Goal: Task Accomplishment & Management: Manage account settings

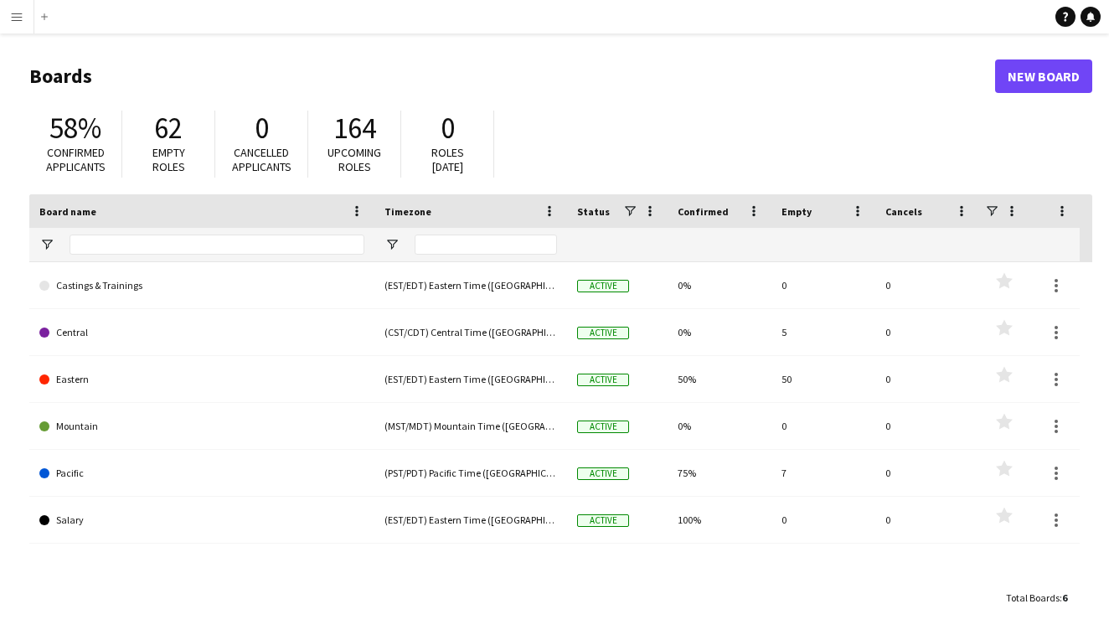
click at [18, 20] on app-icon "Menu" at bounding box center [16, 16] width 13 height 13
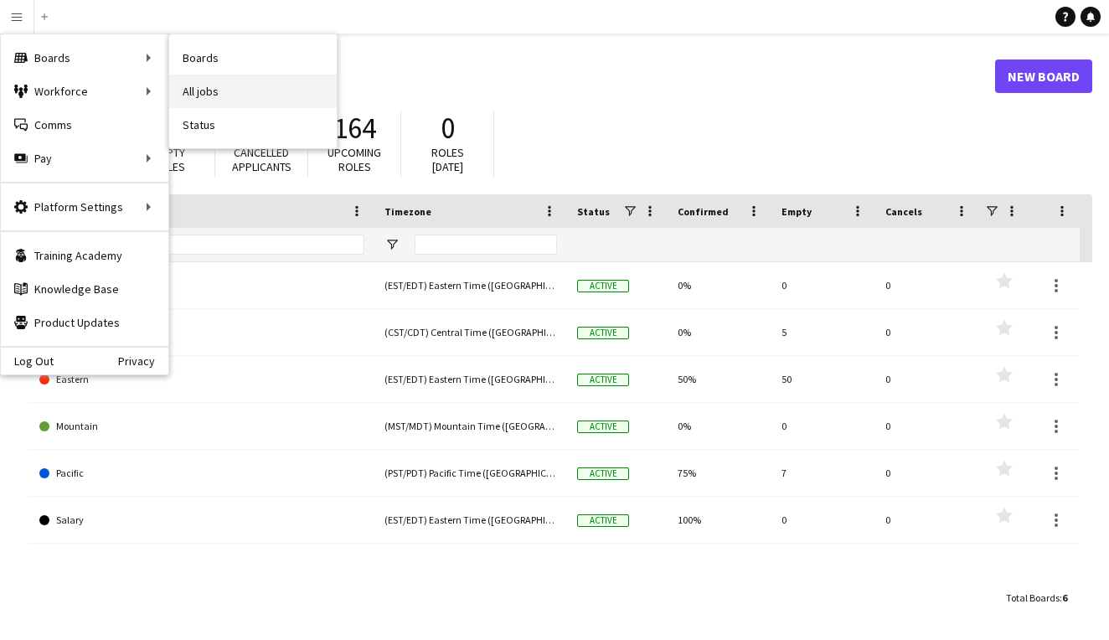
click at [243, 88] on link "All jobs" at bounding box center [253, 92] width 168 height 34
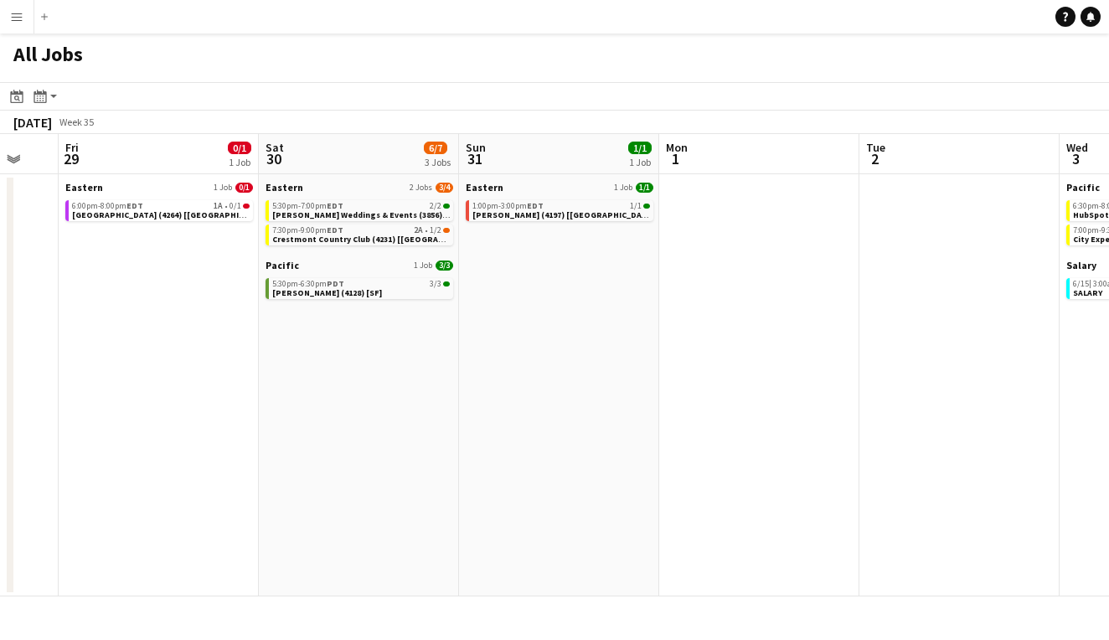
scroll to position [0, 737]
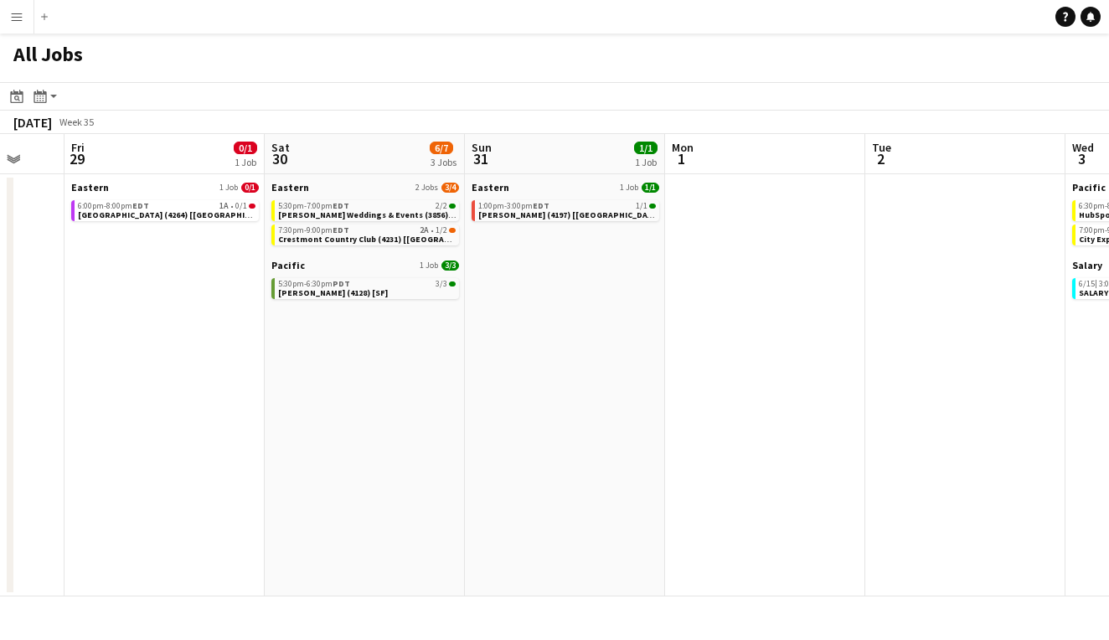
click at [4, 19] on button "Menu" at bounding box center [17, 17] width 34 height 34
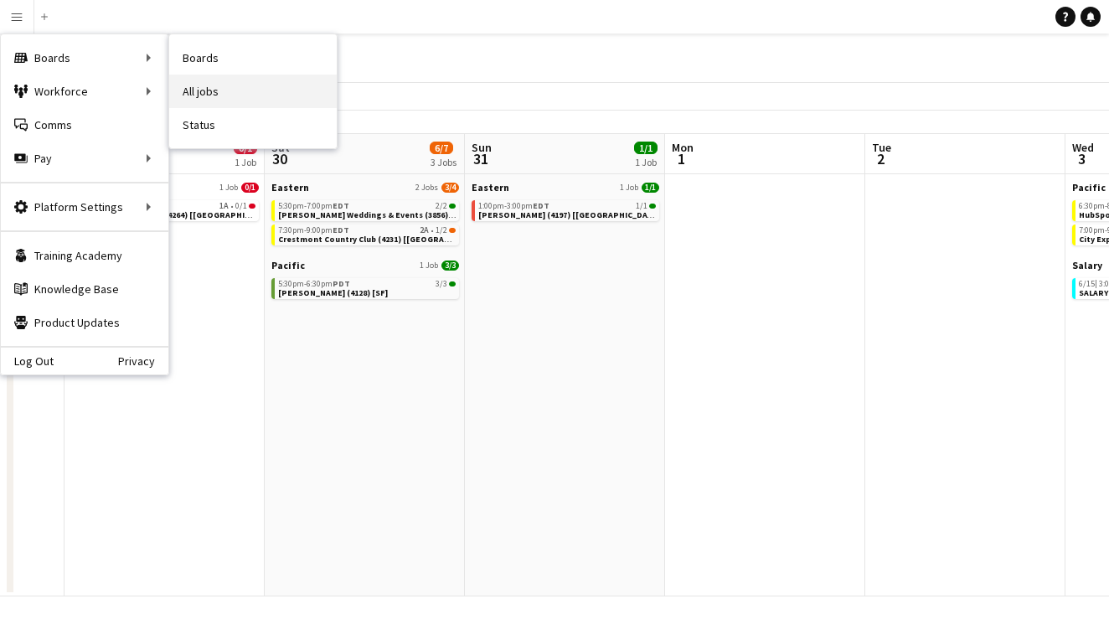
click at [233, 78] on link "All jobs" at bounding box center [253, 92] width 168 height 34
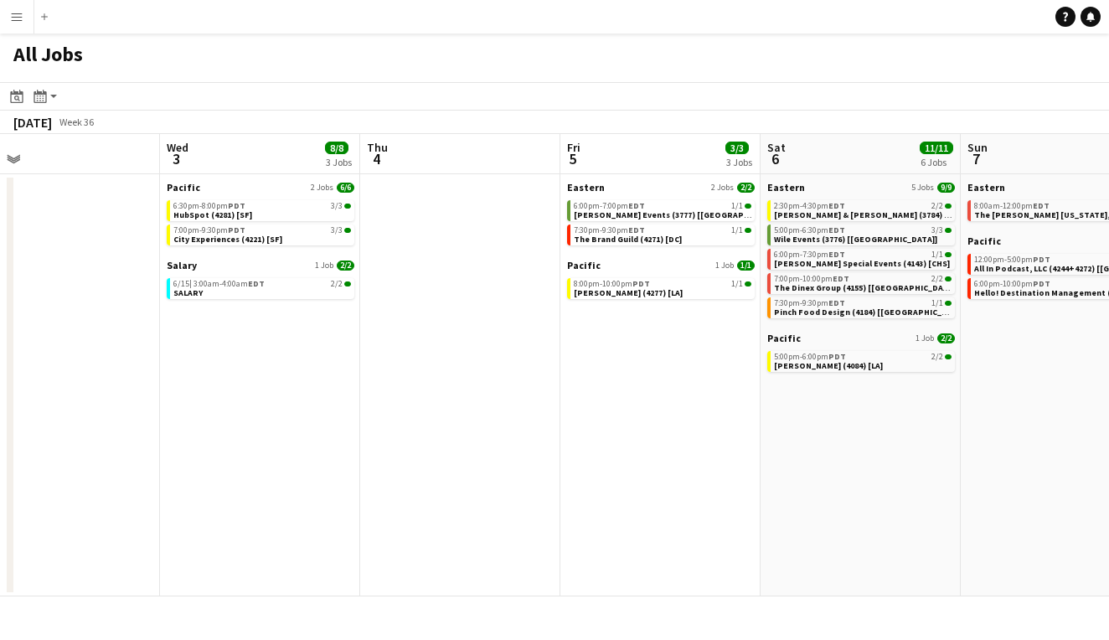
scroll to position [0, 0]
click at [22, 24] on button "Menu" at bounding box center [17, 17] width 34 height 34
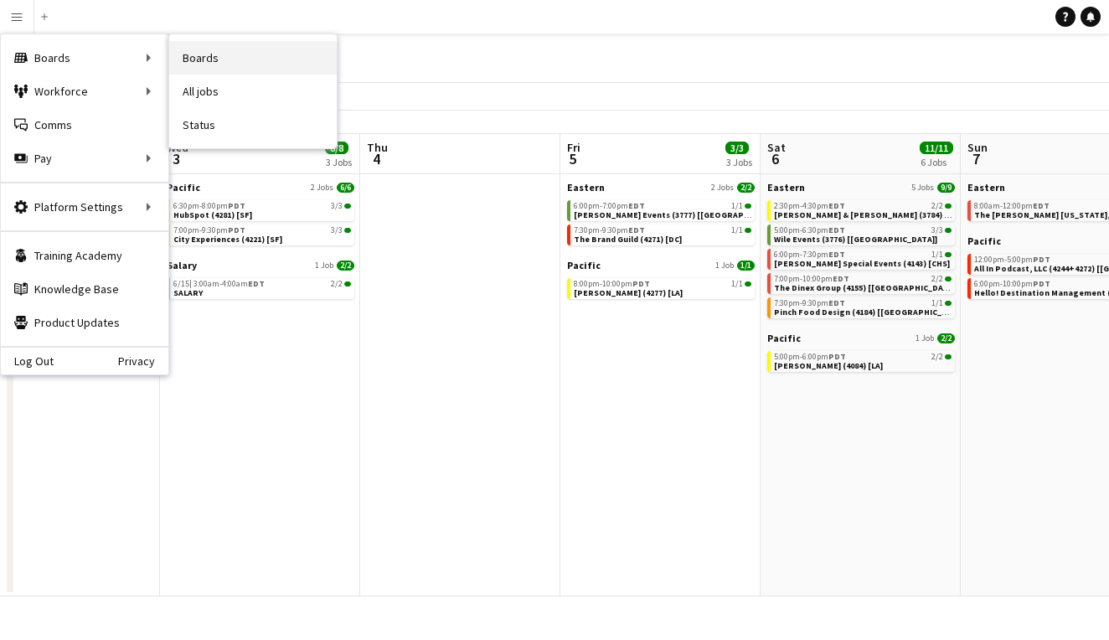
click at [297, 63] on link "Boards" at bounding box center [253, 58] width 168 height 34
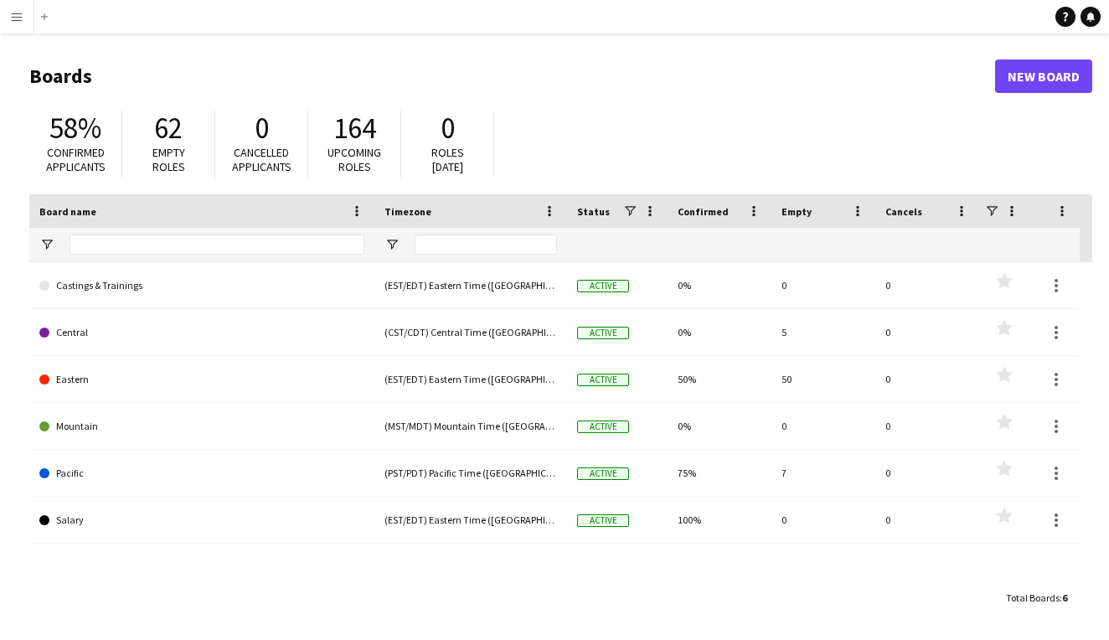
click at [23, 14] on button "Menu" at bounding box center [17, 17] width 34 height 34
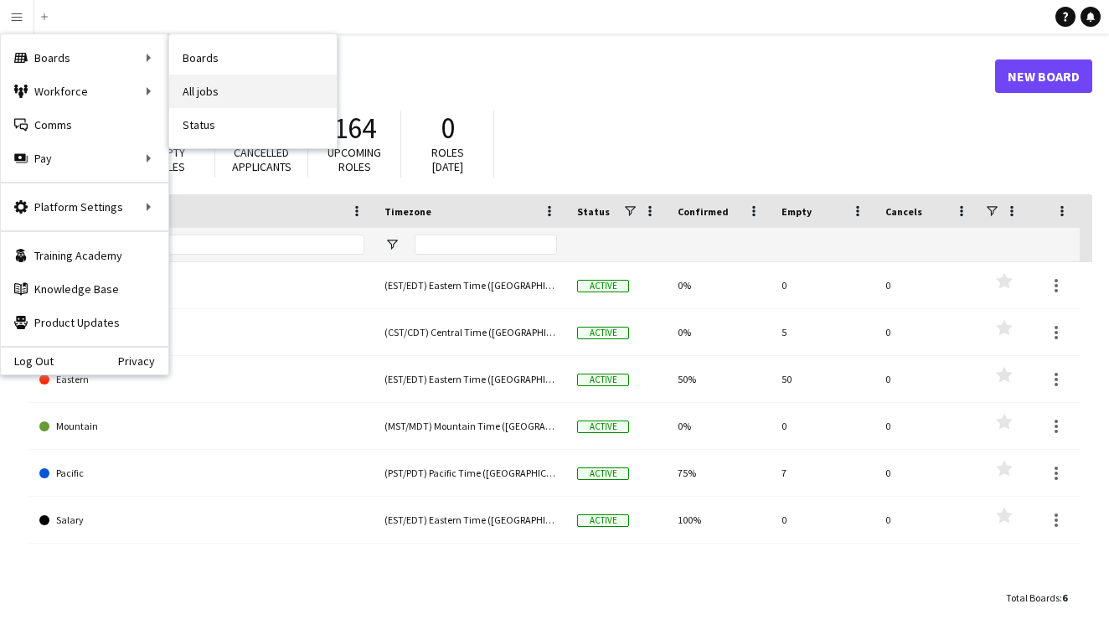
click at [218, 85] on link "All jobs" at bounding box center [253, 92] width 168 height 34
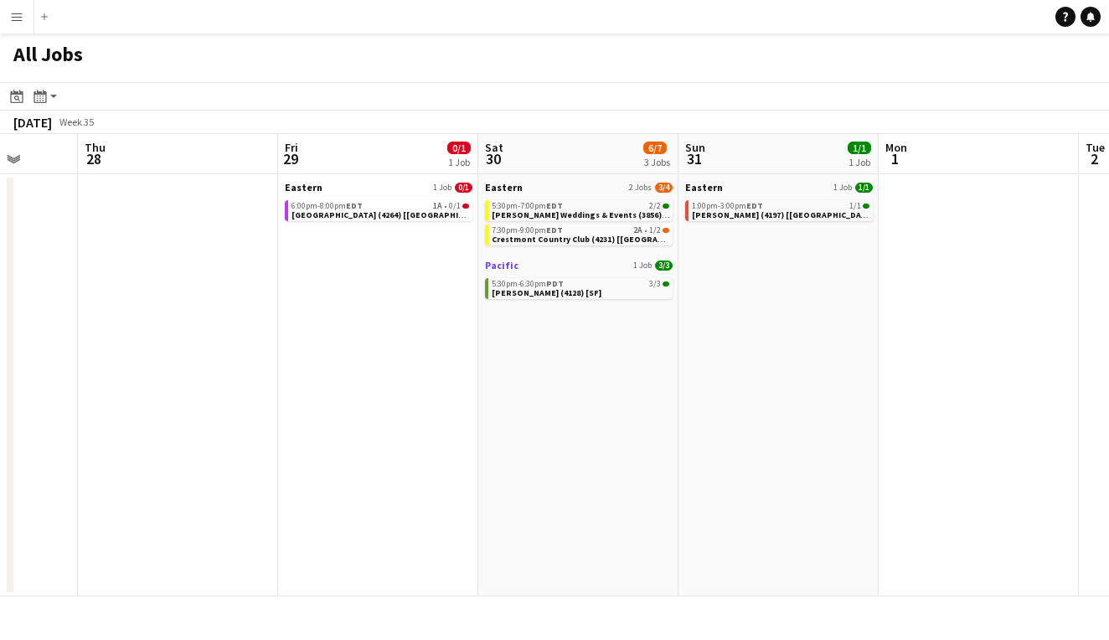
scroll to position [0, 531]
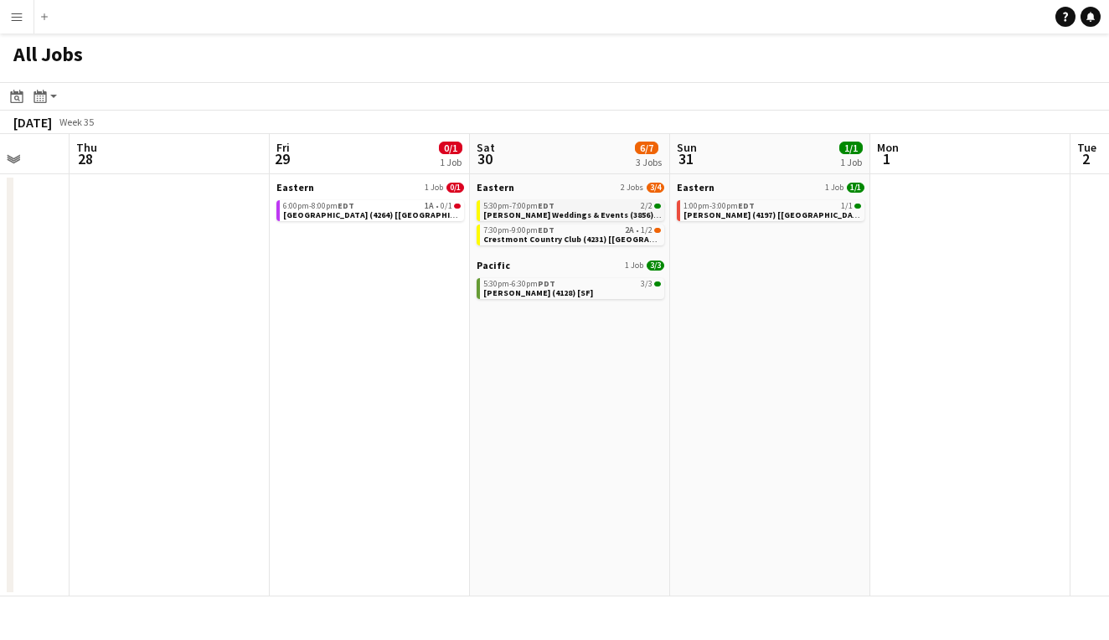
click at [615, 208] on div "5:30pm-7:00pm EDT 2/2" at bounding box center [573, 206] width 178 height 8
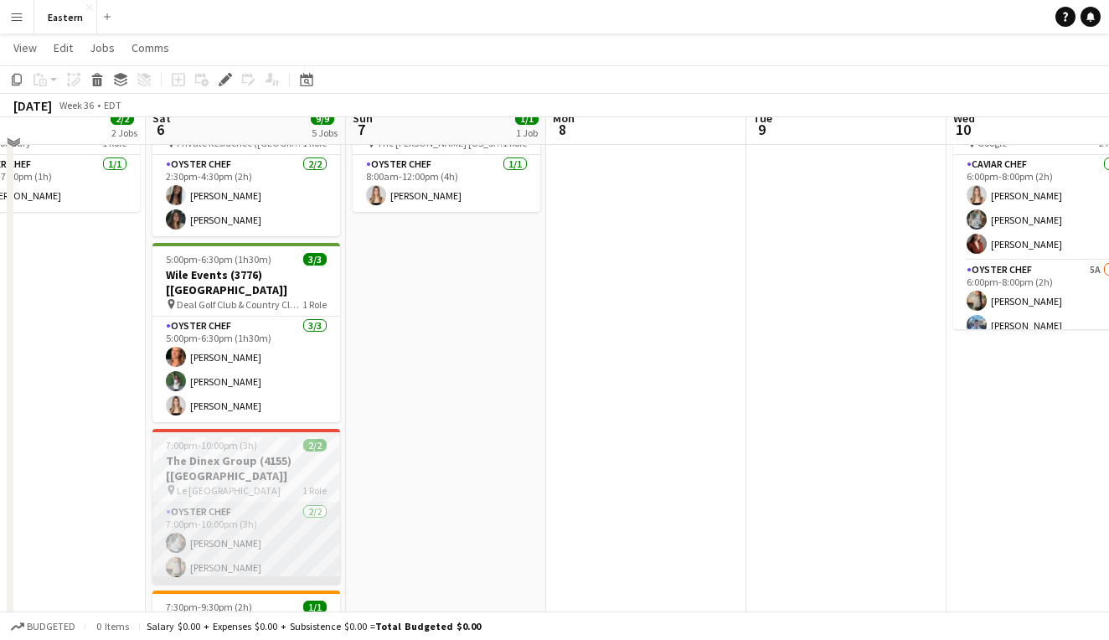
scroll to position [760, 0]
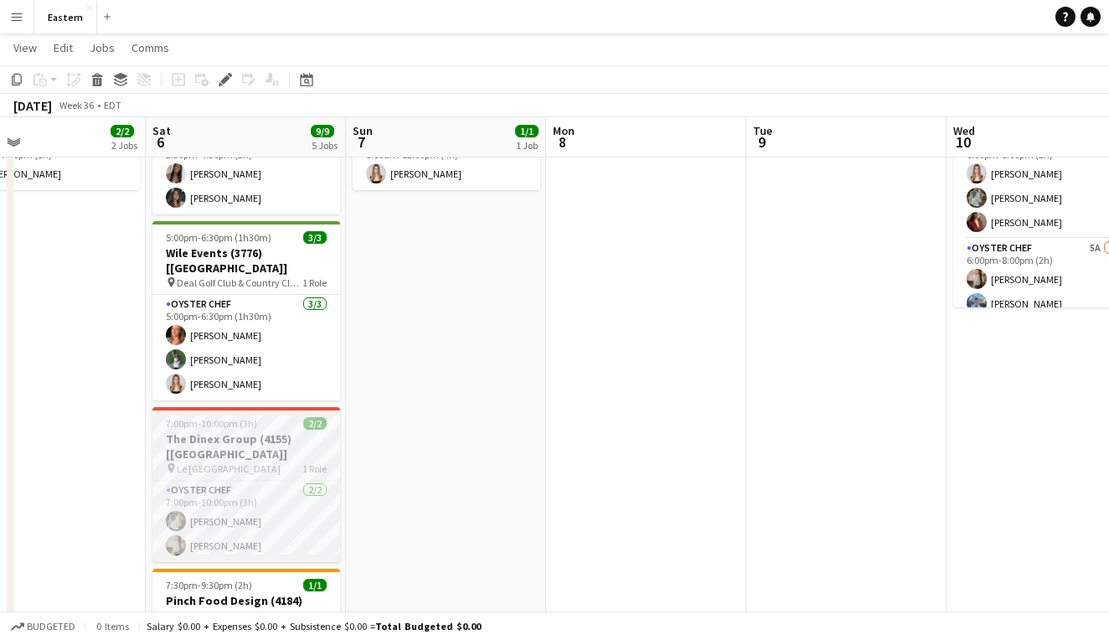
click at [297, 462] on div "pin Le Jardin sur Madison 1 Role" at bounding box center [247, 468] width 188 height 13
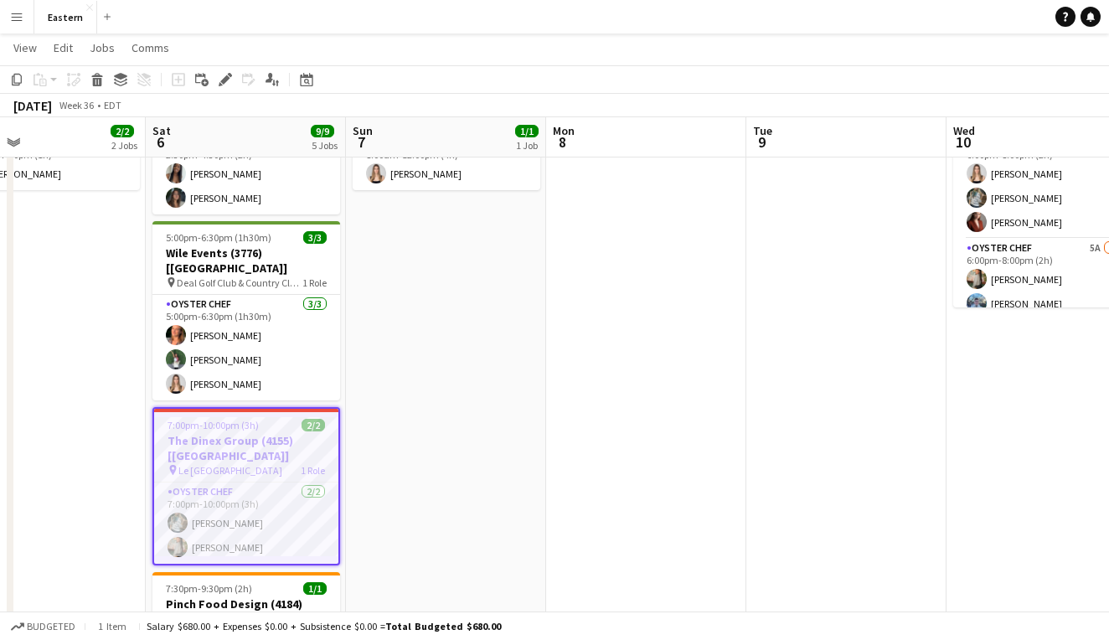
click at [292, 433] on h3 "The Dinex Group (4155) [[GEOGRAPHIC_DATA]]" at bounding box center [246, 448] width 184 height 30
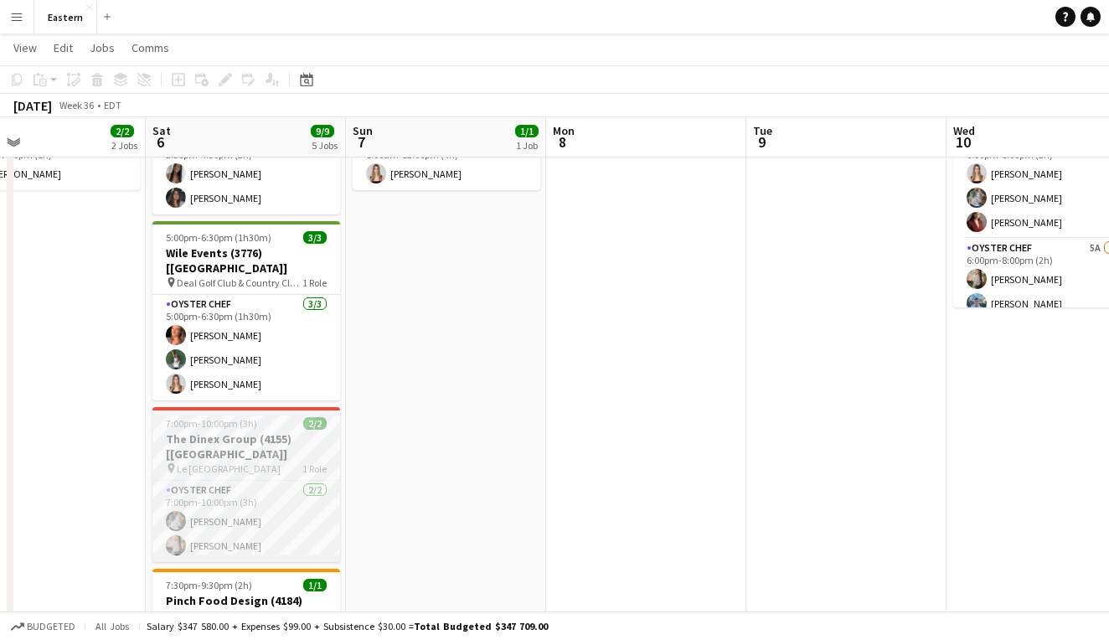
click at [292, 432] on h3 "The Dinex Group (4155) [[GEOGRAPHIC_DATA]]" at bounding box center [247, 447] width 188 height 30
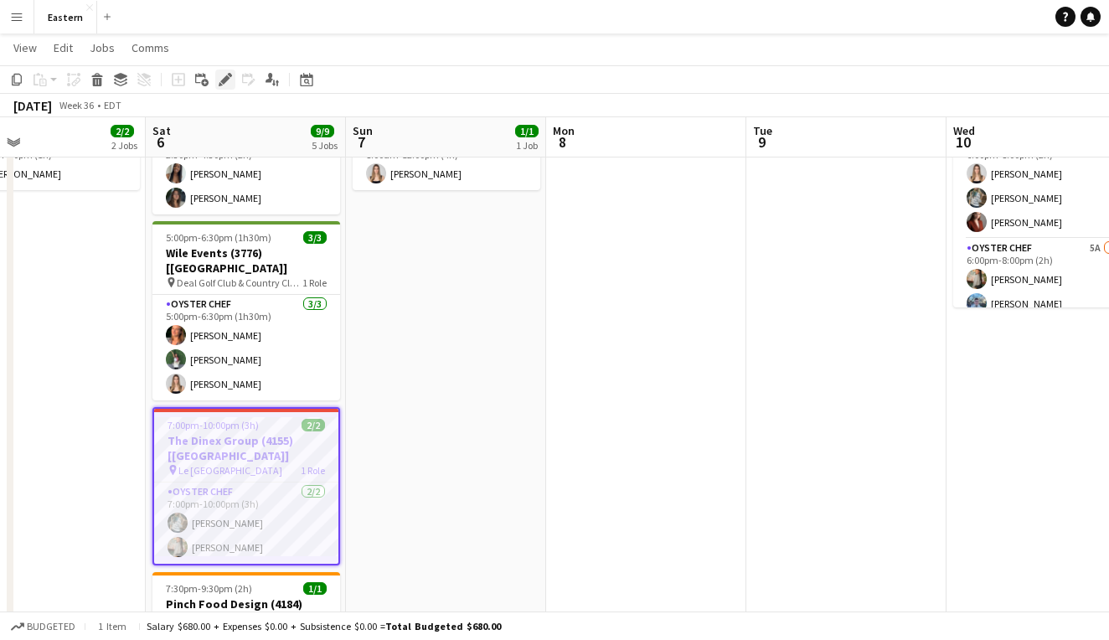
click at [224, 75] on icon "Edit" at bounding box center [225, 79] width 13 height 13
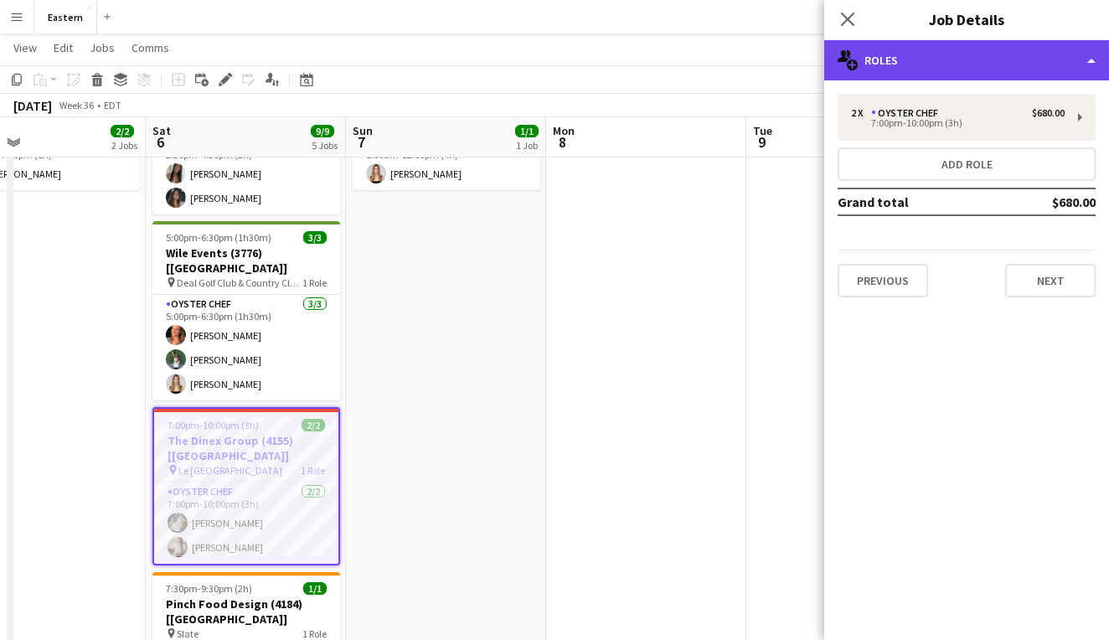
click at [1036, 61] on div "multiple-users-add Roles" at bounding box center [967, 60] width 285 height 40
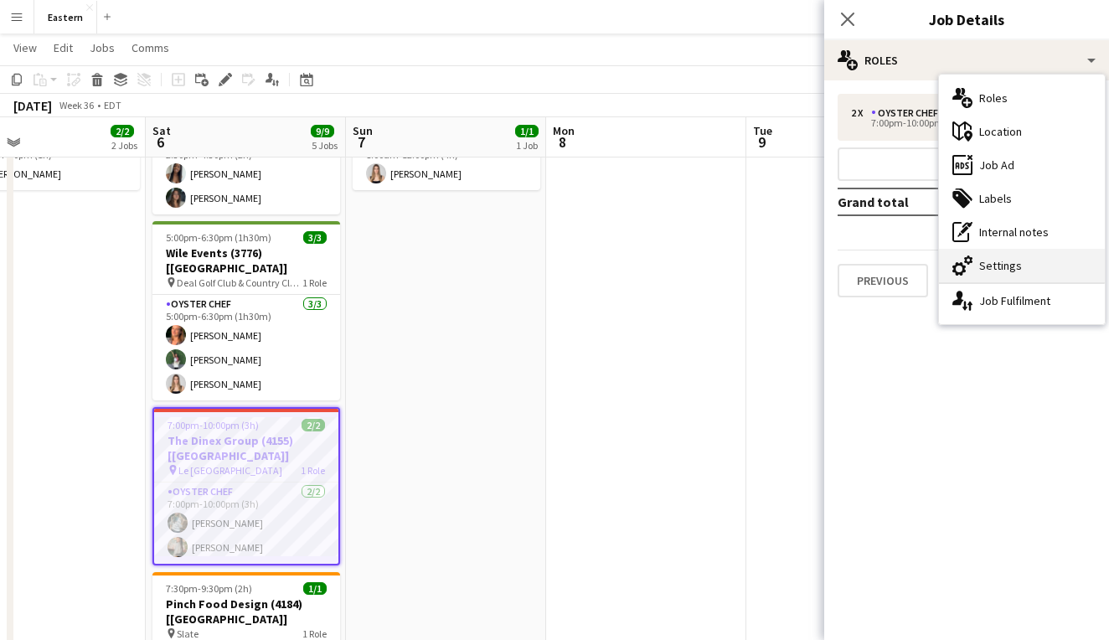
click at [1014, 271] on div "cog-double-3 Settings" at bounding box center [1022, 266] width 166 height 34
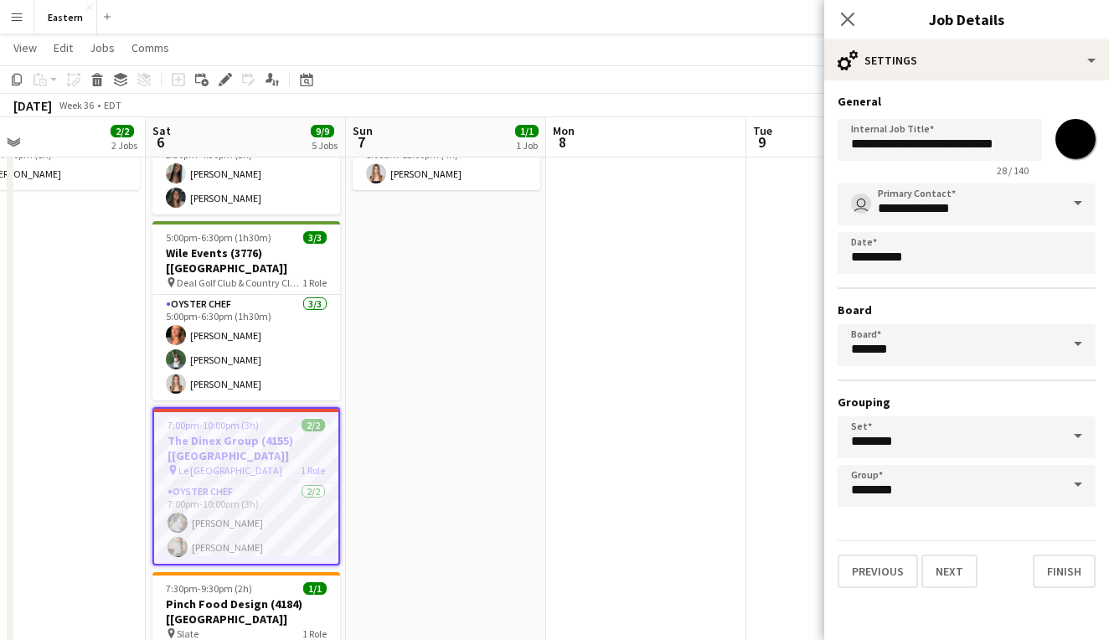
click at [1078, 125] on input "*******" at bounding box center [1076, 139] width 60 height 60
type input "*******"
click at [261, 572] on app-job-card "7:30pm-9:30pm (2h) 1/1 Pinch Food Design (4184) [NYC] pin Slate 1 Role Caviar G…" at bounding box center [247, 637] width 188 height 131
type input "**********"
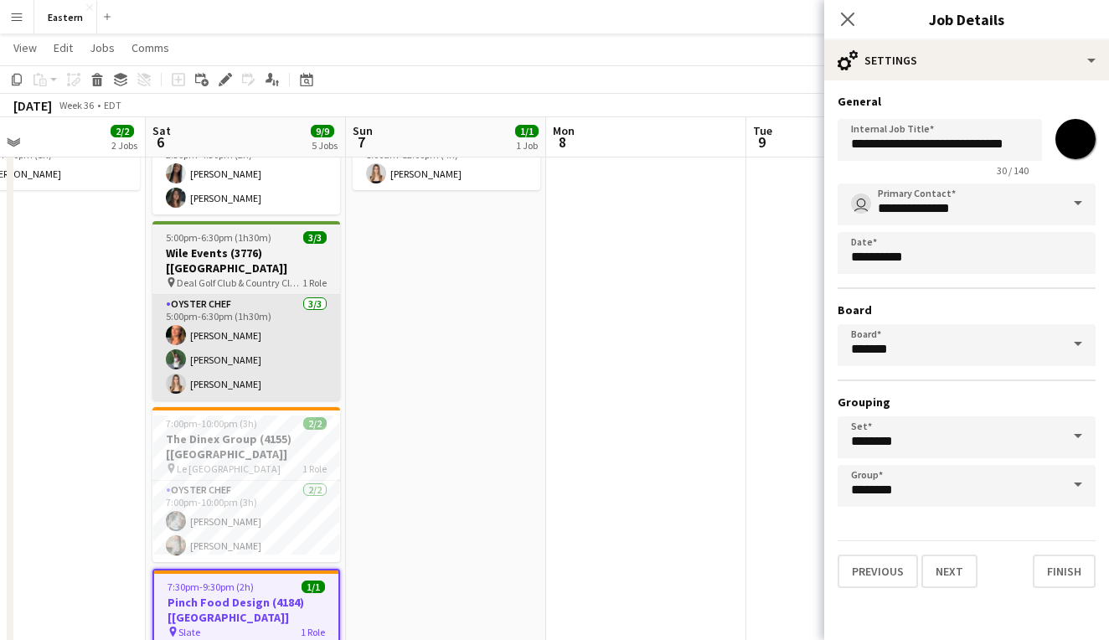
click at [299, 332] on app-card-role "Oyster Chef 3/3 5:00pm-6:30pm (1h30m) Emma Stearns Danielle Tsuzuki Diana Barbo…" at bounding box center [247, 348] width 188 height 106
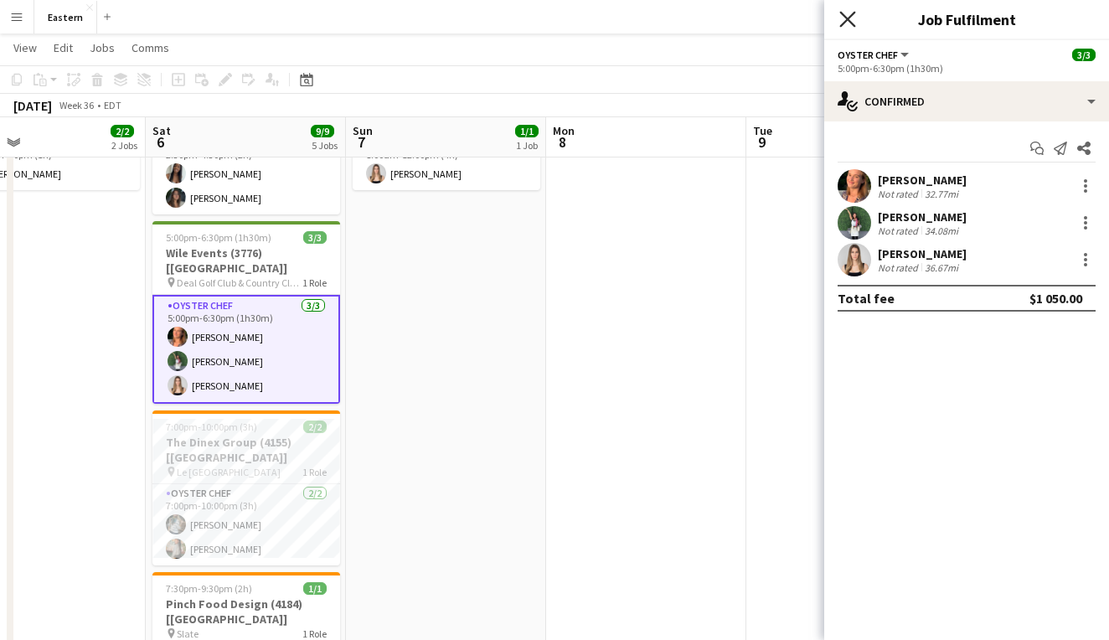
click at [851, 15] on icon "Close pop-in" at bounding box center [848, 19] width 16 height 16
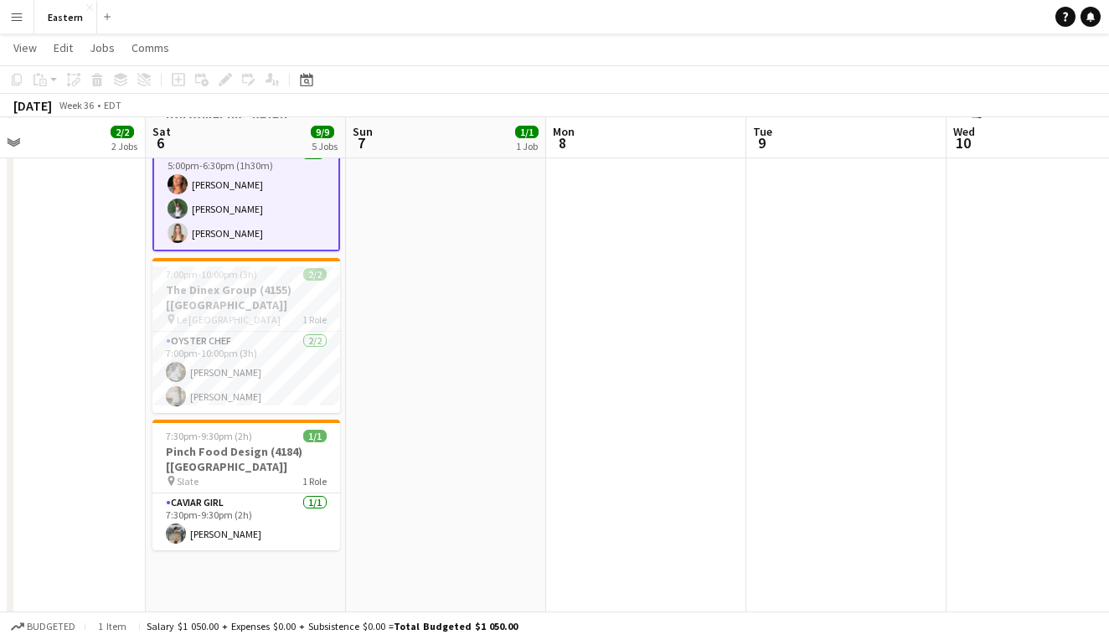
scroll to position [913, 0]
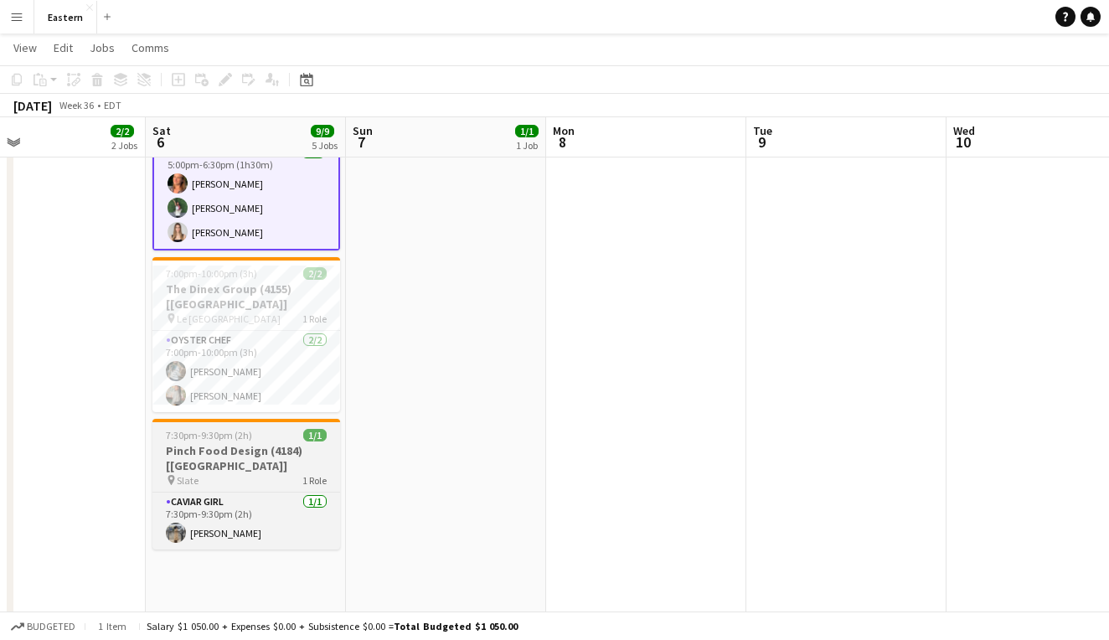
click at [319, 474] on span "1 Role" at bounding box center [315, 480] width 24 height 13
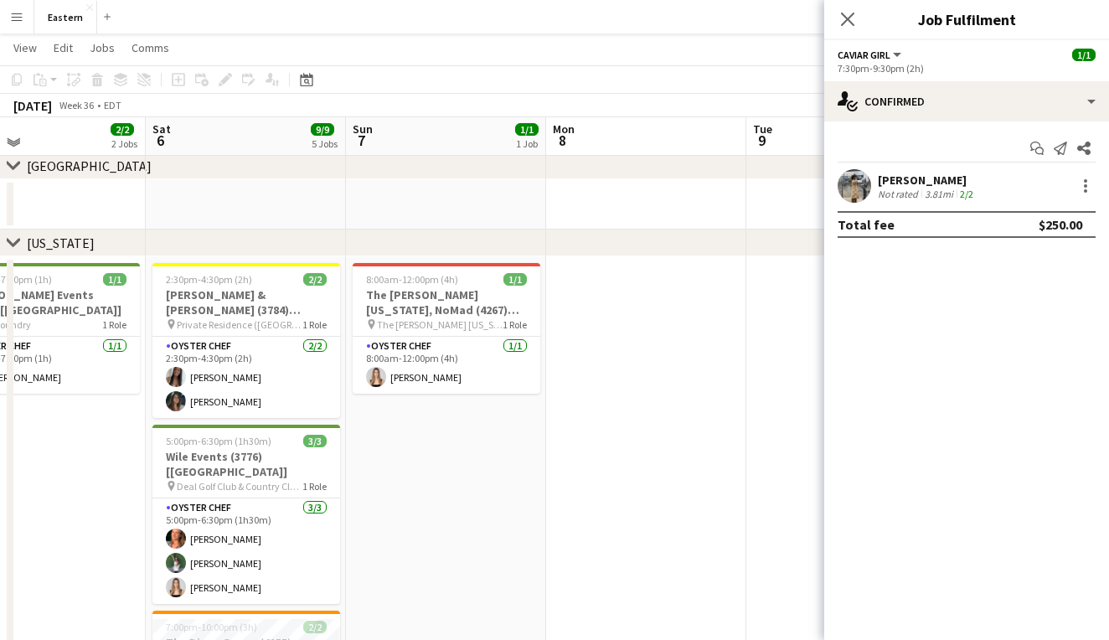
scroll to position [555, 0]
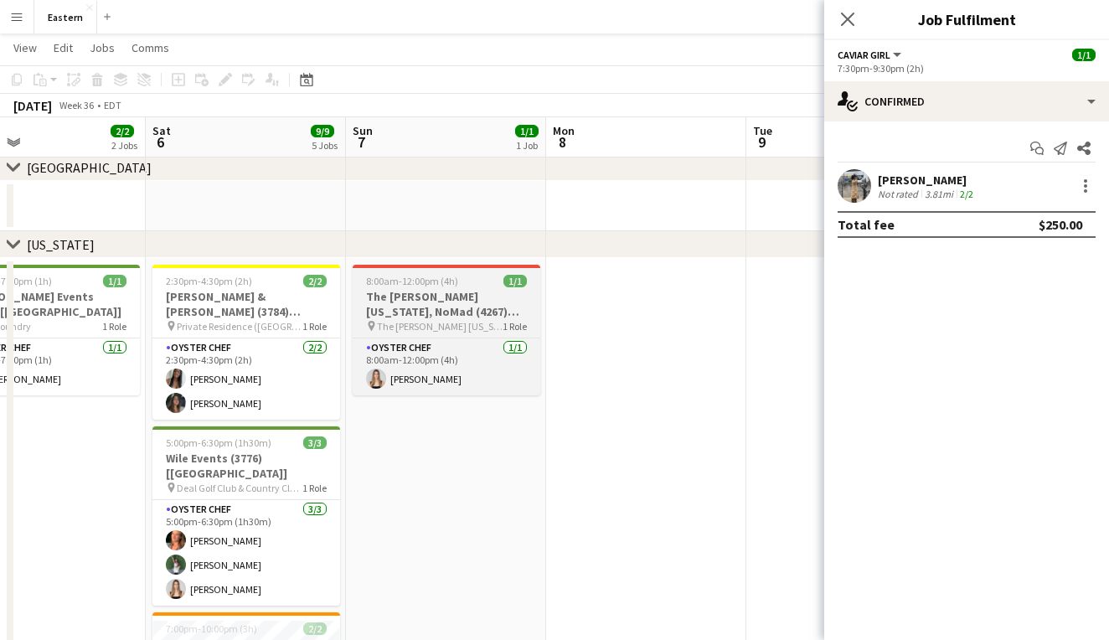
click at [486, 313] on h3 "The Ritz-Carlton New York, NoMad (4267) [NYC]" at bounding box center [447, 304] width 188 height 30
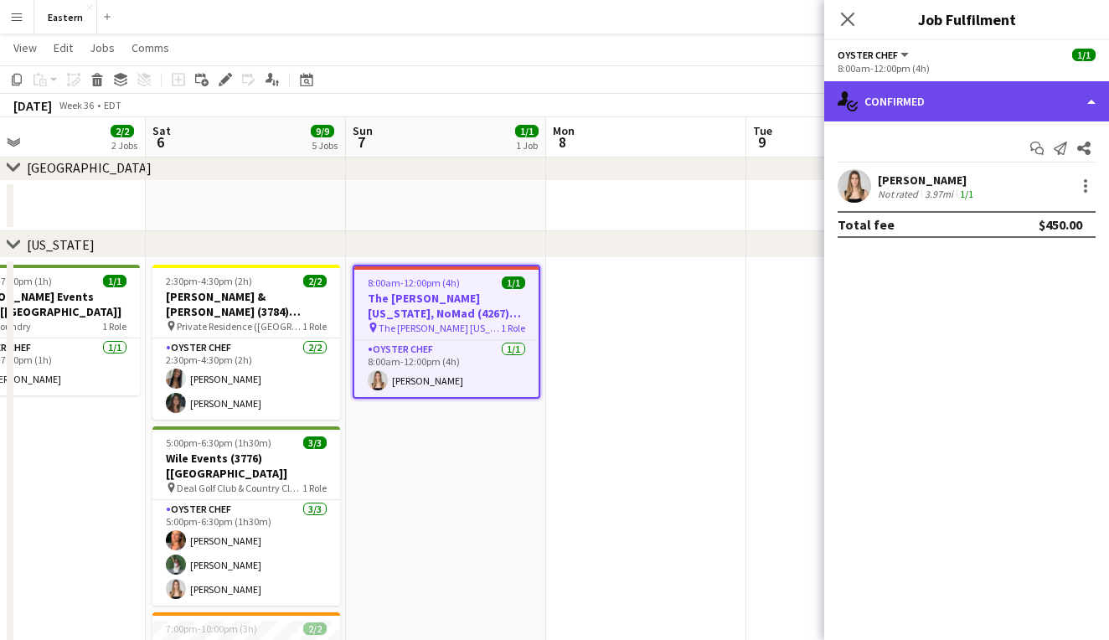
click at [933, 98] on div "single-neutral-actions-check-2 Confirmed" at bounding box center [967, 101] width 285 height 40
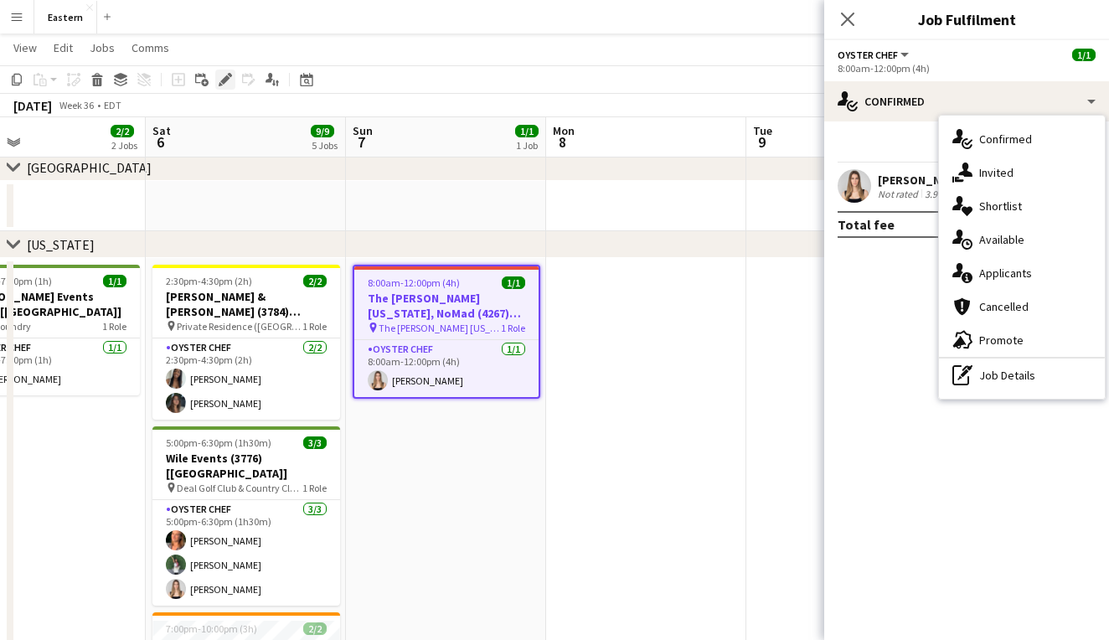
click at [225, 78] on icon at bounding box center [224, 79] width 9 height 9
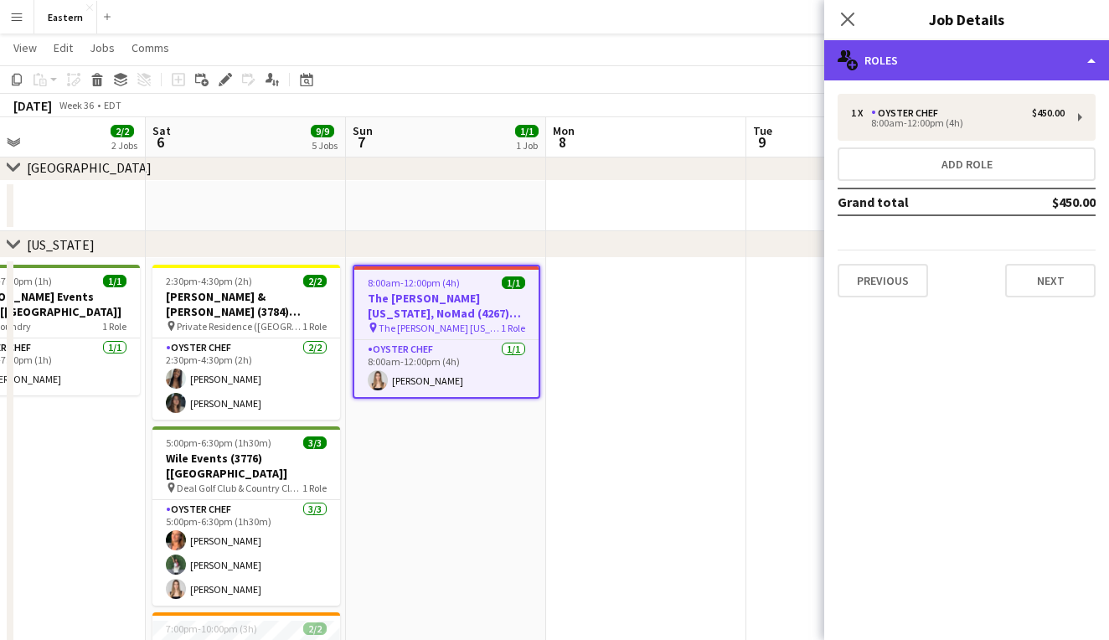
click at [1068, 65] on div "multiple-users-add Roles" at bounding box center [967, 60] width 285 height 40
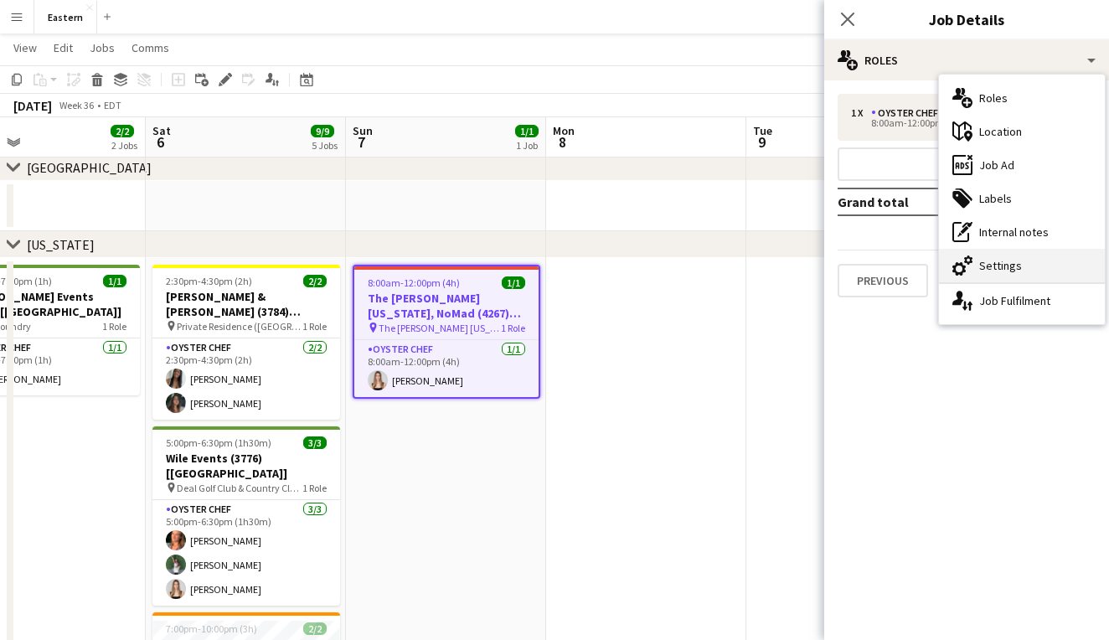
click at [999, 259] on div "cog-double-3 Settings" at bounding box center [1022, 266] width 166 height 34
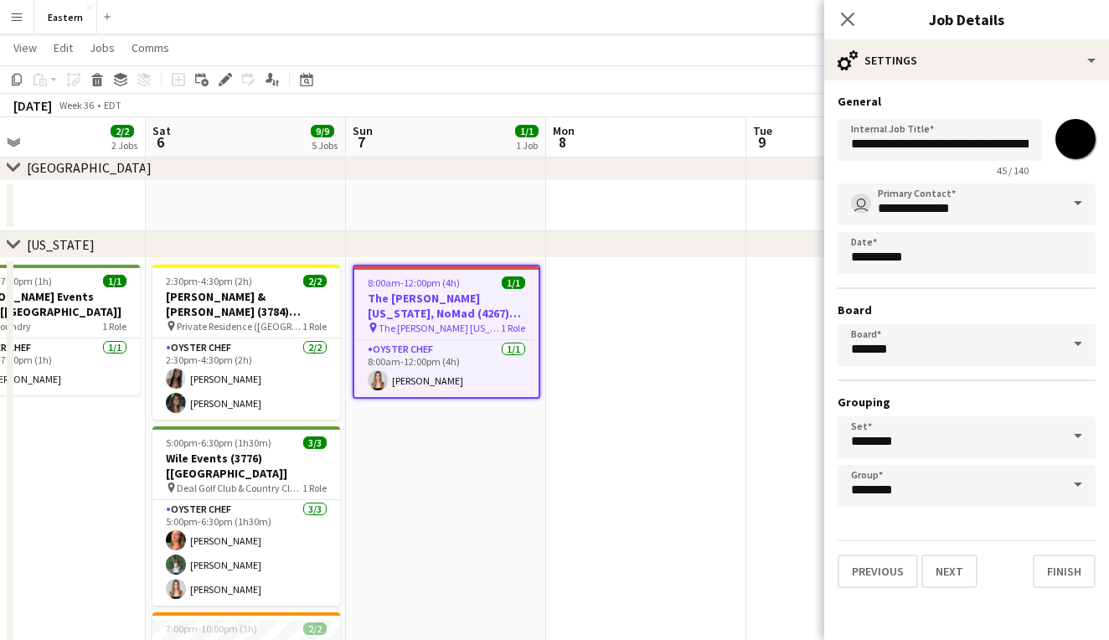
click at [1084, 136] on input "*******" at bounding box center [1076, 139] width 60 height 60
type input "*******"
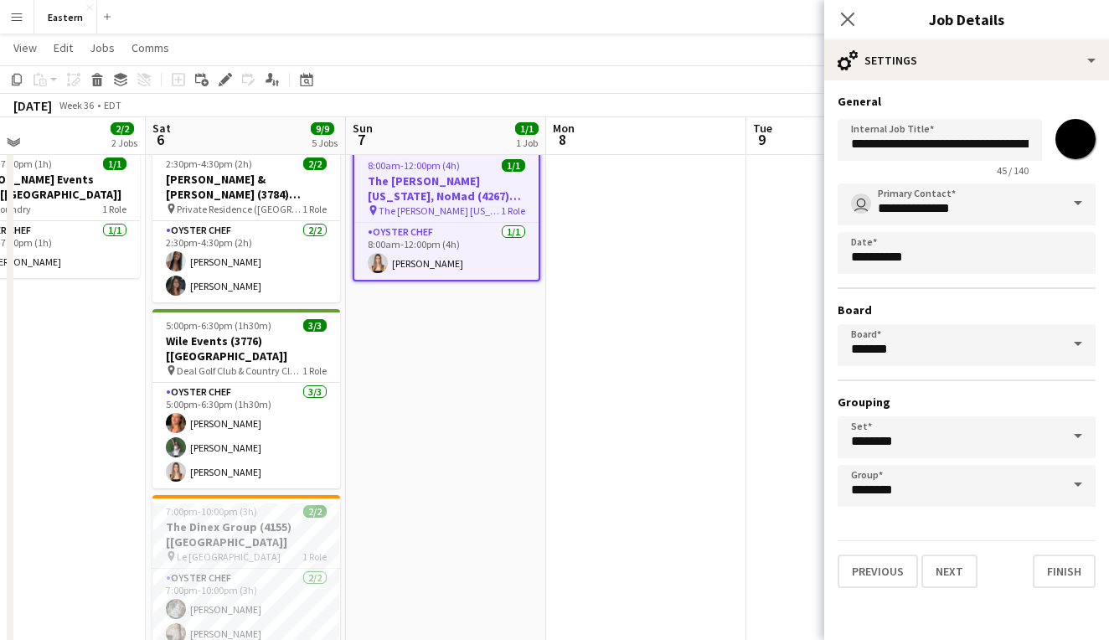
scroll to position [670, 0]
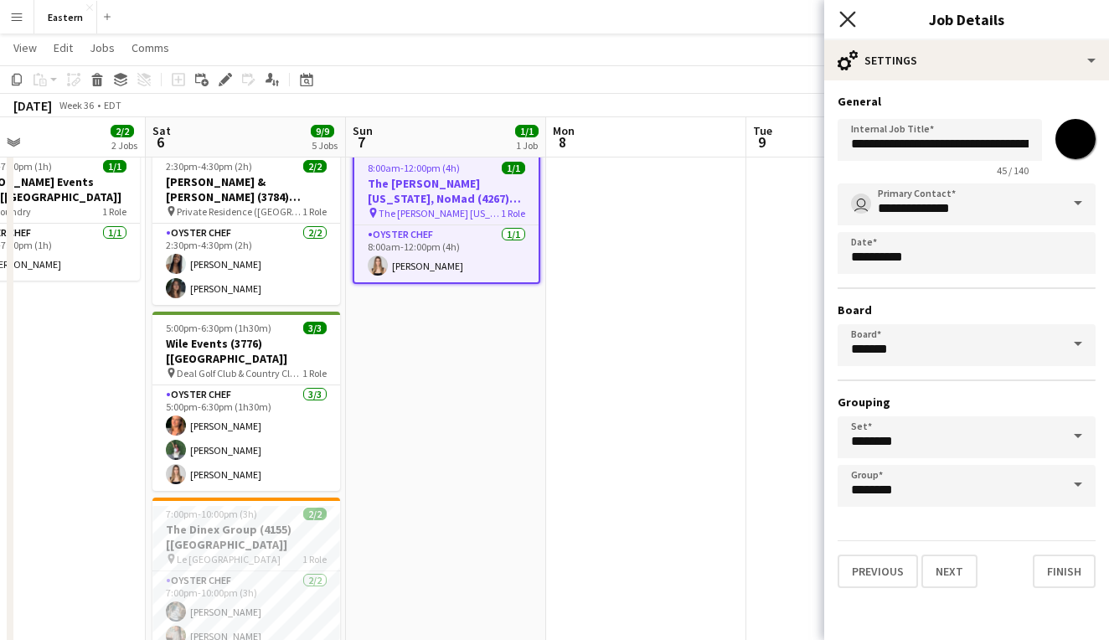
click at [856, 15] on icon "Close pop-in" at bounding box center [848, 19] width 16 height 16
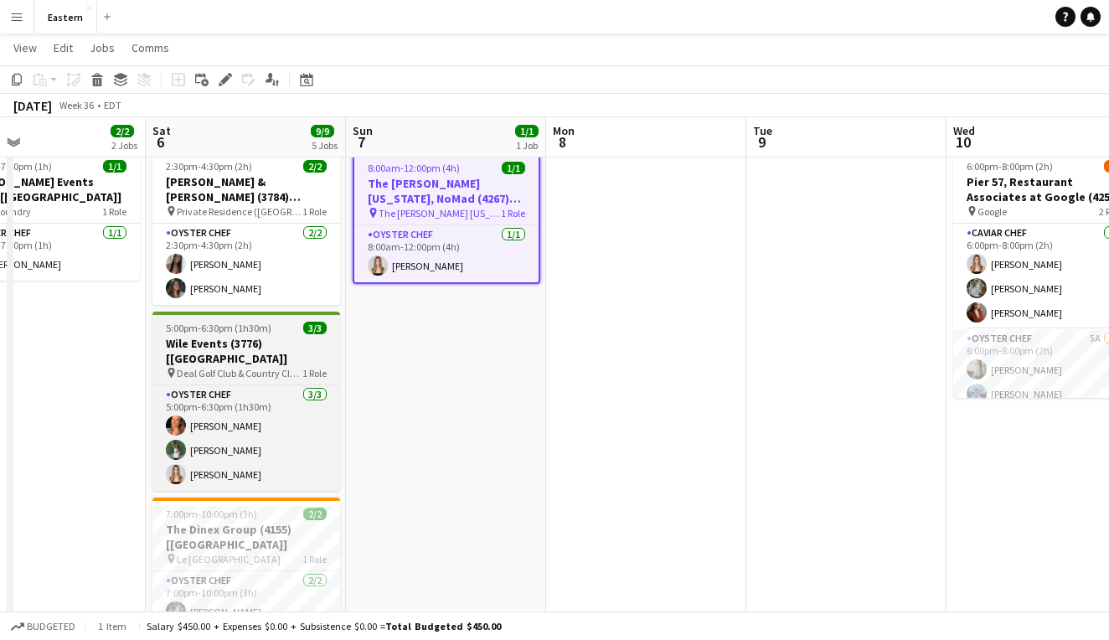
click at [275, 324] on div "5:00pm-6:30pm (1h30m) 3/3" at bounding box center [247, 328] width 188 height 13
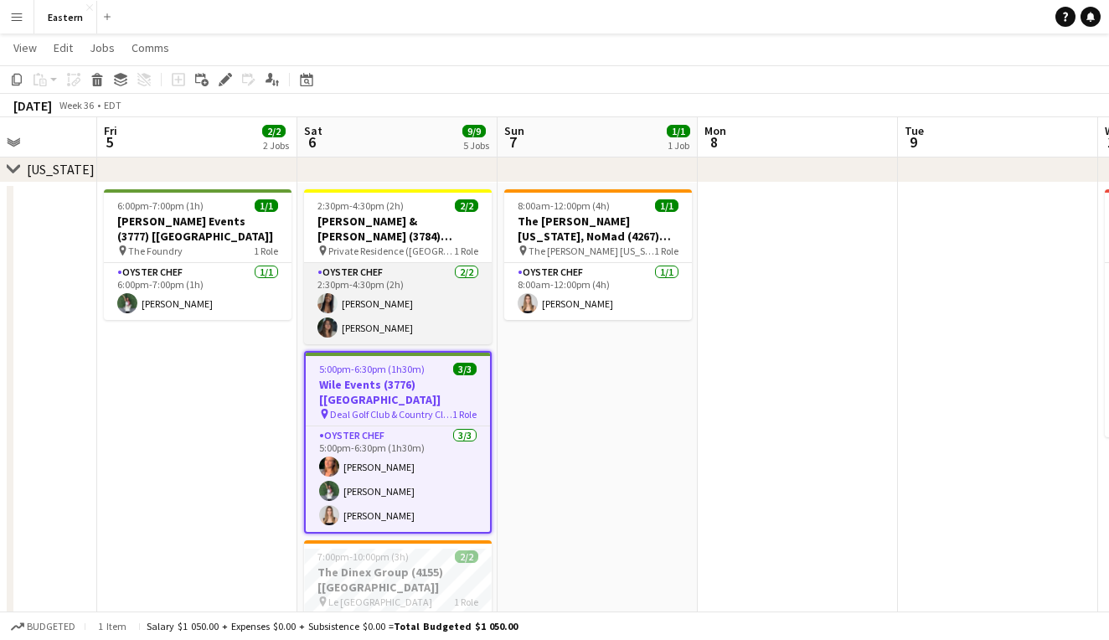
scroll to position [0, 384]
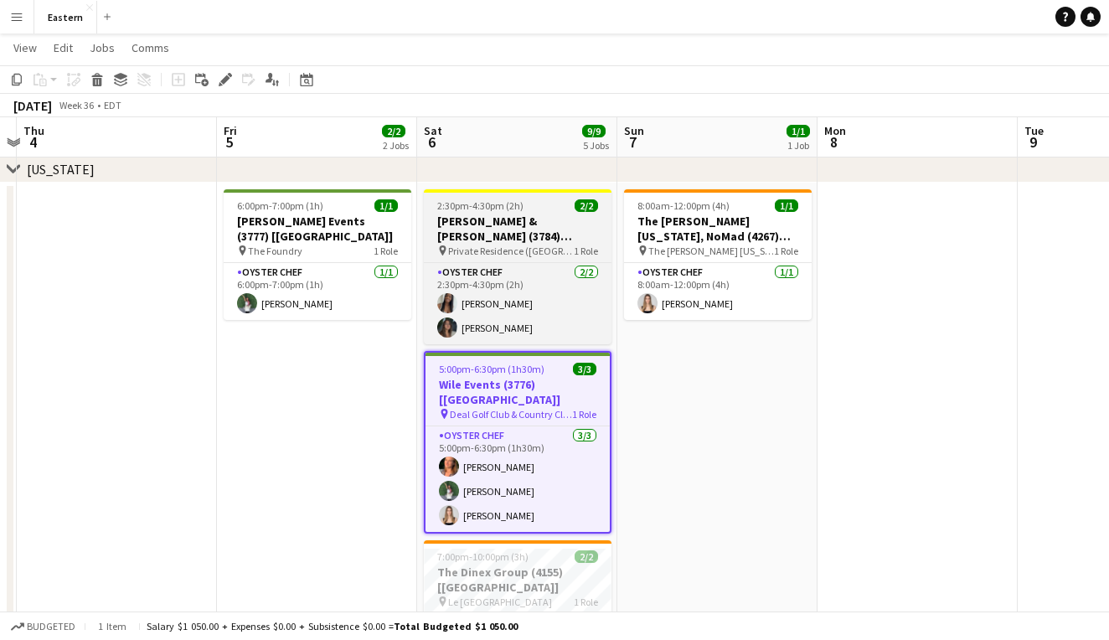
click at [515, 230] on h3 "Van Wyck & Van Wyck (3784) [NYC]" at bounding box center [518, 229] width 188 height 30
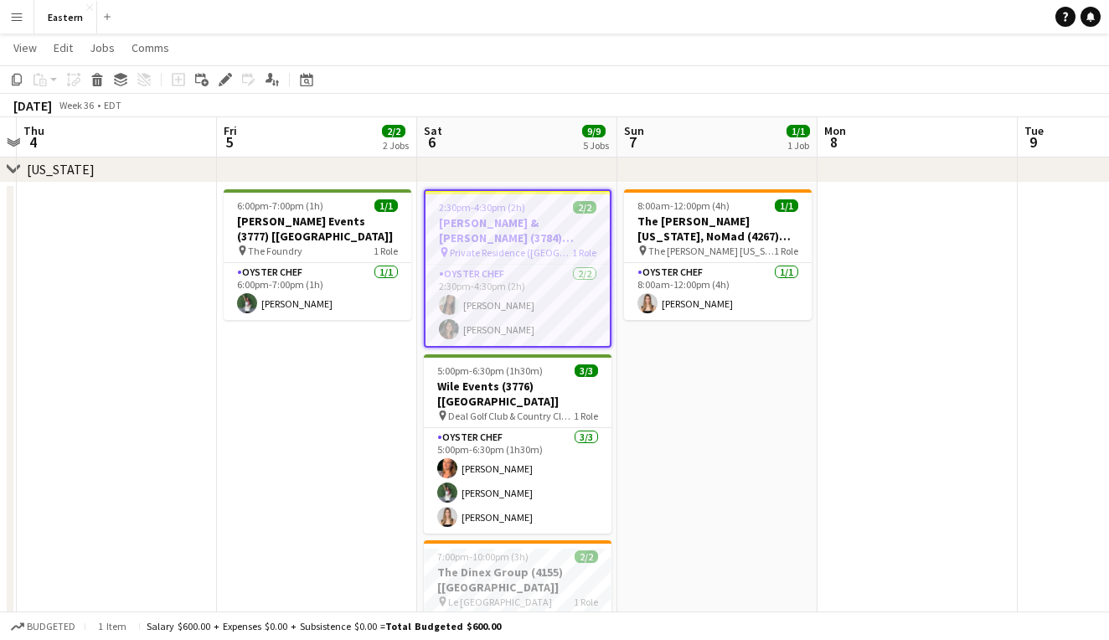
click at [562, 225] on h3 "Van Wyck & Van Wyck (3784) [NYC]" at bounding box center [518, 230] width 184 height 30
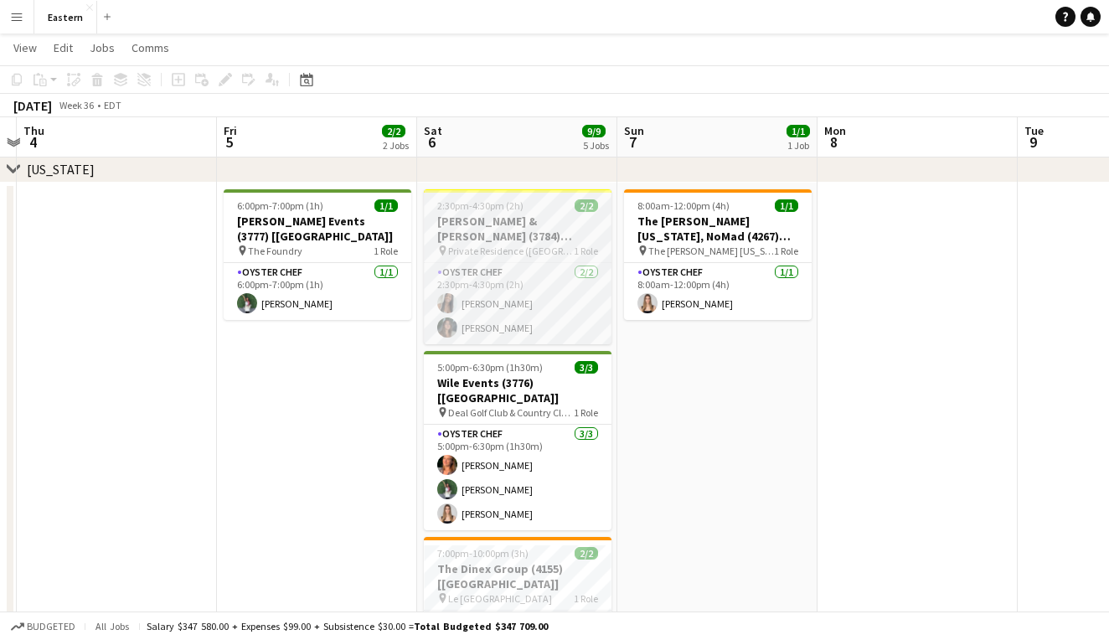
click at [562, 225] on h3 "Van Wyck & Van Wyck (3784) [NYC]" at bounding box center [518, 229] width 188 height 30
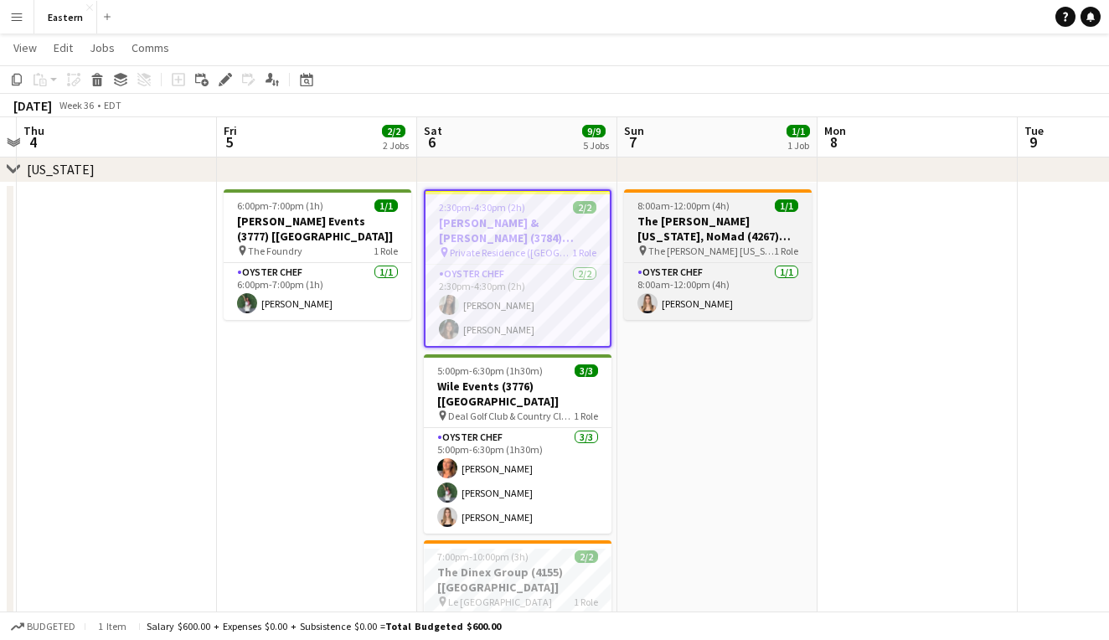
click at [690, 234] on h3 "The Ritz-Carlton New York, NoMad (4267) [NYC]" at bounding box center [718, 229] width 188 height 30
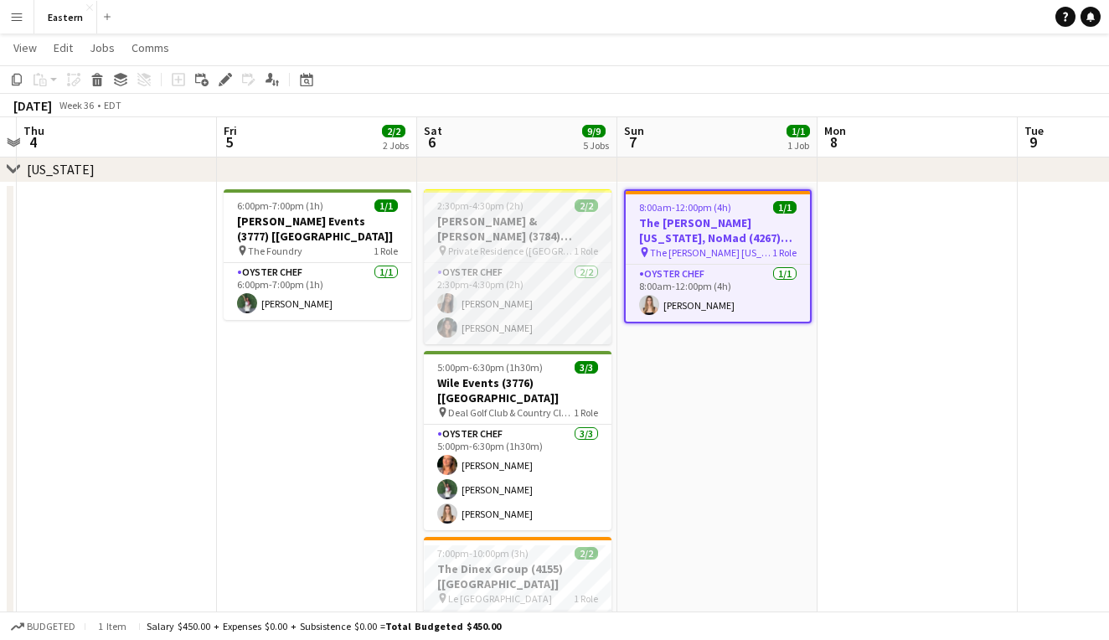
click at [575, 225] on h3 "Van Wyck & Van Wyck (3784) [NYC]" at bounding box center [518, 229] width 188 height 30
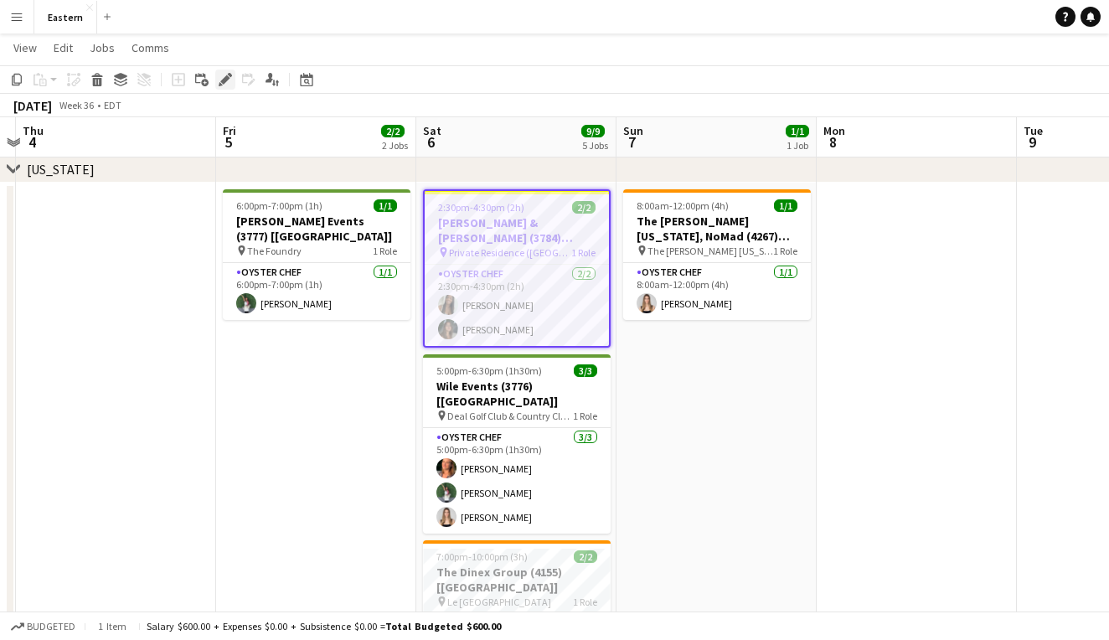
click at [225, 73] on div "Edit" at bounding box center [225, 80] width 20 height 20
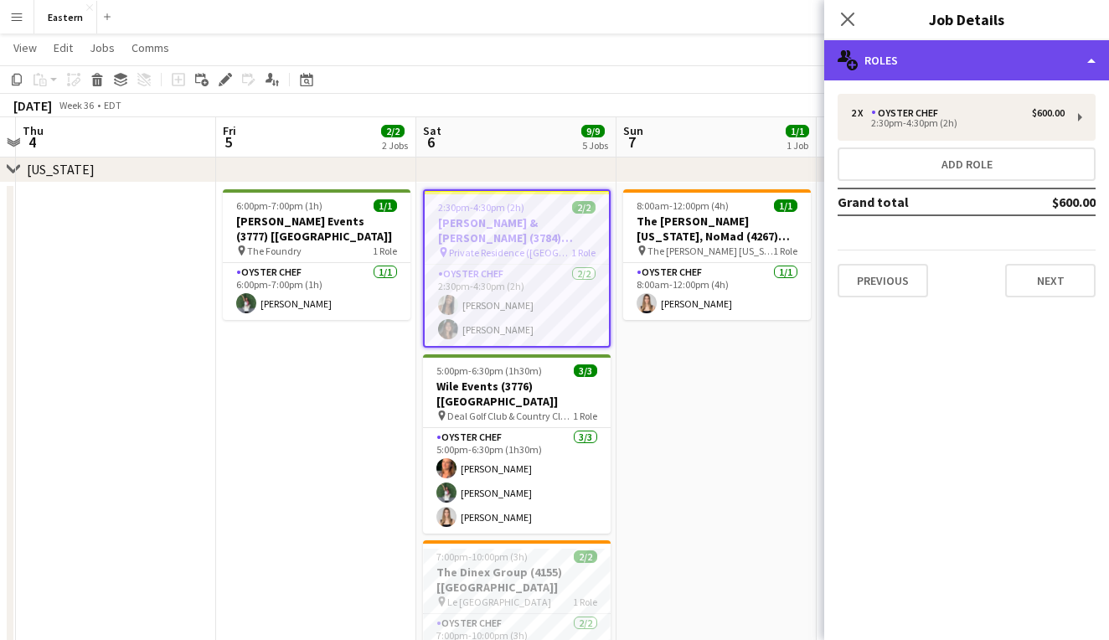
click at [947, 77] on div "multiple-users-add Roles" at bounding box center [967, 60] width 285 height 40
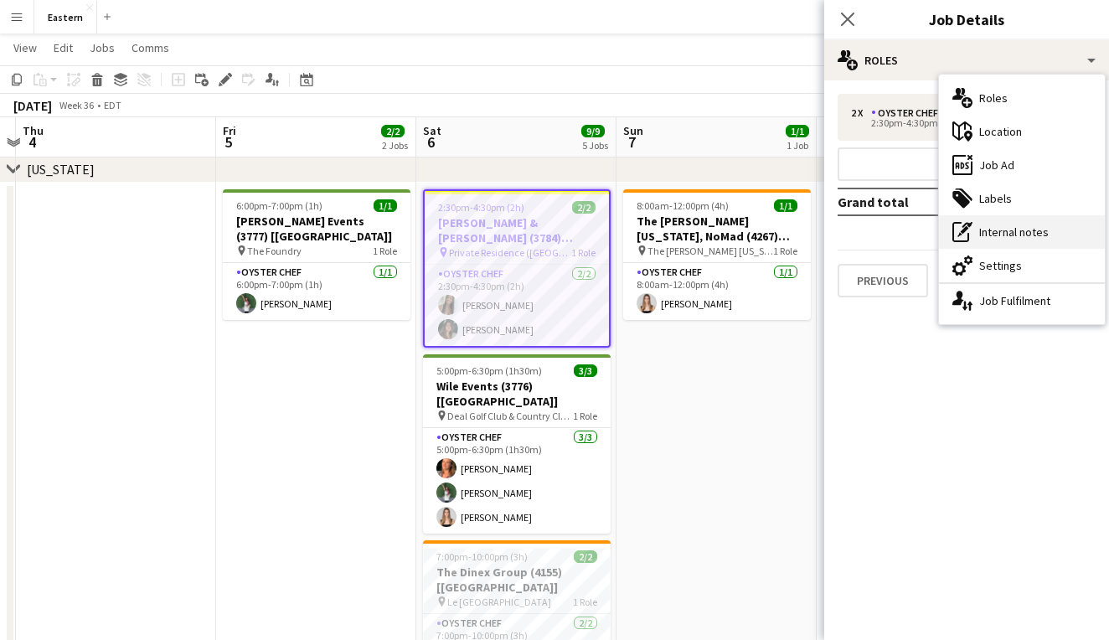
click at [1016, 230] on div "pen-write Internal notes" at bounding box center [1022, 232] width 166 height 34
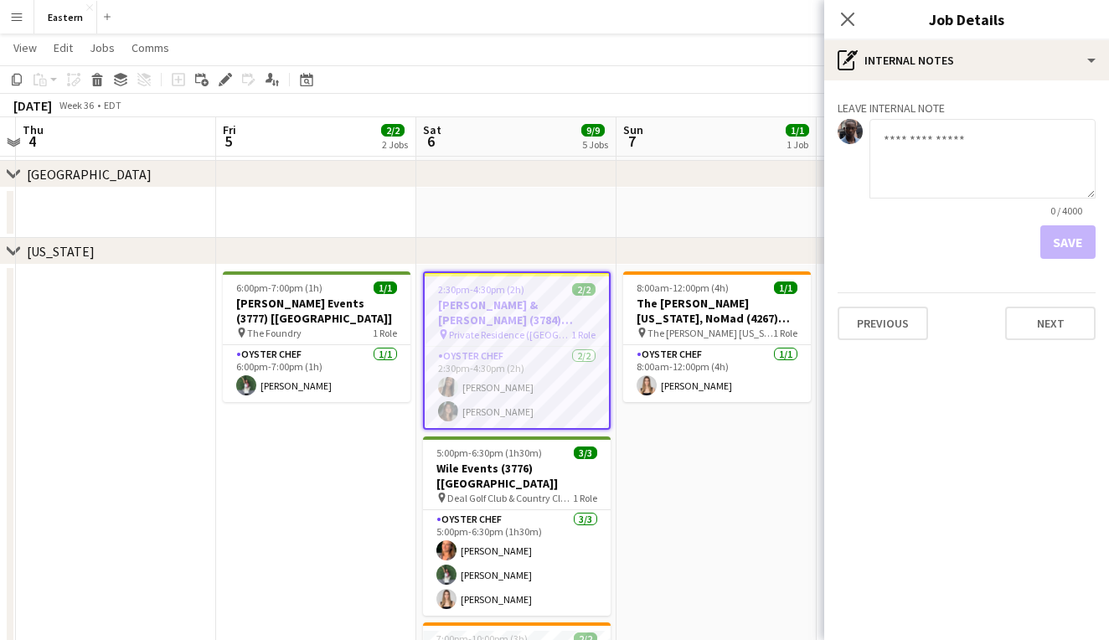
scroll to position [544, 0]
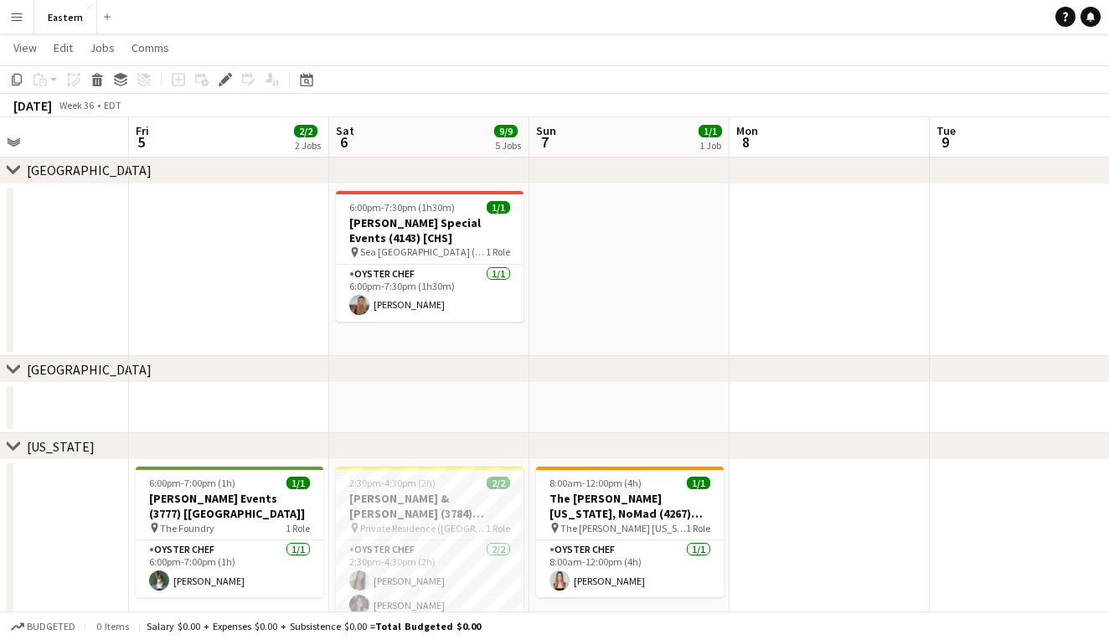
scroll to position [0, 524]
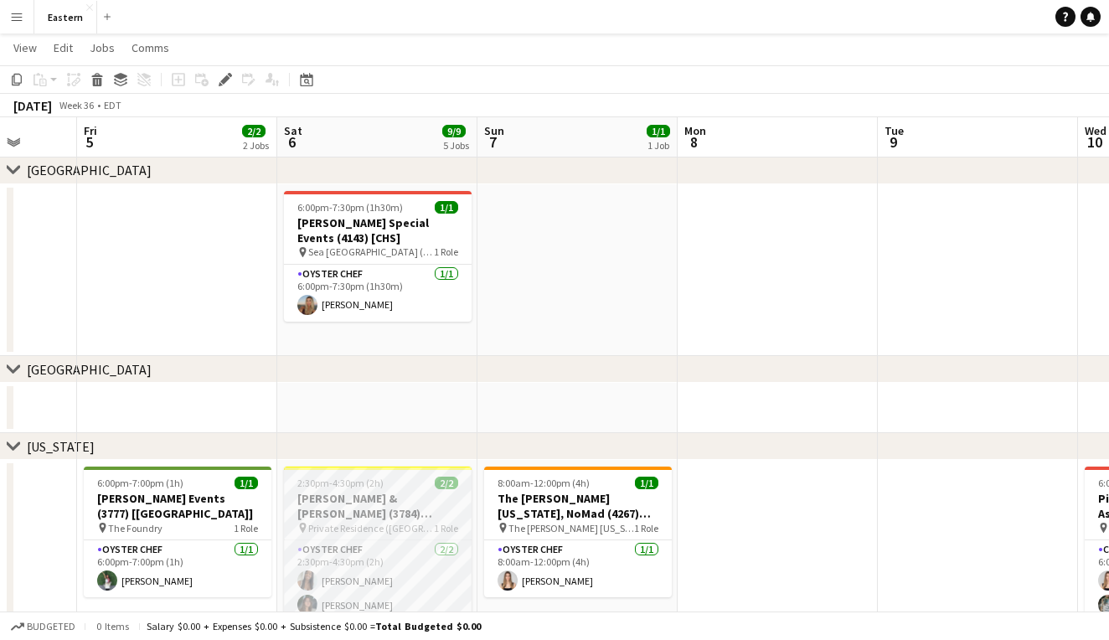
click at [409, 520] on h3 "[PERSON_NAME] & [PERSON_NAME] (3784) [[GEOGRAPHIC_DATA]]" at bounding box center [378, 506] width 188 height 30
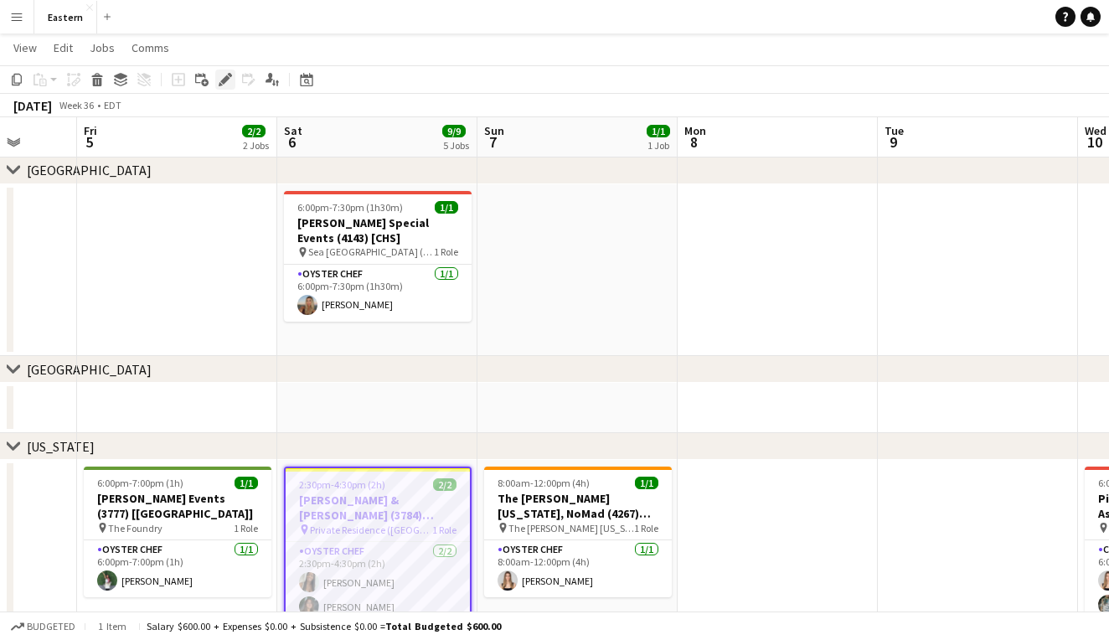
click at [230, 80] on icon "Edit" at bounding box center [225, 79] width 13 height 13
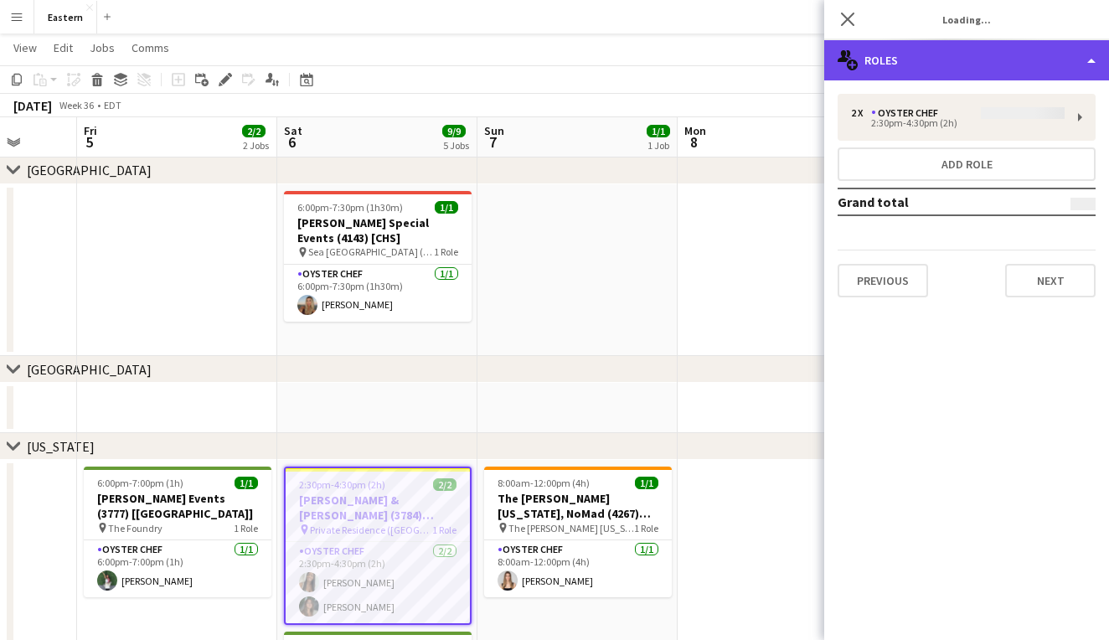
click at [1036, 45] on div "multiple-users-add Roles" at bounding box center [967, 60] width 285 height 40
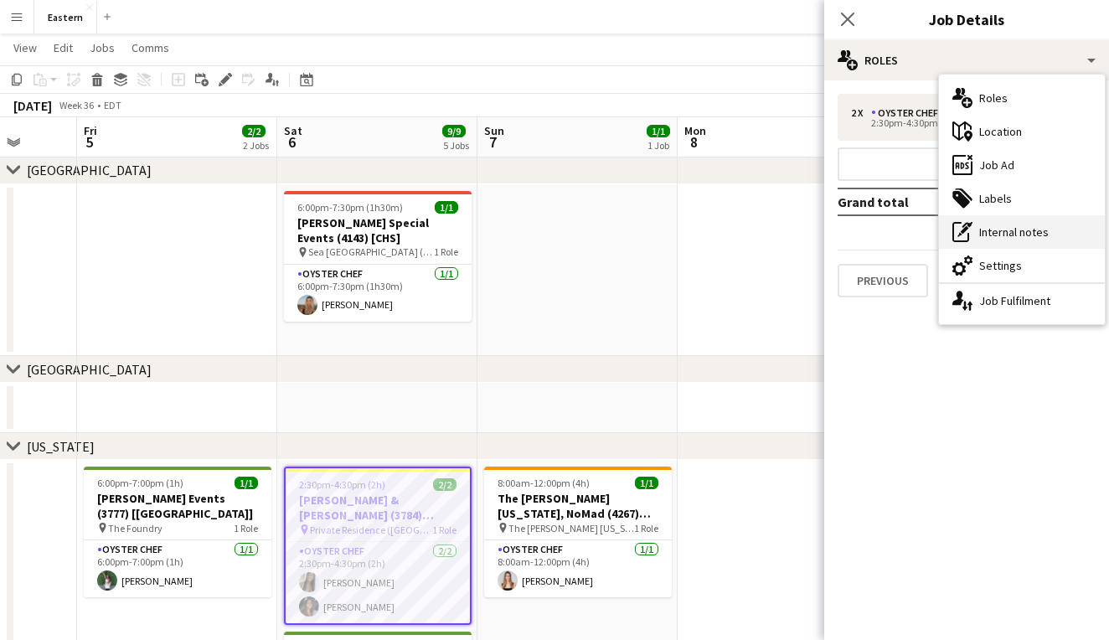
click at [1032, 231] on div "pen-write Internal notes" at bounding box center [1022, 232] width 166 height 34
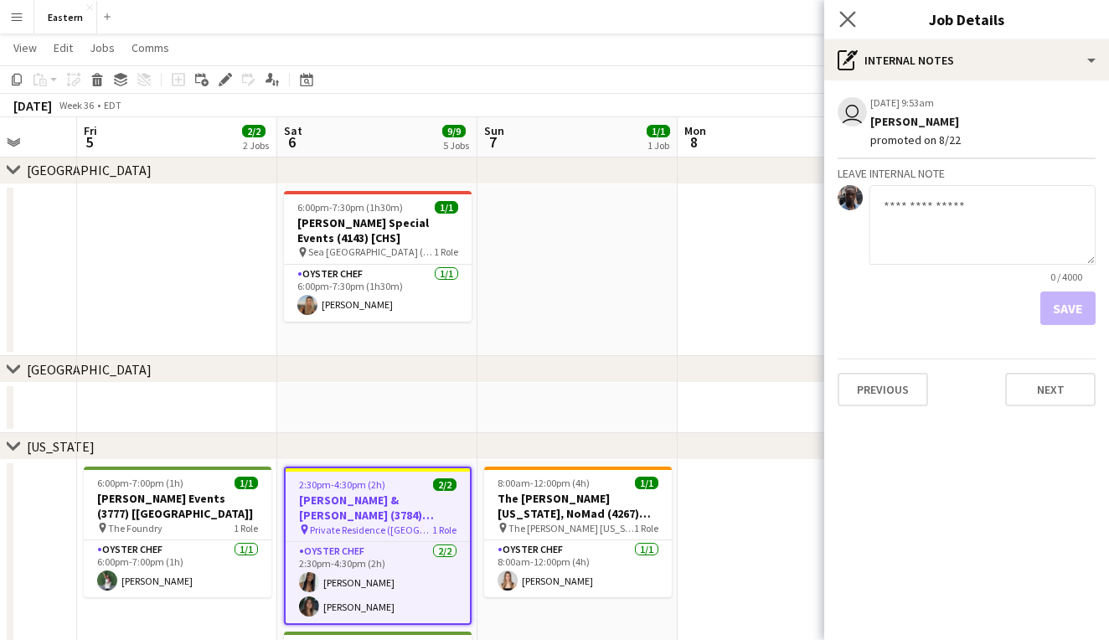
click at [851, 28] on app-icon "Close pop-in" at bounding box center [848, 20] width 24 height 24
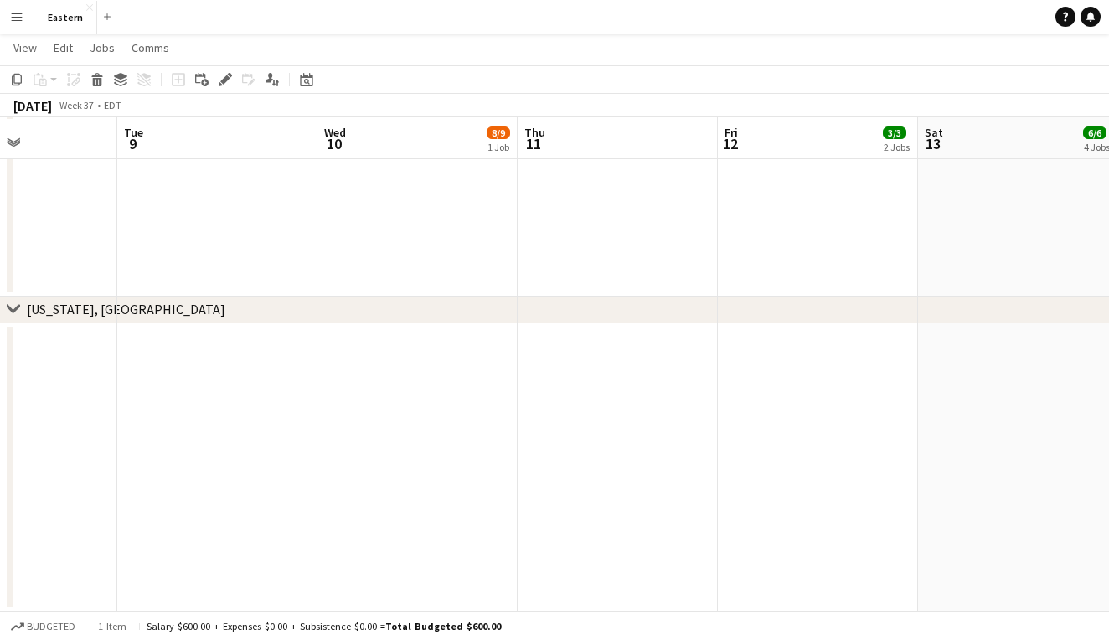
scroll to position [1569, 0]
click at [34, 13] on div "Eastern Close Add" at bounding box center [76, 17] width 84 height 34
click at [25, 13] on button "Menu" at bounding box center [17, 17] width 34 height 34
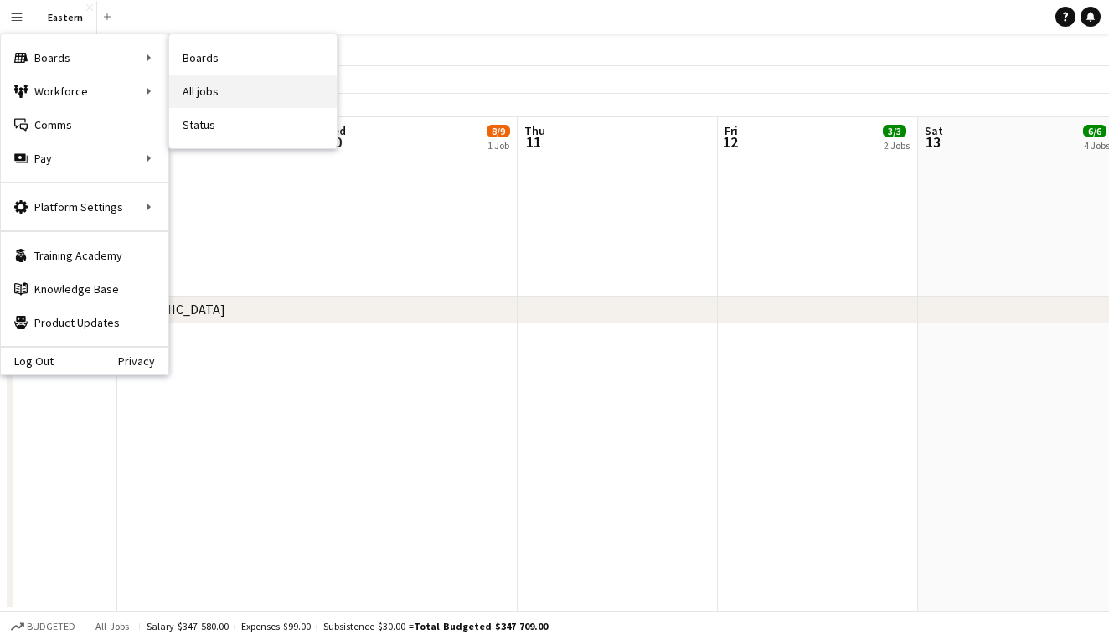
click at [217, 83] on link "All jobs" at bounding box center [253, 92] width 168 height 34
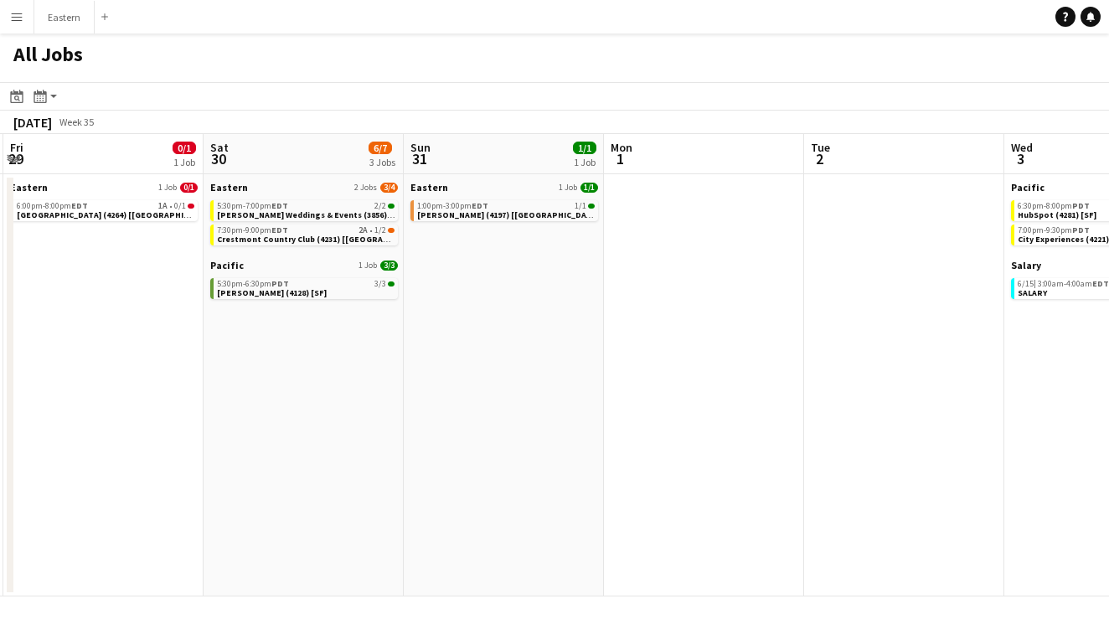
scroll to position [0, 615]
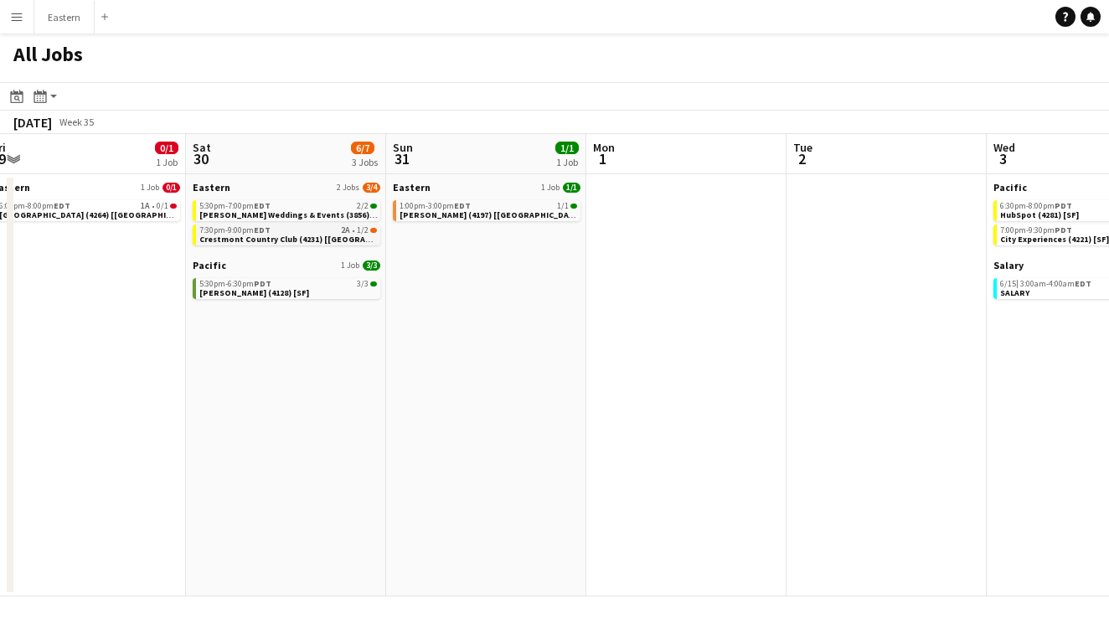
click at [335, 235] on span "Crestmont Country Club (4231) [[GEOGRAPHIC_DATA]]" at bounding box center [306, 239] width 215 height 11
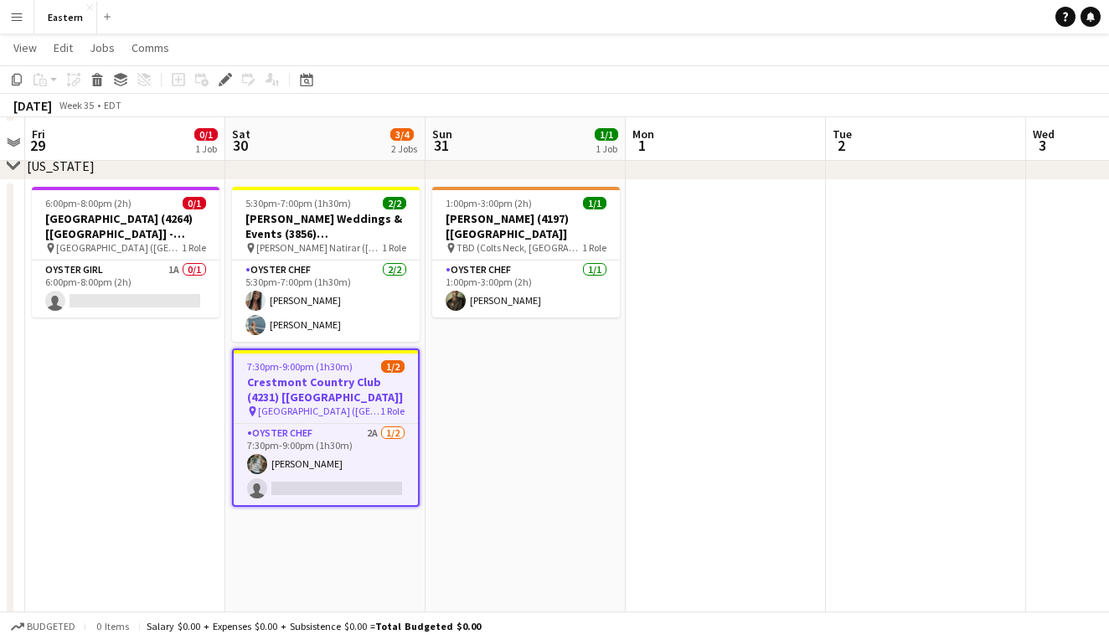
scroll to position [515, 0]
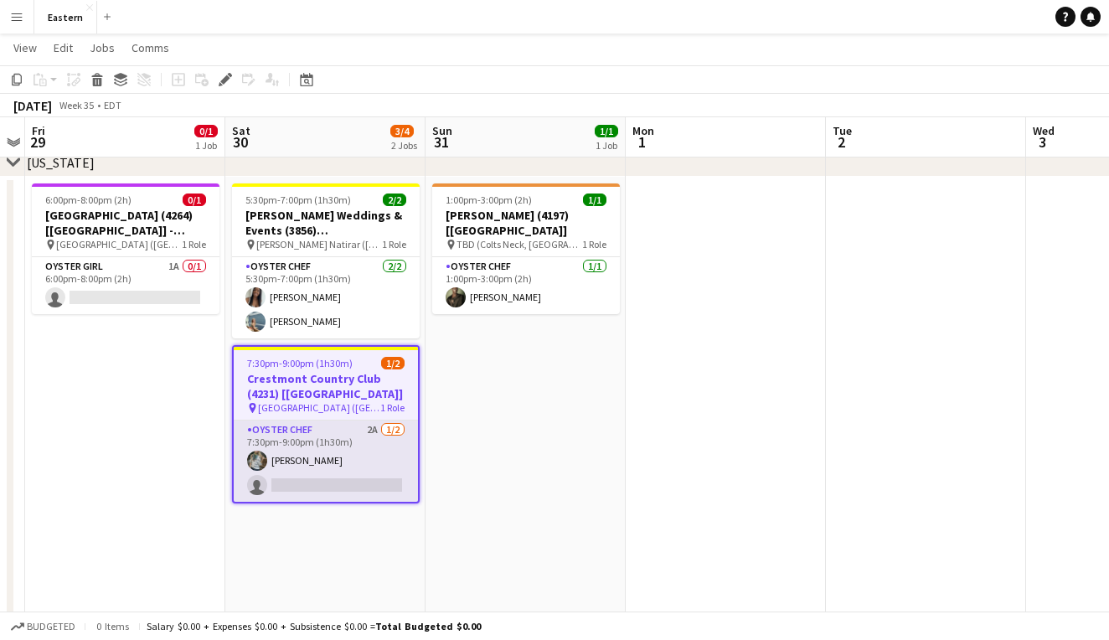
click at [385, 437] on app-card-role "Oyster Chef 2A [DATE] 7:30pm-9:00pm (1h30m) [PERSON_NAME] single-neutral-actions" at bounding box center [326, 461] width 184 height 81
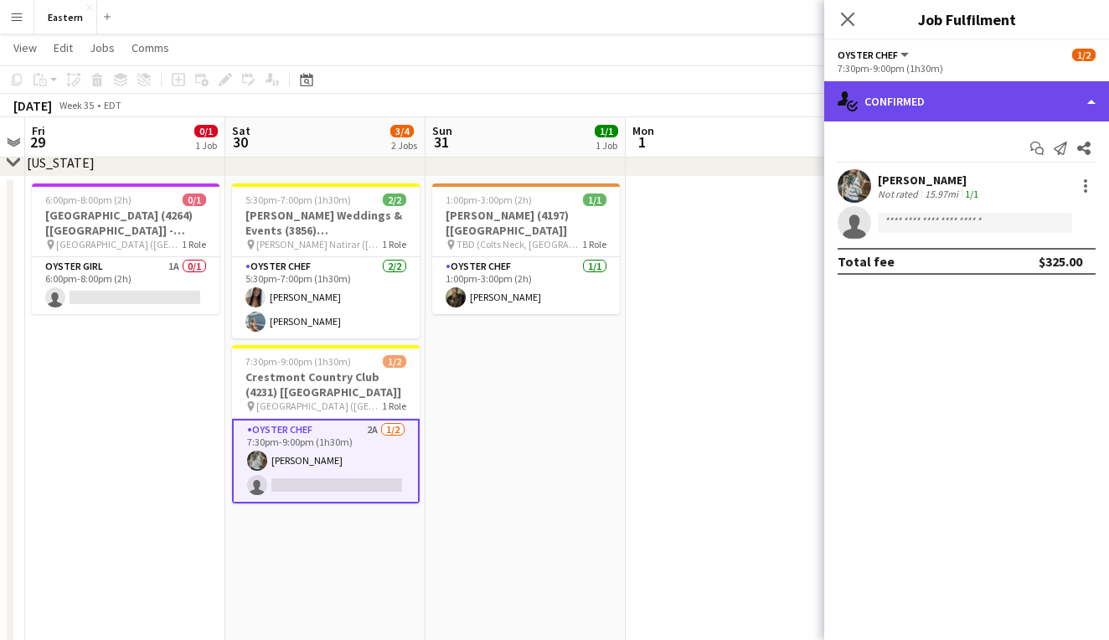
click at [1006, 106] on div "single-neutral-actions-check-2 Confirmed" at bounding box center [967, 101] width 285 height 40
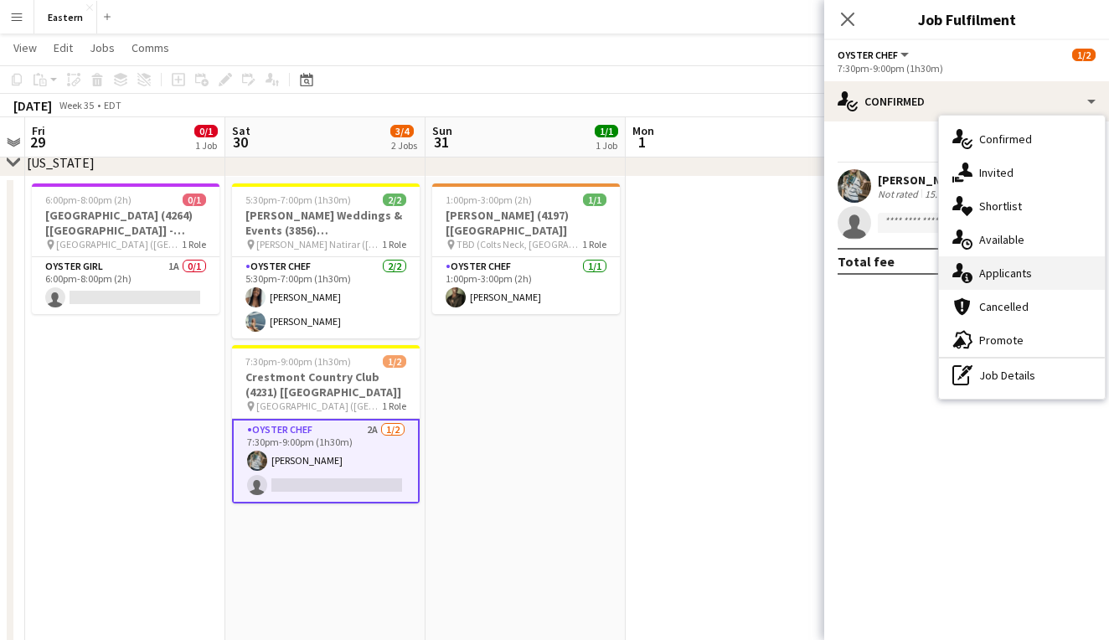
click at [1024, 270] on div "single-neutral-actions-information Applicants" at bounding box center [1022, 273] width 166 height 34
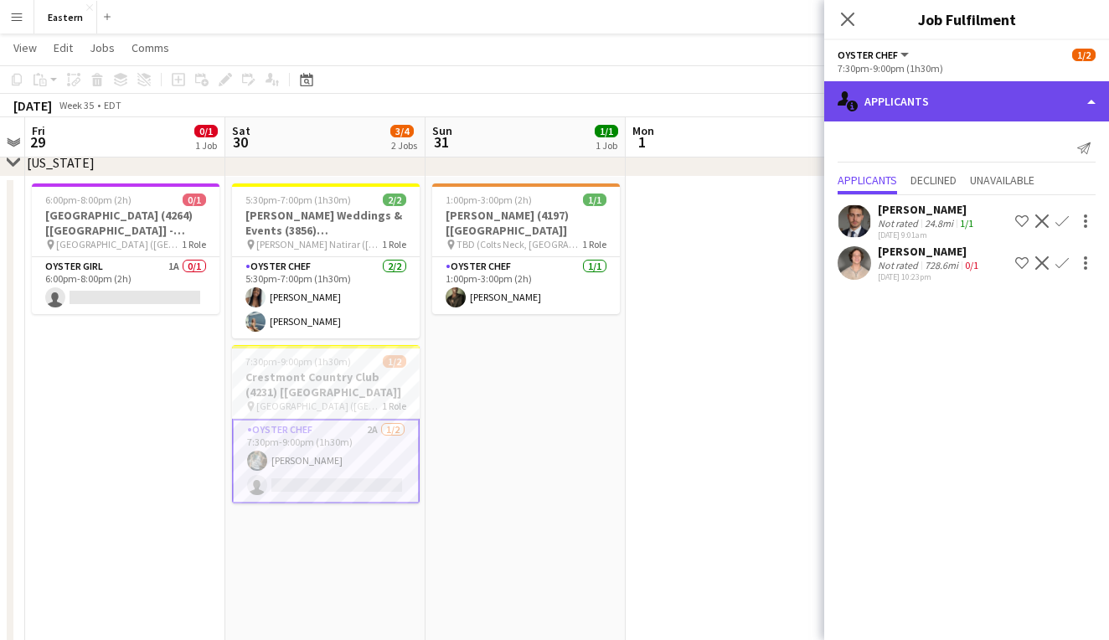
click at [932, 115] on div "single-neutral-actions-information Applicants" at bounding box center [967, 101] width 285 height 40
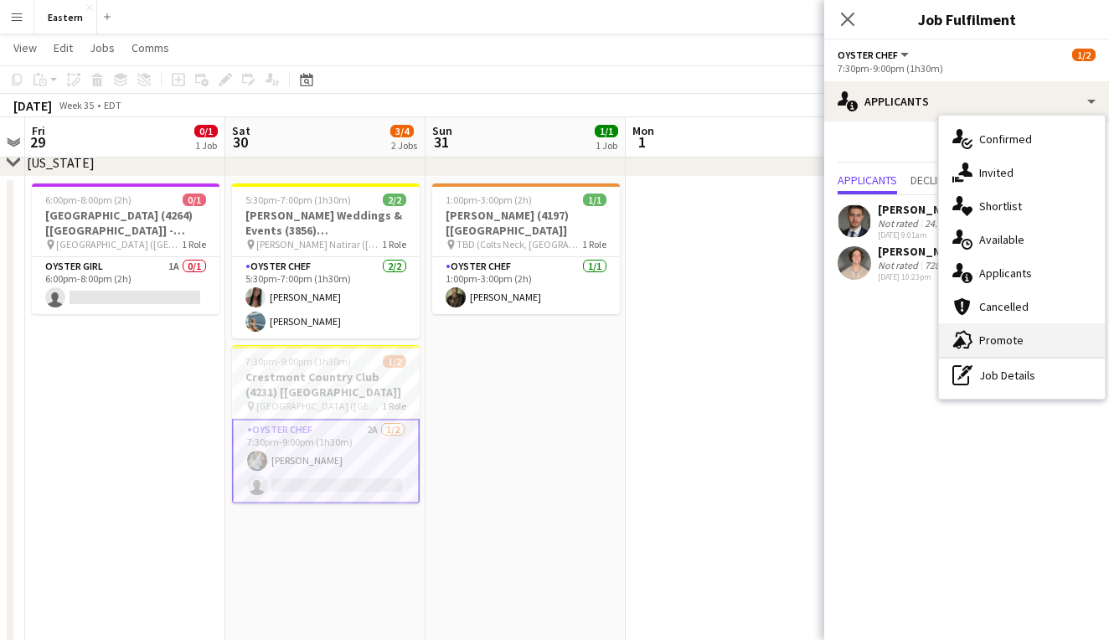
click at [1000, 344] on div "advertising-megaphone Promote" at bounding box center [1022, 340] width 166 height 34
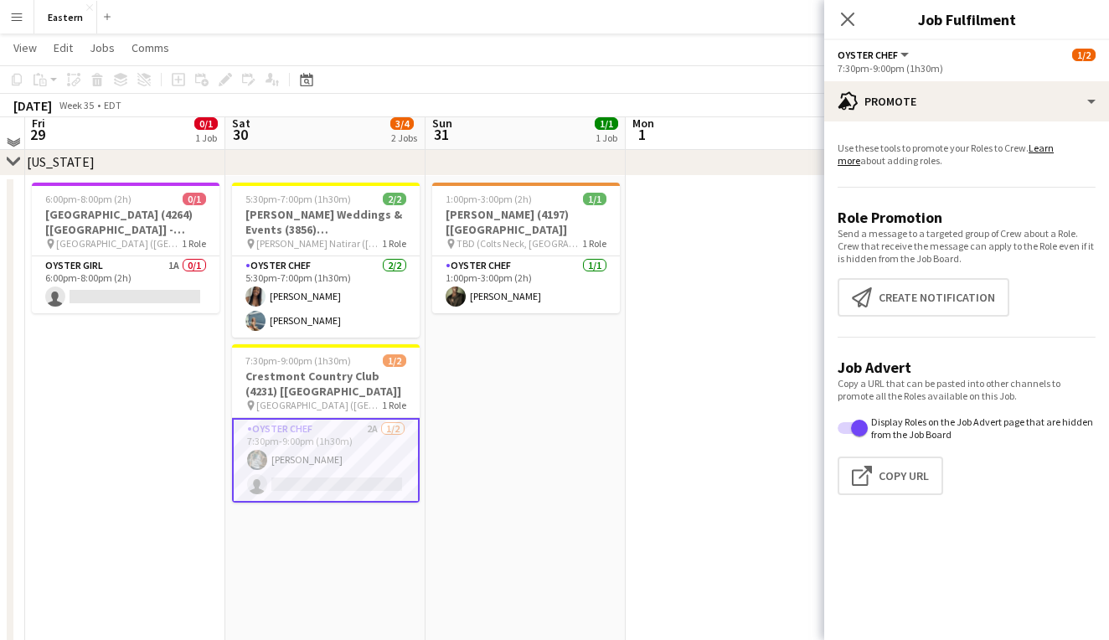
scroll to position [504, 0]
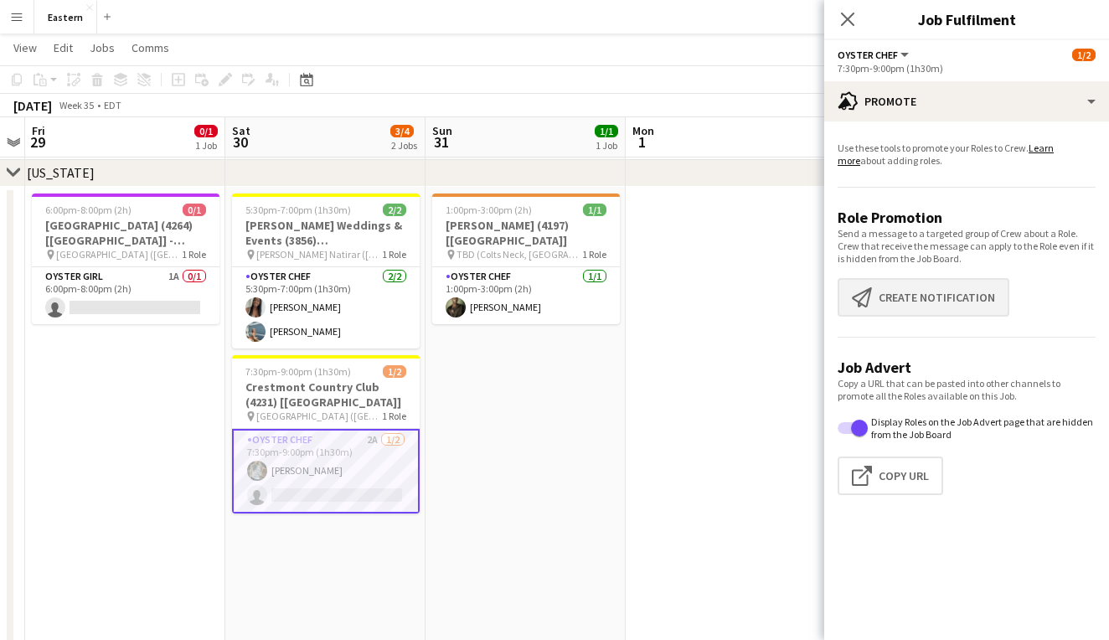
click at [948, 305] on button "Create notification Create notification" at bounding box center [924, 297] width 172 height 39
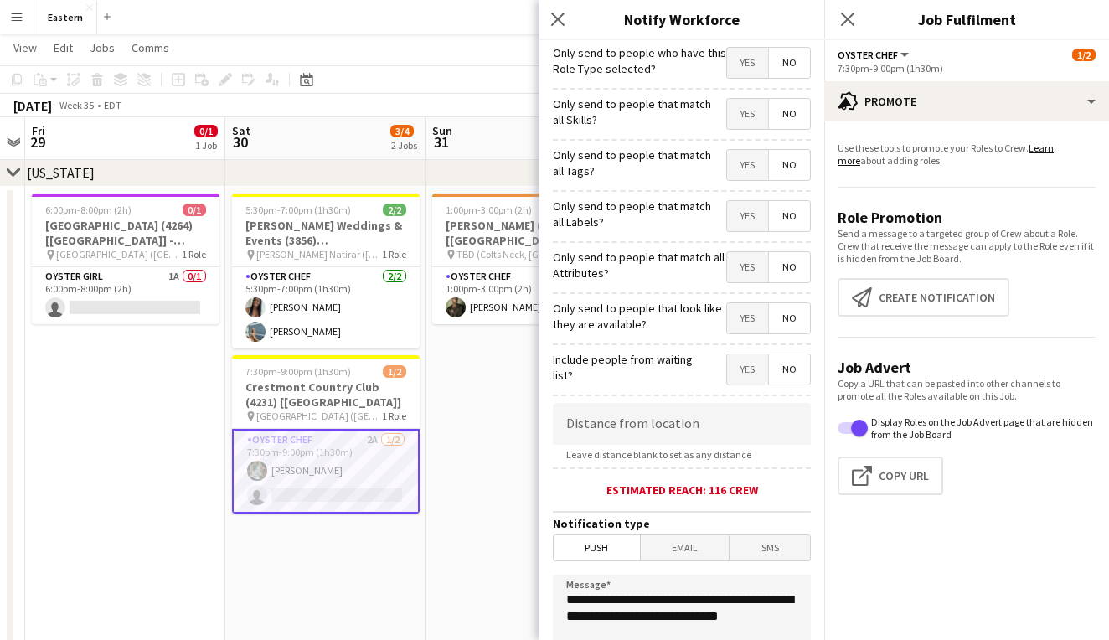
click at [753, 178] on span "Yes" at bounding box center [747, 165] width 41 height 30
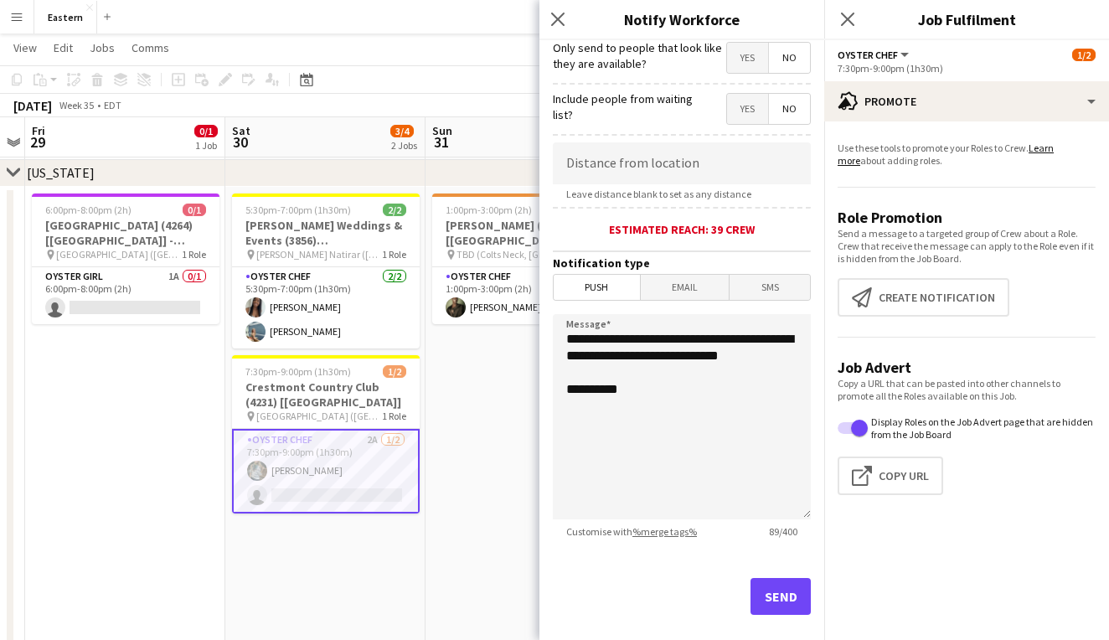
scroll to position [261, 0]
drag, startPoint x: 656, startPoint y: 427, endPoint x: 552, endPoint y: 339, distance: 136.7
click at [552, 339] on form "**********" at bounding box center [682, 220] width 285 height 882
click at [661, 374] on textarea "**********" at bounding box center [682, 415] width 258 height 205
drag, startPoint x: 655, startPoint y: 381, endPoint x: 553, endPoint y: 333, distance: 113.2
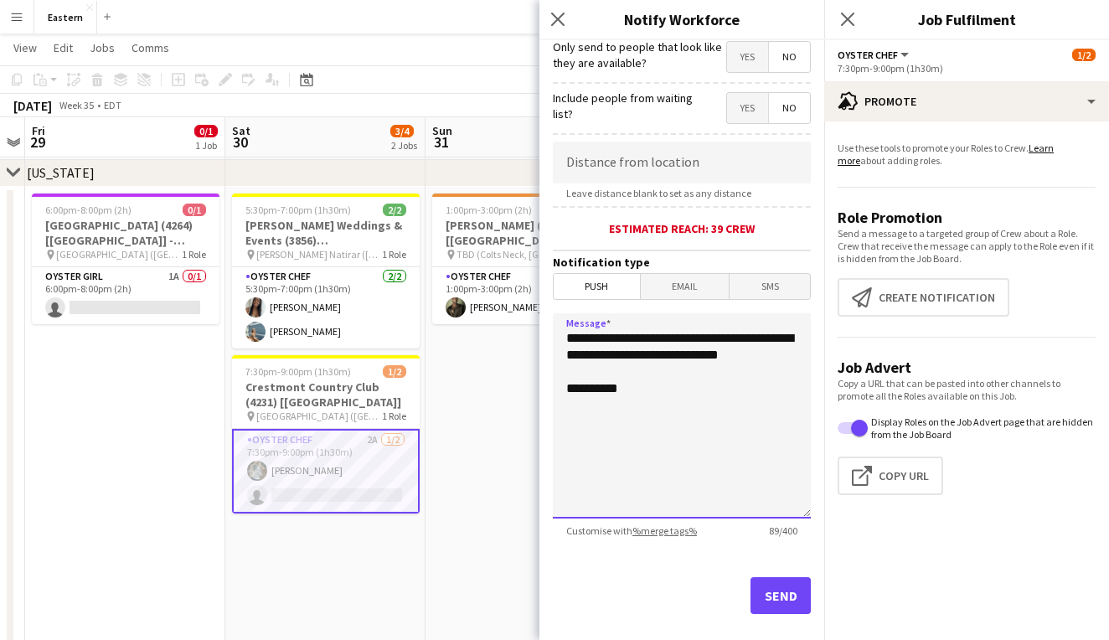
click at [553, 333] on textarea "**********" at bounding box center [682, 415] width 258 height 205
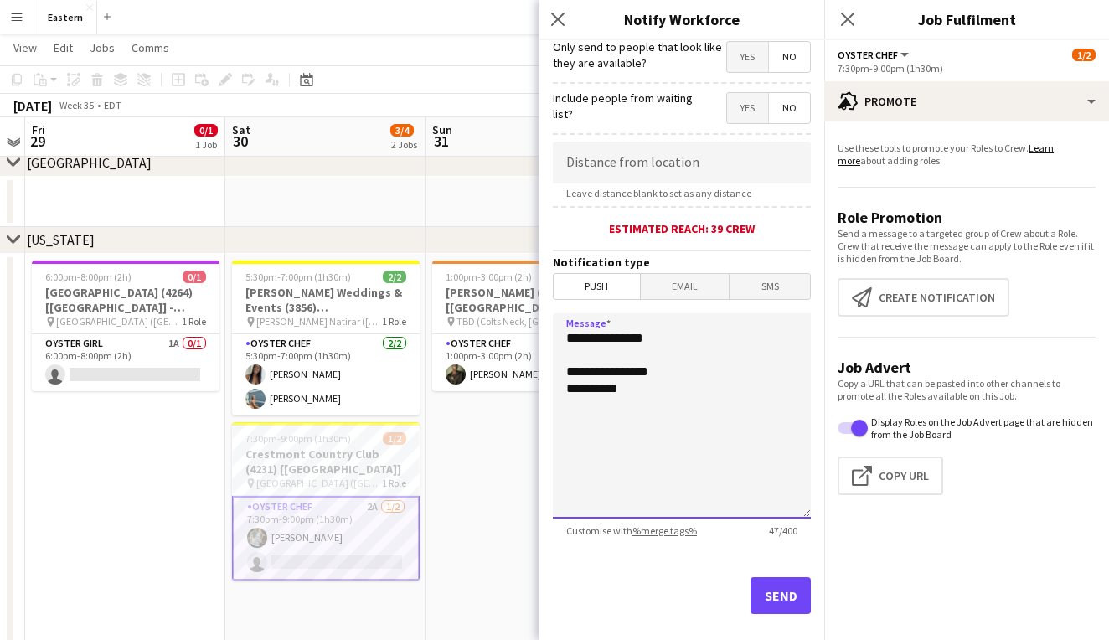
scroll to position [437, 0]
type textarea "**********"
click at [396, 439] on span "1/2" at bounding box center [394, 439] width 23 height 13
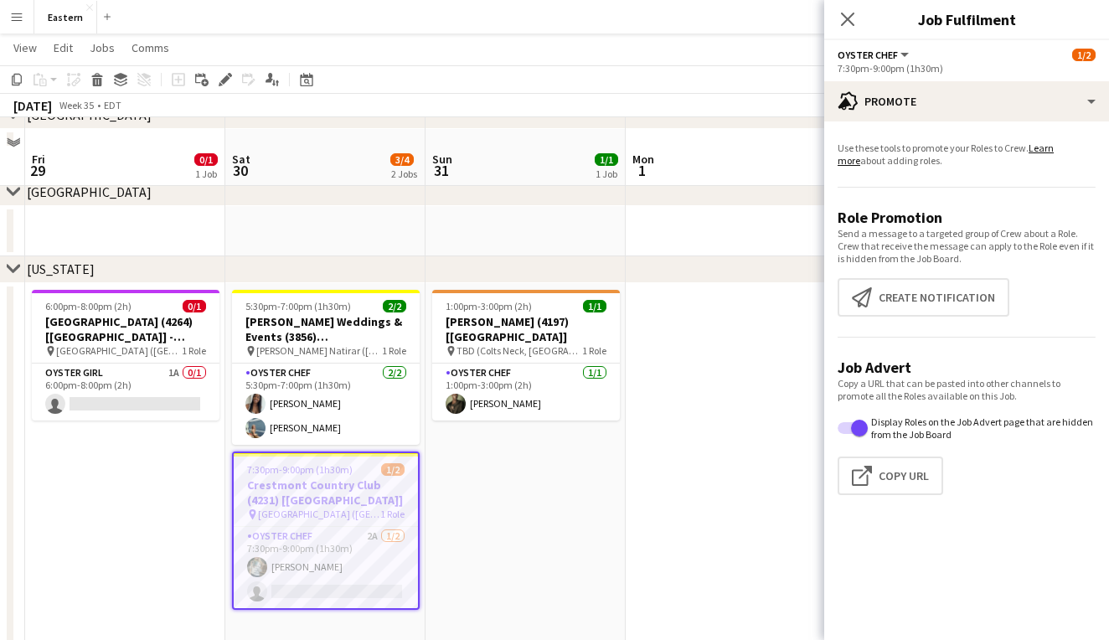
scroll to position [362, 0]
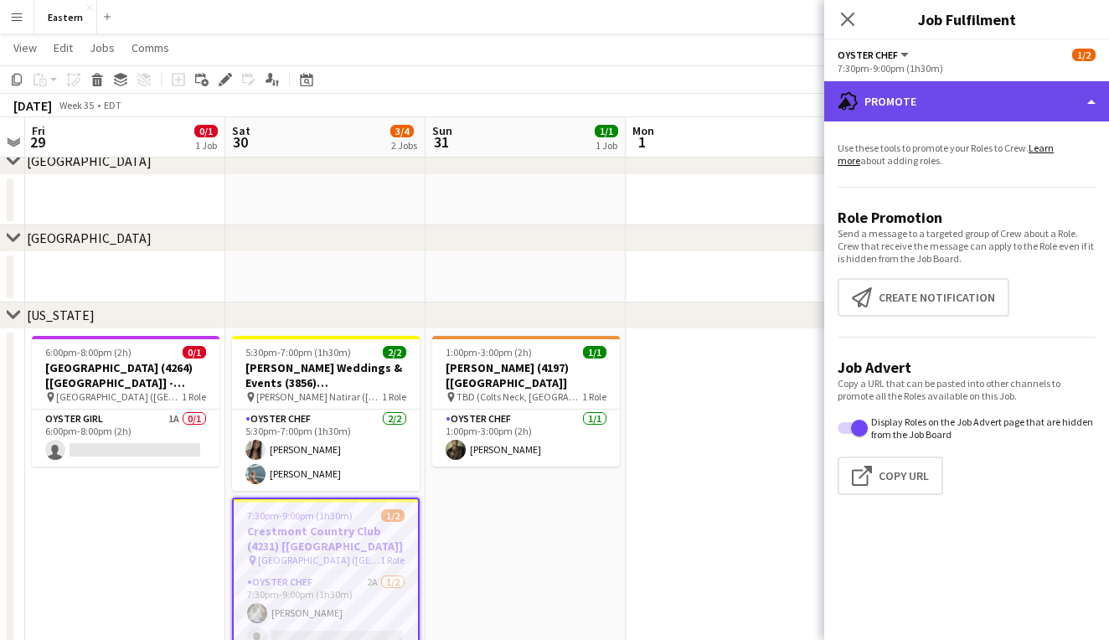
click at [1050, 101] on div "advertising-megaphone Promote" at bounding box center [967, 101] width 285 height 40
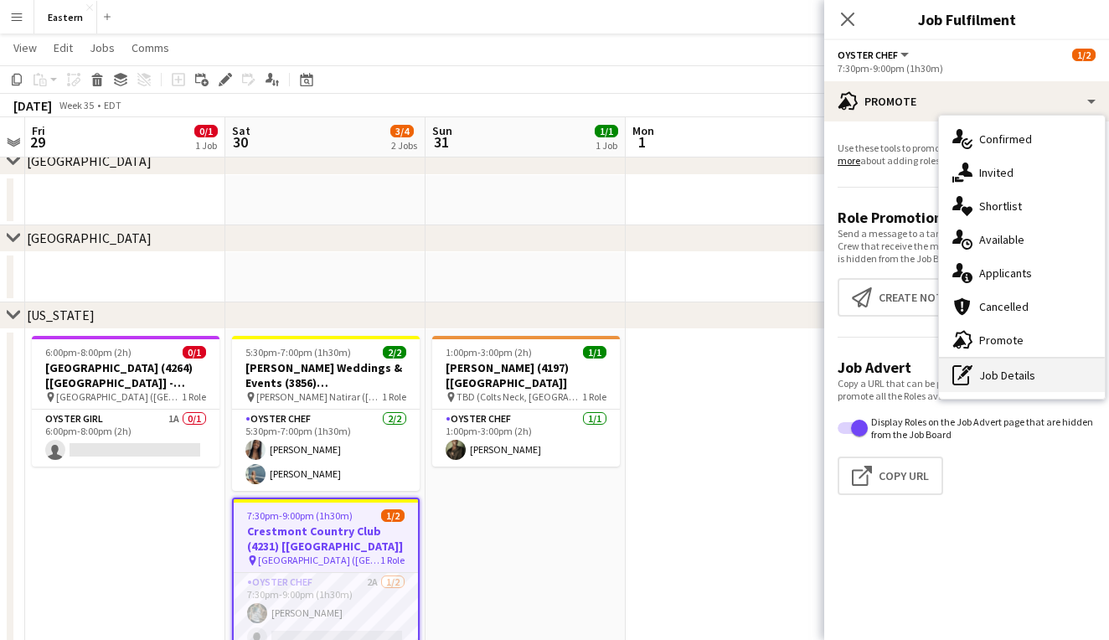
click at [1025, 370] on div "pen-write Job Details" at bounding box center [1022, 376] width 166 height 34
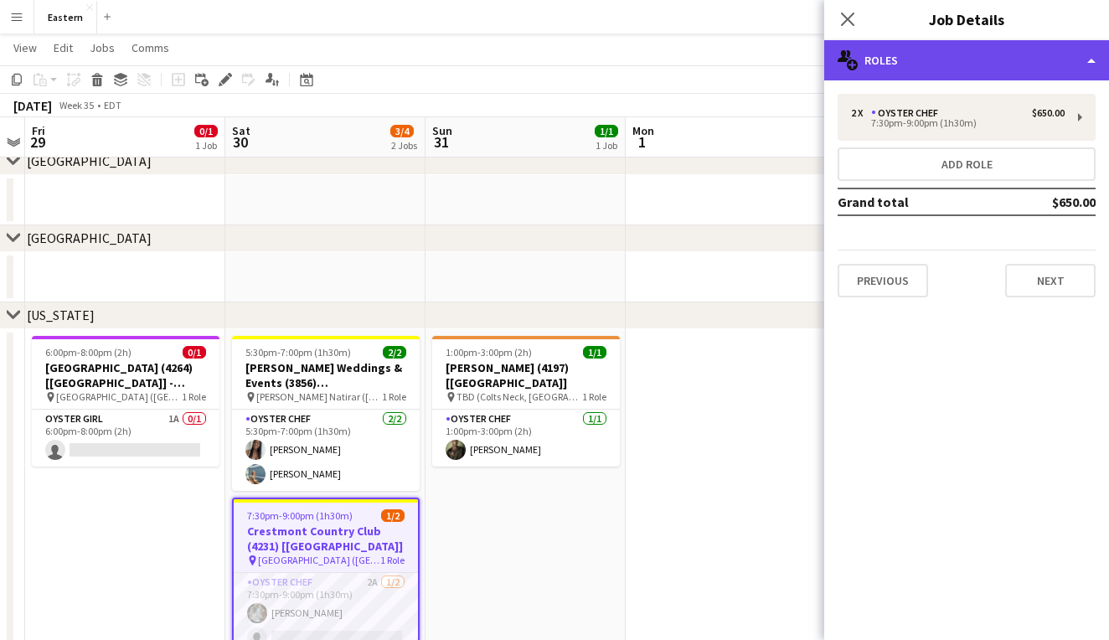
click at [995, 76] on div "multiple-users-add Roles" at bounding box center [967, 60] width 285 height 40
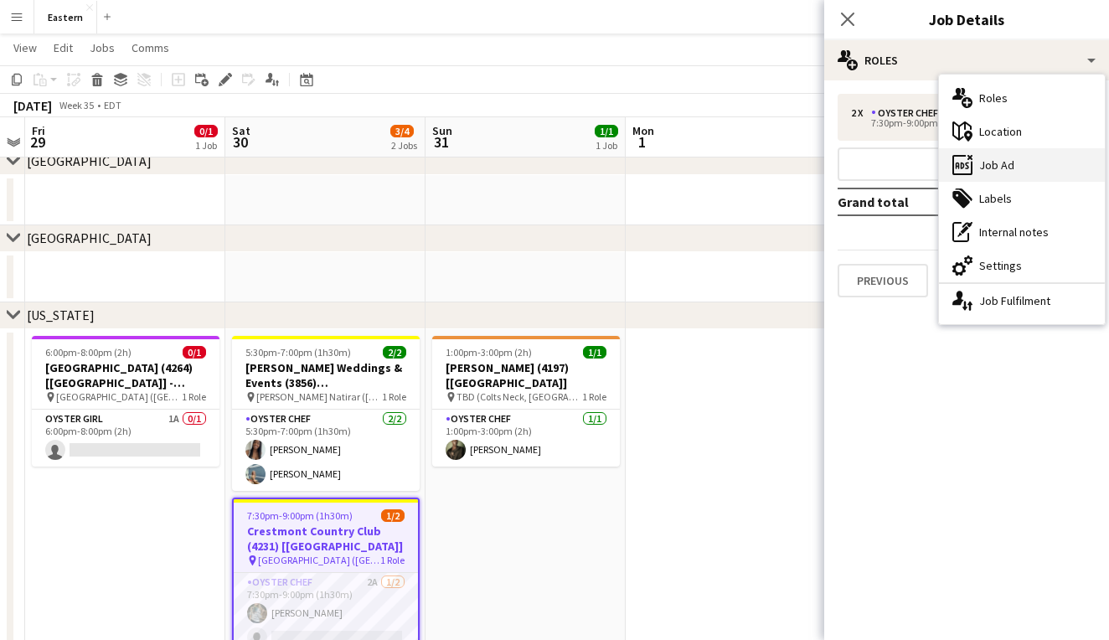
click at [1011, 153] on div "ads-window Job Ad" at bounding box center [1022, 165] width 166 height 34
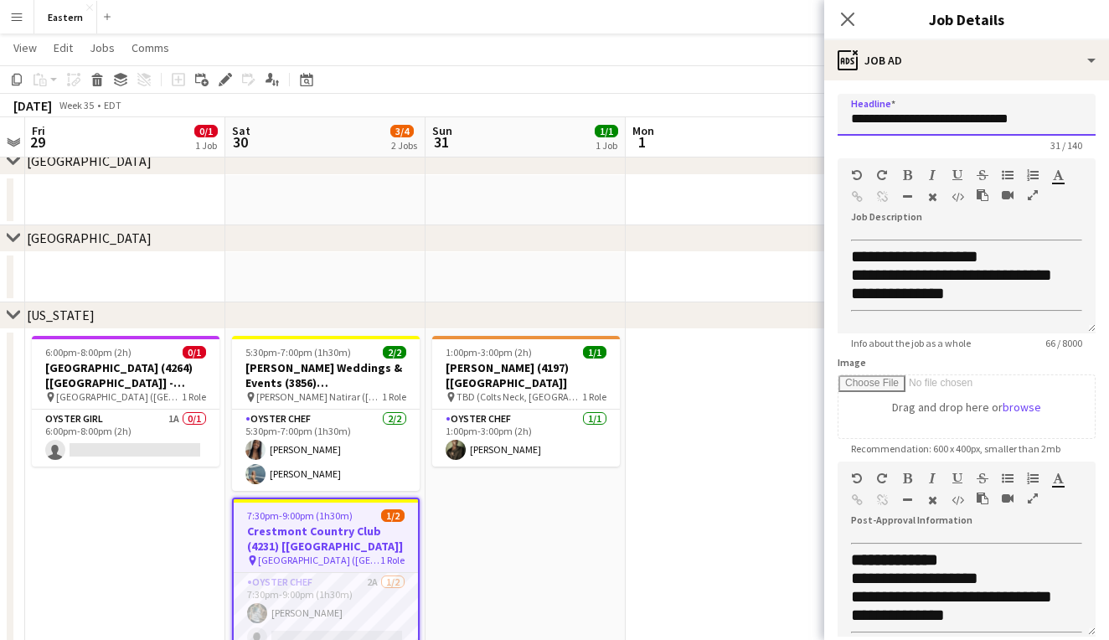
drag, startPoint x: 1048, startPoint y: 116, endPoint x: 849, endPoint y: 121, distance: 199.5
click at [849, 121] on input "**********" at bounding box center [967, 115] width 258 height 42
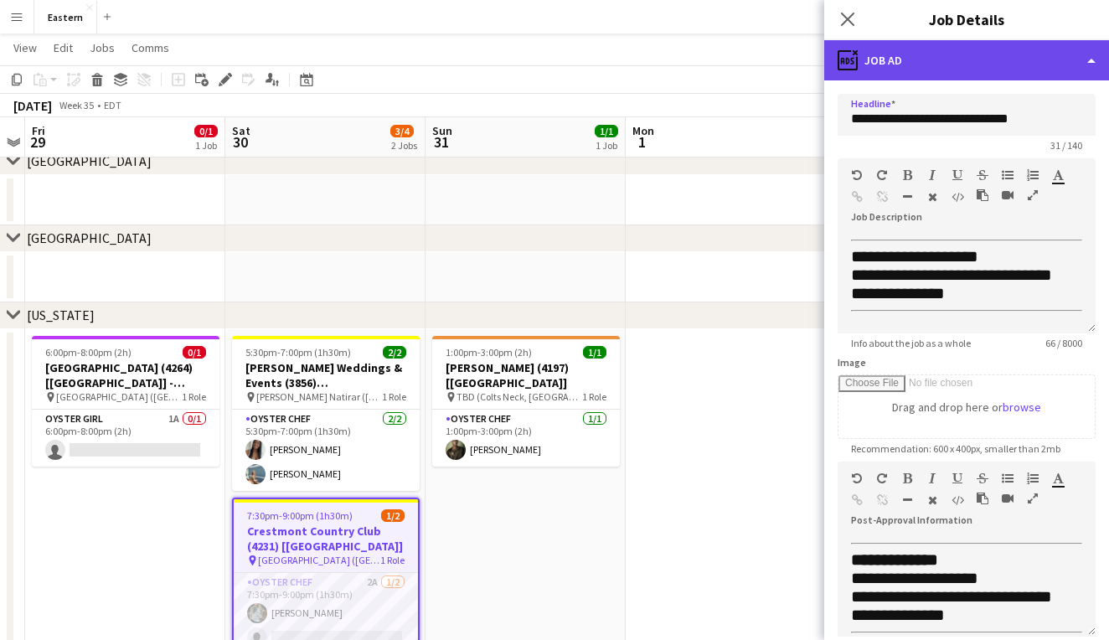
click at [901, 58] on div "ads-window Job Ad" at bounding box center [967, 60] width 285 height 40
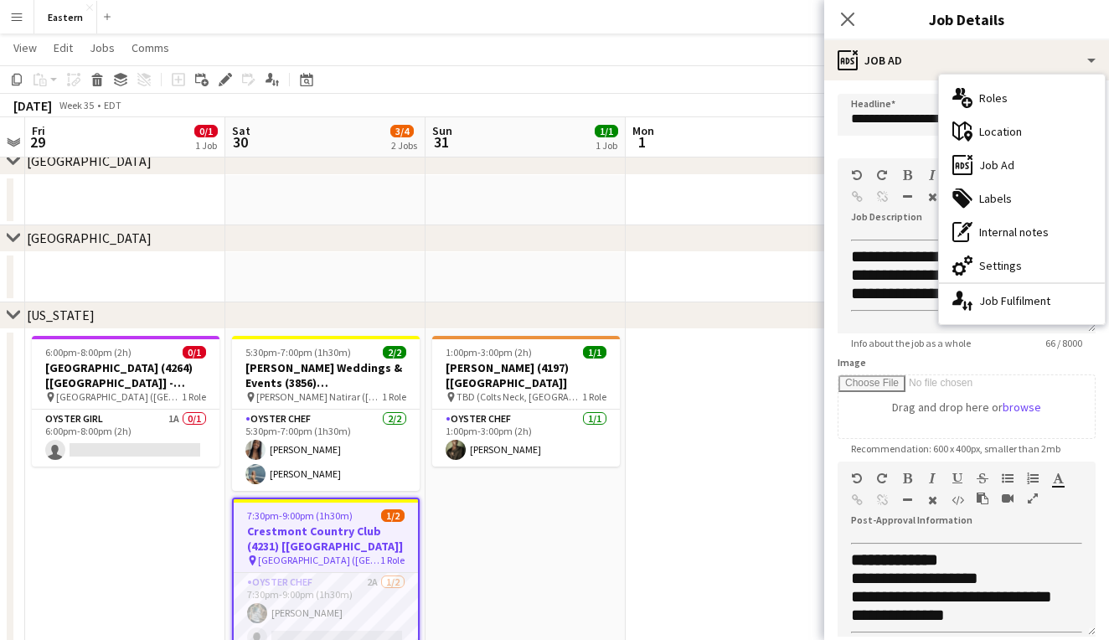
click at [860, 18] on div "Close pop-in" at bounding box center [848, 19] width 47 height 39
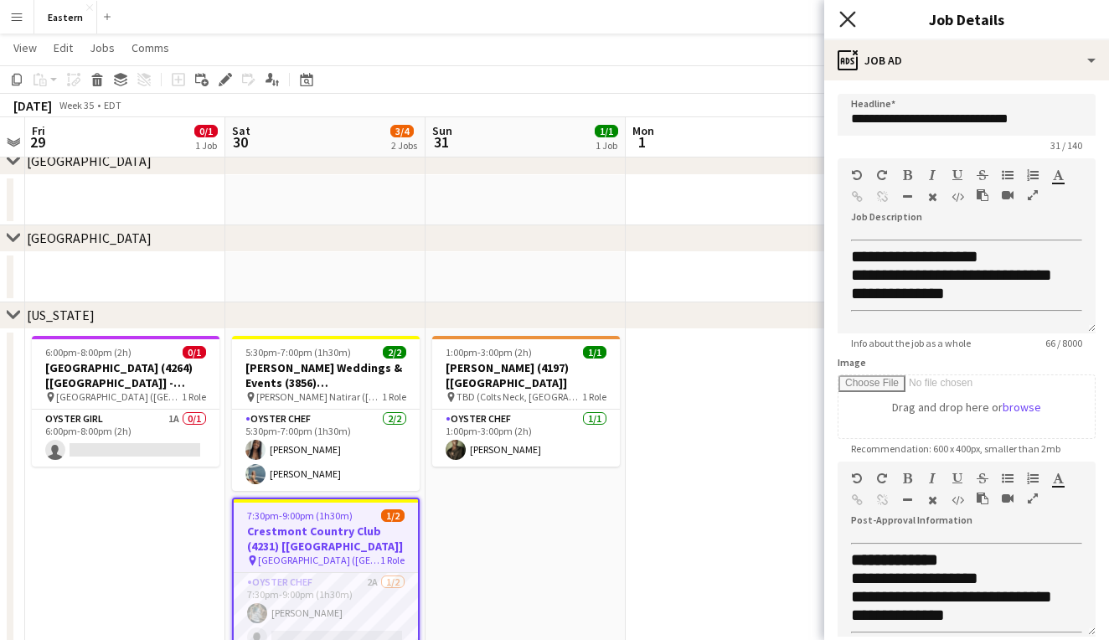
click at [846, 20] on icon at bounding box center [848, 19] width 16 height 16
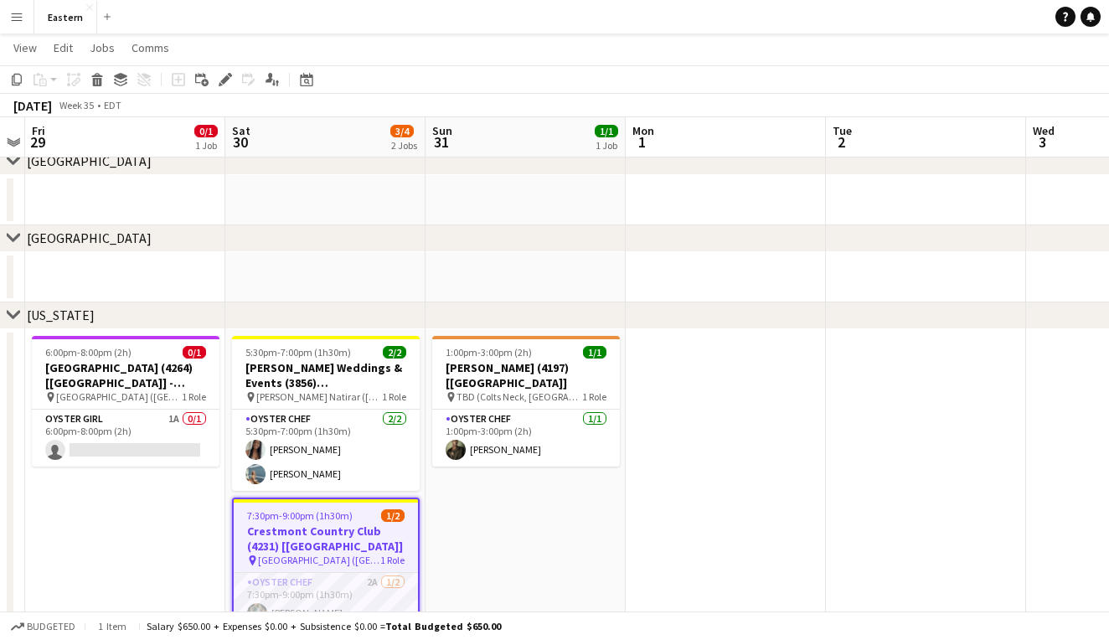
click at [363, 529] on h3 "Crestmont Country Club (4231) [[GEOGRAPHIC_DATA]]" at bounding box center [326, 539] width 184 height 30
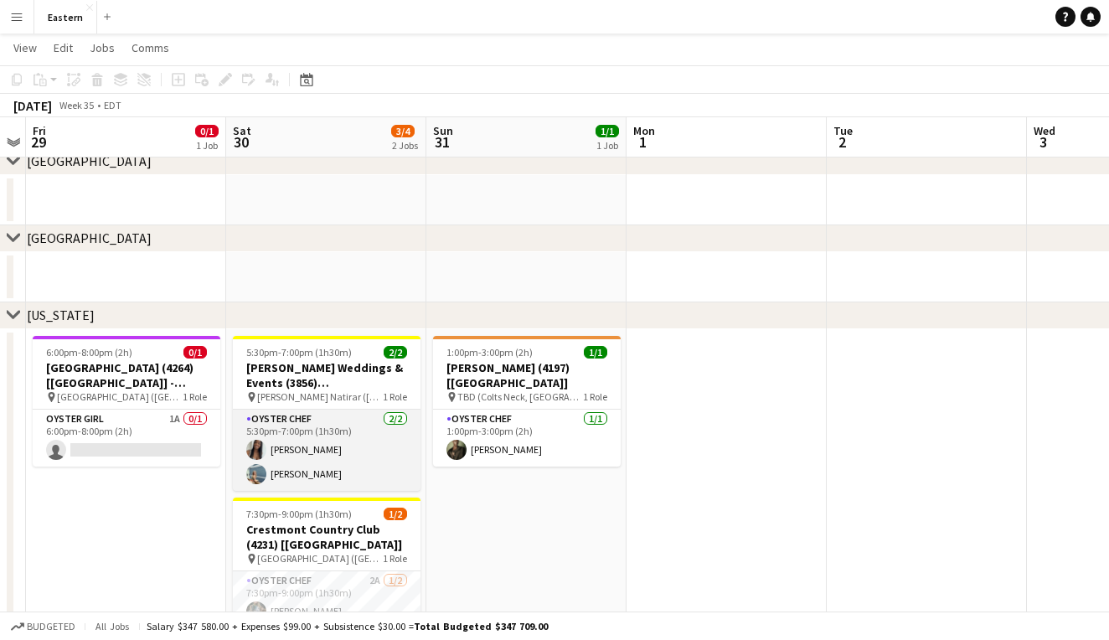
click at [367, 427] on app-card-role "Oyster Chef 2/2 5:30pm-7:00pm (1h30m) Eileen Saa Sarah Alden" at bounding box center [327, 450] width 188 height 81
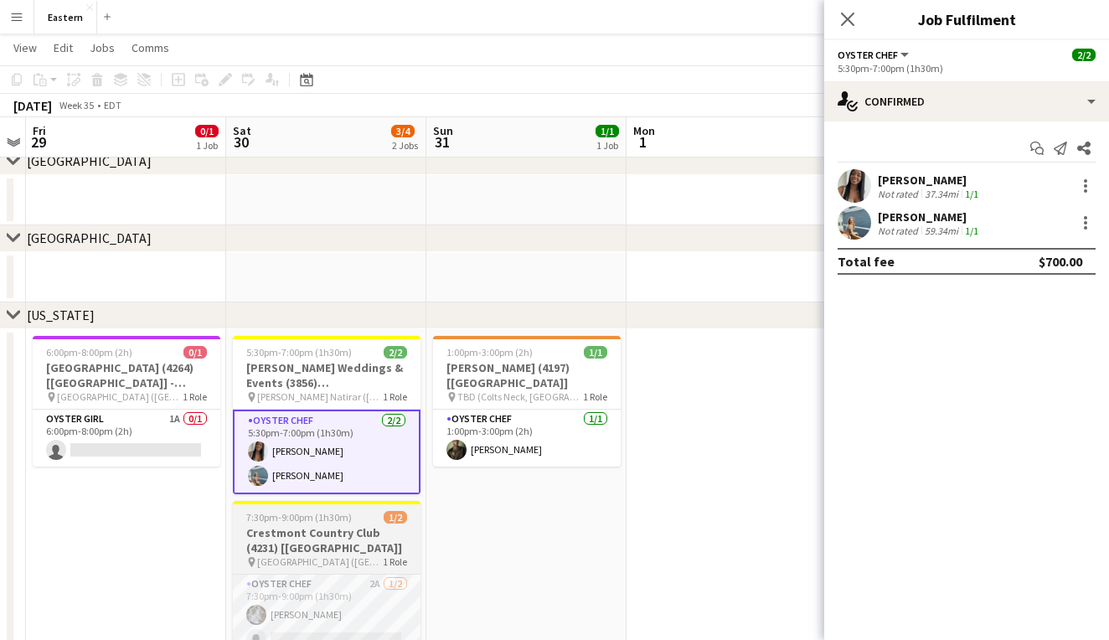
click at [370, 544] on h3 "Crestmont Country Club (4231) [[GEOGRAPHIC_DATA]]" at bounding box center [327, 540] width 188 height 30
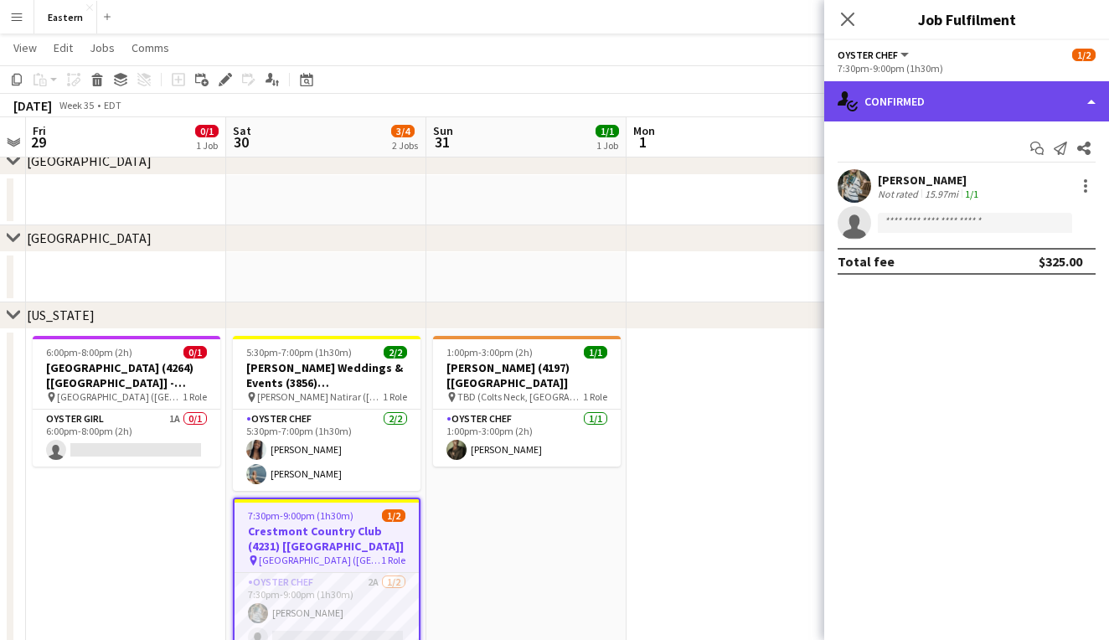
click at [1016, 97] on div "single-neutral-actions-check-2 Confirmed" at bounding box center [967, 101] width 285 height 40
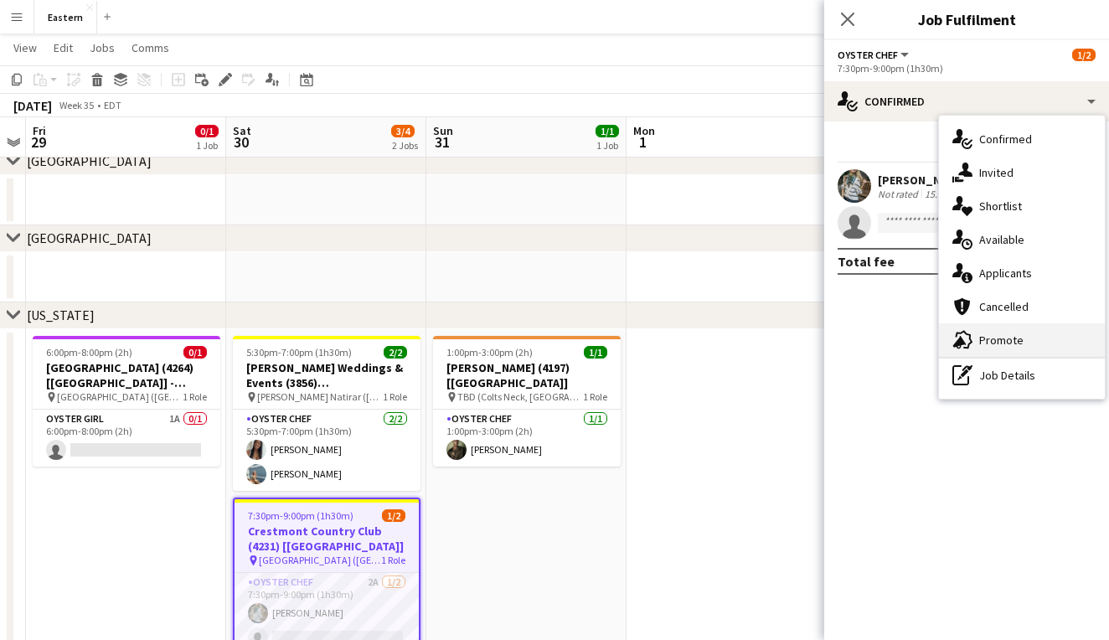
click at [1012, 334] on div "advertising-megaphone Promote" at bounding box center [1022, 340] width 166 height 34
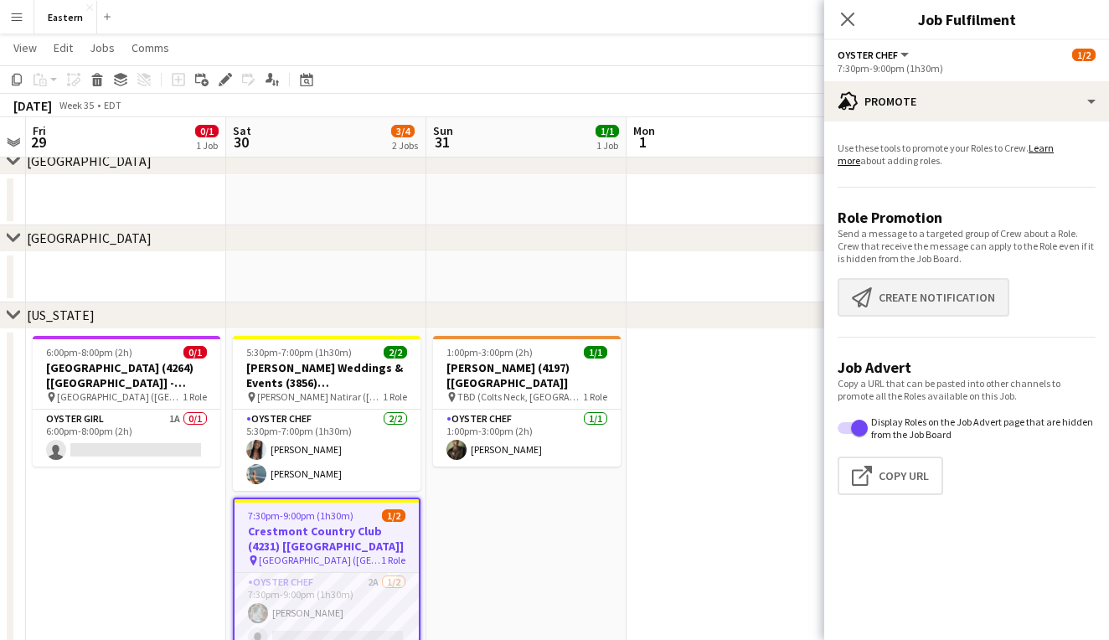
click at [959, 299] on button "Create notification Create notification" at bounding box center [924, 297] width 172 height 39
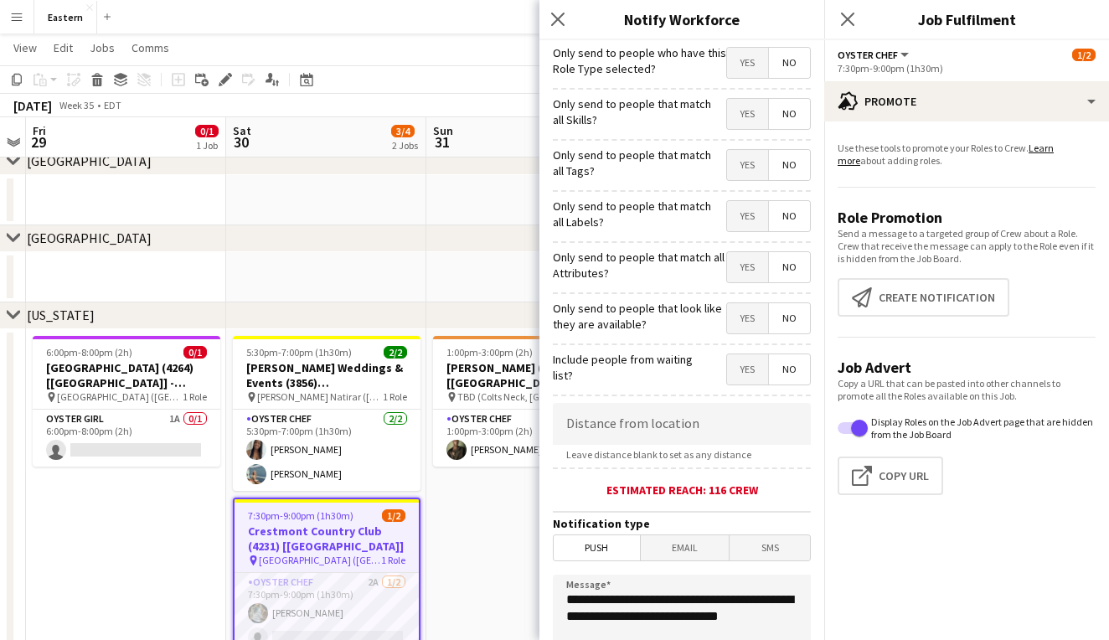
click at [743, 168] on span "Yes" at bounding box center [747, 165] width 41 height 30
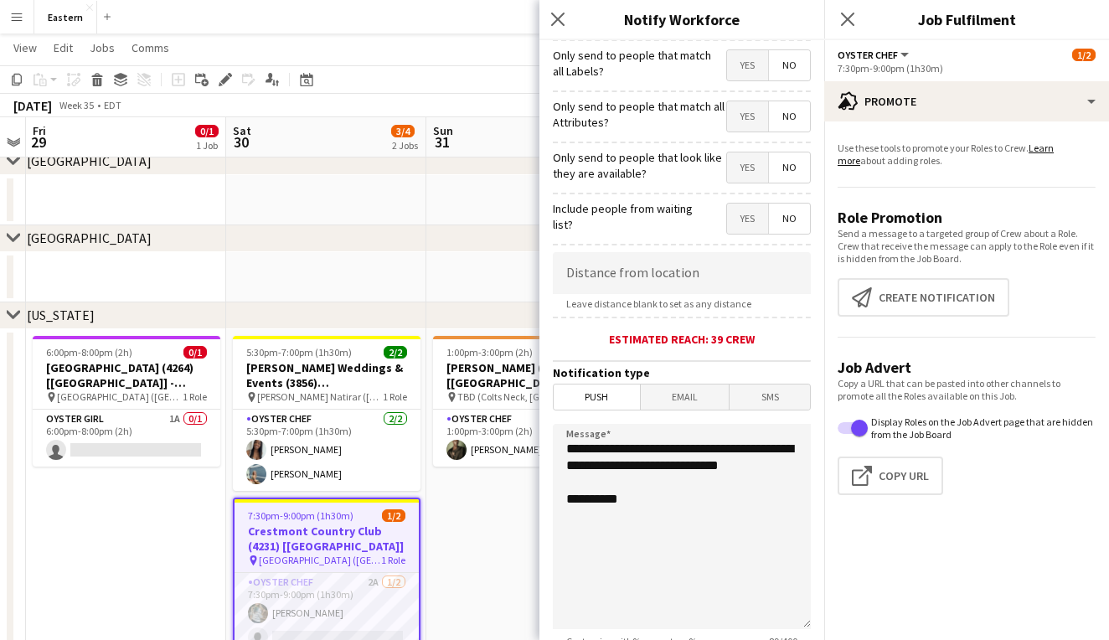
scroll to position [147, 0]
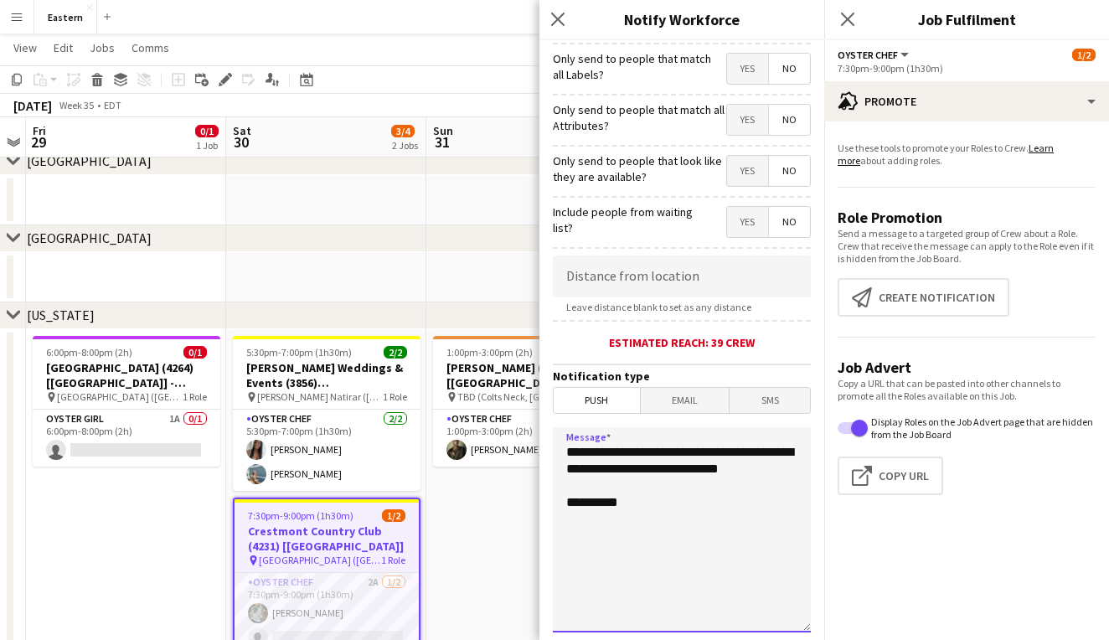
drag, startPoint x: 654, startPoint y: 494, endPoint x: 550, endPoint y: 453, distance: 111.7
click at [550, 453] on form "**********" at bounding box center [682, 334] width 285 height 882
type textarea "**********"
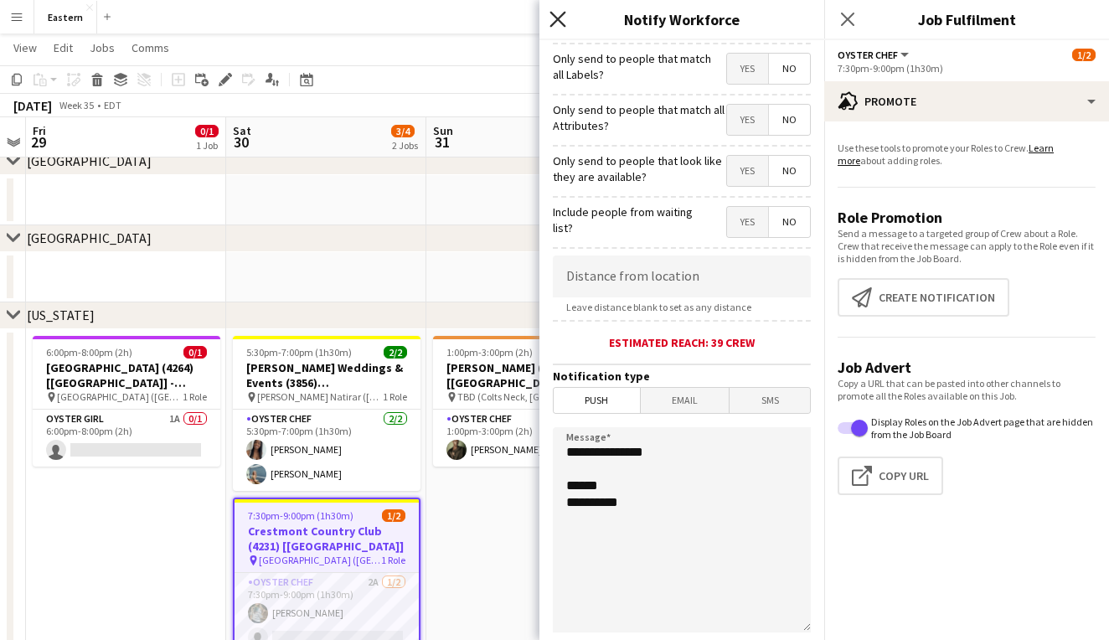
click at [560, 15] on icon "Close pop-in" at bounding box center [558, 19] width 16 height 16
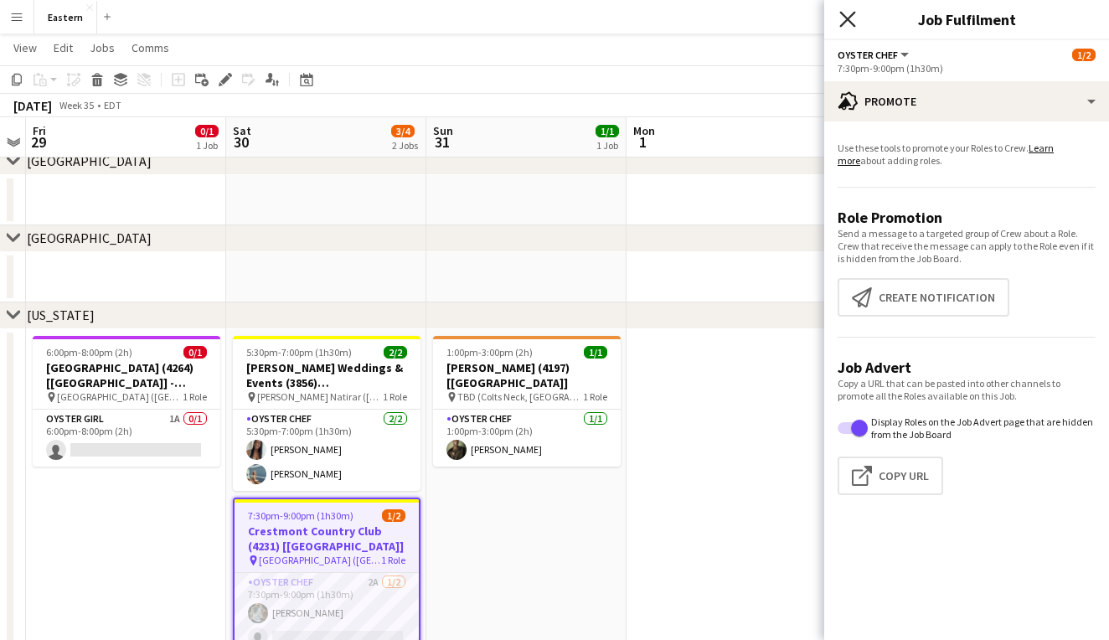
click at [851, 20] on icon "Close pop-in" at bounding box center [848, 19] width 16 height 16
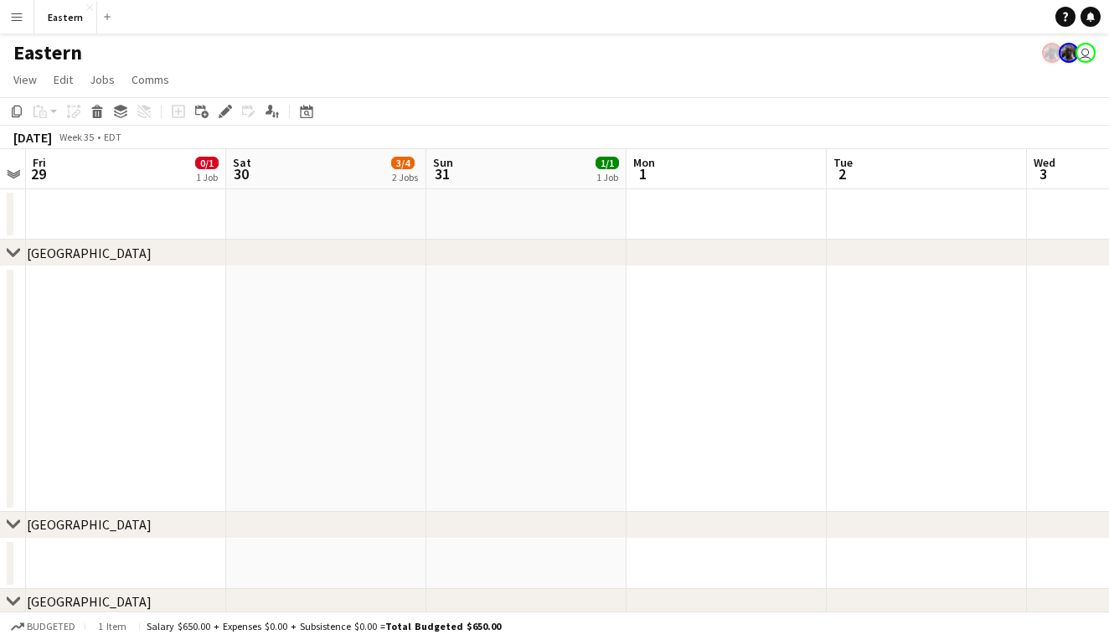
scroll to position [-1, 0]
click at [12, 36] on div "Eastern user" at bounding box center [554, 50] width 1109 height 32
click at [18, 13] on app-icon "Menu" at bounding box center [16, 16] width 13 height 13
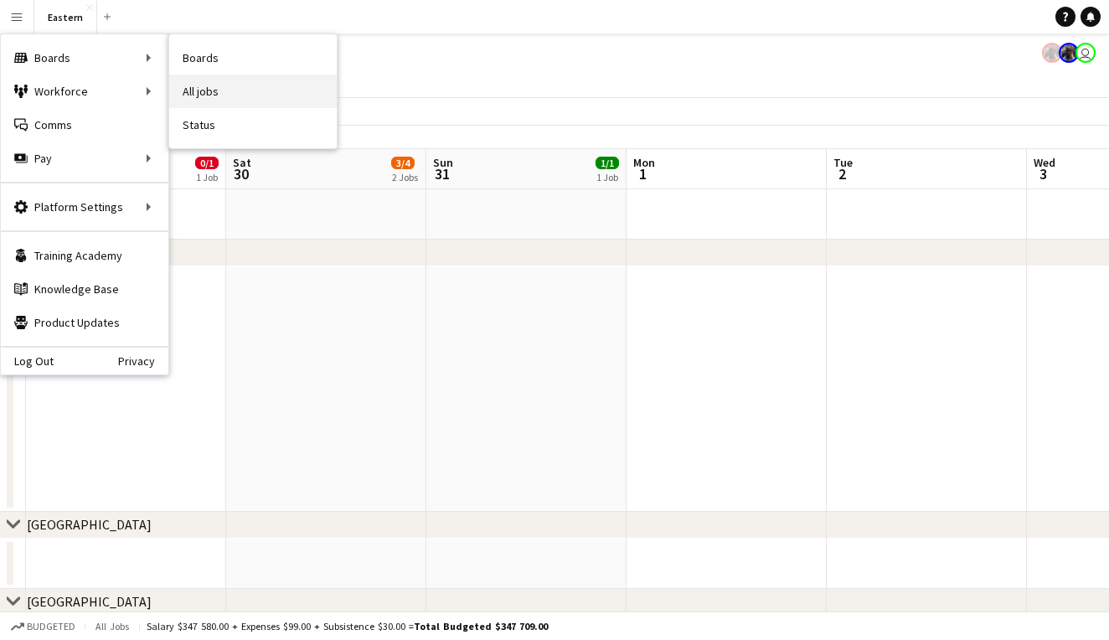
click at [245, 93] on link "All jobs" at bounding box center [253, 92] width 168 height 34
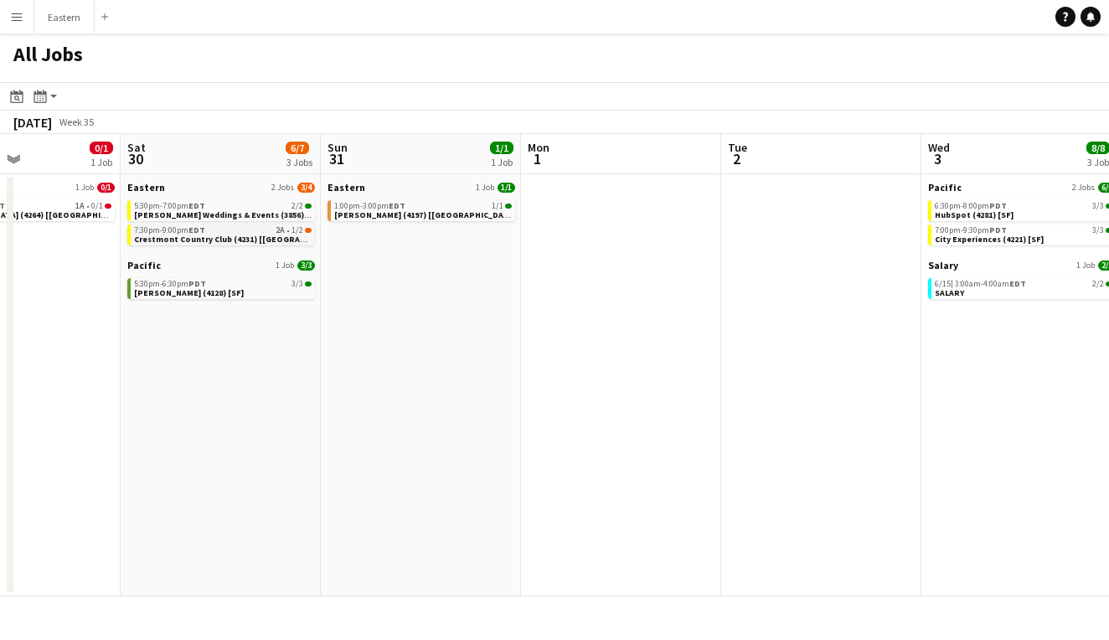
click at [283, 237] on link "7:30pm-9:00pm EDT 2A • 1/2 Crestmont Country Club (4231) [NYC]" at bounding box center [223, 234] width 178 height 19
click at [19, 15] on app-icon "Menu" at bounding box center [16, 16] width 13 height 13
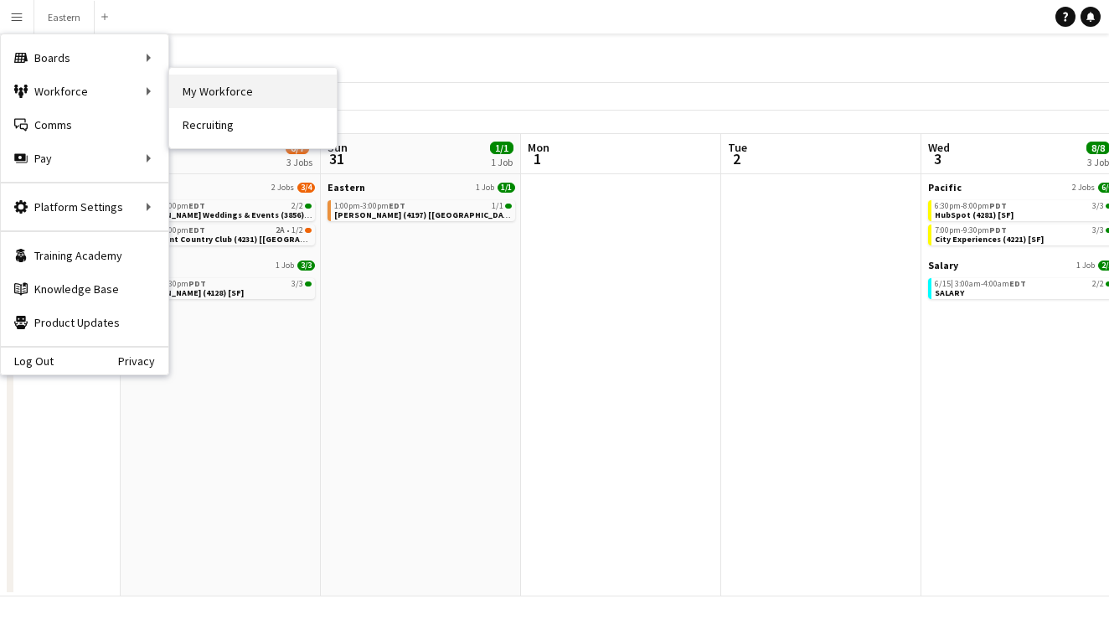
click at [239, 96] on link "My Workforce" at bounding box center [253, 92] width 168 height 34
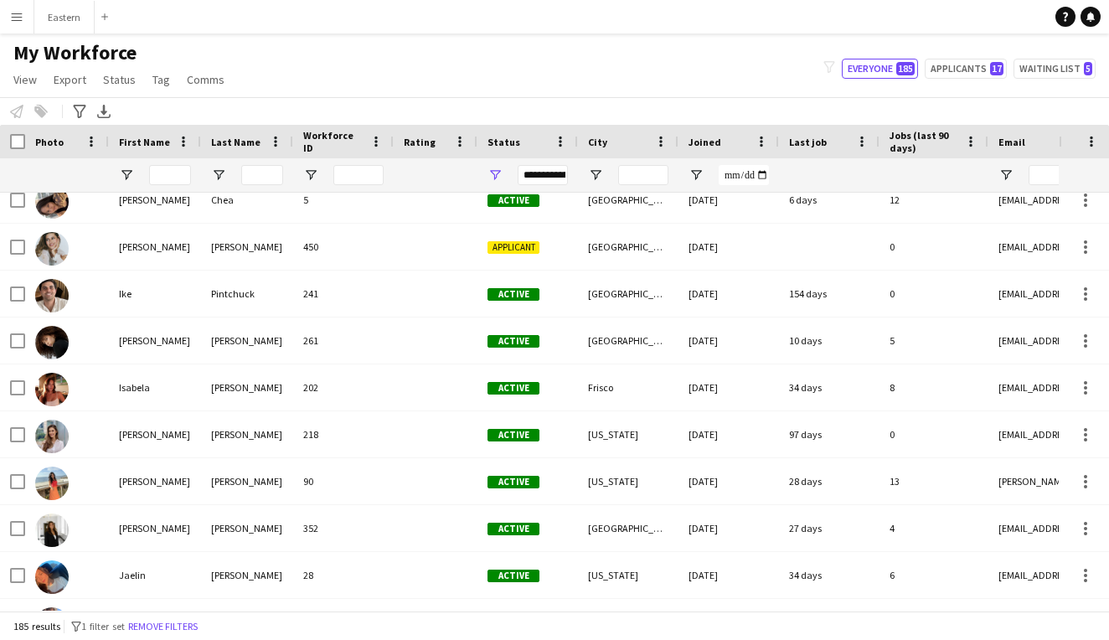
scroll to position [3273, 0]
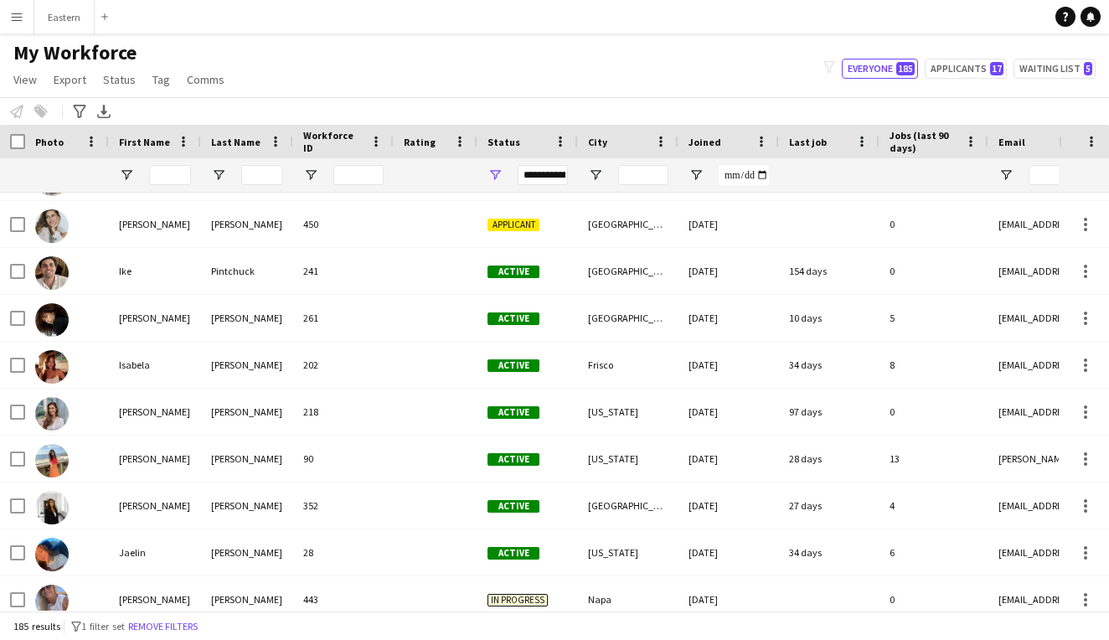
click at [14, 10] on app-icon "Menu" at bounding box center [16, 16] width 13 height 13
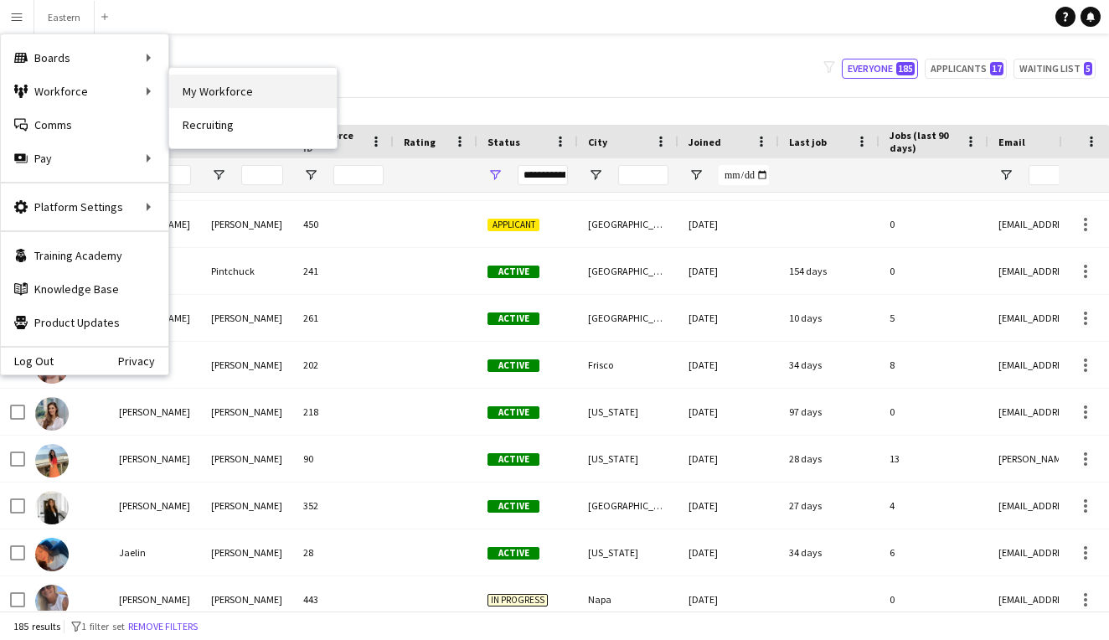
click at [226, 91] on link "My Workforce" at bounding box center [253, 92] width 168 height 34
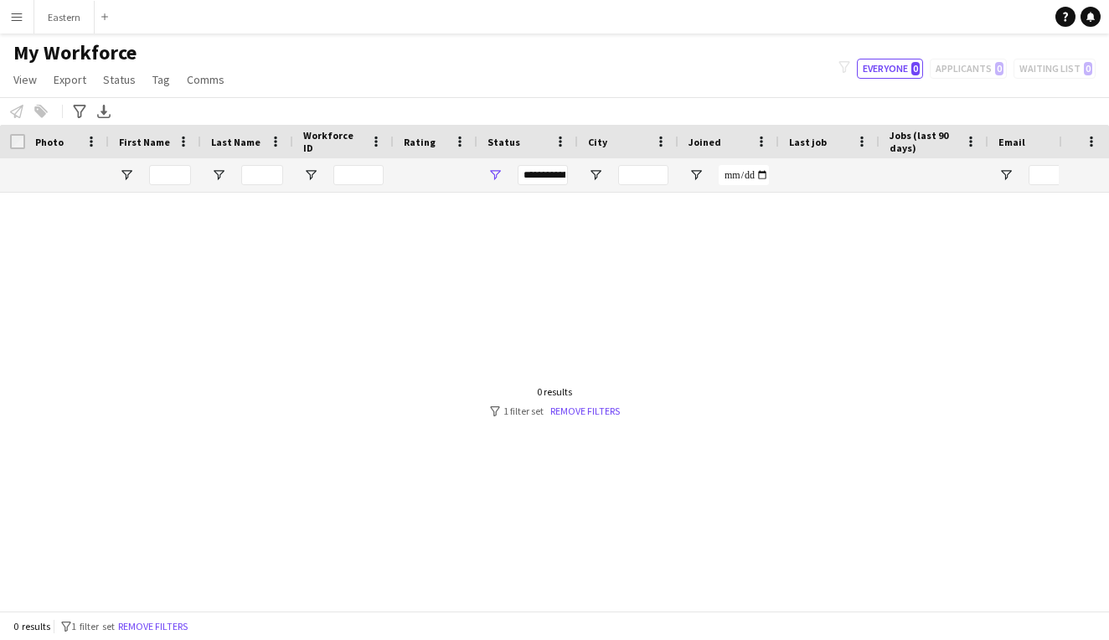
scroll to position [0, 0]
click at [591, 408] on link "Remove filters" at bounding box center [586, 411] width 70 height 13
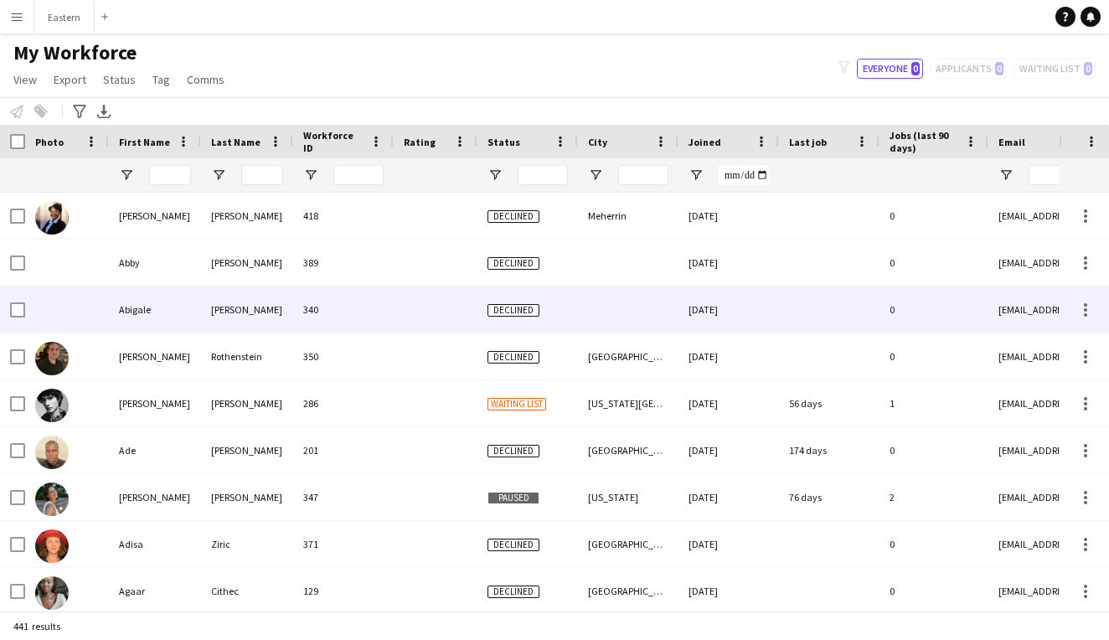
scroll to position [23, 0]
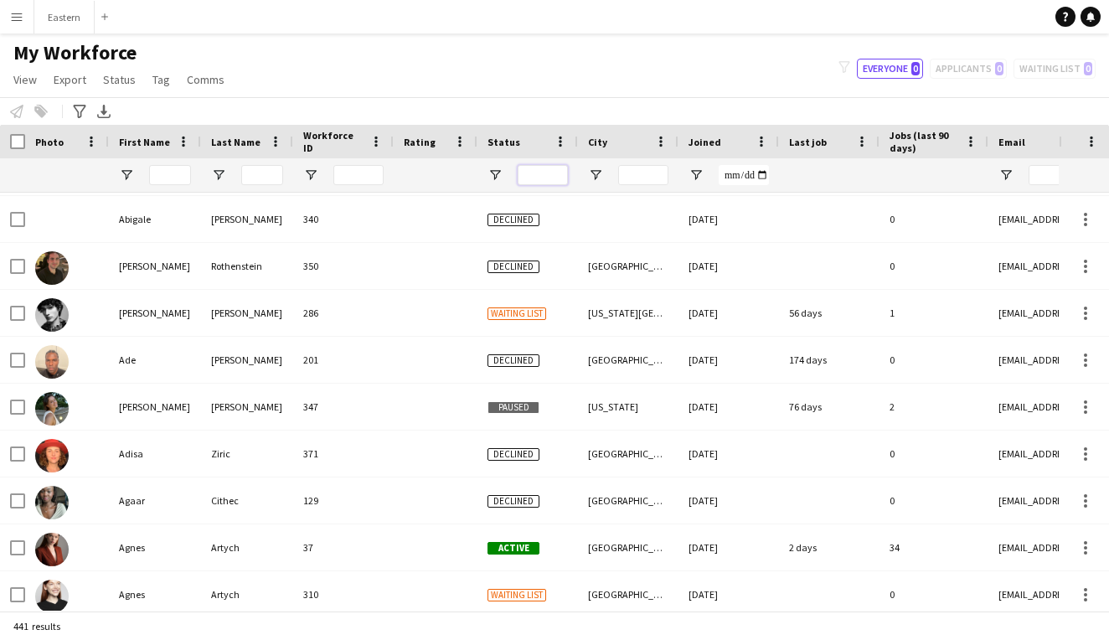
click at [549, 168] on input "Status Filter Input" at bounding box center [543, 175] width 50 height 20
click at [534, 169] on input "Status Filter Input" at bounding box center [543, 175] width 50 height 20
type input "*"
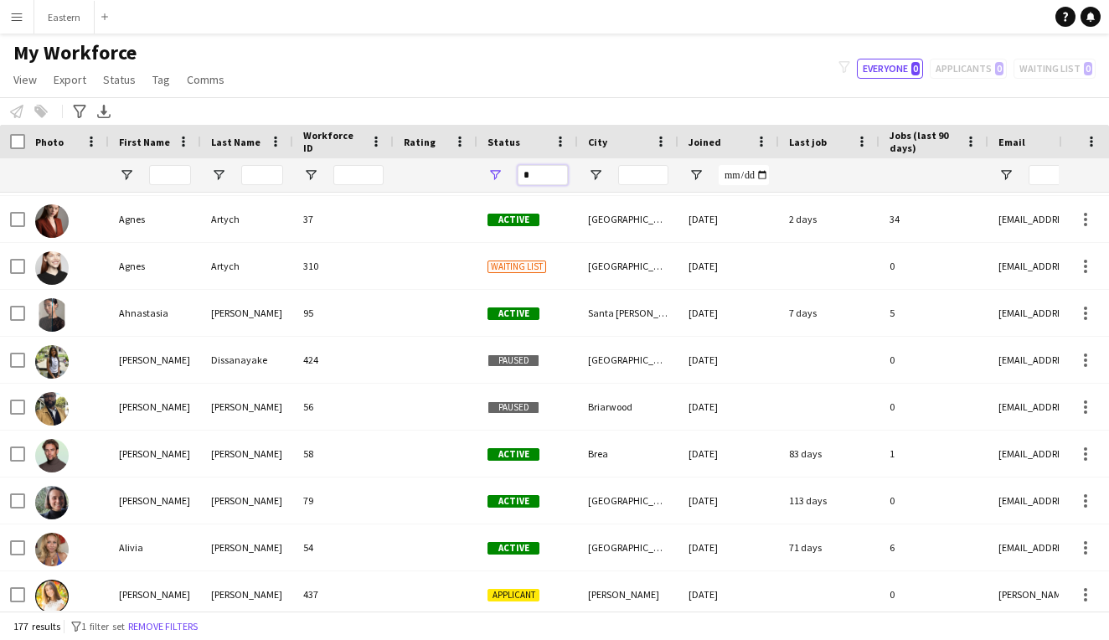
type input "*"
click at [499, 175] on span "Open Filter Menu" at bounding box center [495, 175] width 15 height 15
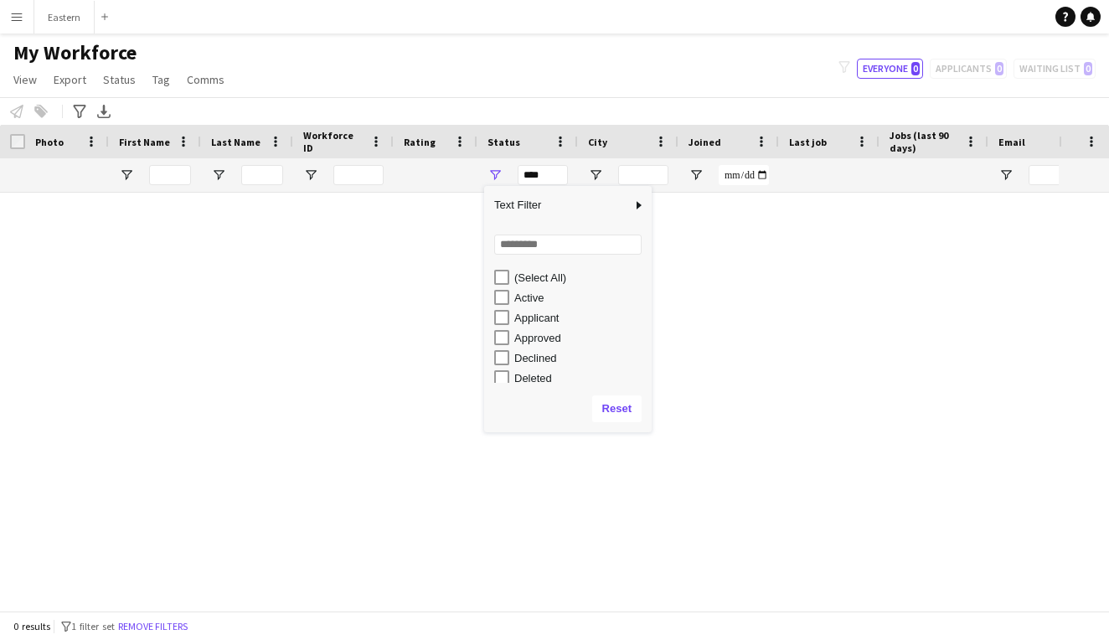
scroll to position [0, 0]
type input "**********"
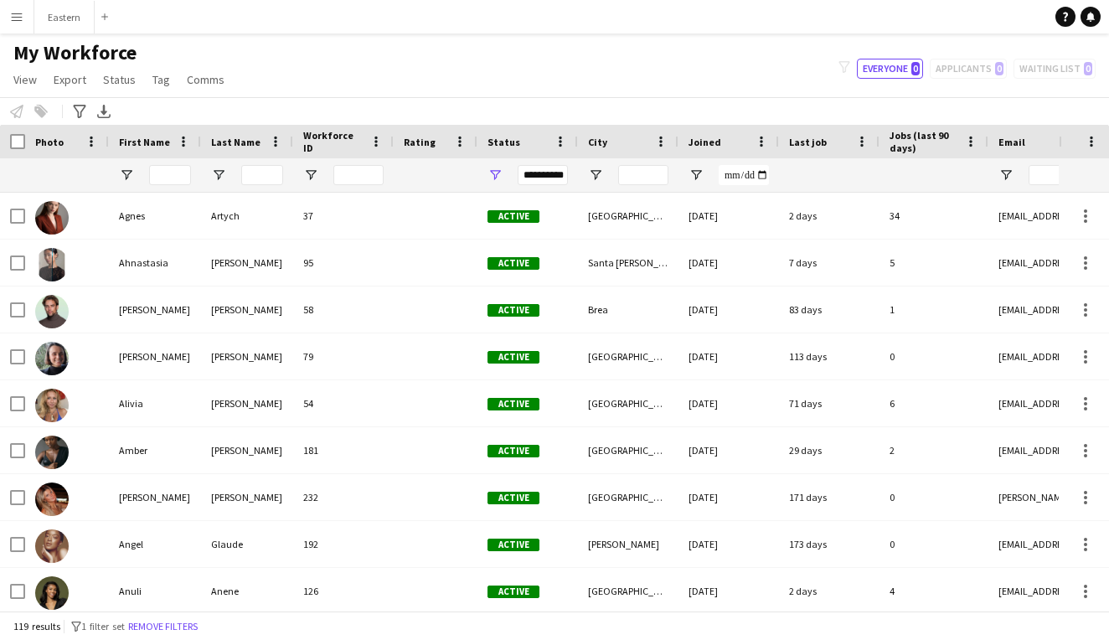
click at [601, 72] on div "My Workforce View Views Default view New view Update view Delete view Edit name…" at bounding box center [554, 68] width 1109 height 57
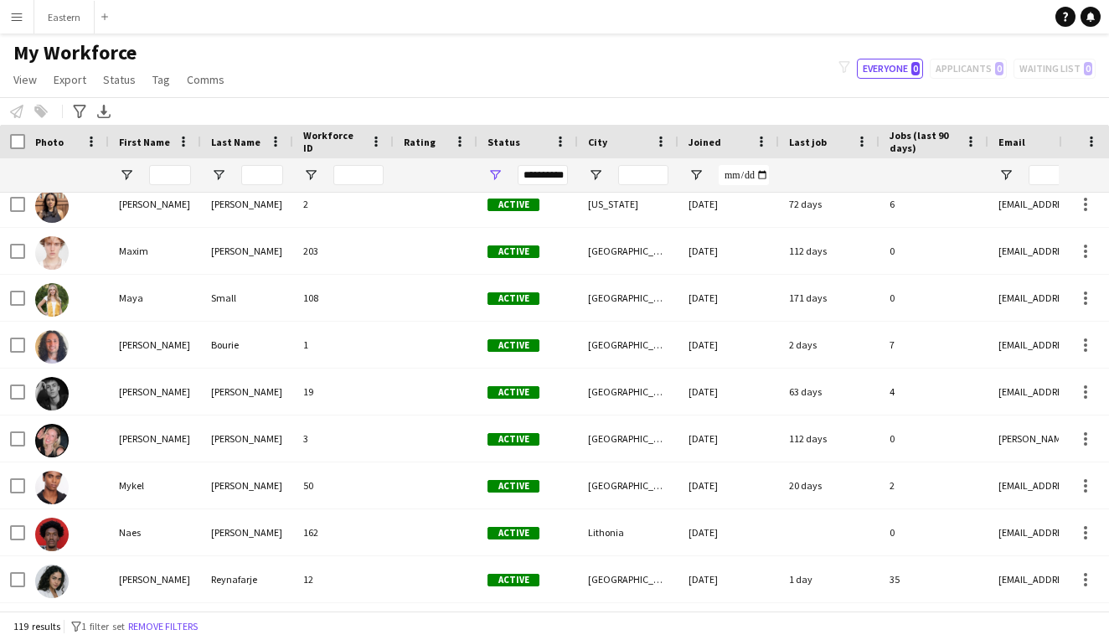
scroll to position [3532, 0]
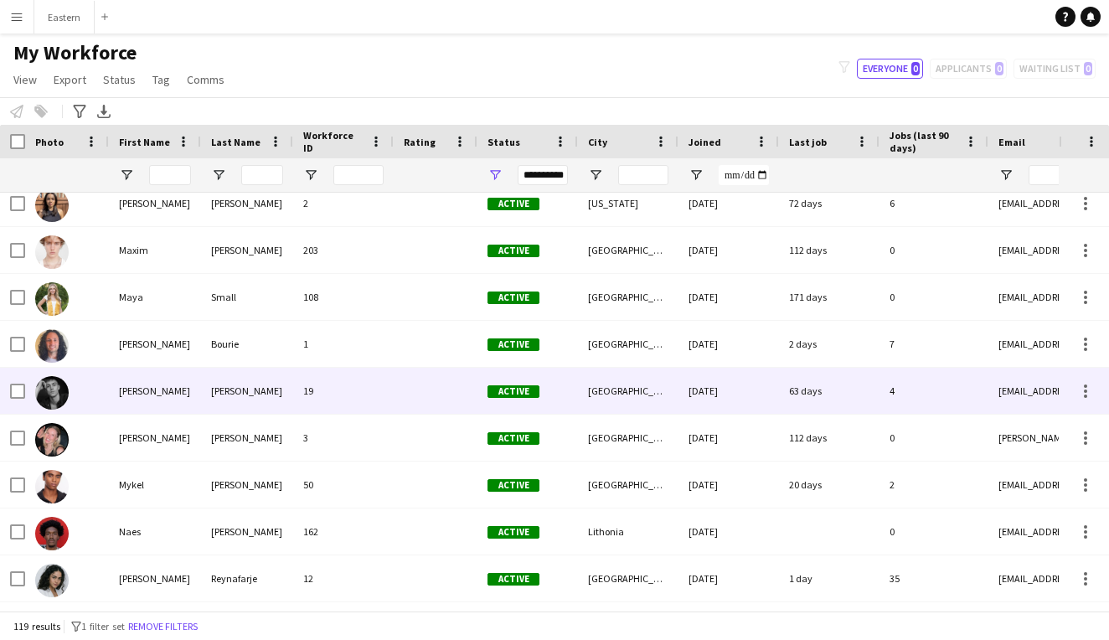
click at [272, 385] on div "Partridge" at bounding box center [247, 391] width 92 height 46
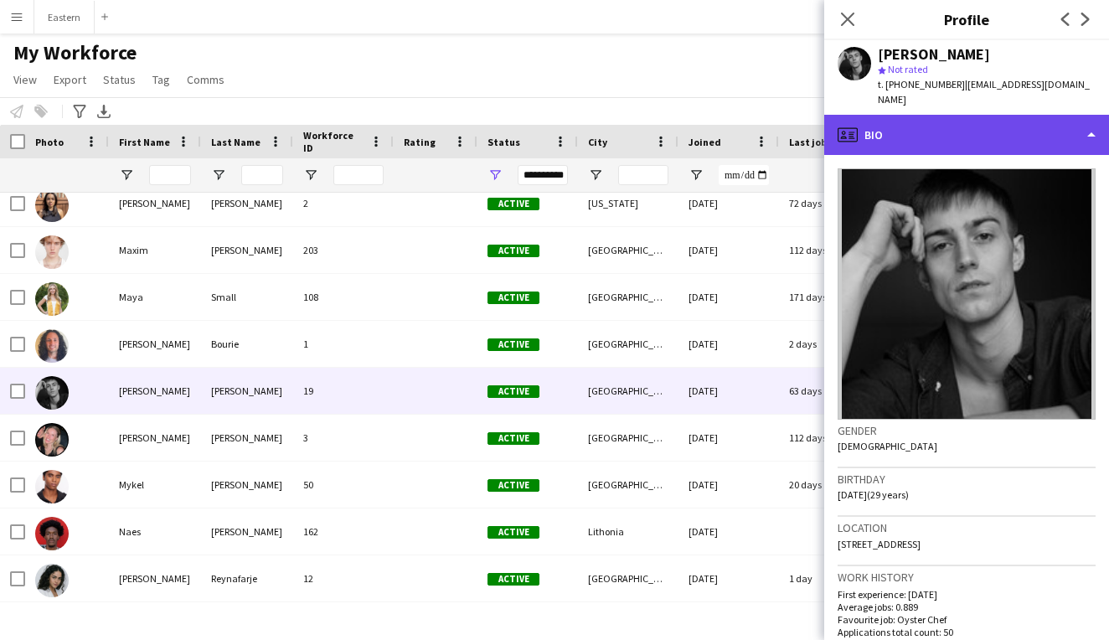
click at [1046, 115] on div "profile Bio" at bounding box center [967, 135] width 285 height 40
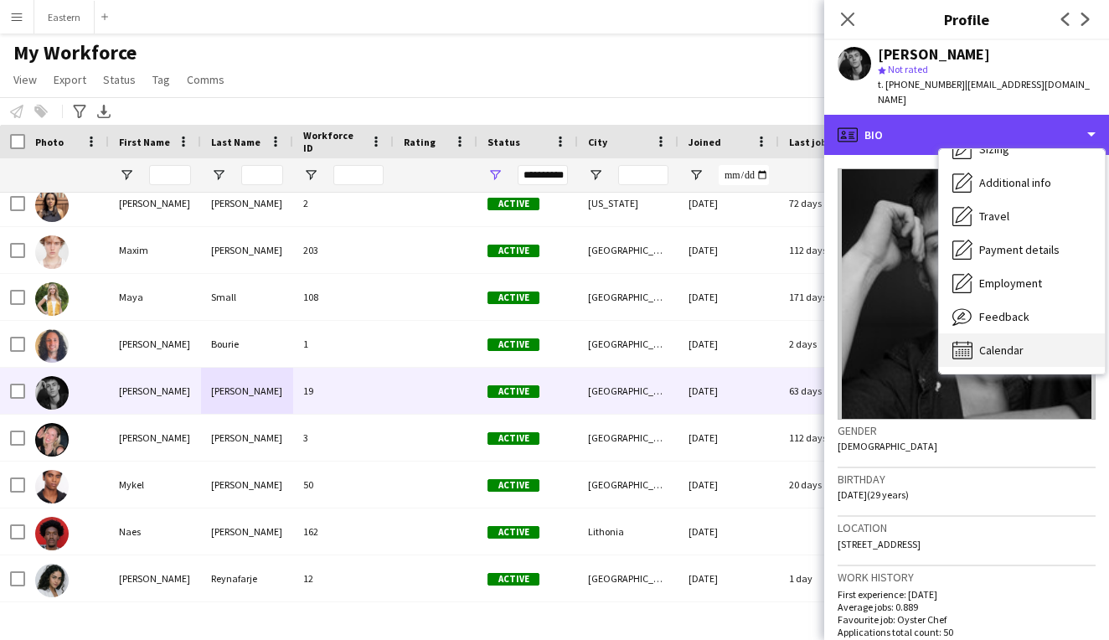
scroll to position [125, 0]
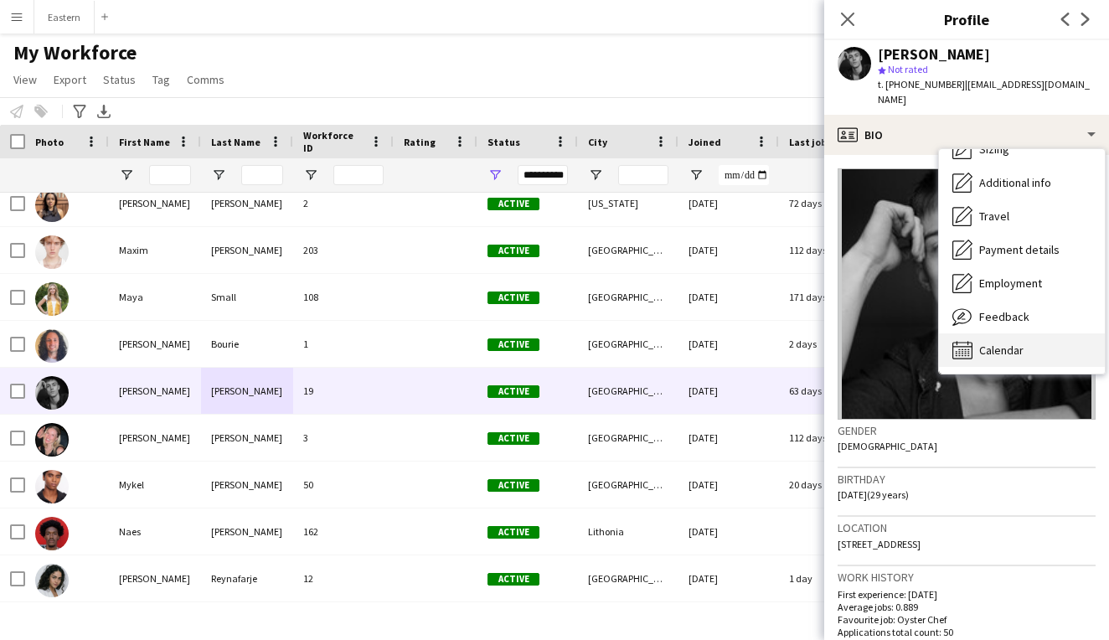
click at [990, 334] on div "Calendar Calendar" at bounding box center [1022, 351] width 166 height 34
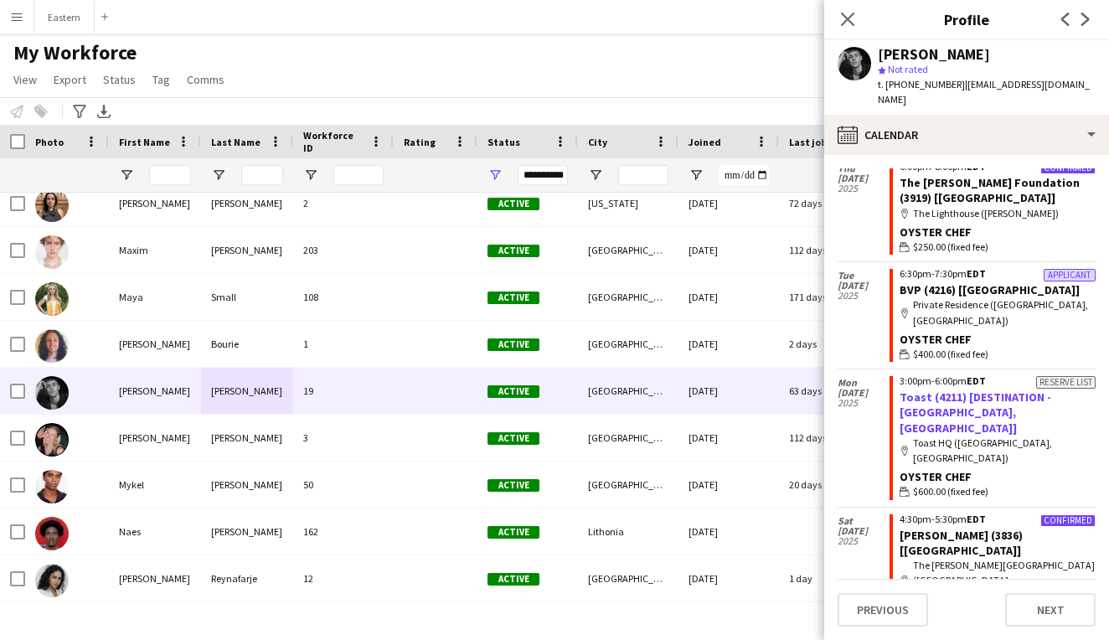
scroll to position [596, 0]
click at [851, 23] on icon "Close pop-in" at bounding box center [848, 19] width 16 height 16
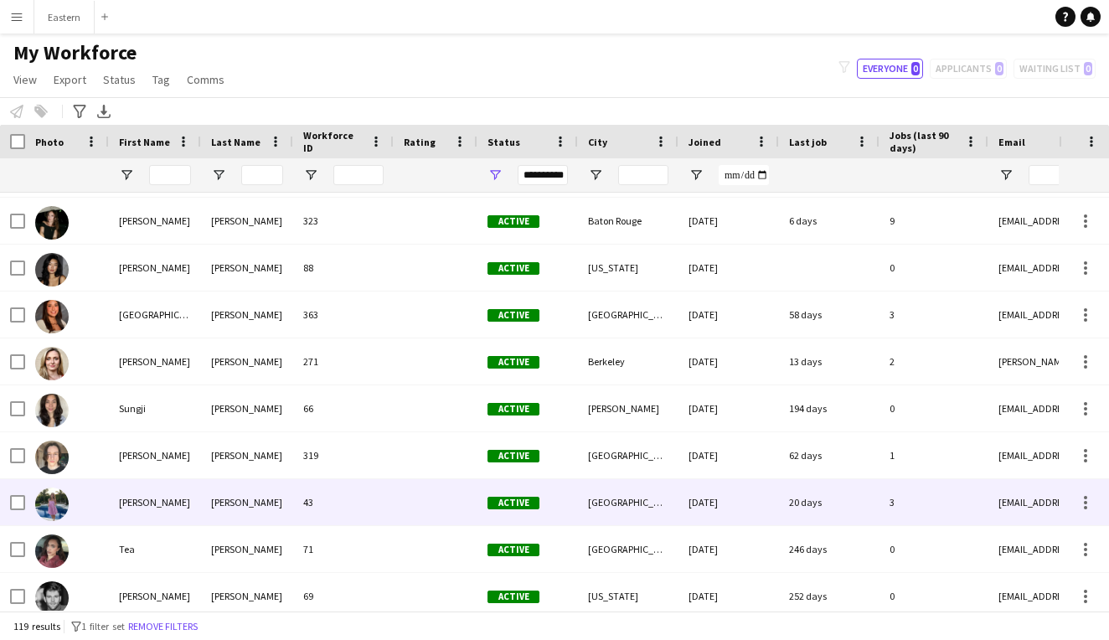
scroll to position [5016, 0]
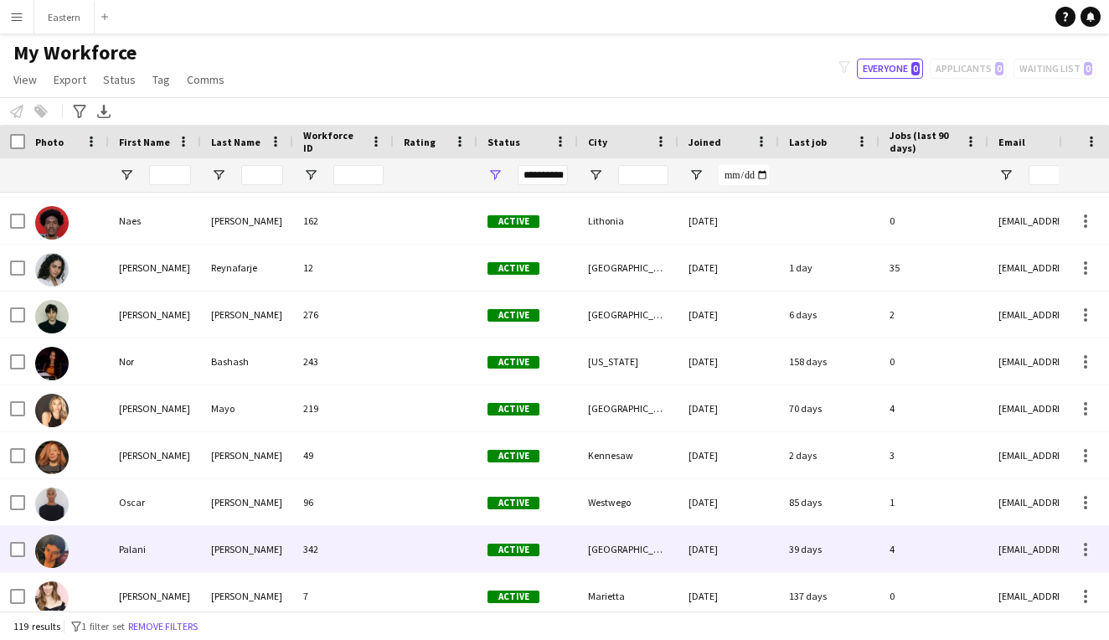
click at [401, 546] on div at bounding box center [436, 549] width 84 height 46
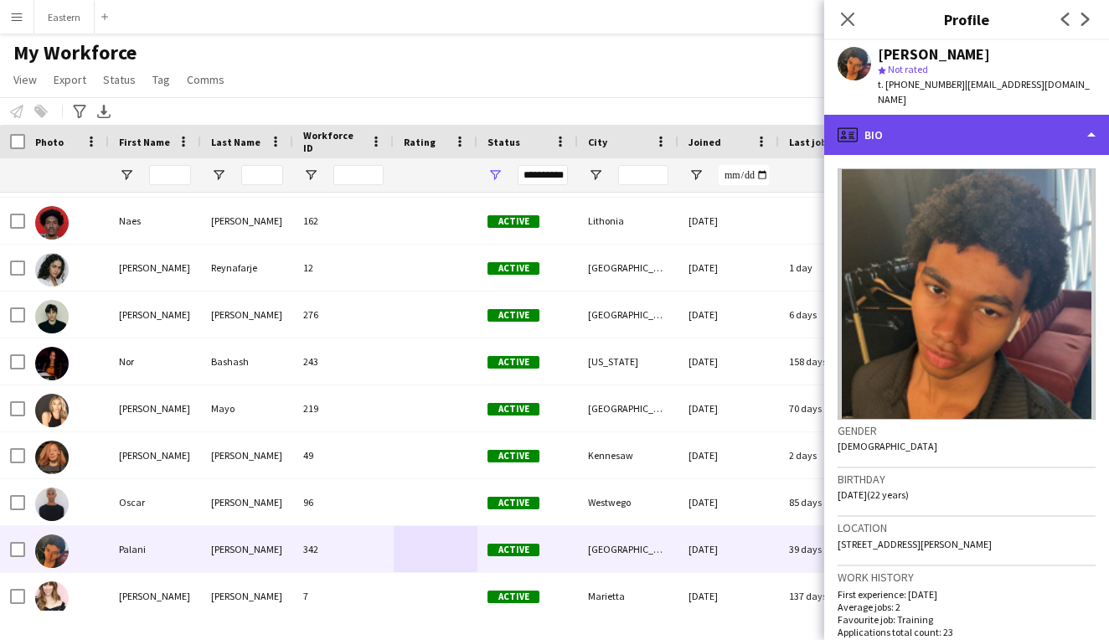
click at [1047, 119] on div "profile Bio" at bounding box center [967, 135] width 285 height 40
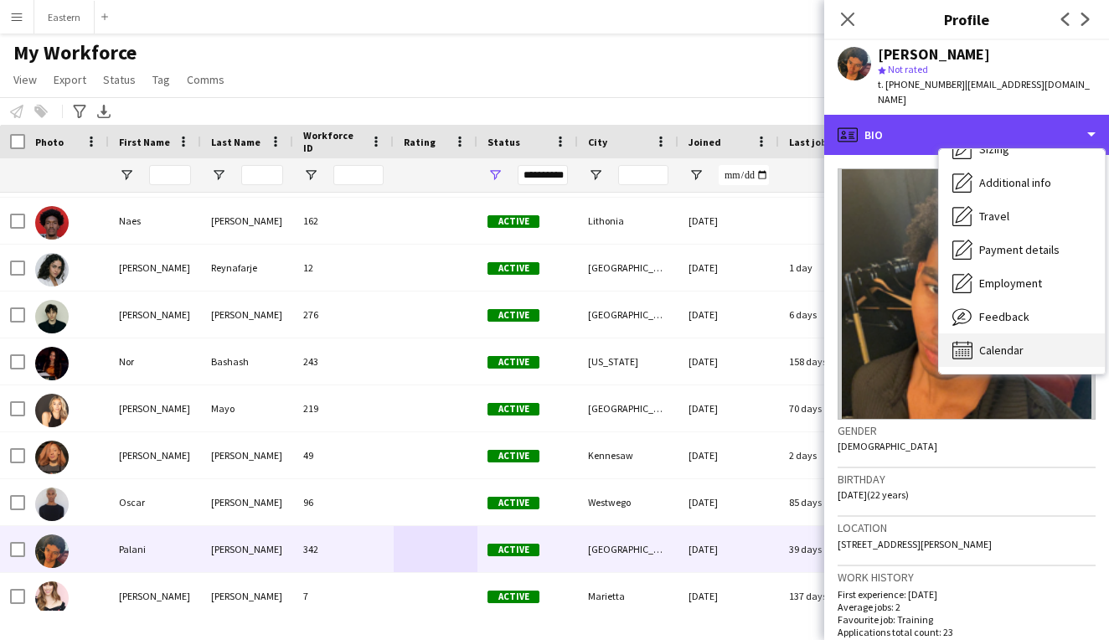
scroll to position [124, 0]
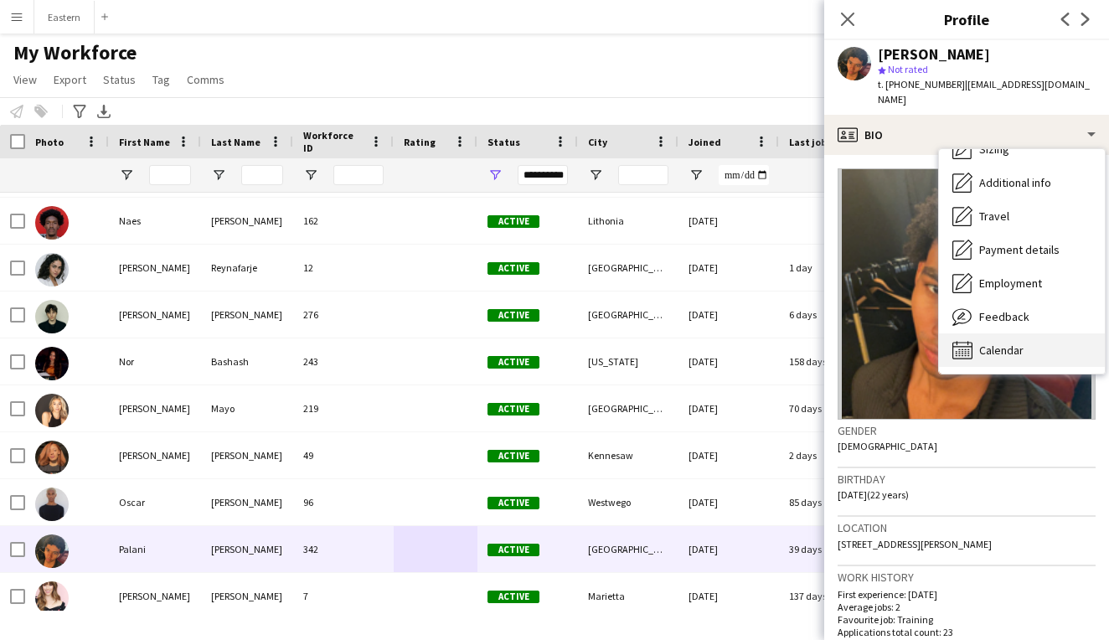
click at [999, 343] on span "Calendar" at bounding box center [1002, 350] width 44 height 15
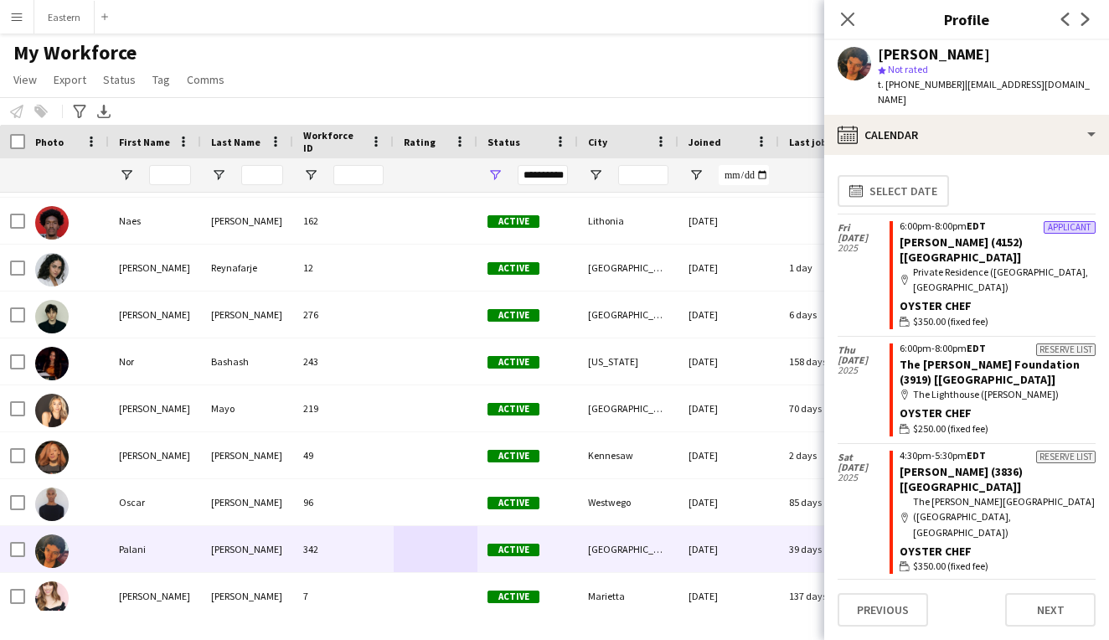
scroll to position [0, 0]
click at [844, 29] on div "Close pop-in" at bounding box center [848, 19] width 47 height 39
click at [851, 16] on icon at bounding box center [848, 19] width 16 height 16
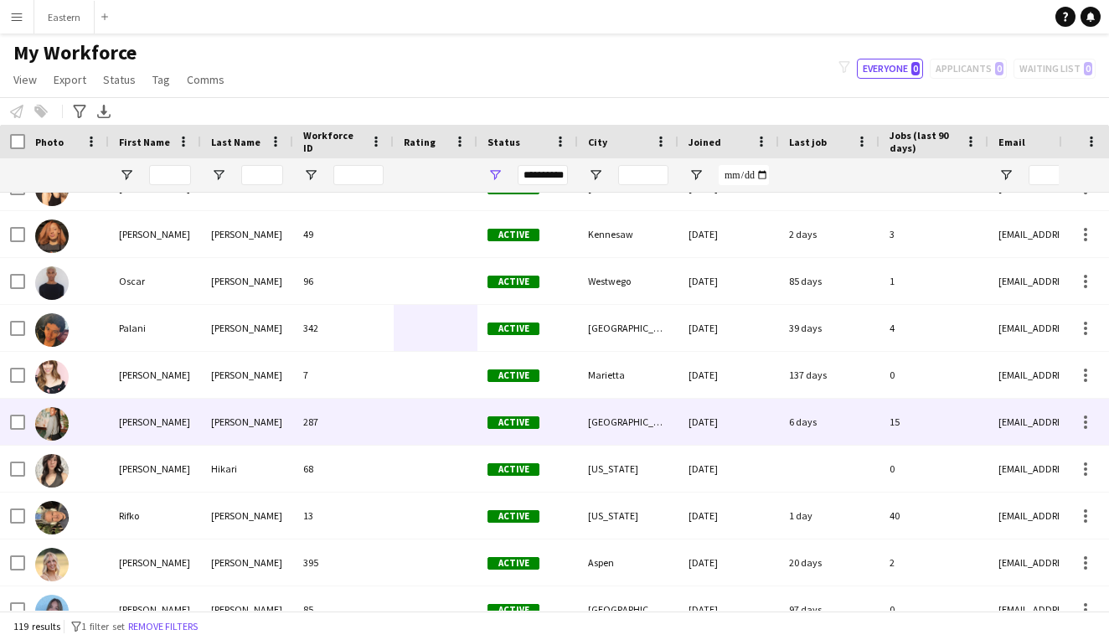
scroll to position [4068, 0]
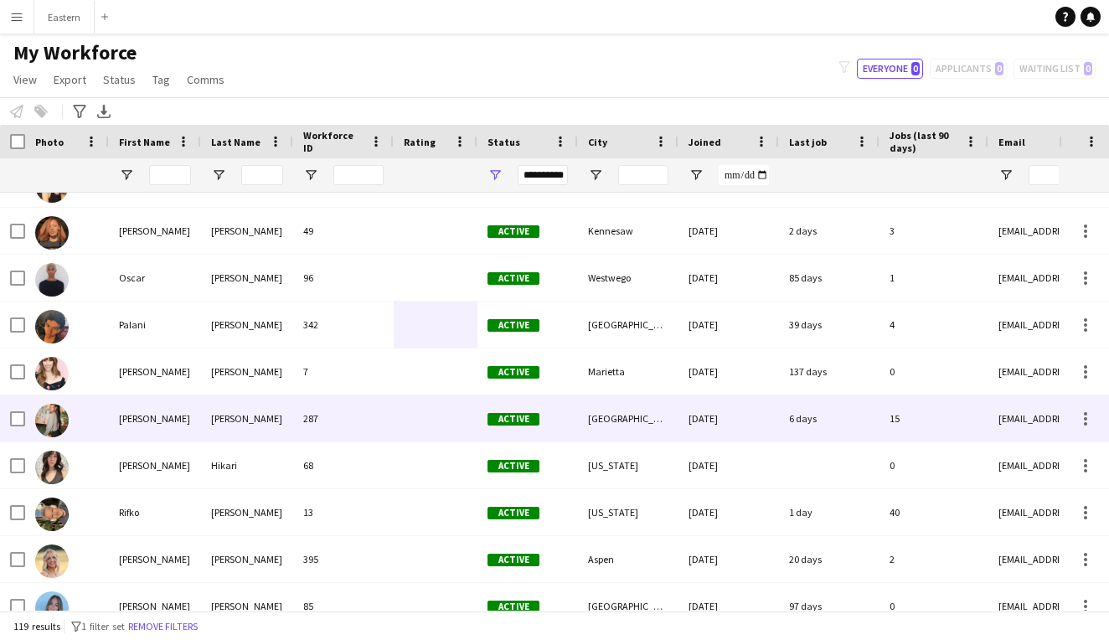
click at [113, 419] on div "Raegan" at bounding box center [155, 419] width 92 height 46
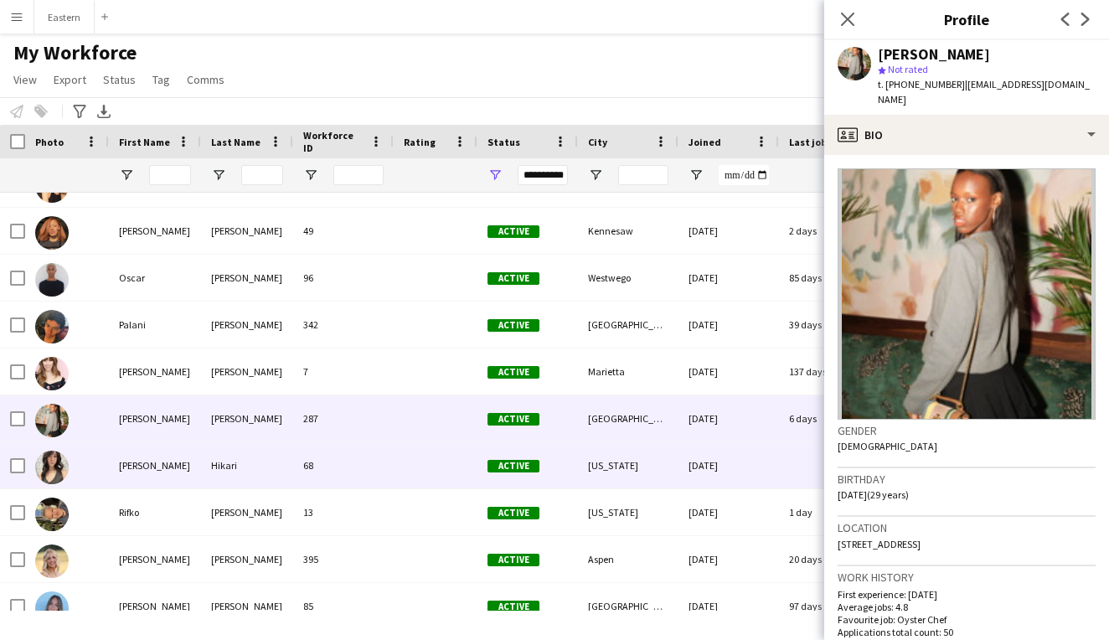
click at [190, 453] on div "Renee" at bounding box center [155, 465] width 92 height 46
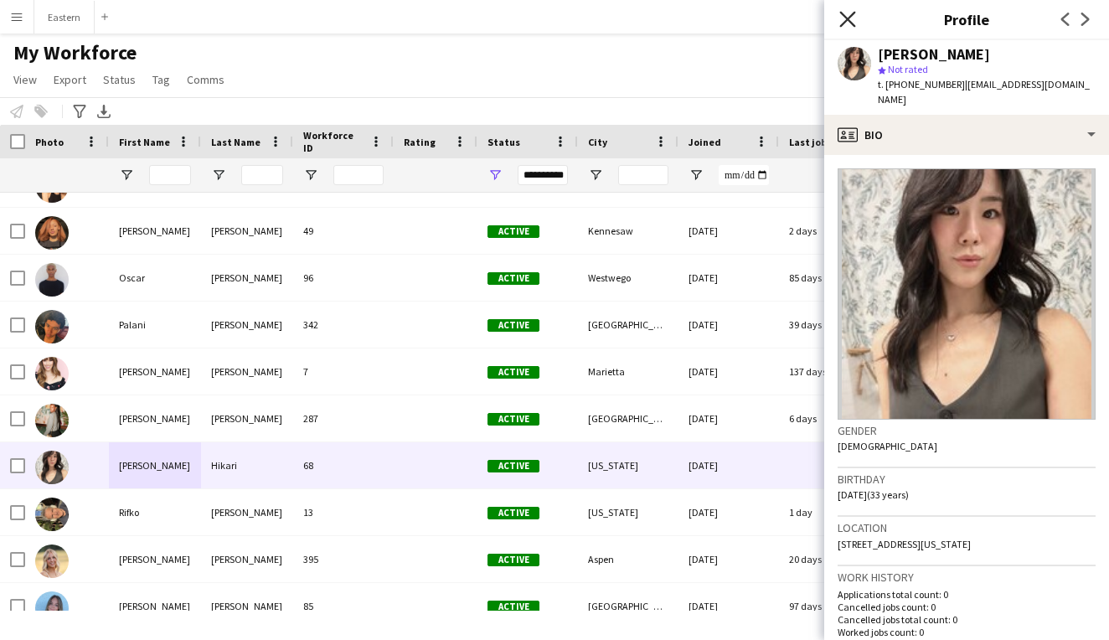
click at [850, 22] on icon at bounding box center [848, 19] width 16 height 16
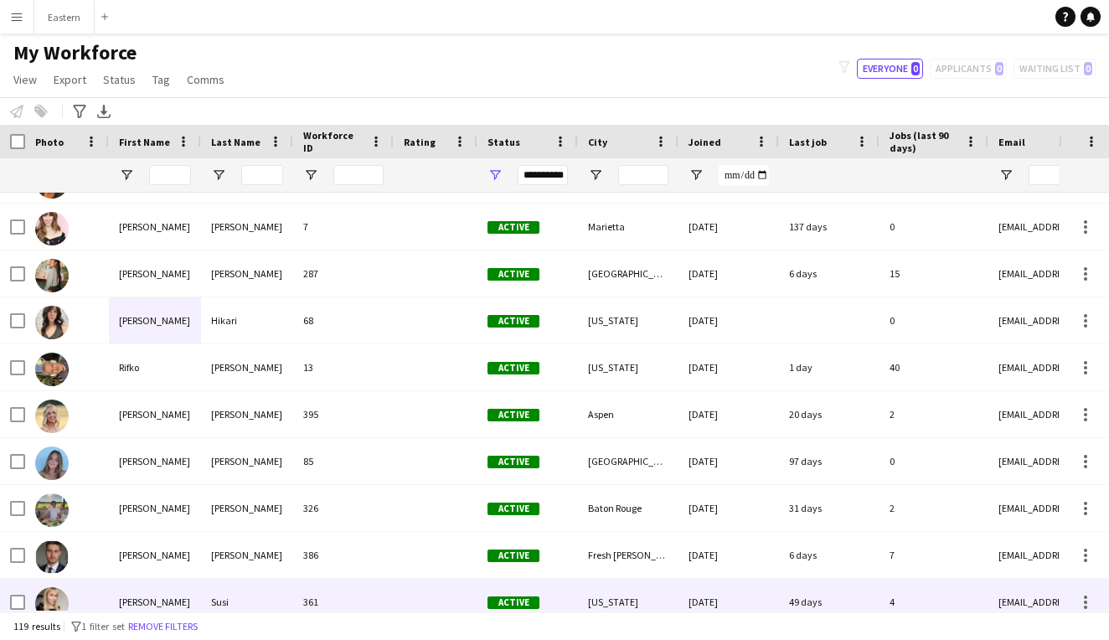
scroll to position [4199, 0]
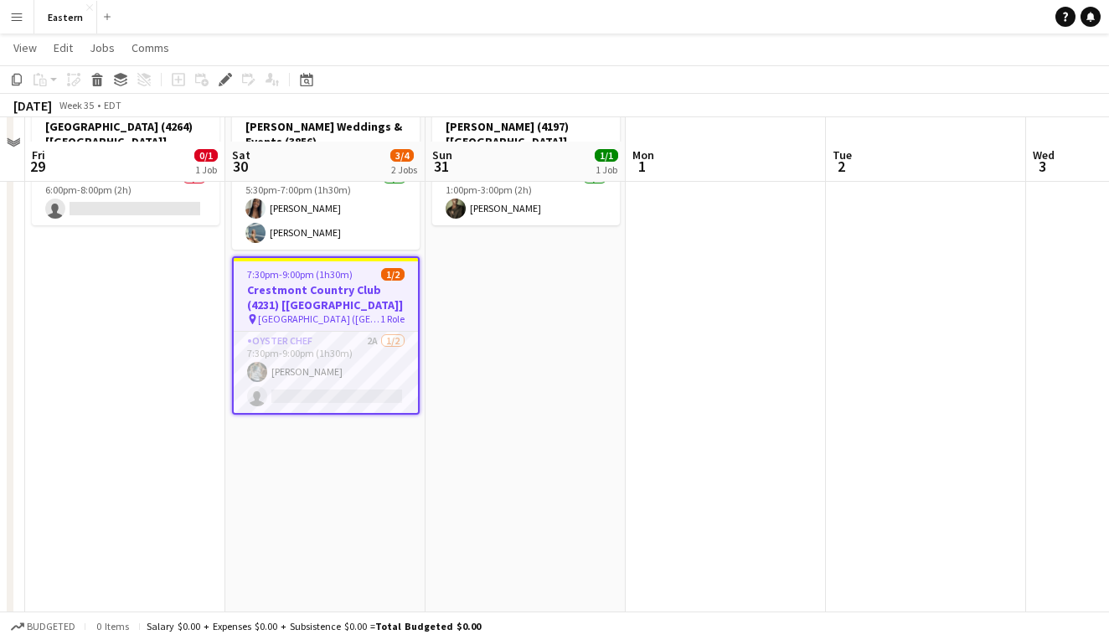
scroll to position [628, 0]
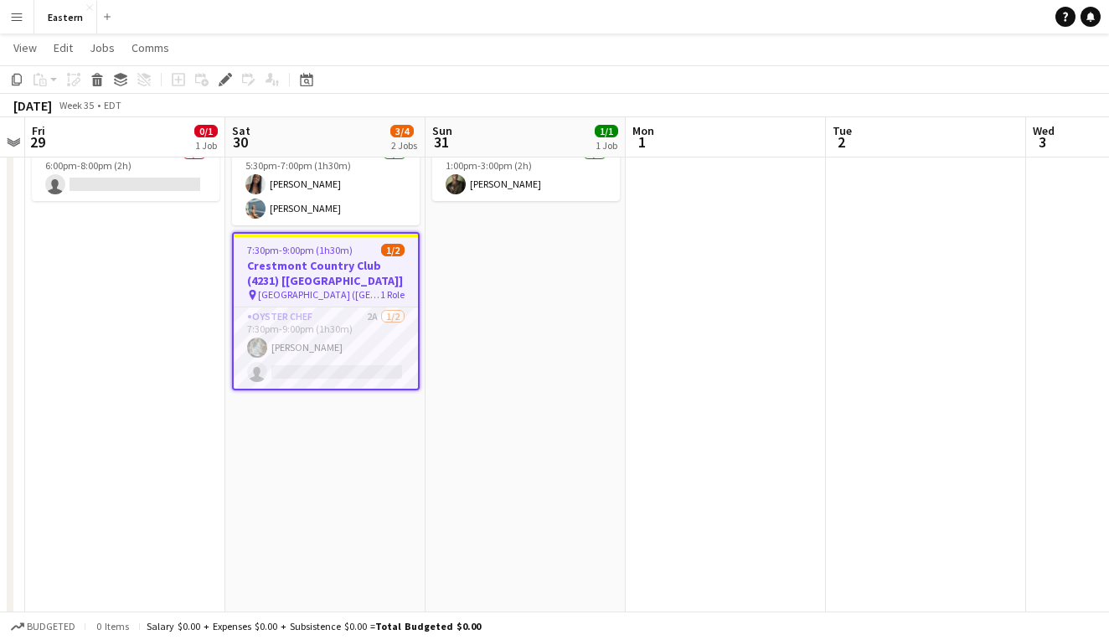
click at [373, 269] on h3 "Crestmont Country Club (4231) [[GEOGRAPHIC_DATA]]" at bounding box center [326, 273] width 184 height 30
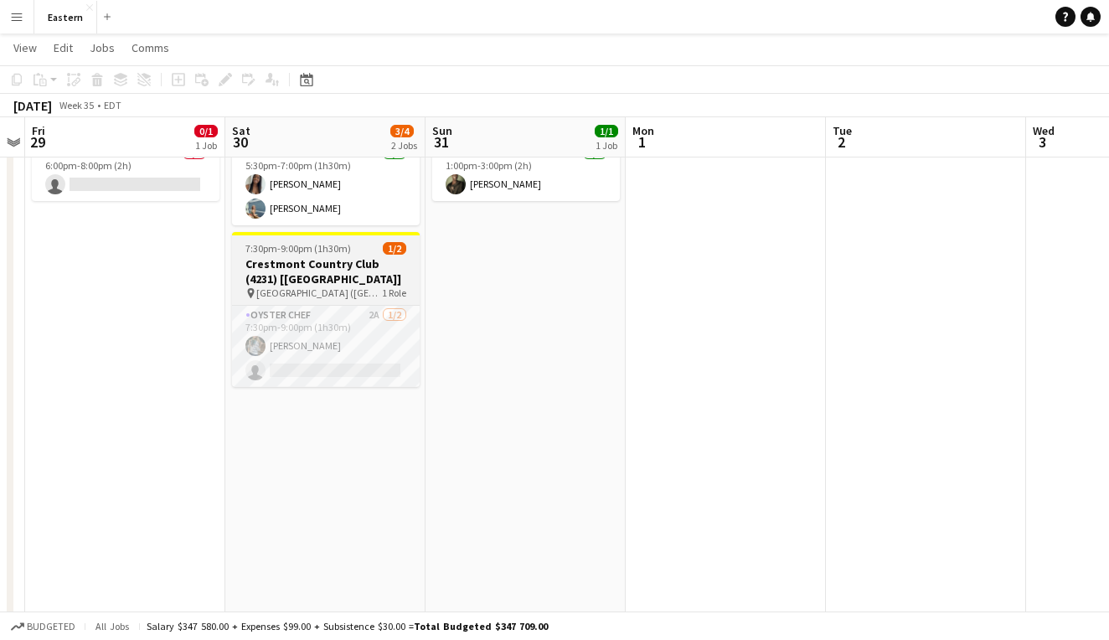
click at [391, 272] on h3 "Crestmont Country Club (4231) [[GEOGRAPHIC_DATA]]" at bounding box center [326, 271] width 188 height 30
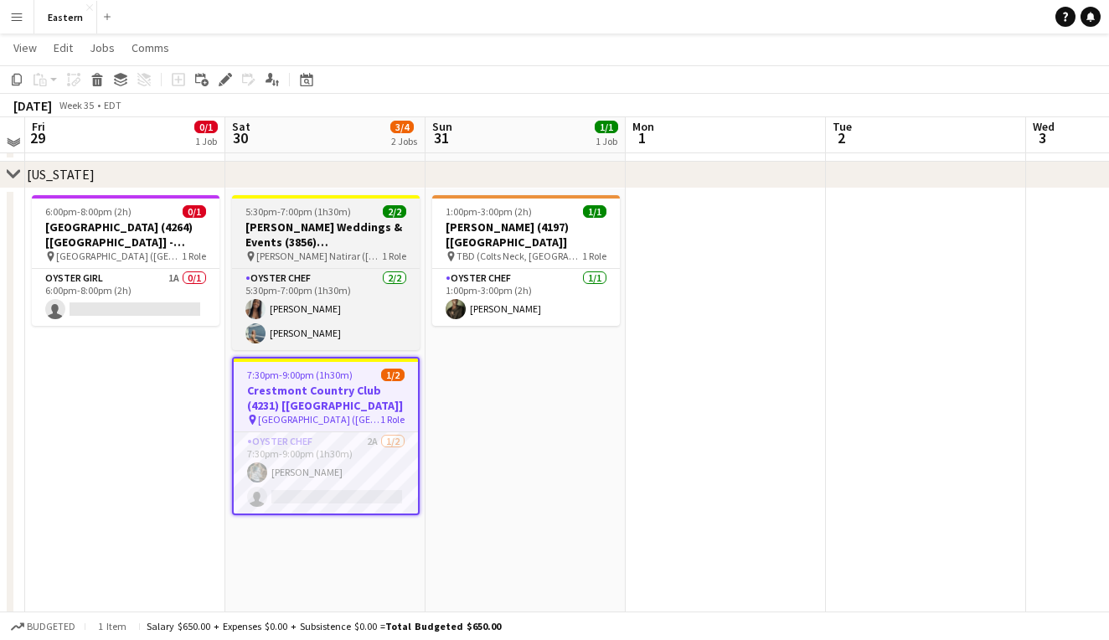
scroll to position [499, 0]
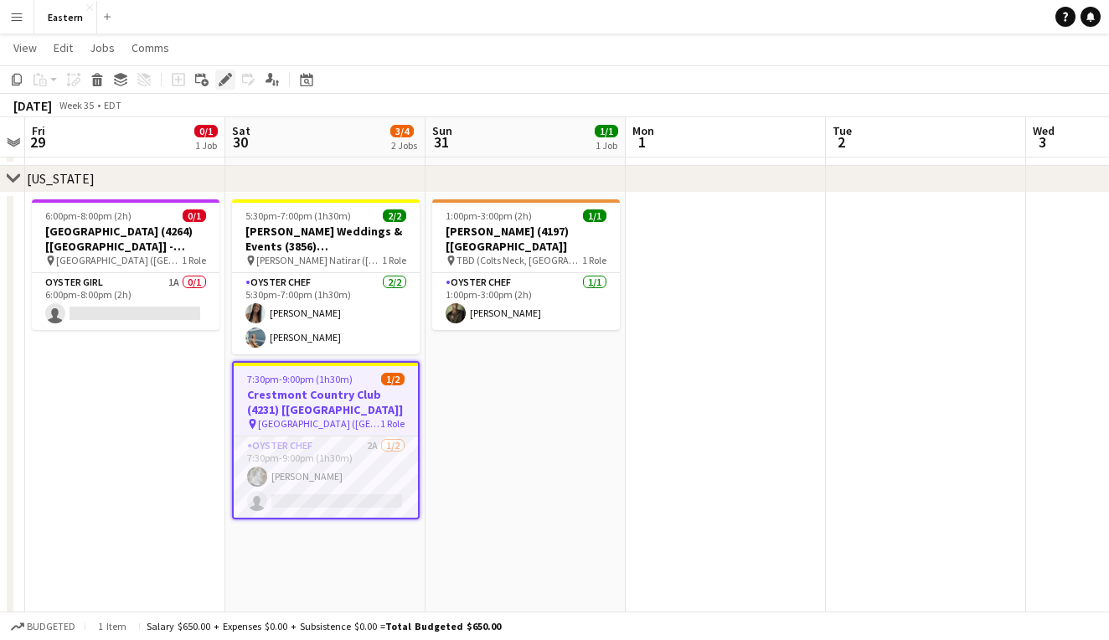
click at [233, 81] on div "Edit" at bounding box center [225, 80] width 20 height 20
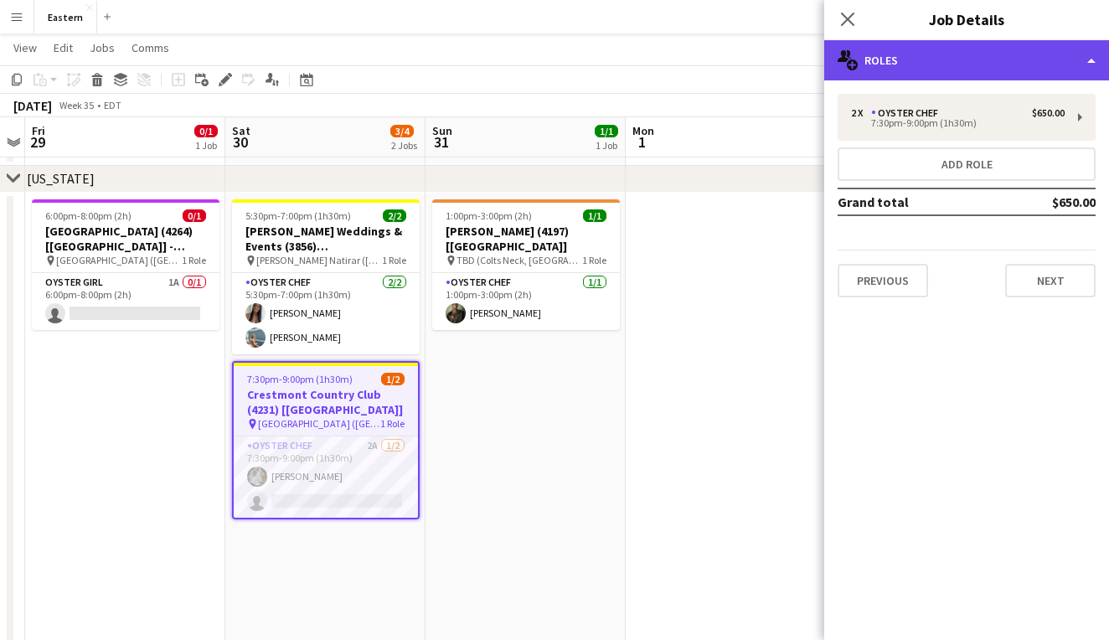
click at [1019, 59] on div "multiple-users-add Roles" at bounding box center [967, 60] width 285 height 40
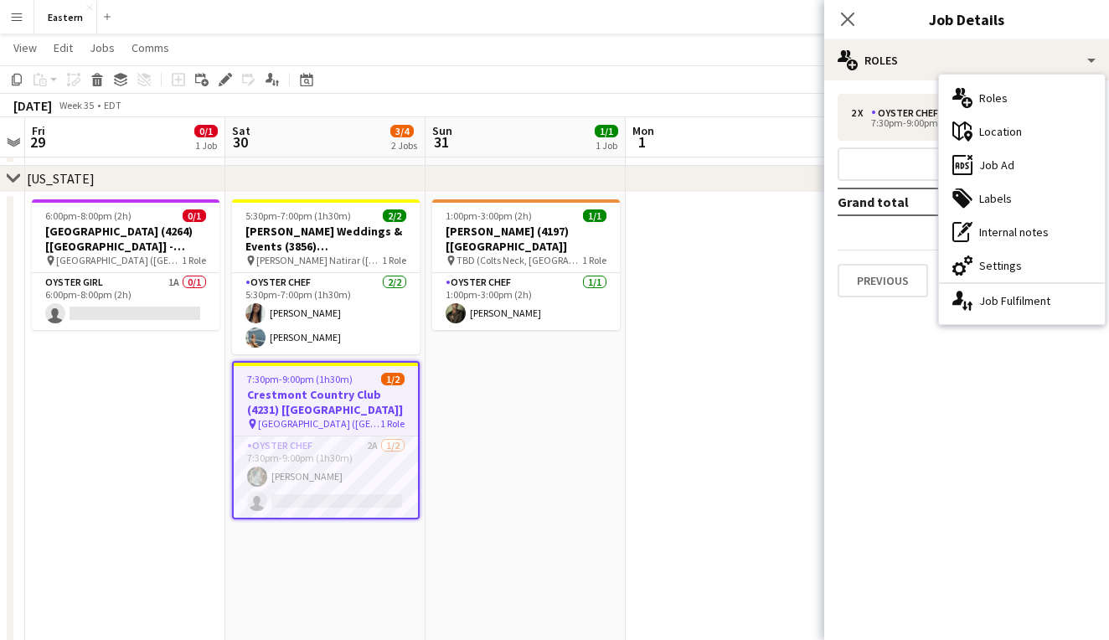
click at [368, 401] on h3 "Crestmont Country Club (4231) [[GEOGRAPHIC_DATA]]" at bounding box center [326, 402] width 184 height 30
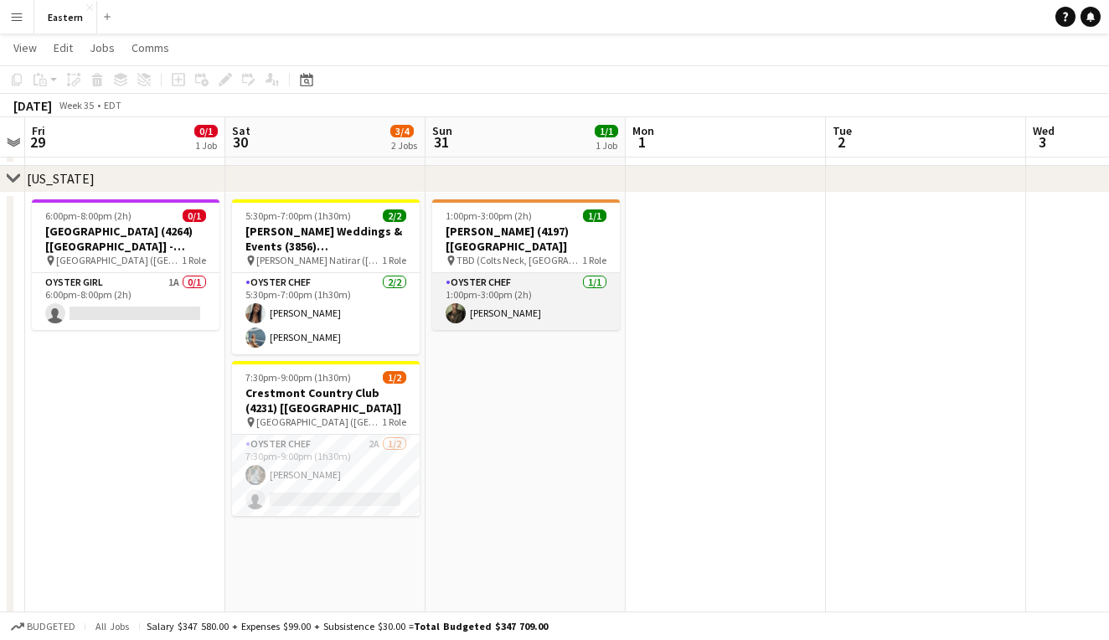
click at [527, 273] on app-card-role "Oyster Chef 1/1 1:00pm-3:00pm (2h) Jeremiah Bell" at bounding box center [526, 301] width 188 height 57
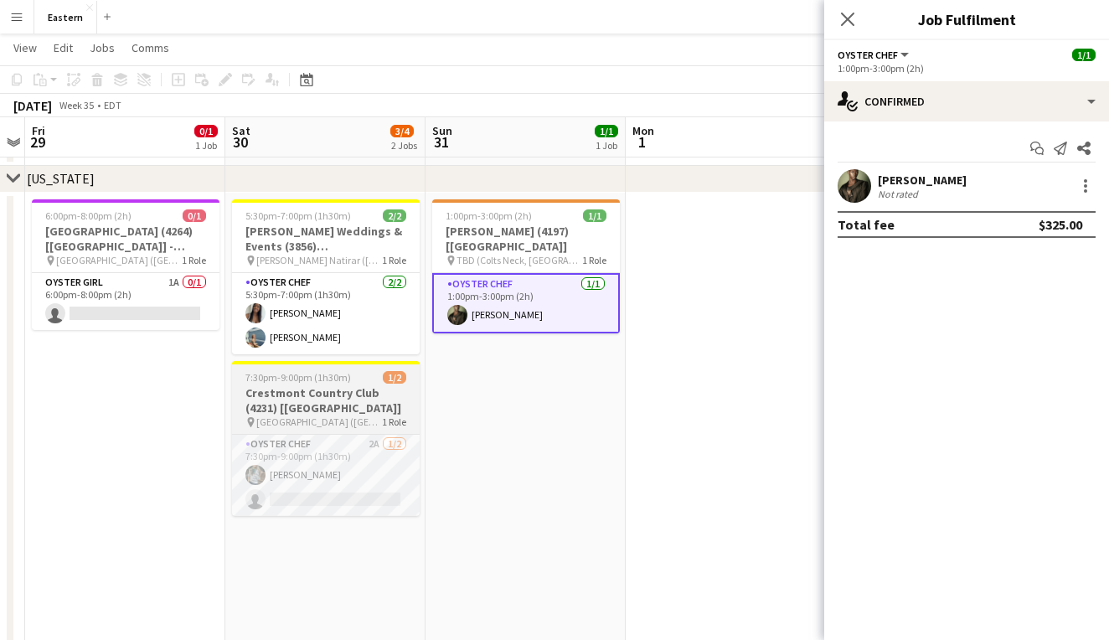
click at [374, 380] on div "7:30pm-9:00pm (1h30m) 1/2" at bounding box center [326, 377] width 188 height 13
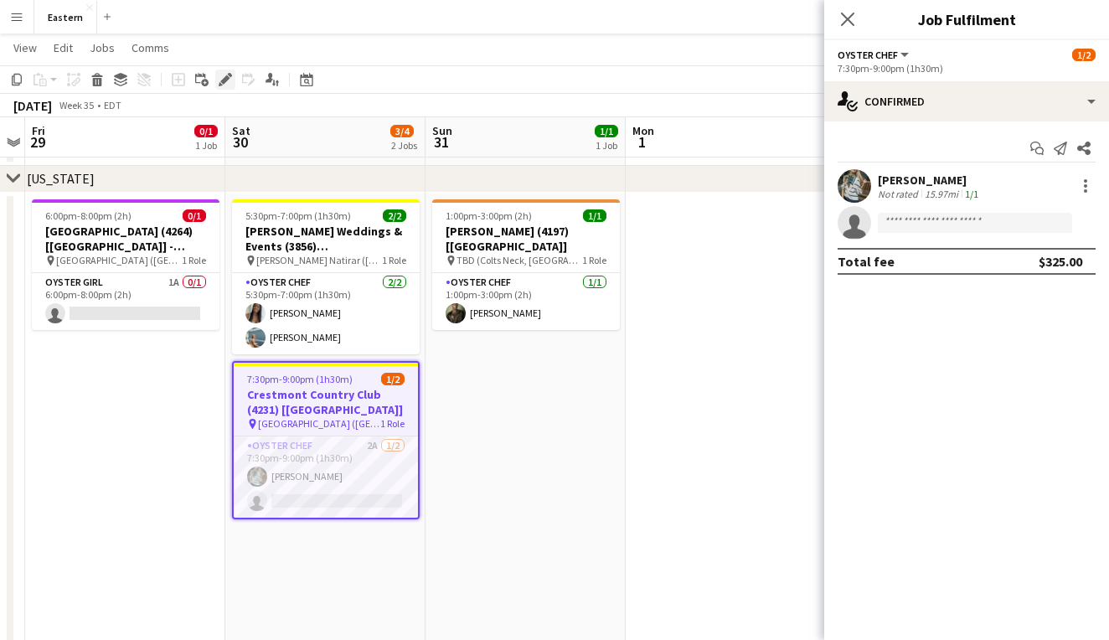
click at [220, 85] on icon at bounding box center [221, 84] width 4 height 4
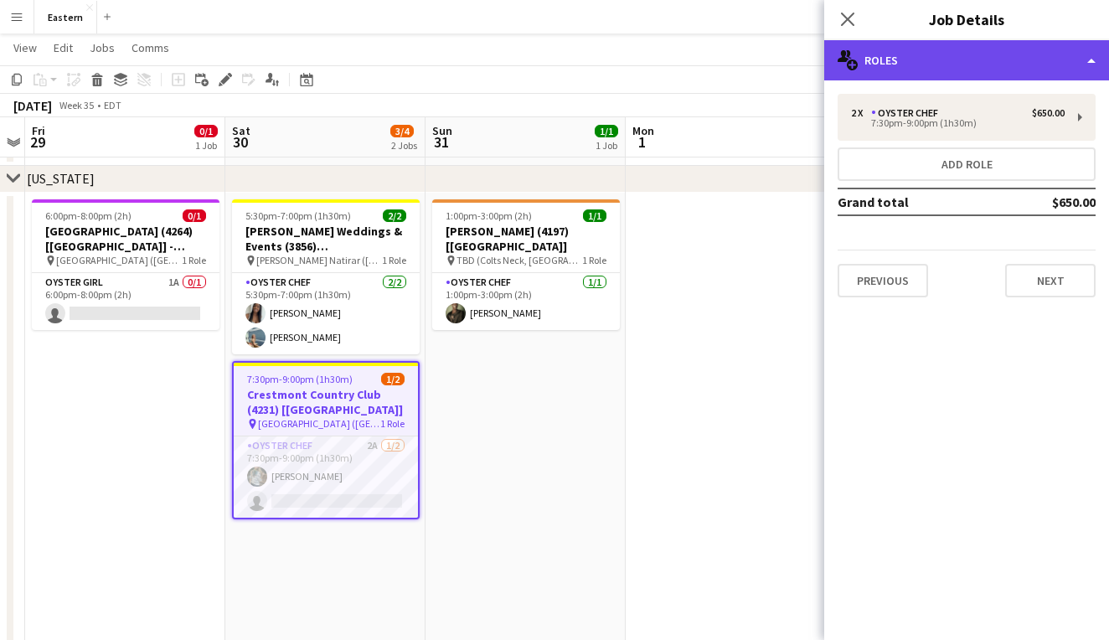
click at [1008, 57] on div "multiple-users-add Roles" at bounding box center [967, 60] width 285 height 40
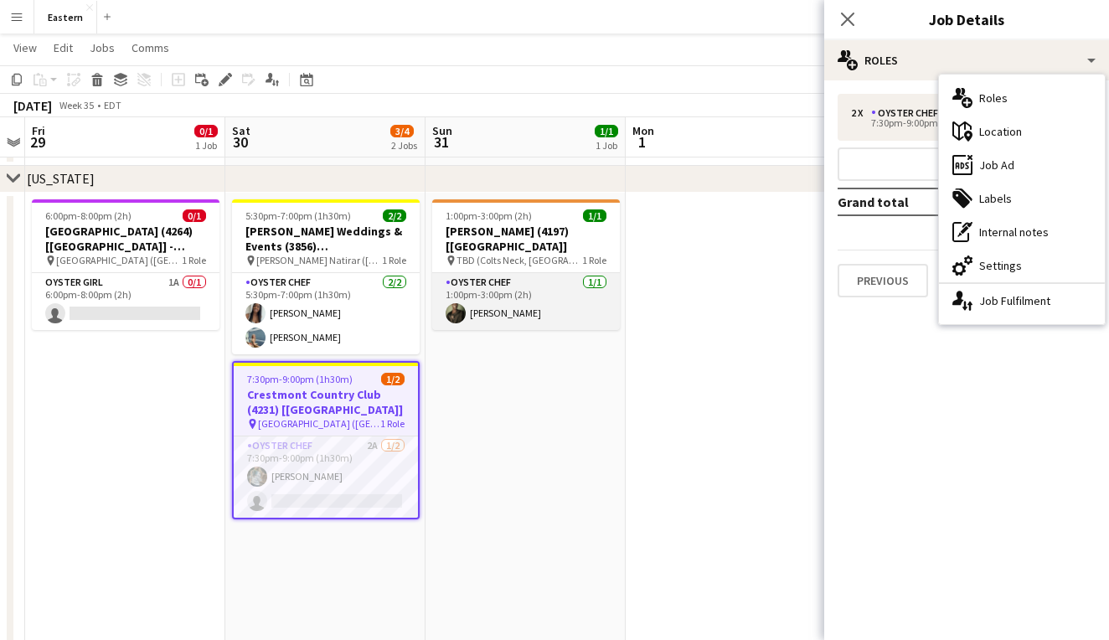
click at [499, 274] on app-card-role "Oyster Chef 1/1 1:00pm-3:00pm (2h) Jeremiah Bell" at bounding box center [526, 301] width 188 height 57
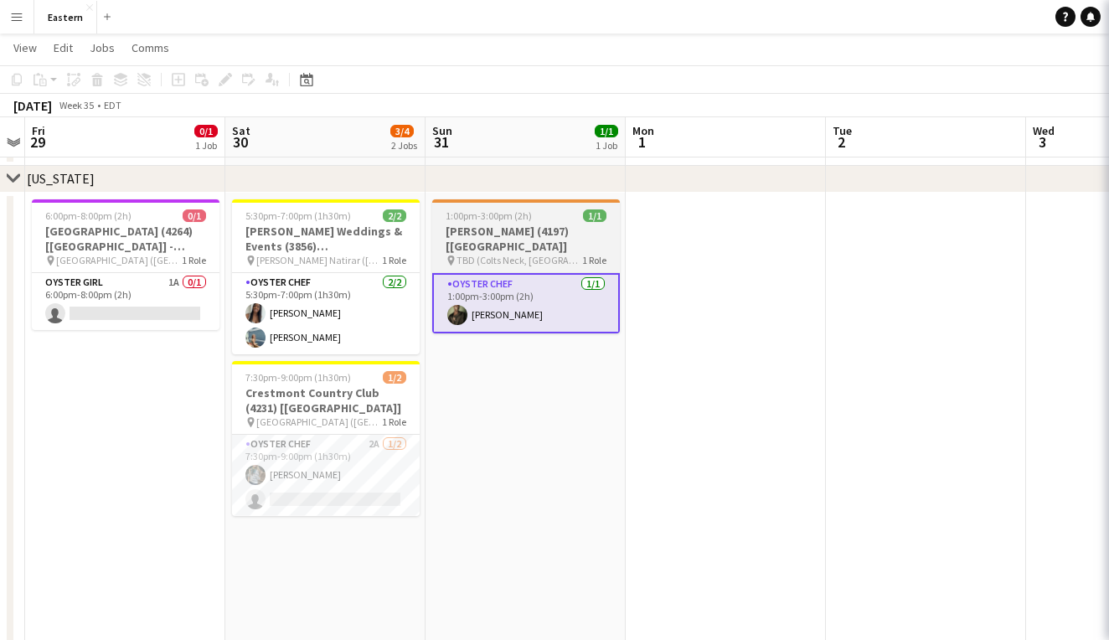
click at [526, 233] on h3 "[PERSON_NAME] (4197) [[GEOGRAPHIC_DATA]]" at bounding box center [526, 239] width 188 height 30
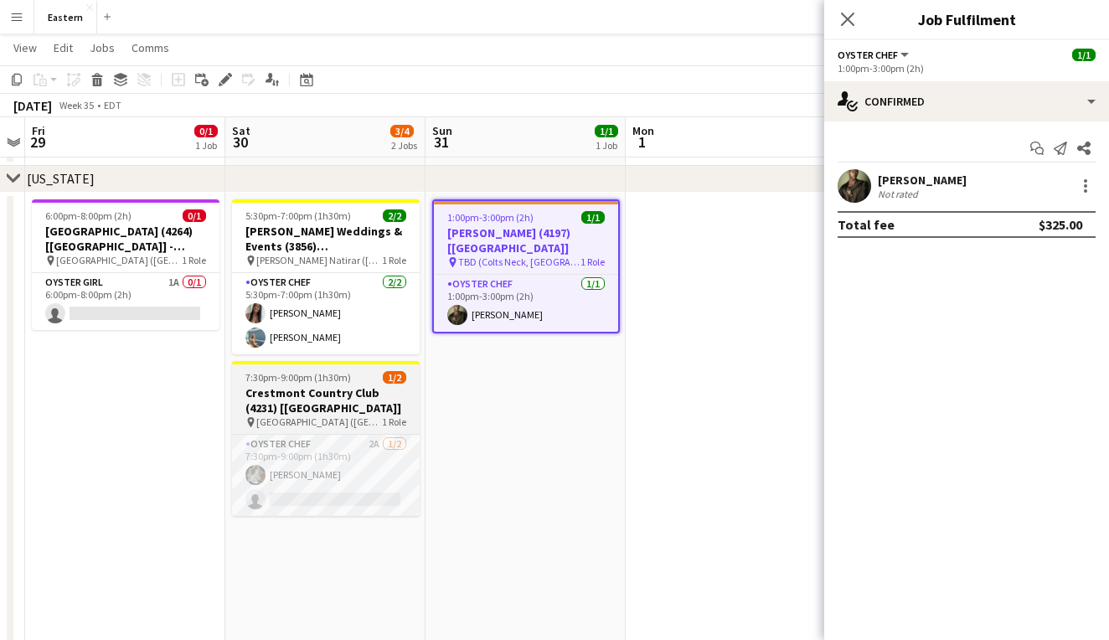
click at [361, 398] on h3 "Crestmont Country Club (4231) [[GEOGRAPHIC_DATA]]" at bounding box center [326, 400] width 188 height 30
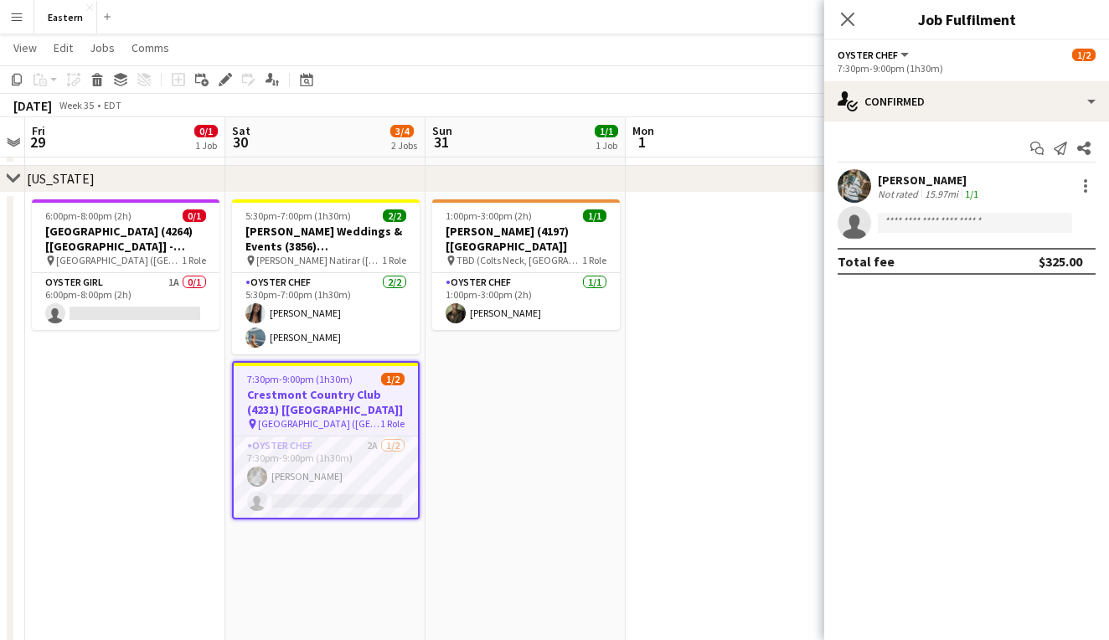
scroll to position [0, 575]
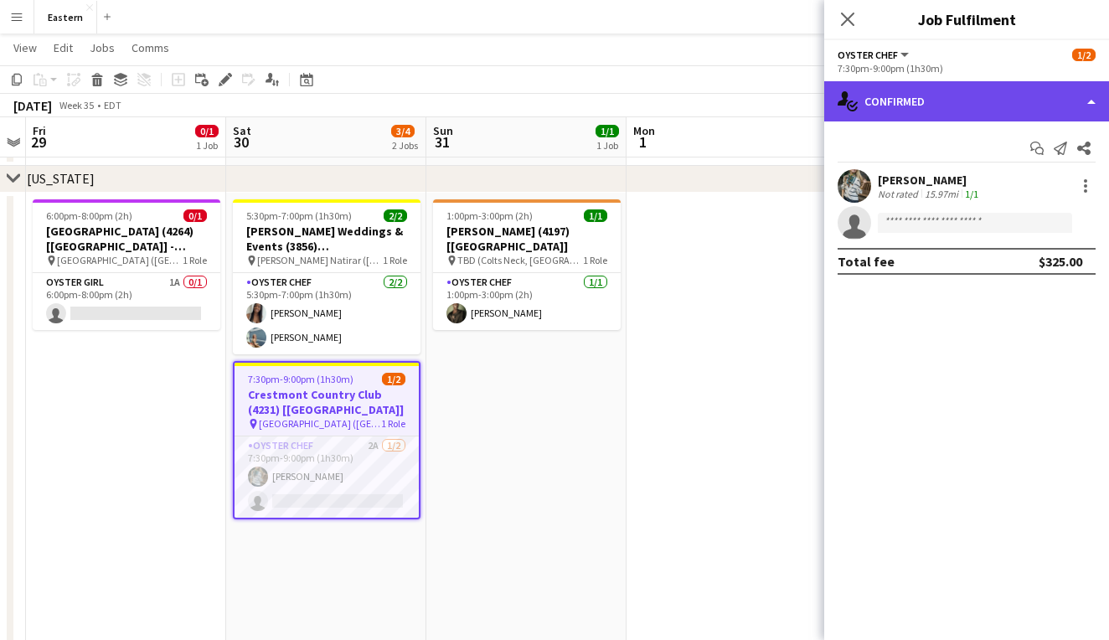
click at [1057, 95] on div "single-neutral-actions-check-2 Confirmed" at bounding box center [967, 101] width 285 height 40
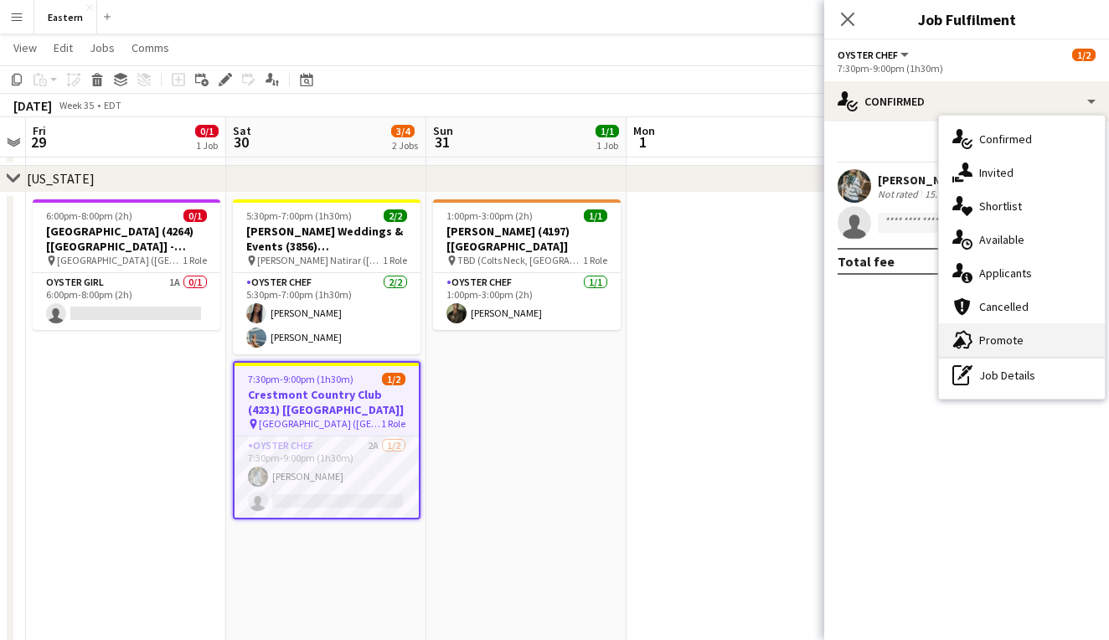
click at [1035, 340] on div "advertising-megaphone Promote" at bounding box center [1022, 340] width 166 height 34
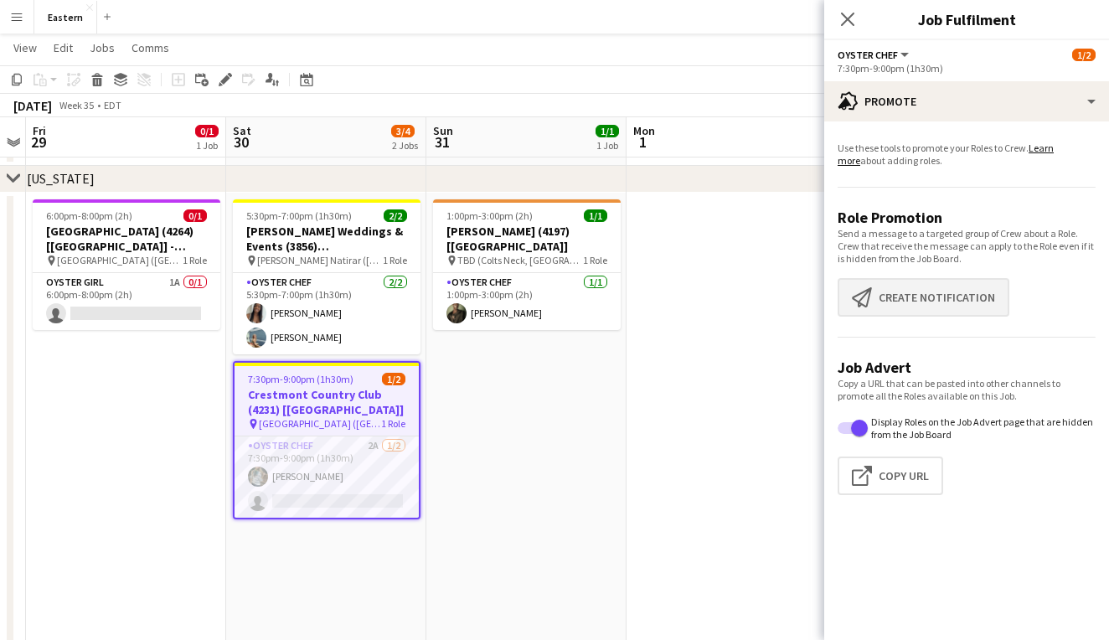
click at [964, 293] on button "Create notification Create notification" at bounding box center [924, 297] width 172 height 39
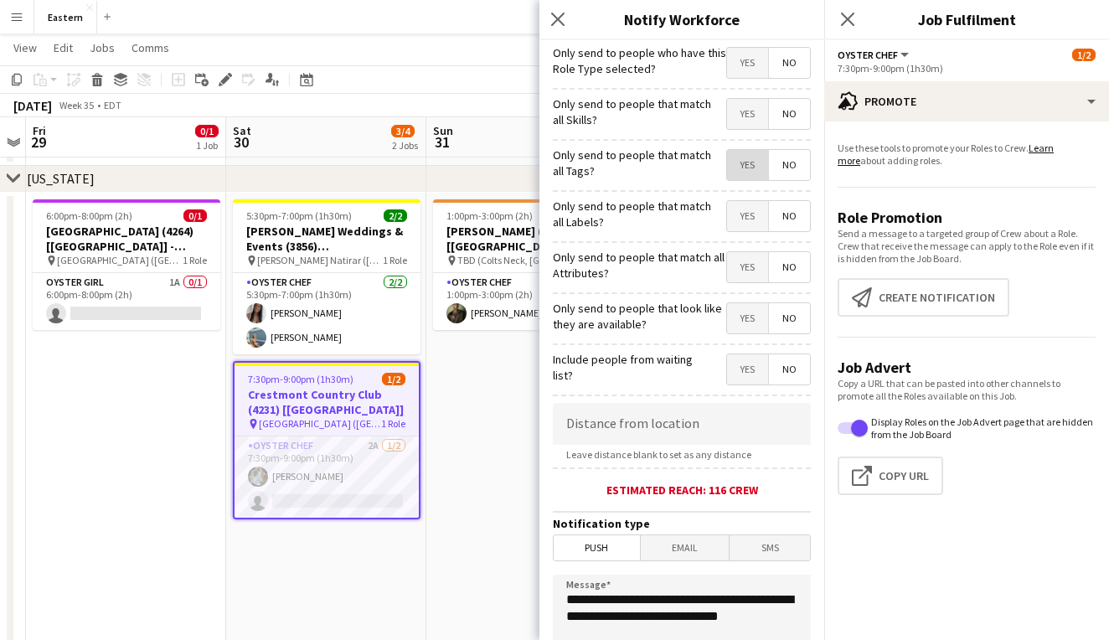
click at [736, 171] on span "Yes" at bounding box center [747, 165] width 41 height 30
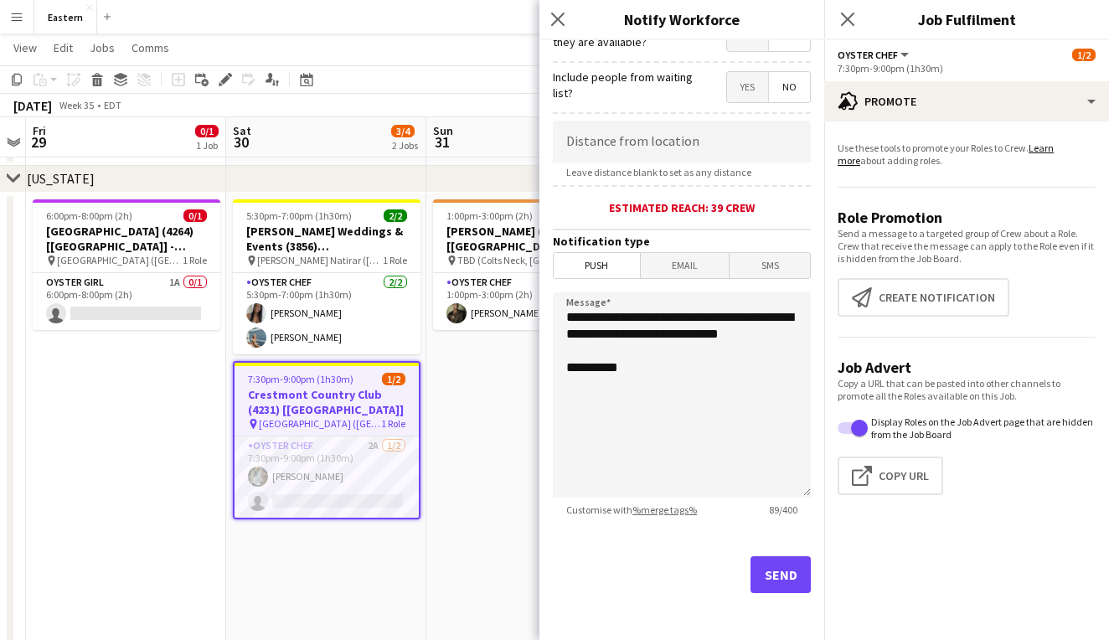
scroll to position [282, 0]
drag, startPoint x: 669, startPoint y: 360, endPoint x: 548, endPoint y: 311, distance: 130.4
click at [548, 311] on form "**********" at bounding box center [682, 199] width 285 height 882
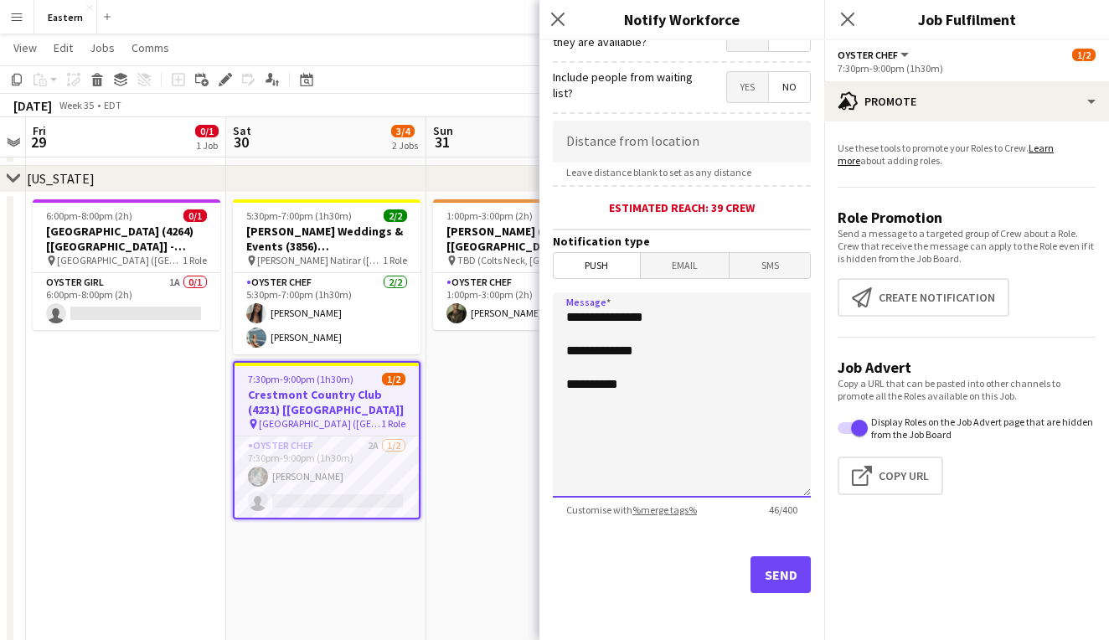
paste textarea "**********"
click at [768, 378] on textarea "**********" at bounding box center [682, 394] width 258 height 205
drag, startPoint x: 765, startPoint y: 370, endPoint x: 723, endPoint y: 368, distance: 41.9
click at [723, 368] on textarea "**********" at bounding box center [682, 394] width 258 height 205
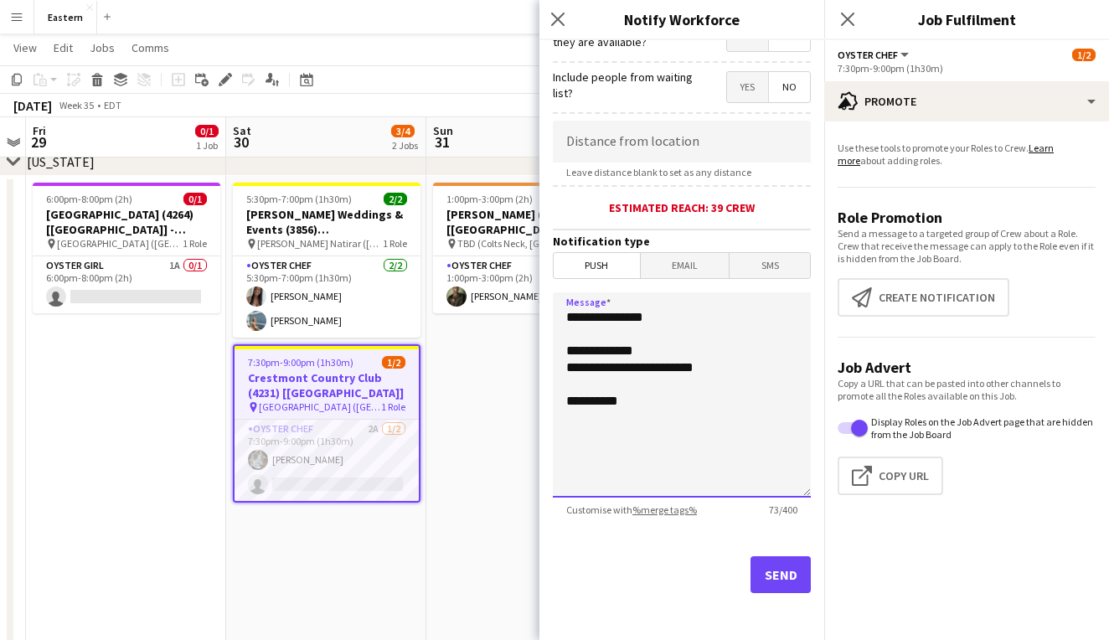
click at [564, 349] on textarea "**********" at bounding box center [682, 394] width 258 height 205
click at [636, 353] on textarea "**********" at bounding box center [682, 394] width 258 height 205
click at [661, 364] on textarea "**********" at bounding box center [682, 394] width 258 height 205
click at [659, 342] on textarea "**********" at bounding box center [682, 394] width 258 height 205
click at [659, 348] on textarea "**********" at bounding box center [682, 394] width 258 height 205
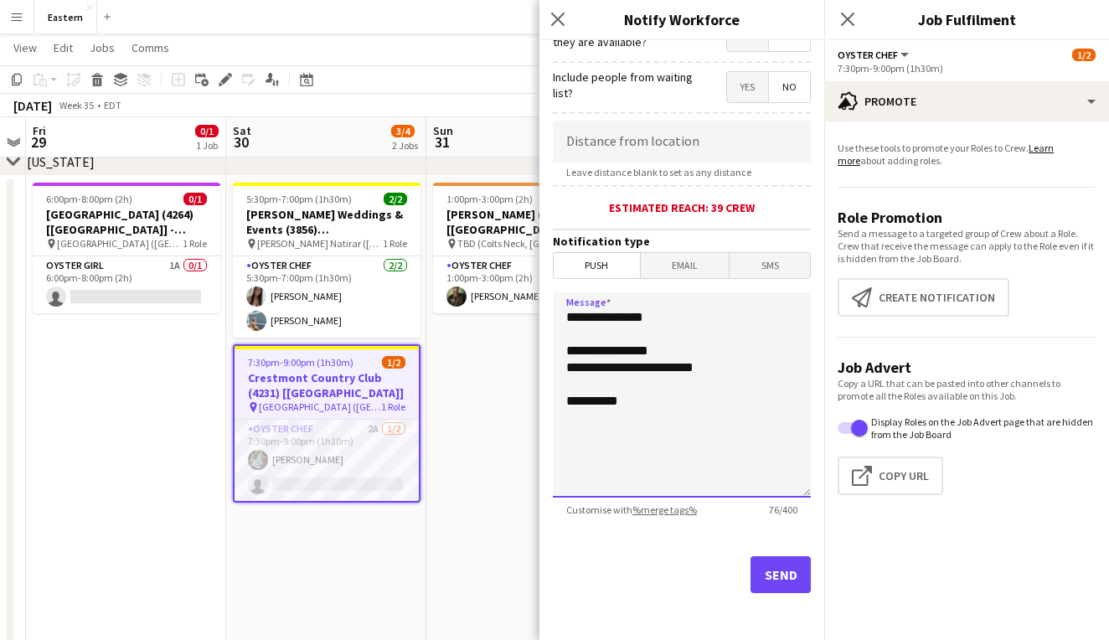
click at [569, 369] on textarea "**********" at bounding box center [682, 394] width 258 height 205
click at [660, 368] on textarea "**********" at bounding box center [682, 394] width 258 height 205
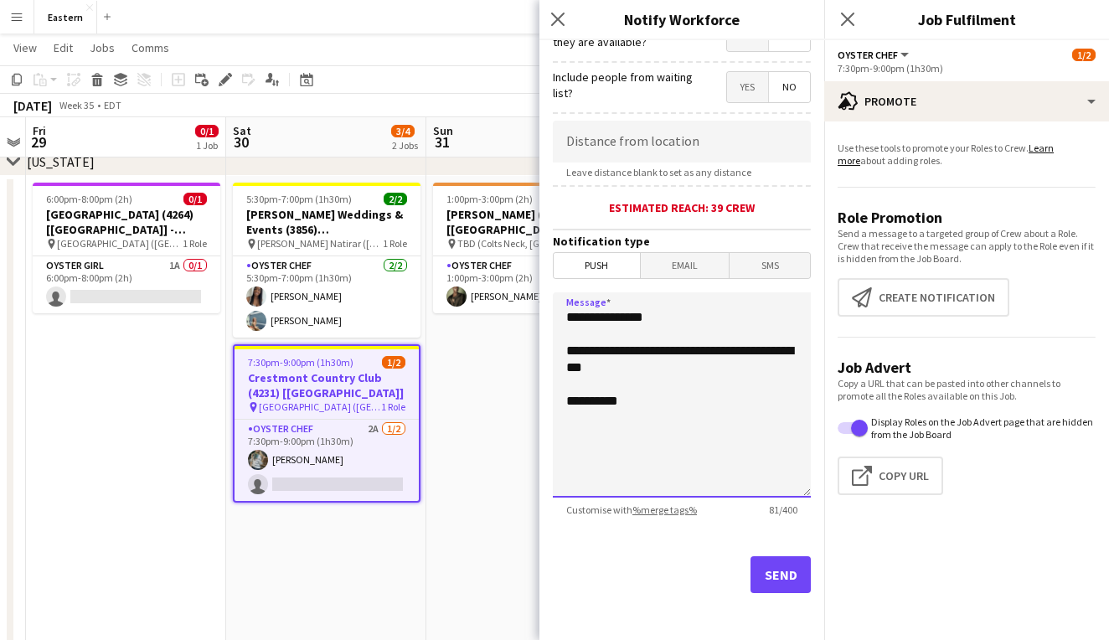
type textarea "**********"
click at [776, 582] on button "Send" at bounding box center [781, 574] width 60 height 37
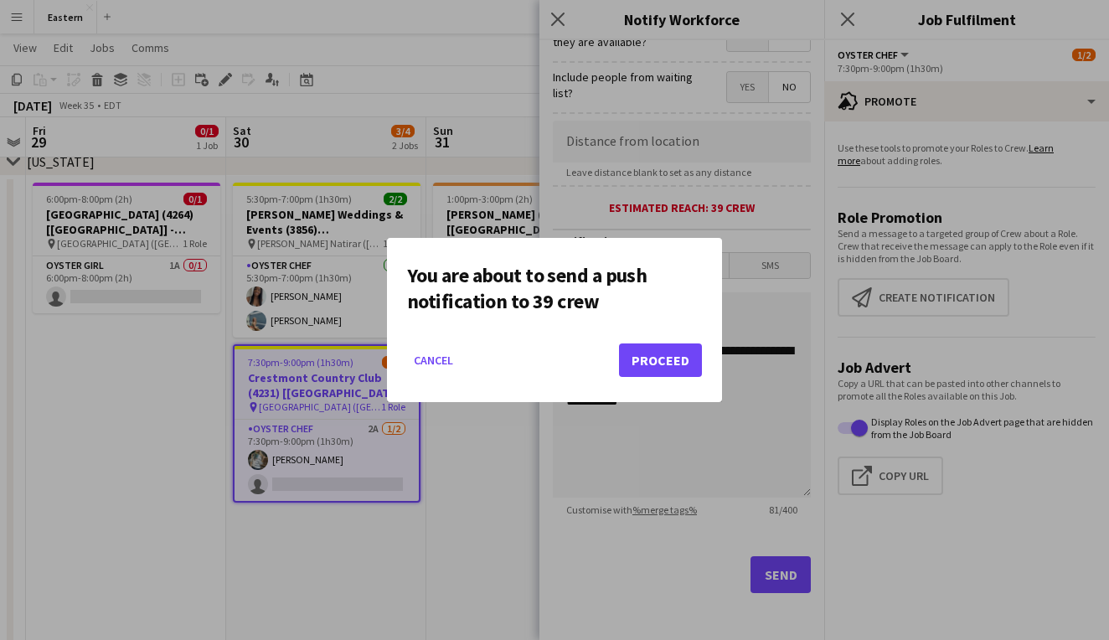
click at [654, 362] on button "Proceed" at bounding box center [660, 361] width 83 height 34
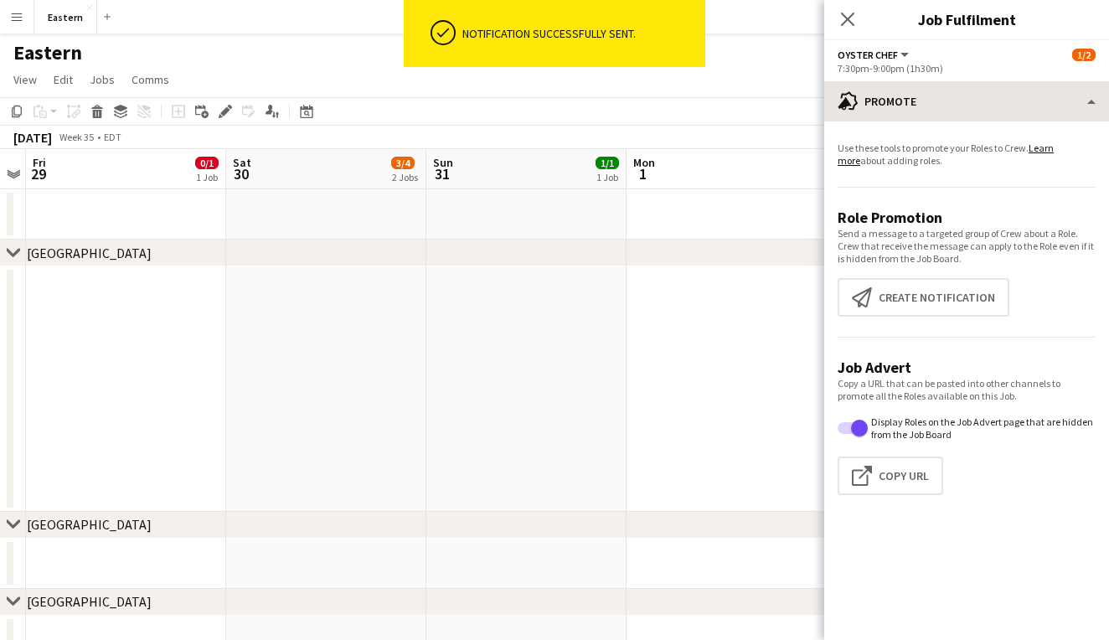
scroll to position [-1, 0]
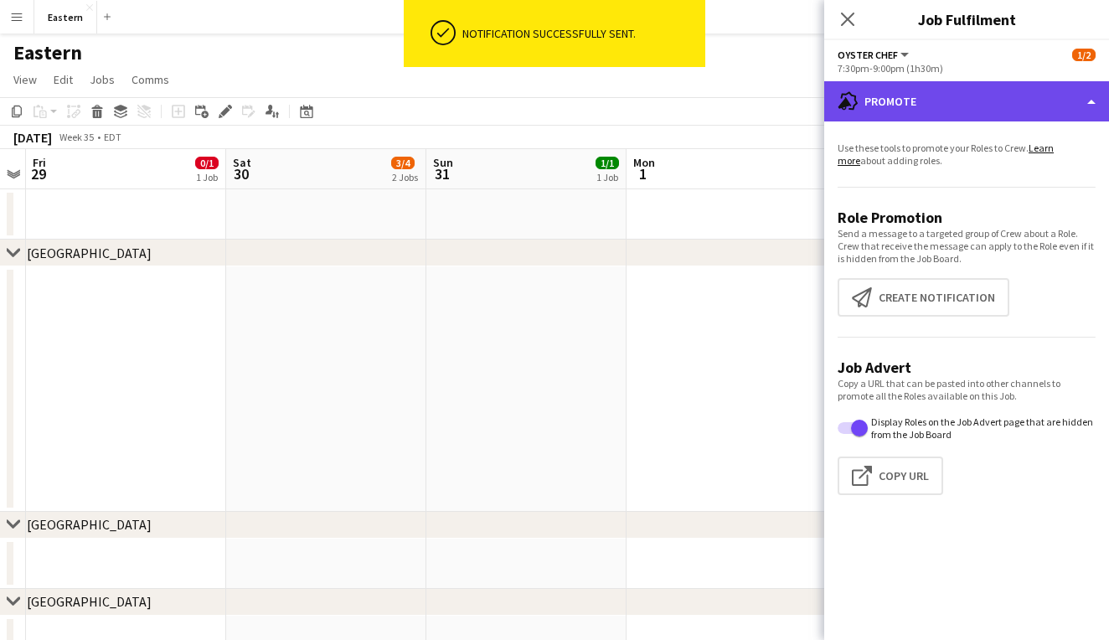
click at [950, 113] on div "advertising-megaphone Promote" at bounding box center [967, 101] width 285 height 40
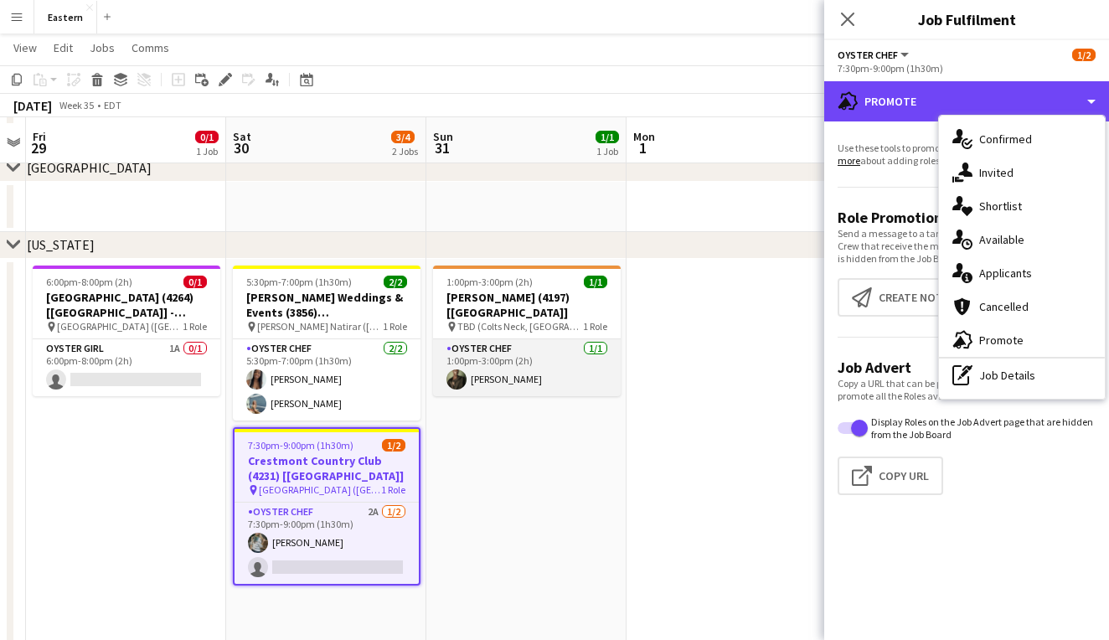
scroll to position [438, 0]
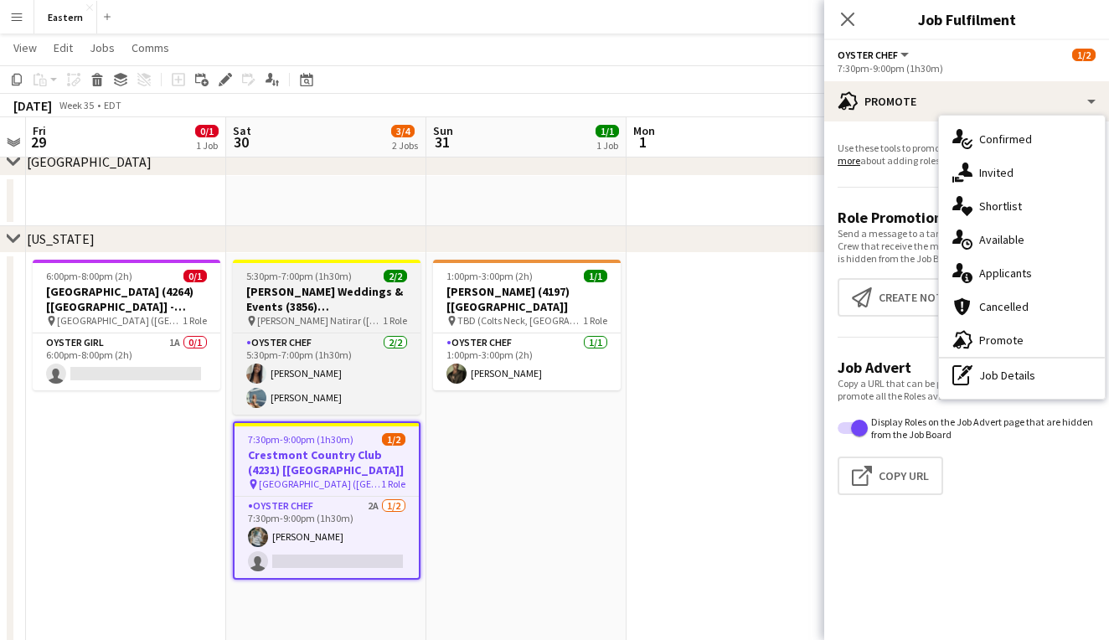
click at [365, 318] on span "[PERSON_NAME] Natirar ([GEOGRAPHIC_DATA], [GEOGRAPHIC_DATA])" at bounding box center [320, 320] width 126 height 13
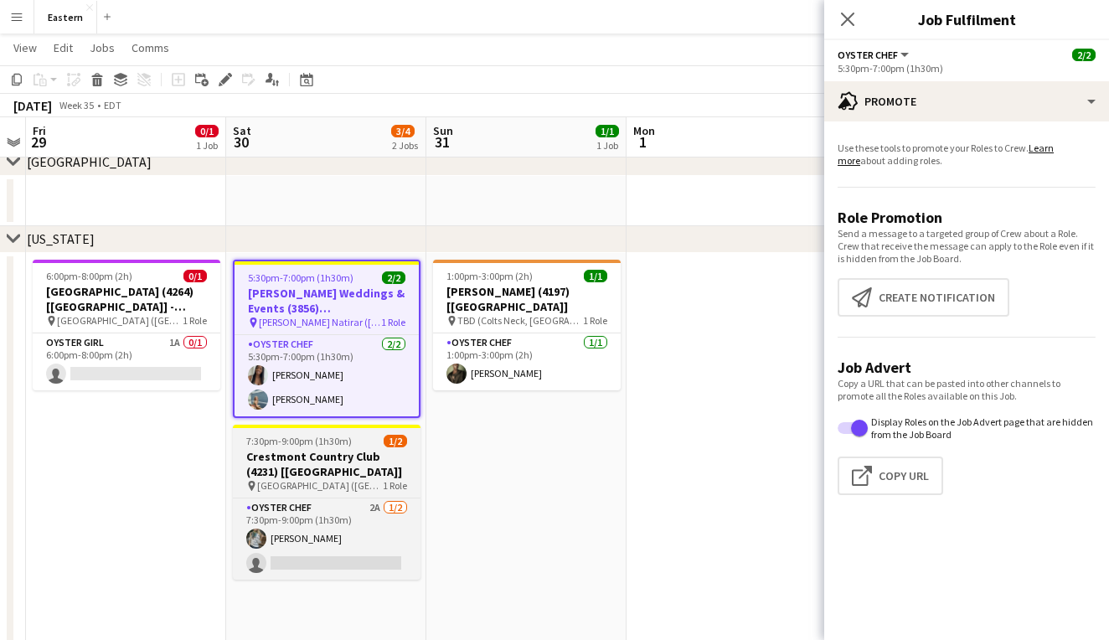
click at [381, 479] on div "pin Crestmont Country Club (West Orange, NJ) 1 Role" at bounding box center [327, 485] width 188 height 13
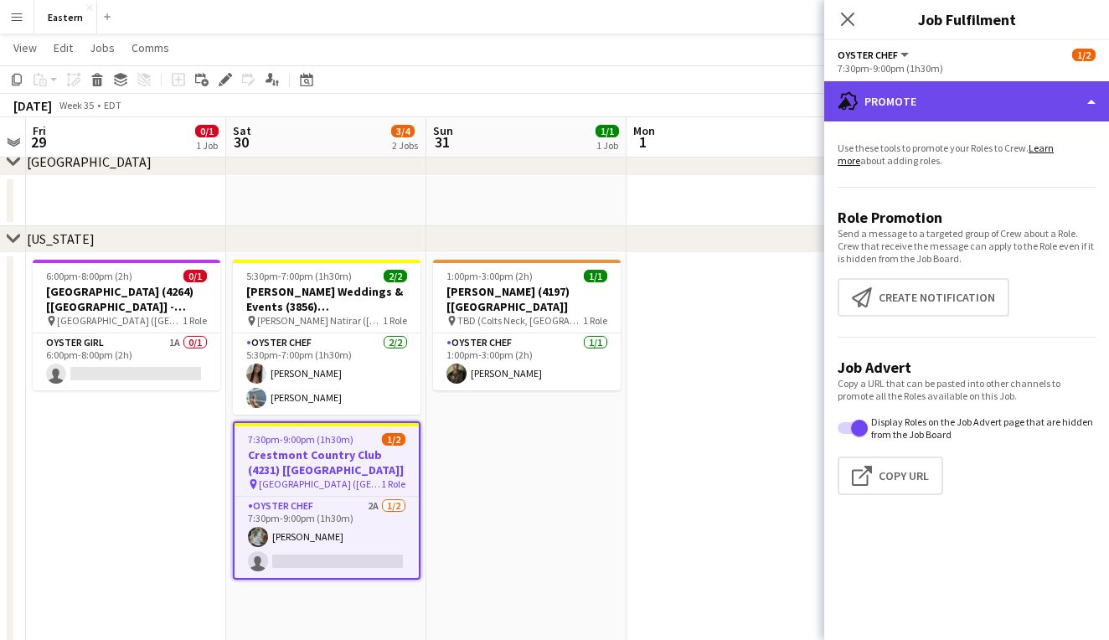
click at [950, 115] on div "advertising-megaphone Promote" at bounding box center [967, 101] width 285 height 40
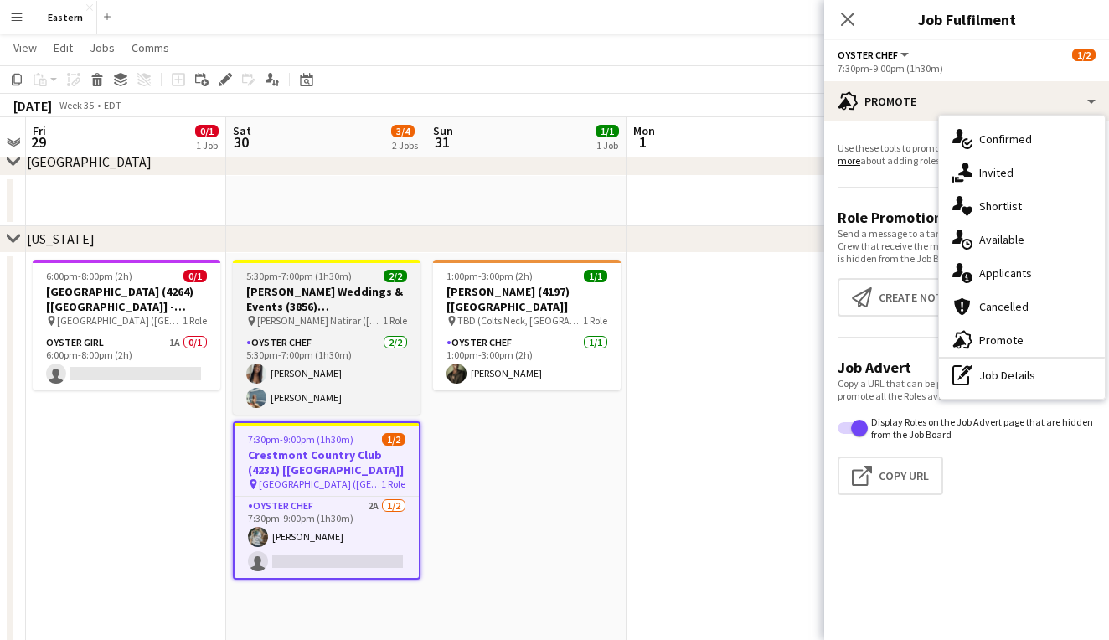
click at [371, 290] on h3 "[PERSON_NAME] Weddings & Events (3856) [[GEOGRAPHIC_DATA]]" at bounding box center [327, 299] width 188 height 30
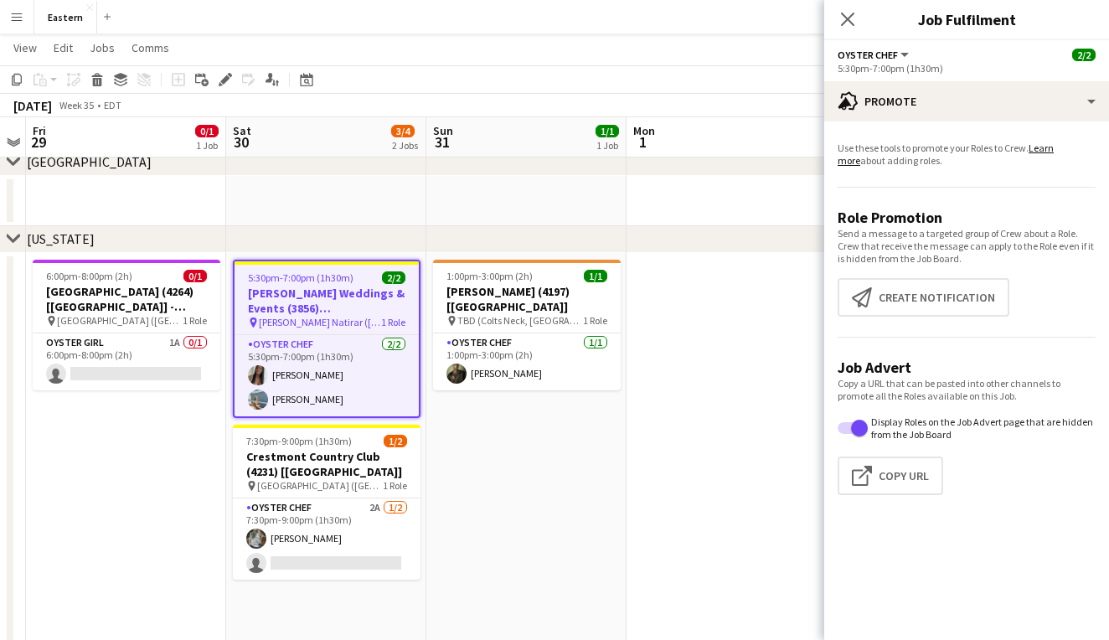
click at [371, 290] on h3 "[PERSON_NAME] Weddings & Events (3856) [[GEOGRAPHIC_DATA]]" at bounding box center [327, 301] width 184 height 30
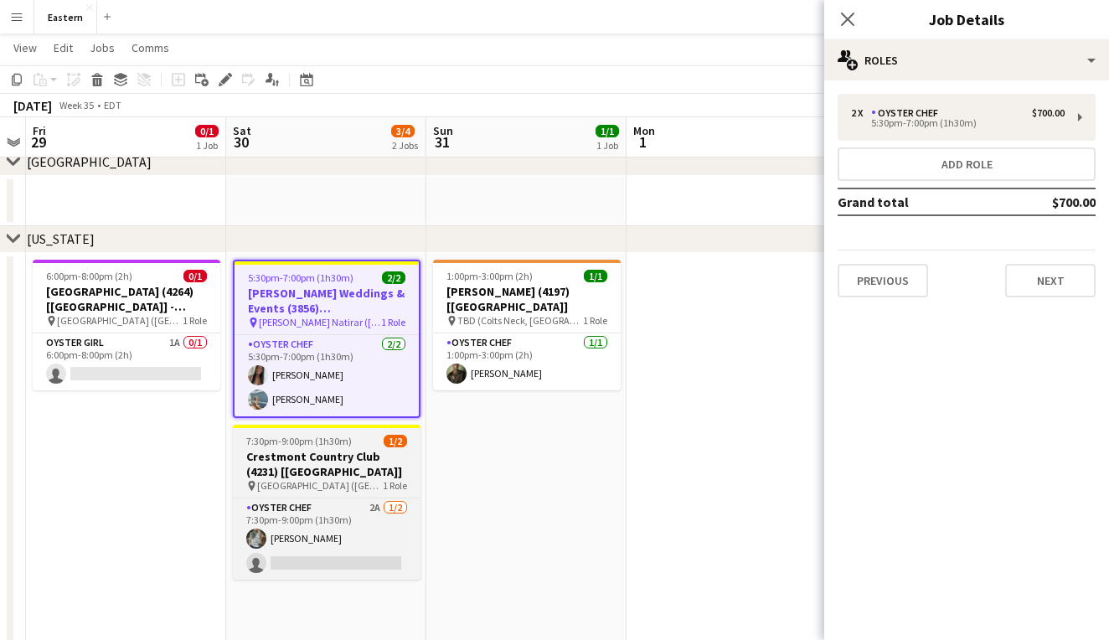
click at [316, 459] on h3 "Crestmont Country Club (4231) [[GEOGRAPHIC_DATA]]" at bounding box center [327, 464] width 188 height 30
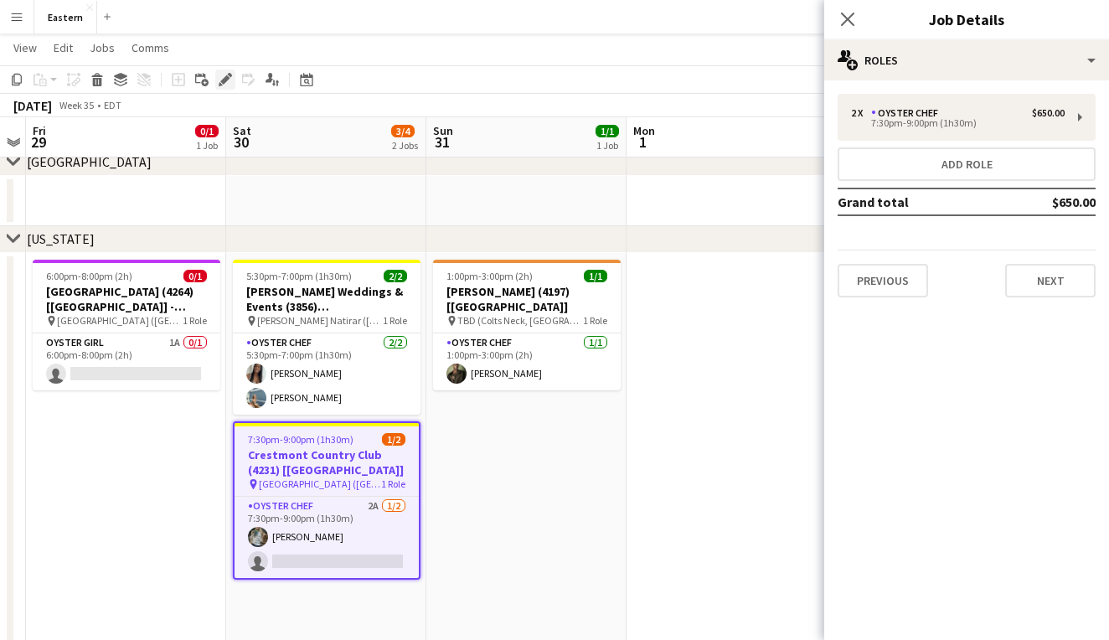
click at [227, 75] on icon at bounding box center [224, 79] width 9 height 9
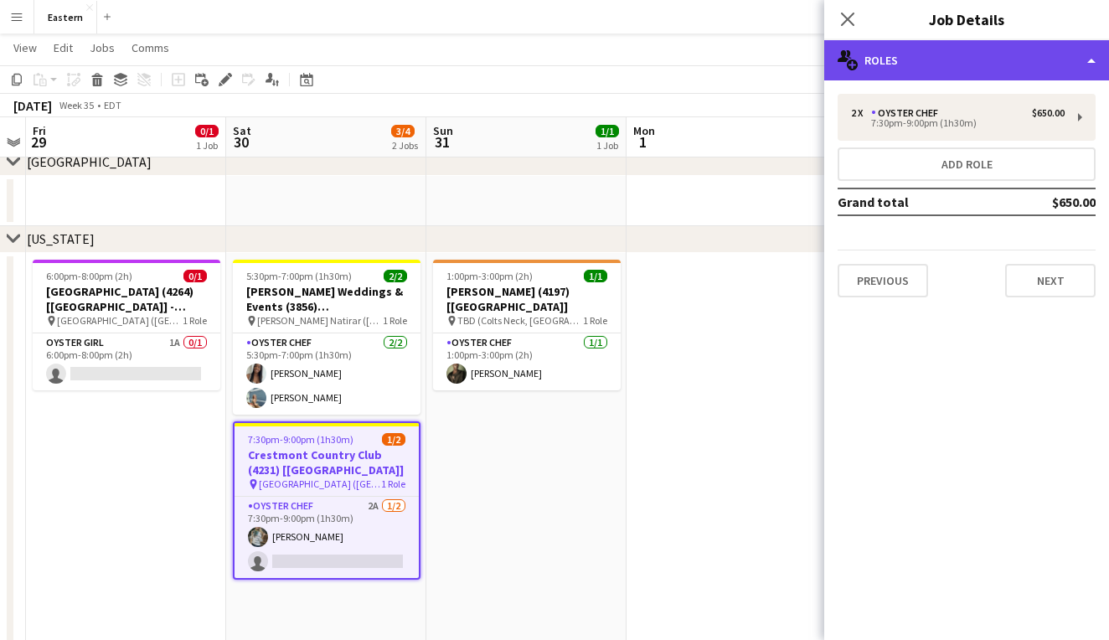
click at [942, 67] on div "multiple-users-add Roles" at bounding box center [967, 60] width 285 height 40
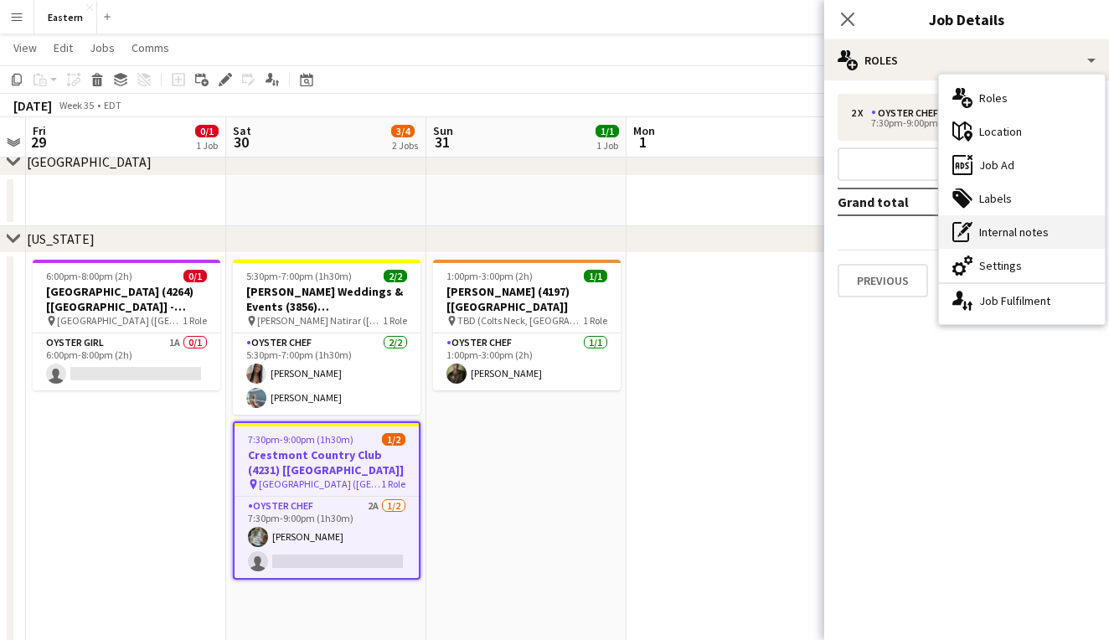
click at [998, 231] on div "pen-write Internal notes" at bounding box center [1022, 232] width 166 height 34
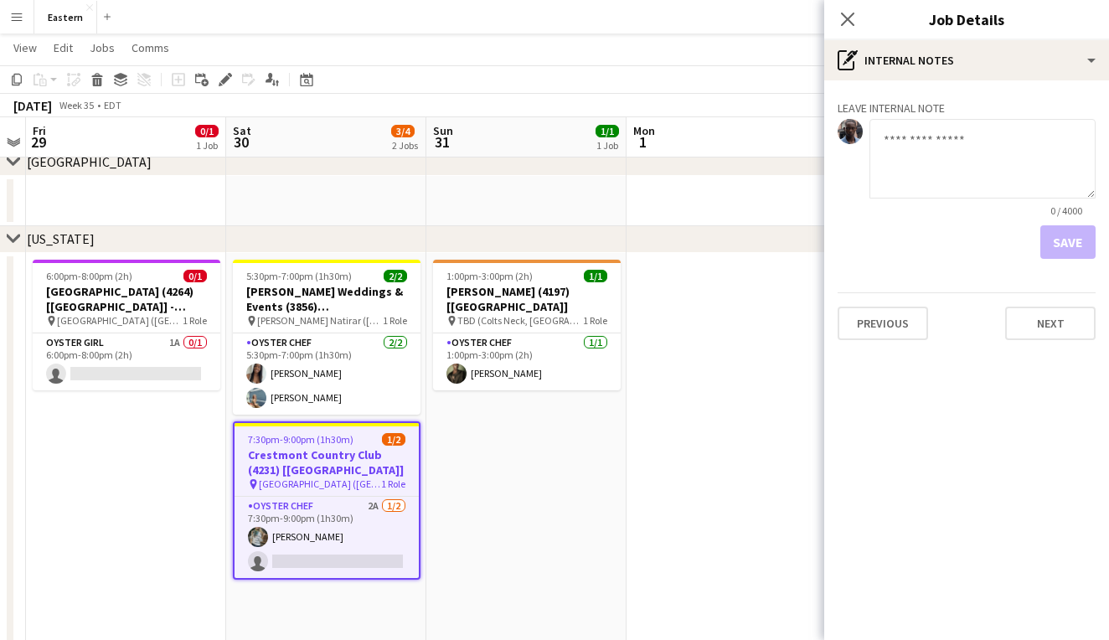
click at [944, 164] on textarea at bounding box center [983, 159] width 226 height 80
type textarea "**********"
click at [1078, 245] on button "Save" at bounding box center [1068, 242] width 55 height 34
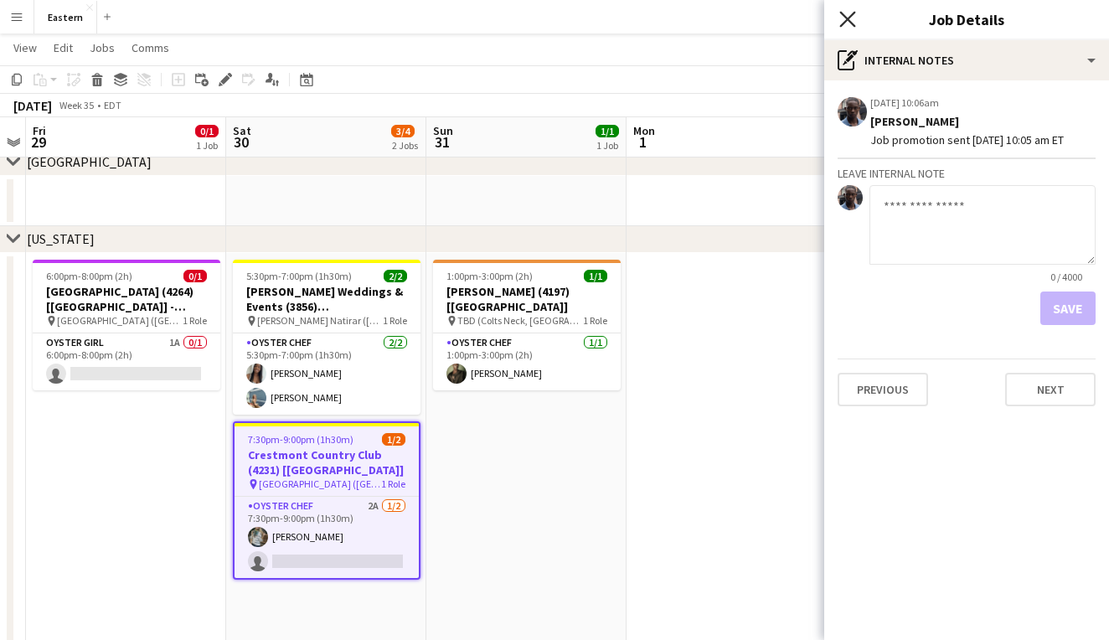
click at [851, 19] on icon "Close pop-in" at bounding box center [848, 19] width 16 height 16
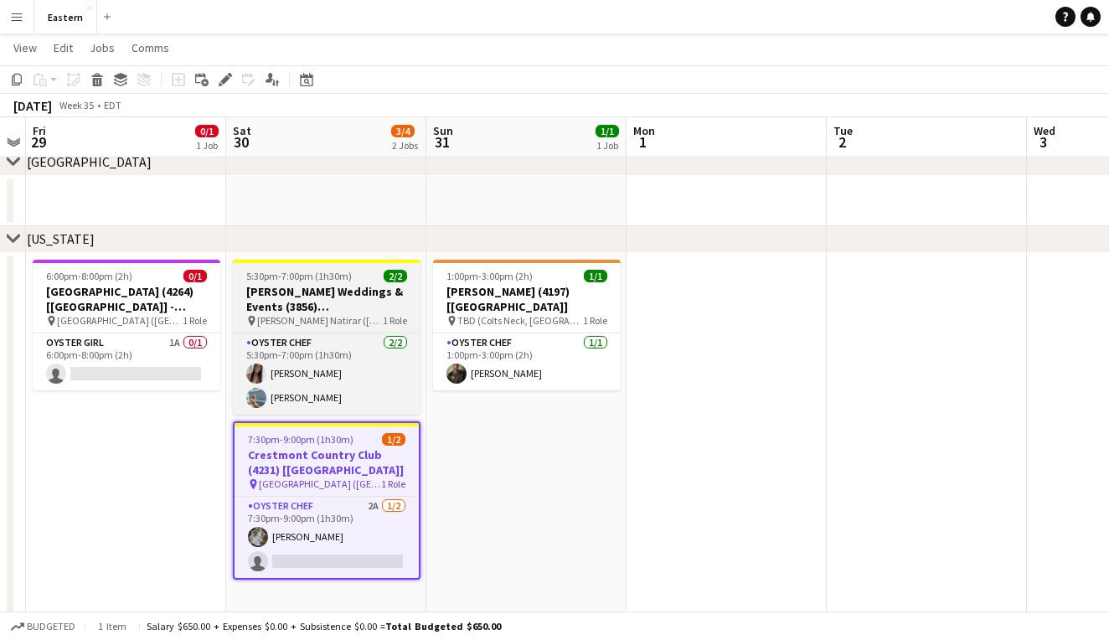
click at [375, 311] on h3 "[PERSON_NAME] Weddings & Events (3856) [[GEOGRAPHIC_DATA]]" at bounding box center [327, 299] width 188 height 30
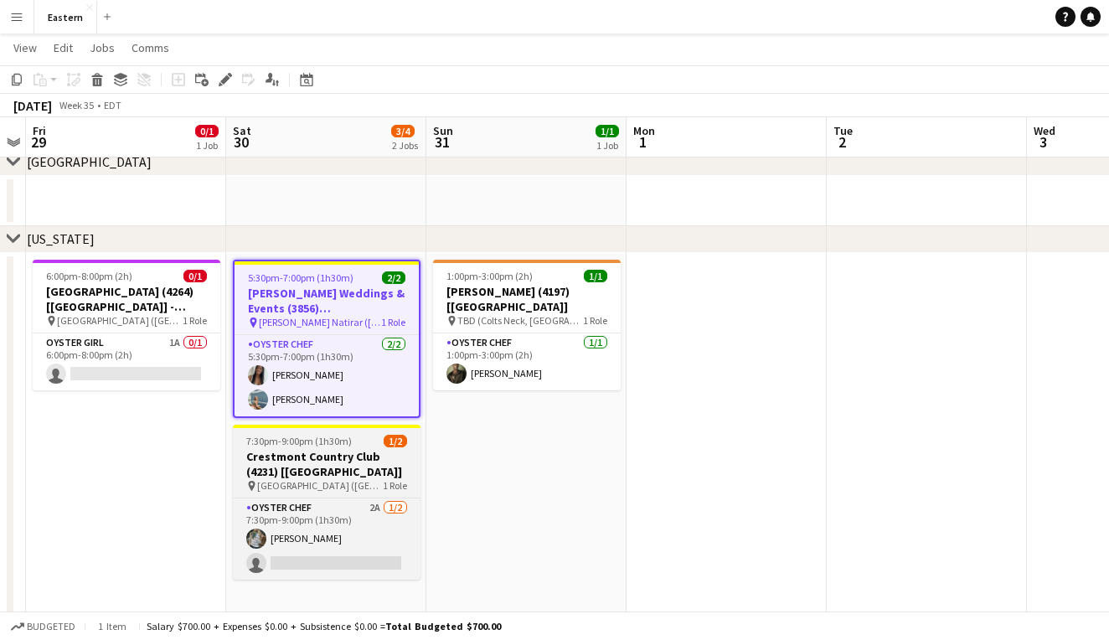
click at [377, 468] on h3 "Crestmont Country Club (4231) [[GEOGRAPHIC_DATA]]" at bounding box center [327, 464] width 188 height 30
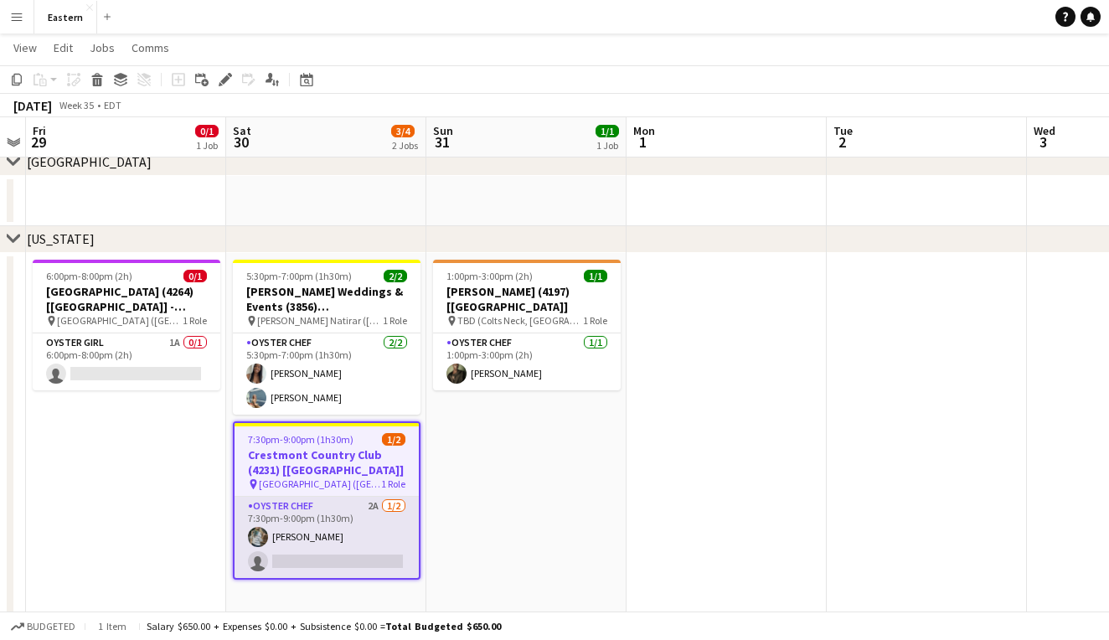
click at [379, 523] on app-card-role "Oyster Chef 2A 1/2 7:30pm-9:00pm (1h30m) Brooke Anderson single-neutral-actions" at bounding box center [327, 537] width 184 height 81
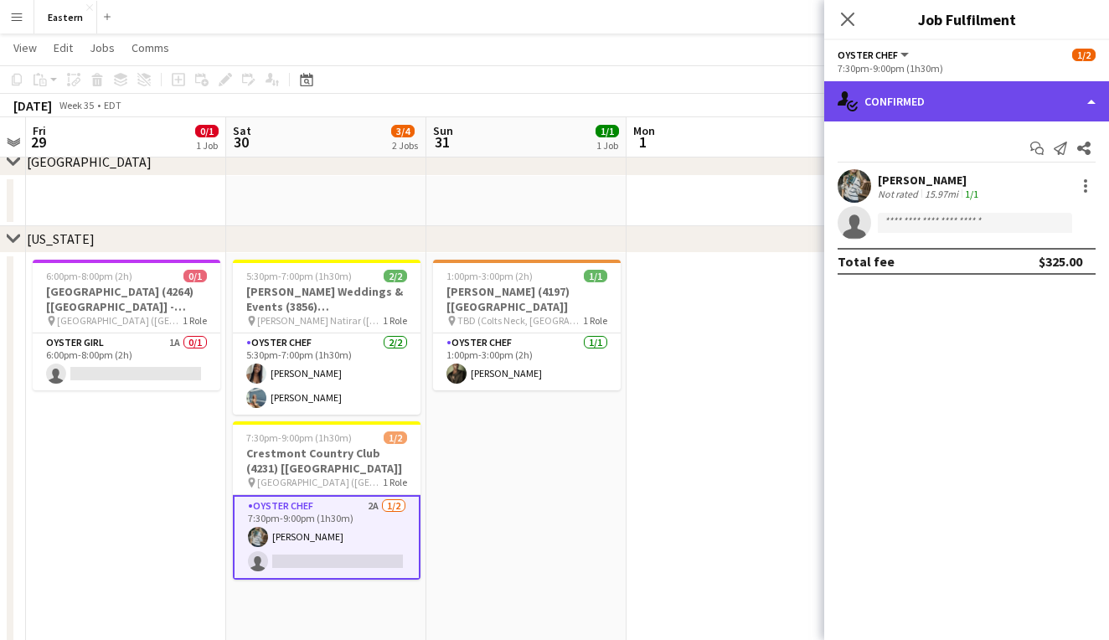
click at [946, 111] on div "single-neutral-actions-check-2 Confirmed" at bounding box center [967, 101] width 285 height 40
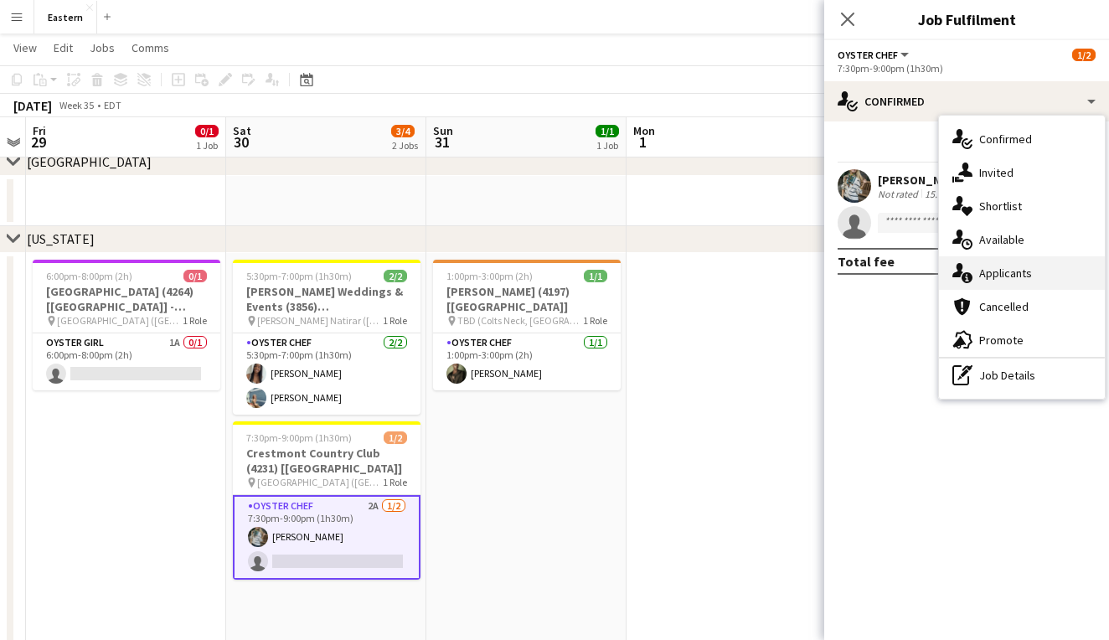
click at [994, 261] on div "single-neutral-actions-information Applicants" at bounding box center [1022, 273] width 166 height 34
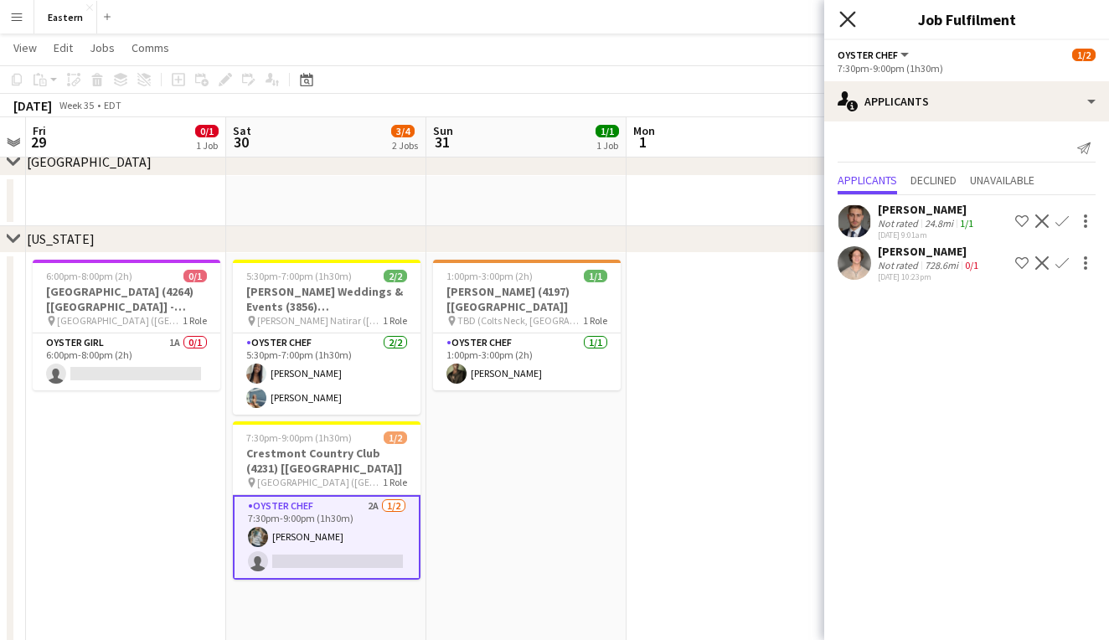
click at [849, 16] on icon "Close pop-in" at bounding box center [848, 19] width 16 height 16
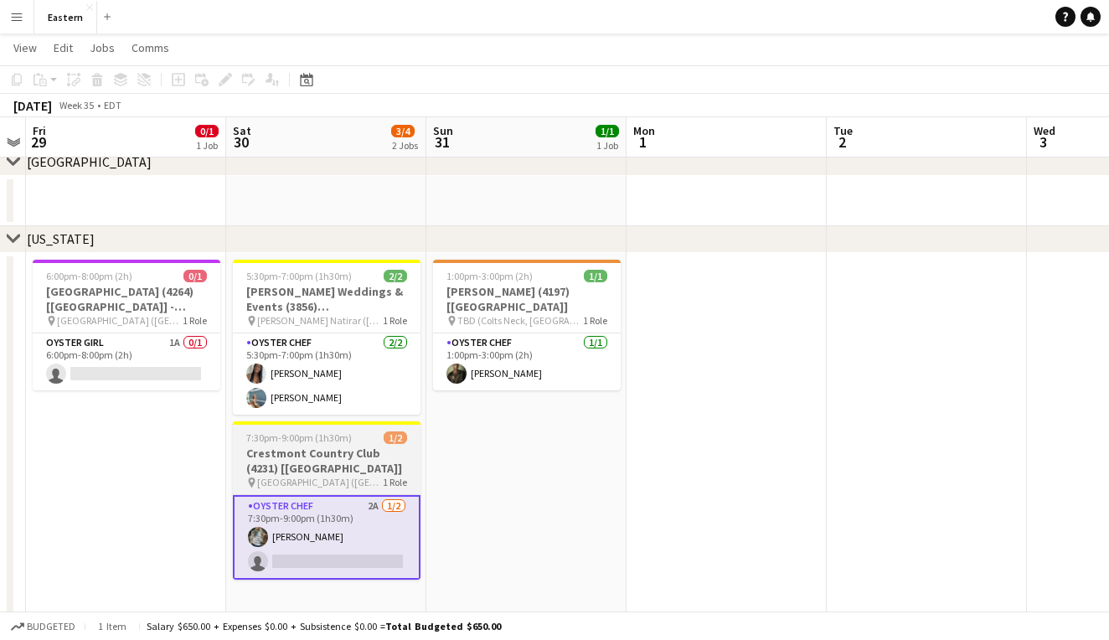
click at [363, 458] on h3 "Crestmont Country Club (4231) [[GEOGRAPHIC_DATA]]" at bounding box center [327, 461] width 188 height 30
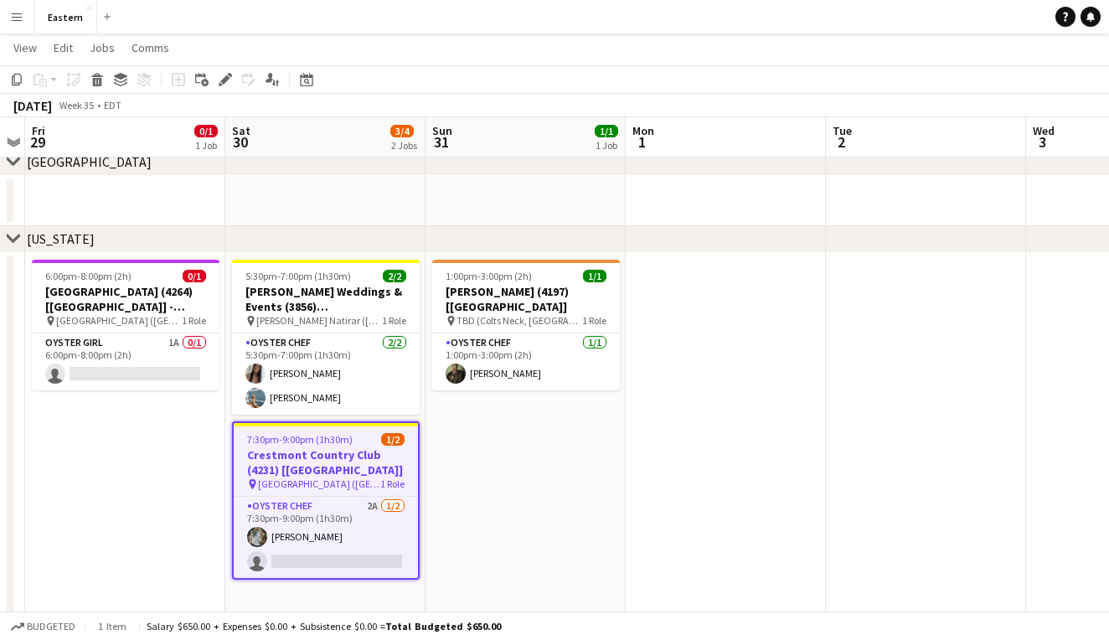
click at [370, 452] on h3 "Crestmont Country Club (4231) [[GEOGRAPHIC_DATA]]" at bounding box center [326, 462] width 184 height 30
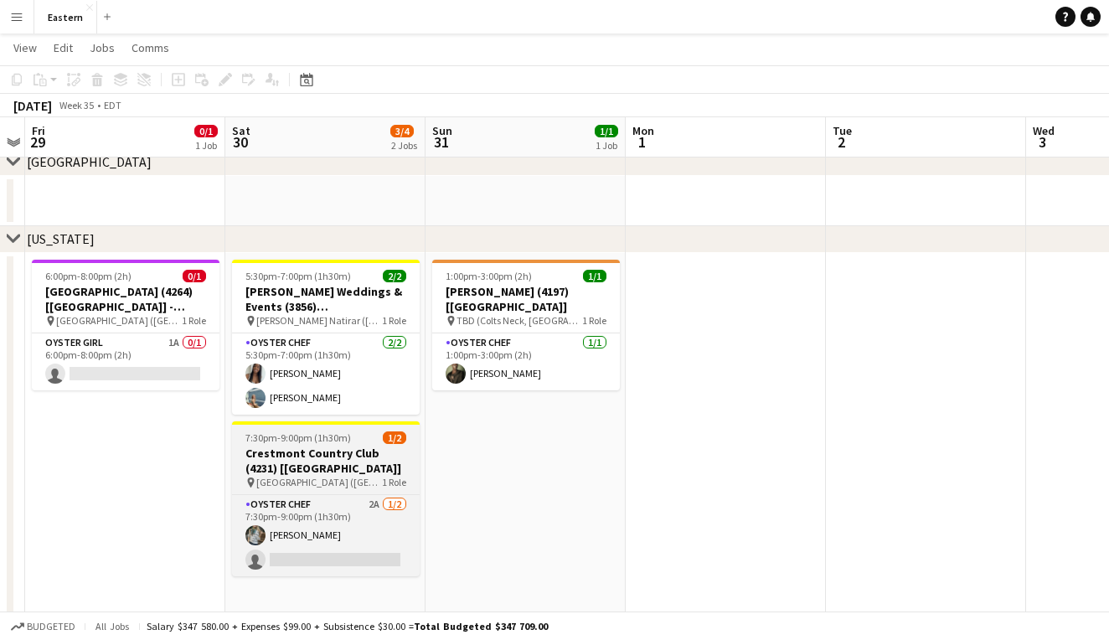
click at [370, 452] on h3 "Crestmont Country Club (4231) [[GEOGRAPHIC_DATA]]" at bounding box center [326, 461] width 188 height 30
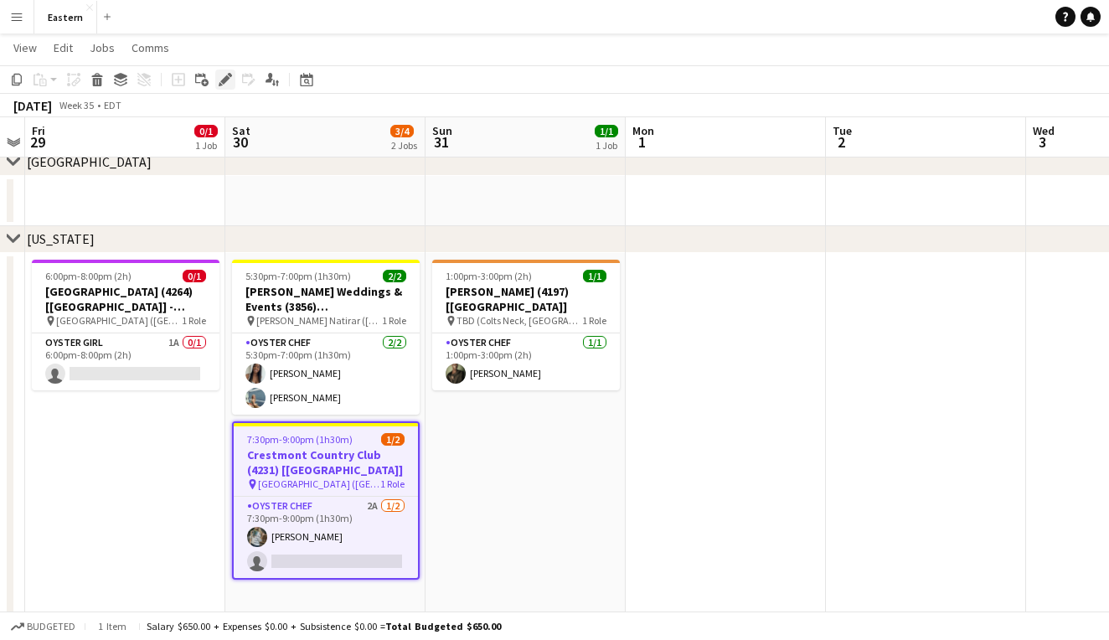
click at [227, 72] on div "Edit" at bounding box center [225, 80] width 20 height 20
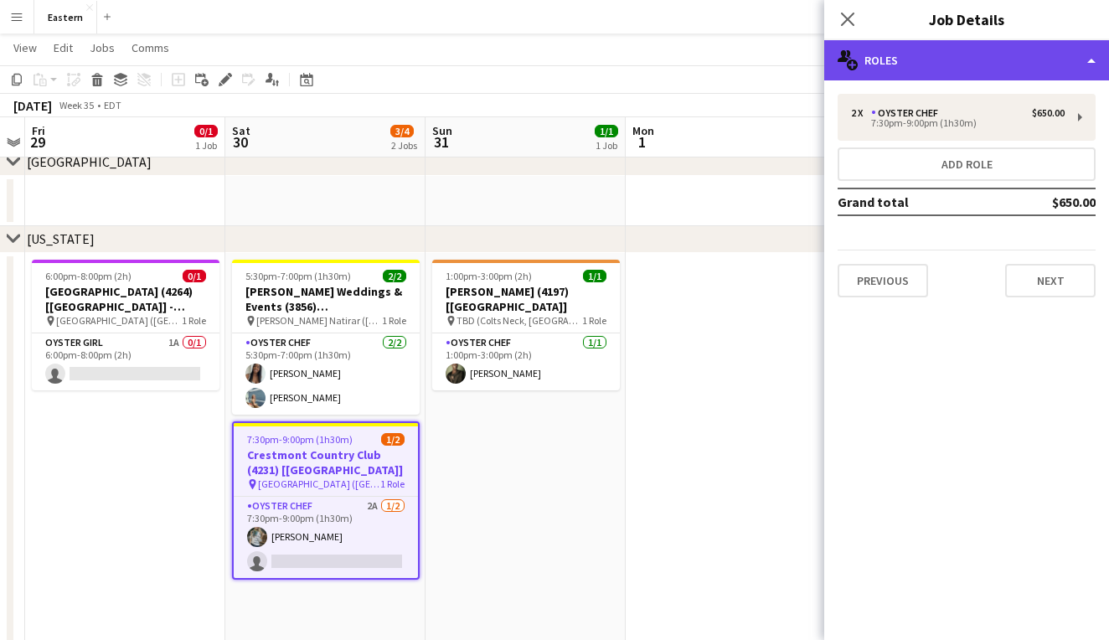
click at [1019, 55] on div "multiple-users-add Roles" at bounding box center [967, 60] width 285 height 40
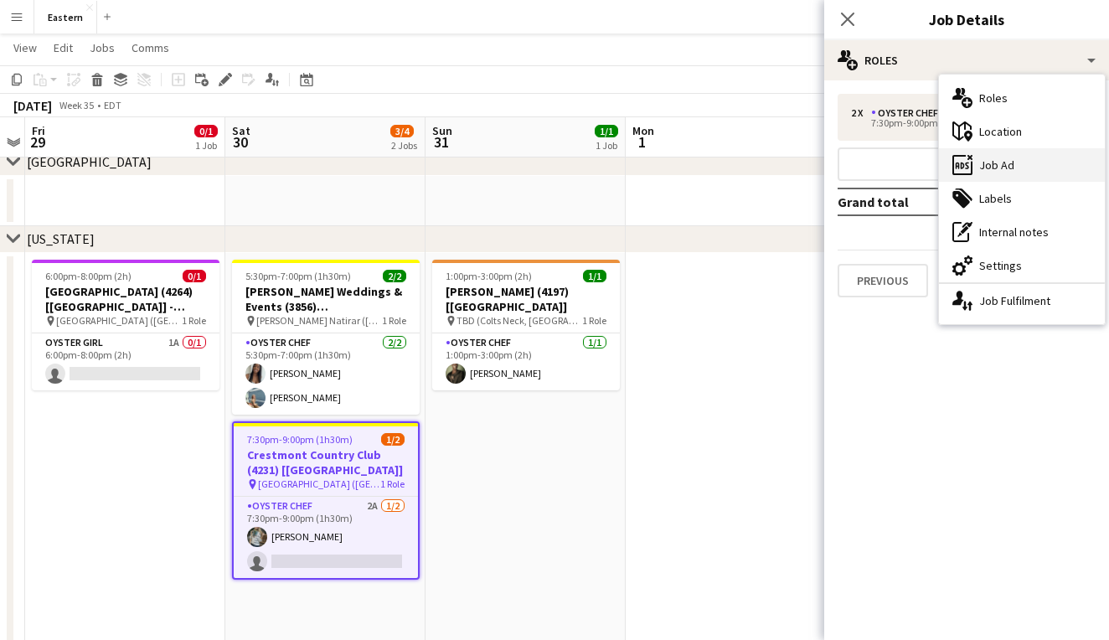
click at [1026, 164] on div "ads-window Job Ad" at bounding box center [1022, 165] width 166 height 34
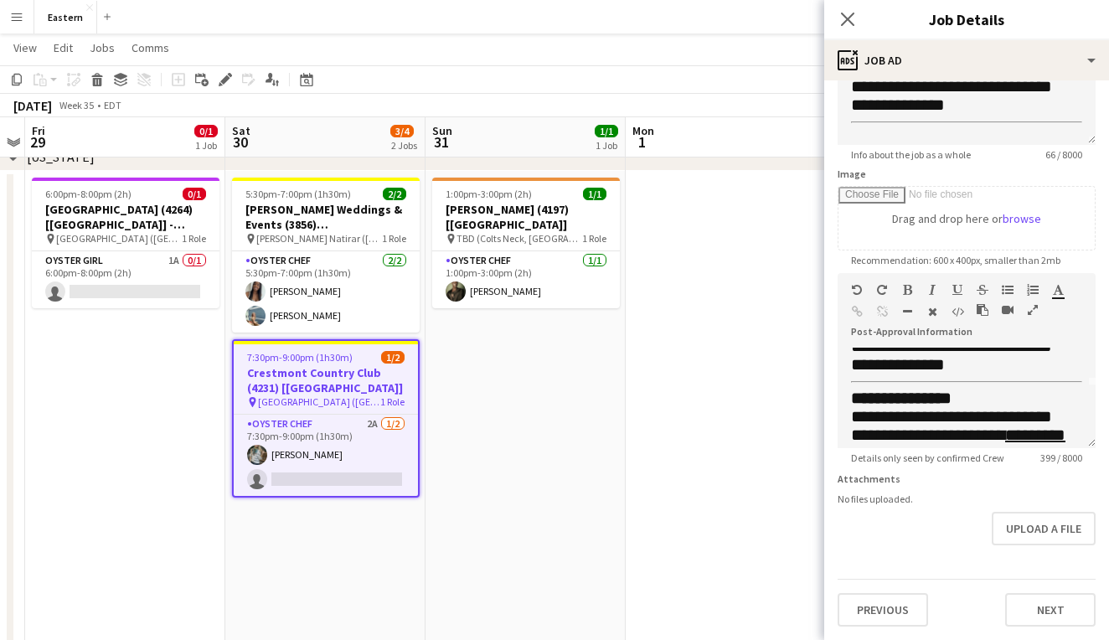
scroll to position [57, 0]
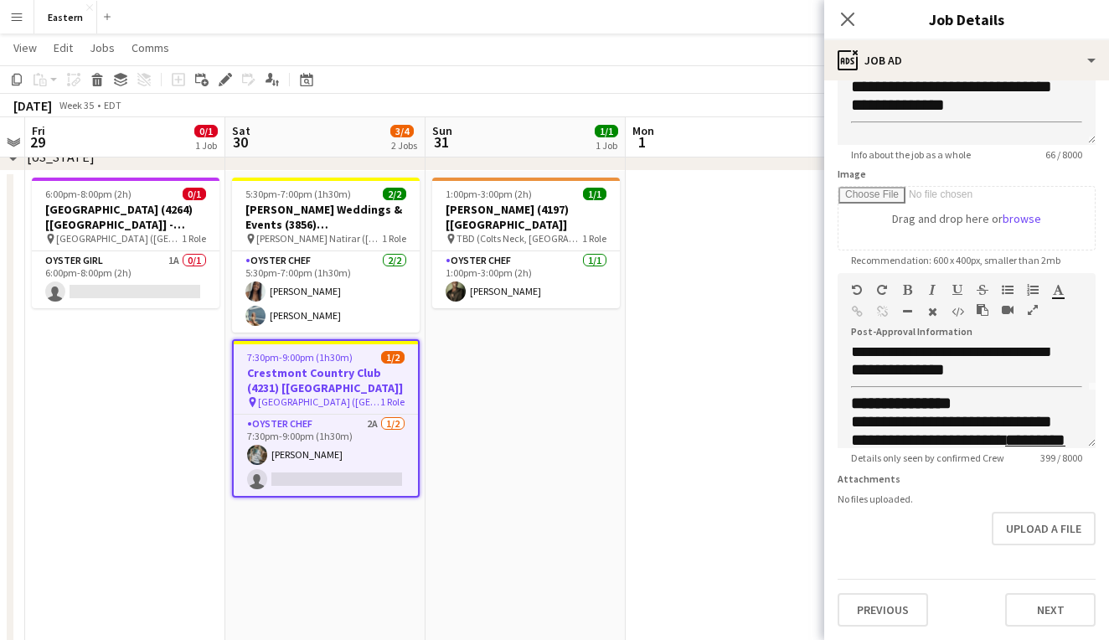
click at [858, 8] on div "Close pop-in" at bounding box center [848, 19] width 47 height 39
click at [851, 12] on icon "Close pop-in" at bounding box center [848, 19] width 16 height 16
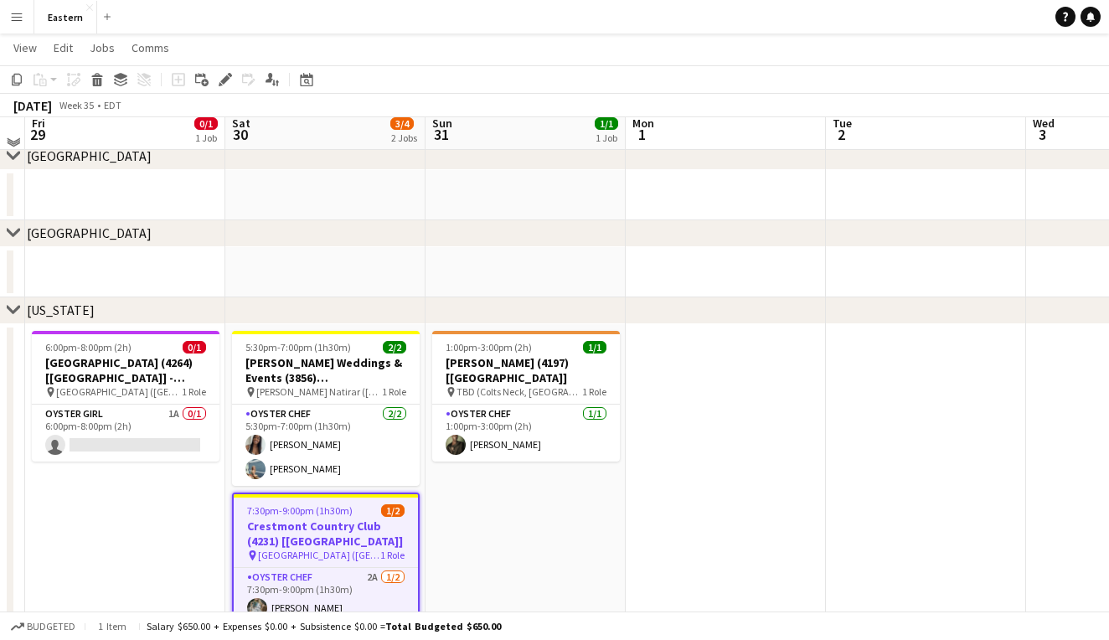
scroll to position [359, 0]
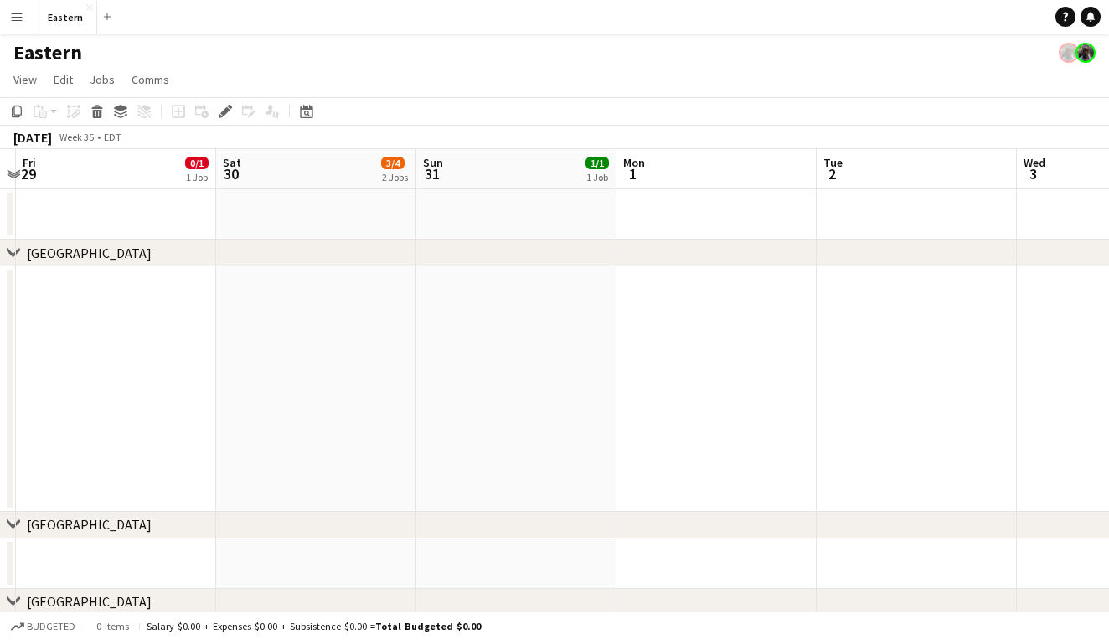
click at [29, 21] on button "Menu" at bounding box center [17, 17] width 34 height 34
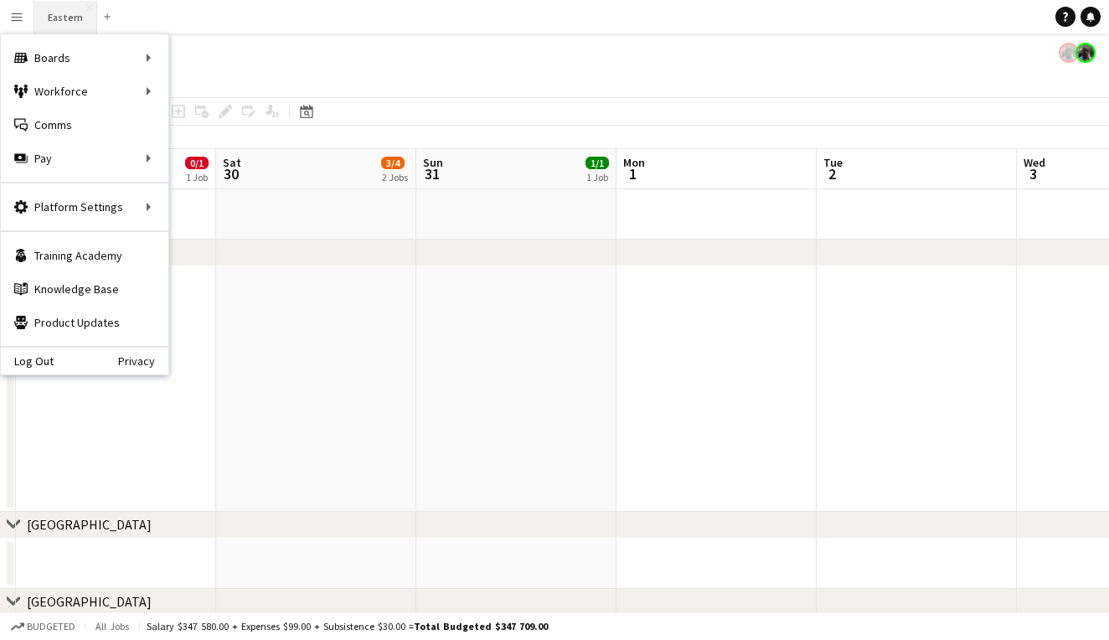
click at [62, 28] on button "Eastern Close" at bounding box center [65, 17] width 63 height 33
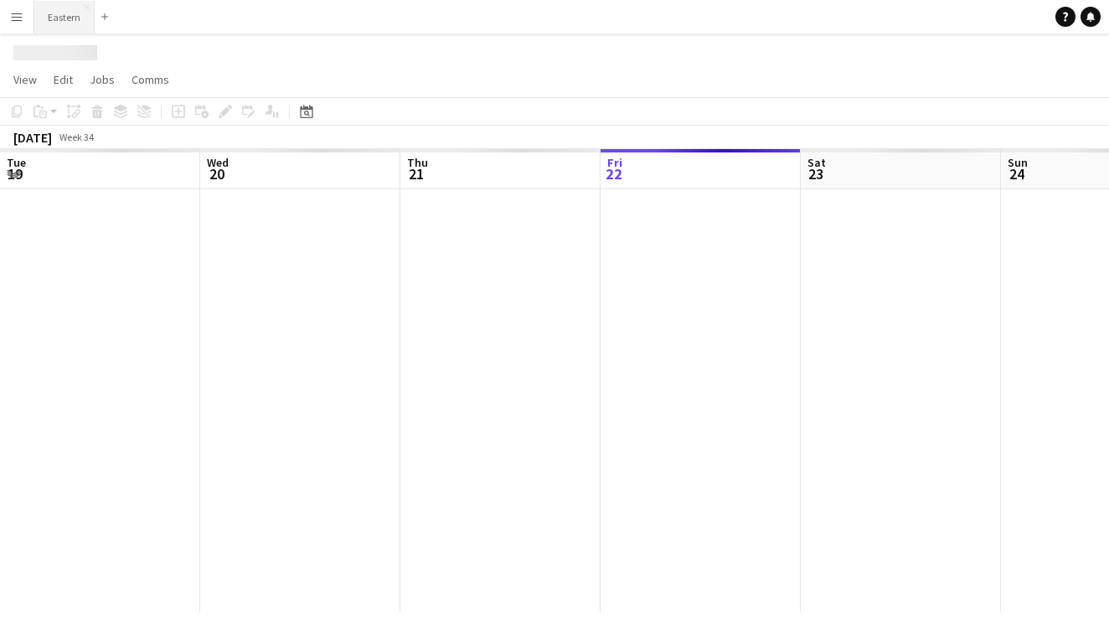
scroll to position [0, 401]
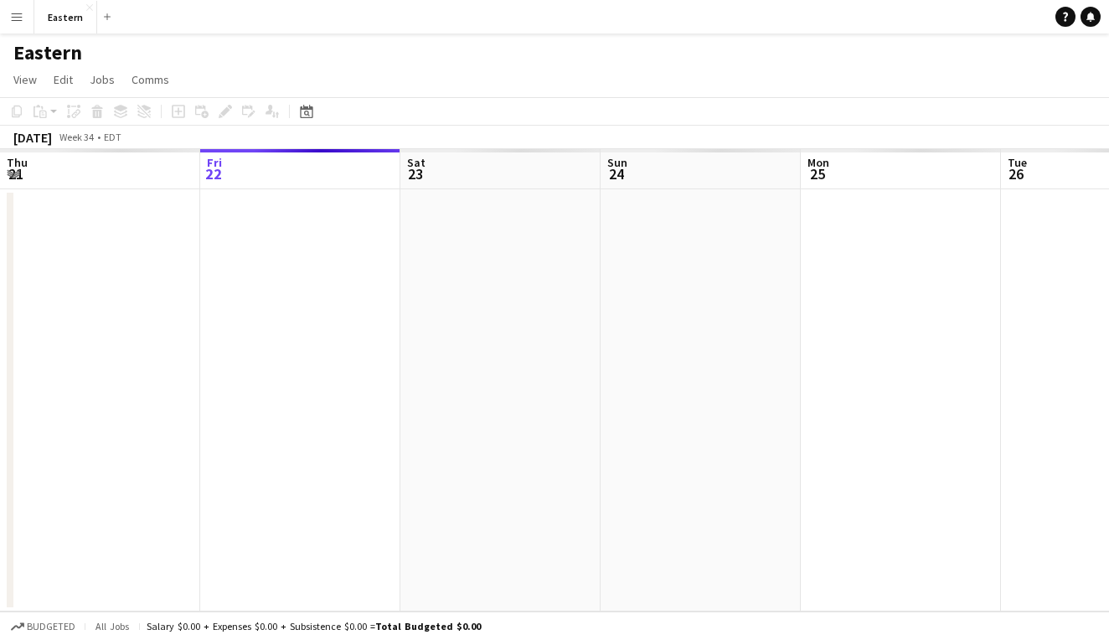
click at [26, 15] on button "Menu" at bounding box center [17, 17] width 34 height 34
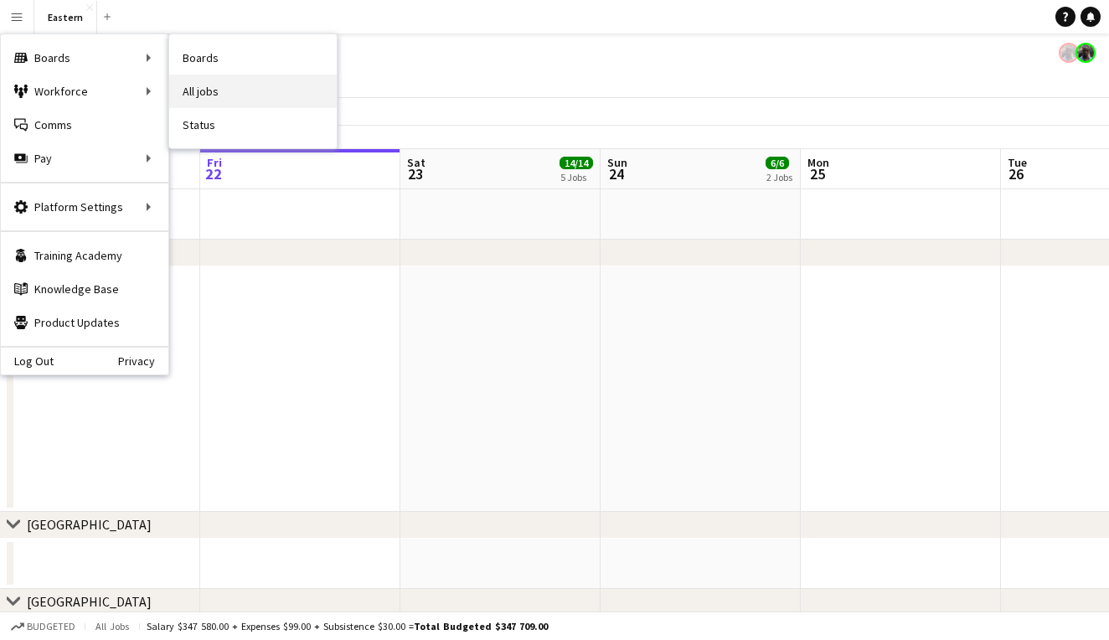
click at [202, 85] on link "All jobs" at bounding box center [253, 92] width 168 height 34
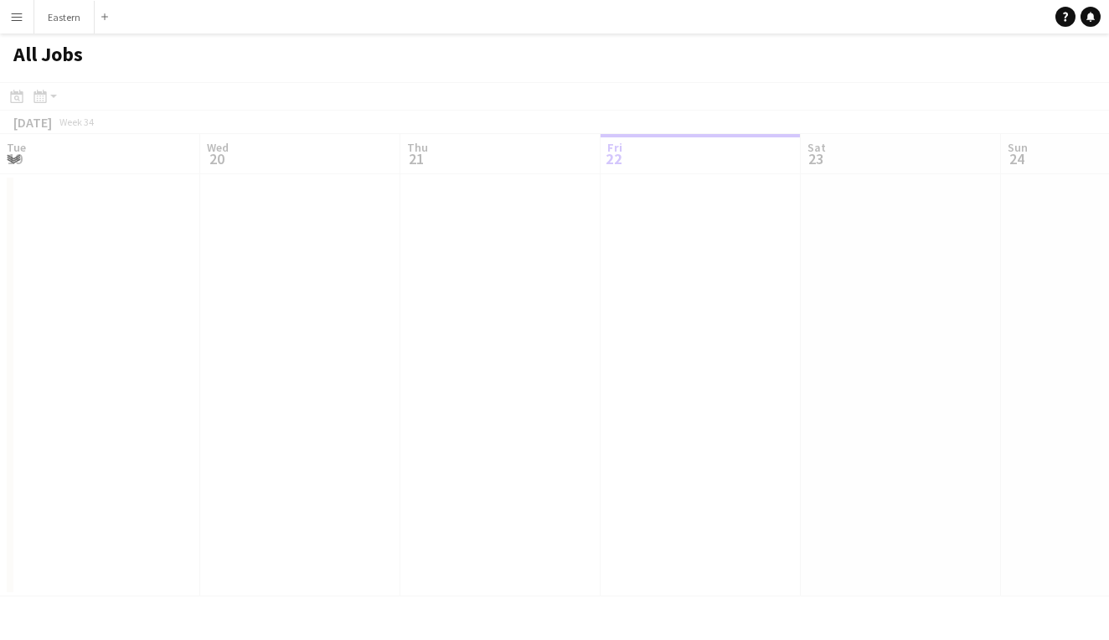
scroll to position [0, 401]
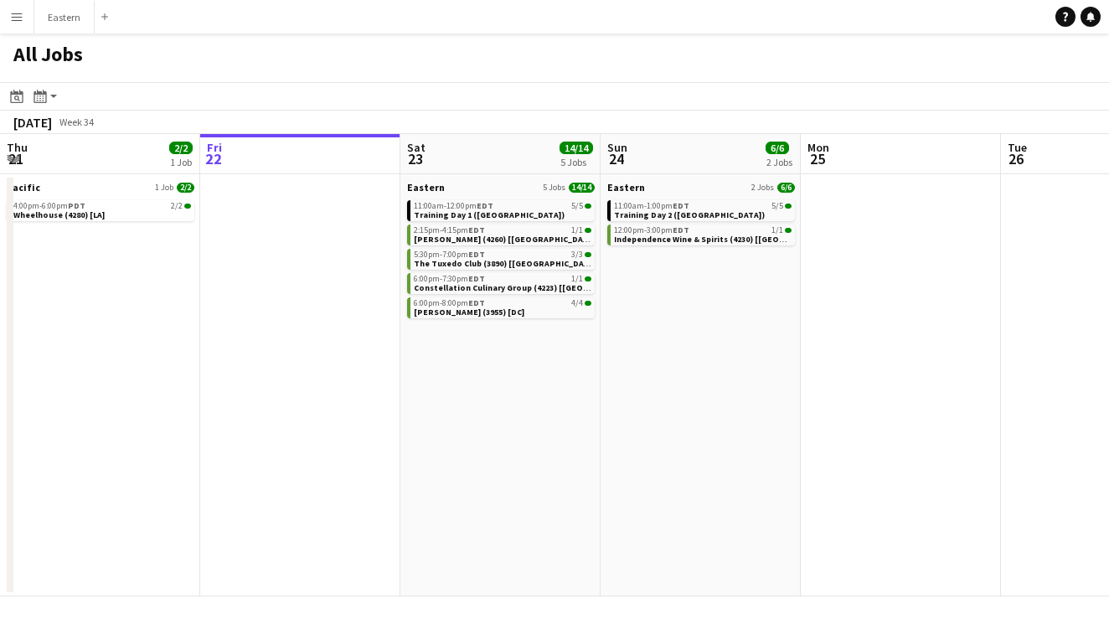
click at [13, 20] on app-icon "Menu" at bounding box center [16, 16] width 13 height 13
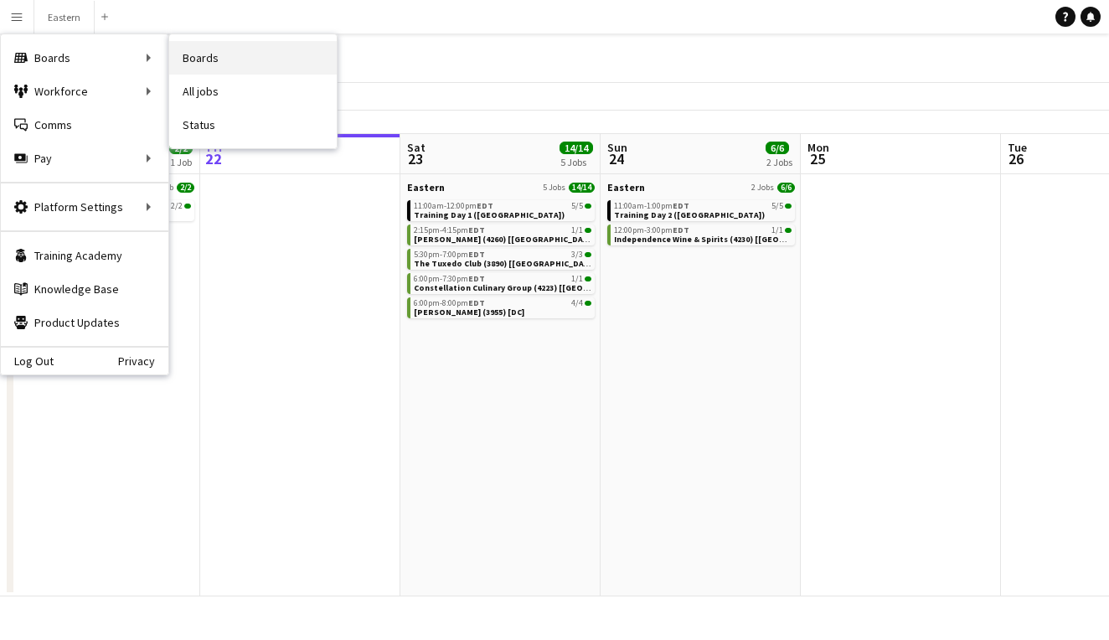
click at [258, 51] on link "Boards" at bounding box center [253, 58] width 168 height 34
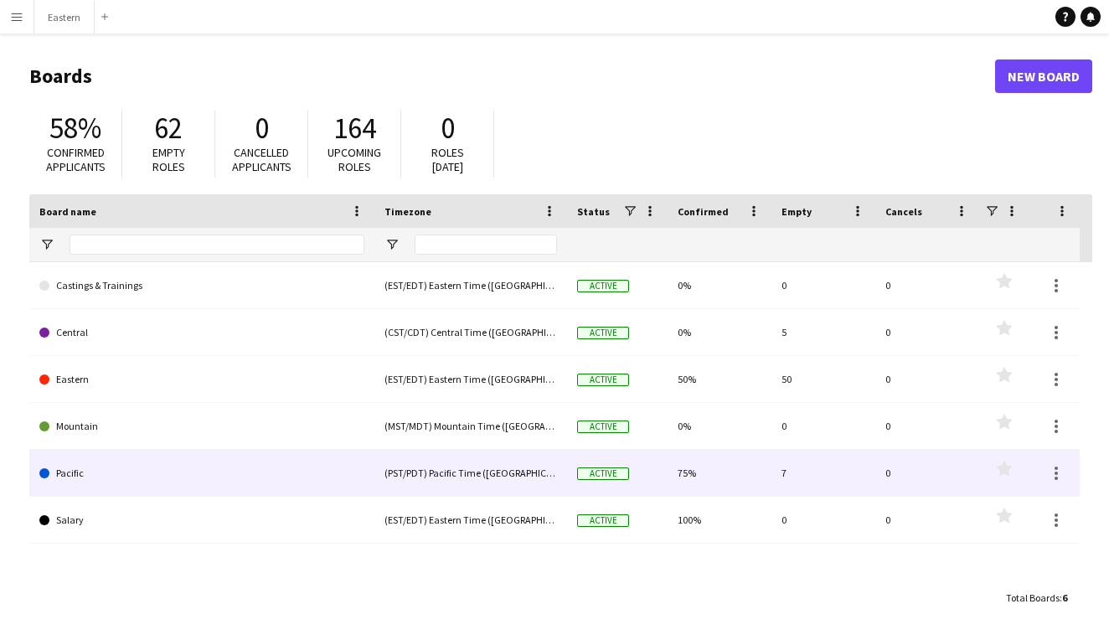
click at [87, 472] on link "Pacific" at bounding box center [201, 473] width 325 height 47
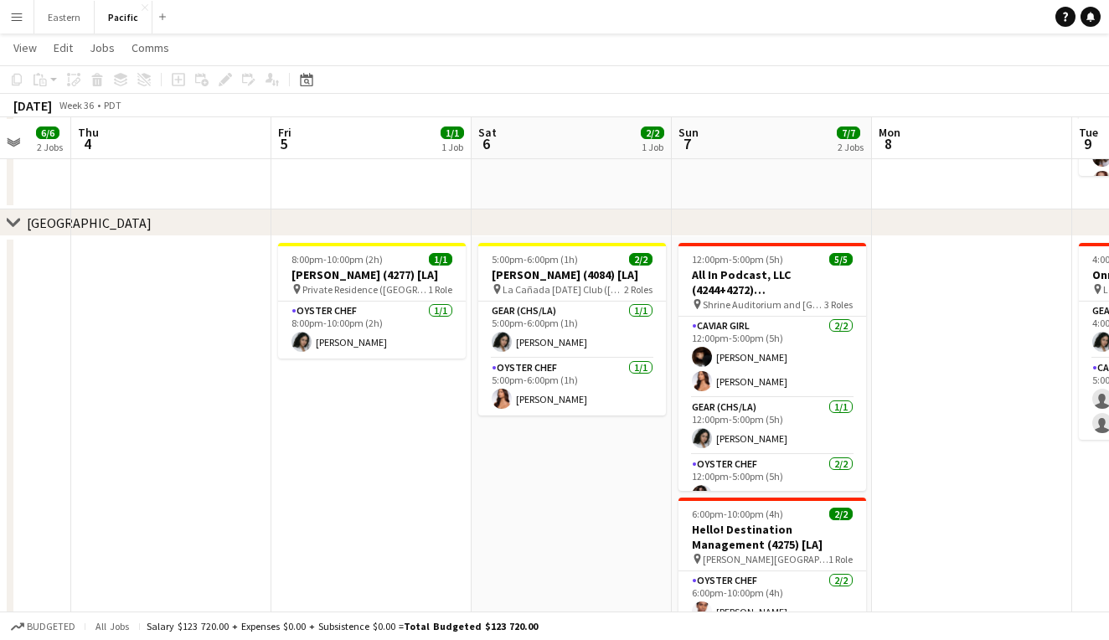
scroll to position [345, 0]
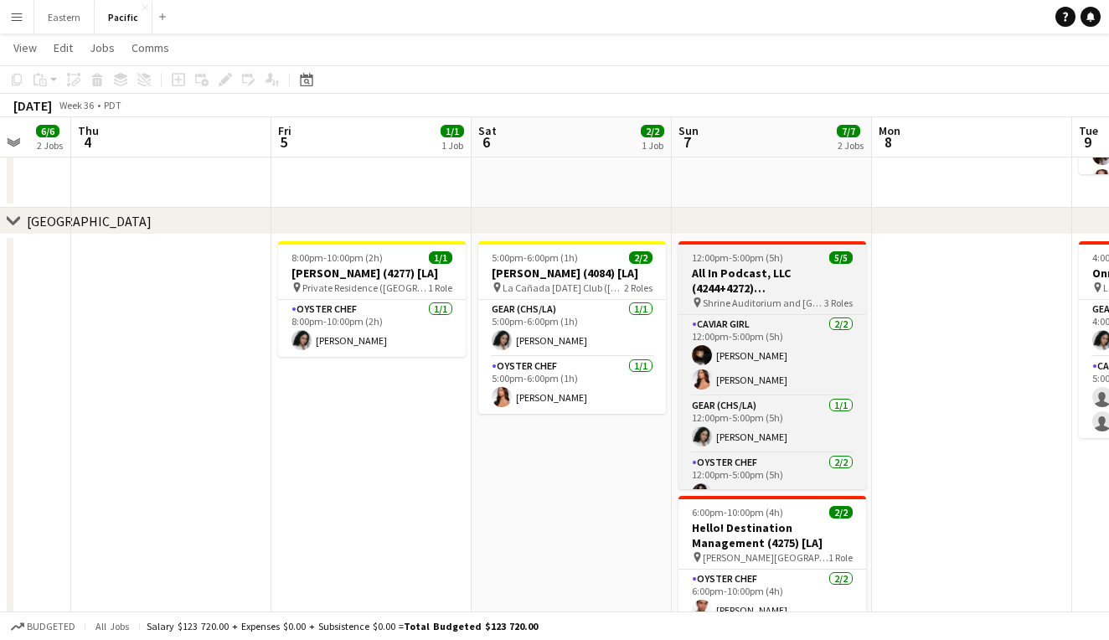
click at [816, 288] on h3 "All In Podcast, LLC (4244+4272) [[GEOGRAPHIC_DATA]]" at bounding box center [773, 281] width 188 height 30
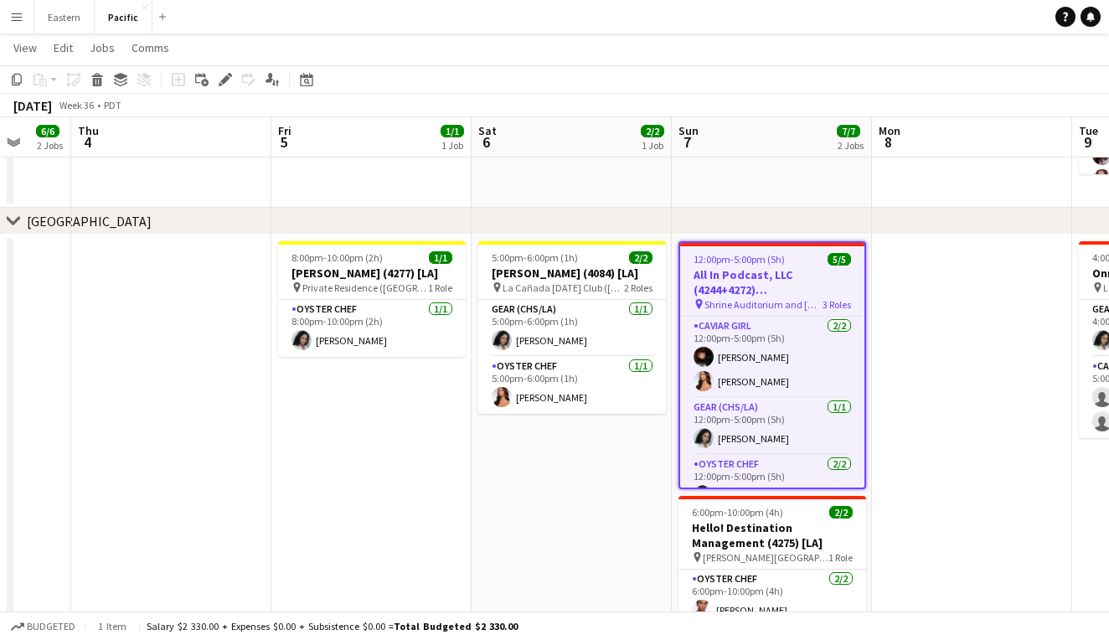
click at [835, 260] on span "5/5" at bounding box center [839, 259] width 23 height 13
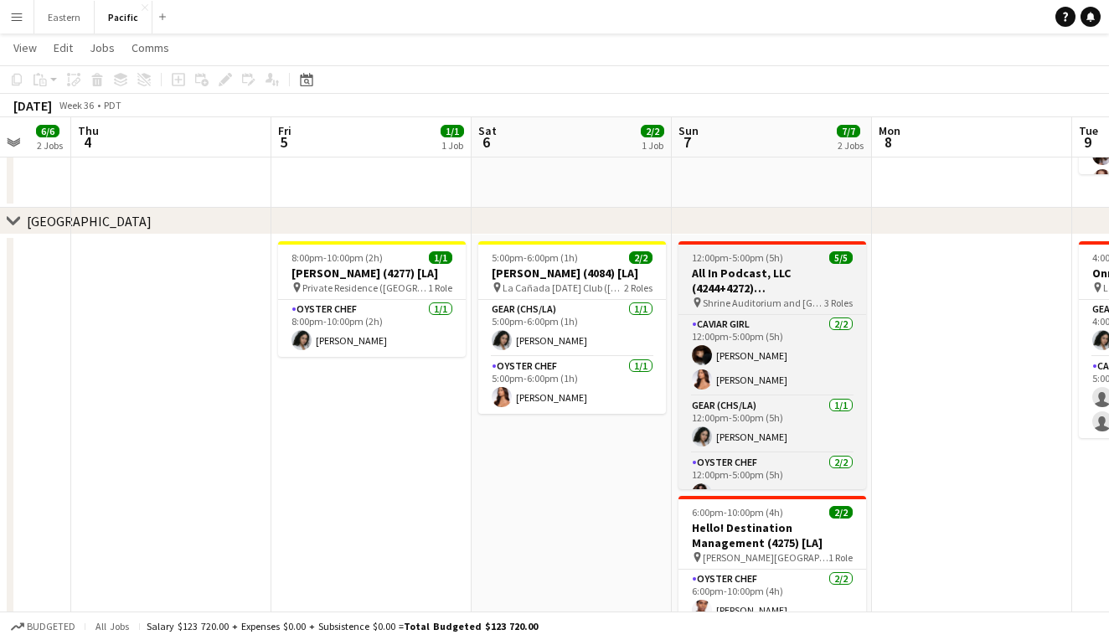
click at [838, 257] on span "5/5" at bounding box center [841, 257] width 23 height 13
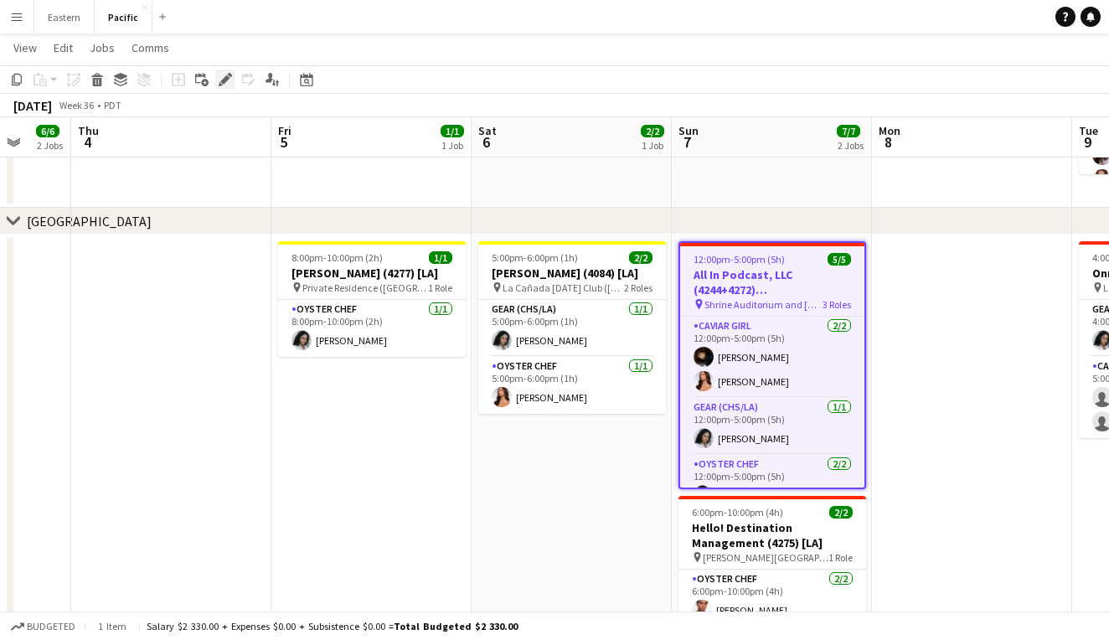
click at [222, 79] on icon "Edit" at bounding box center [225, 79] width 13 height 13
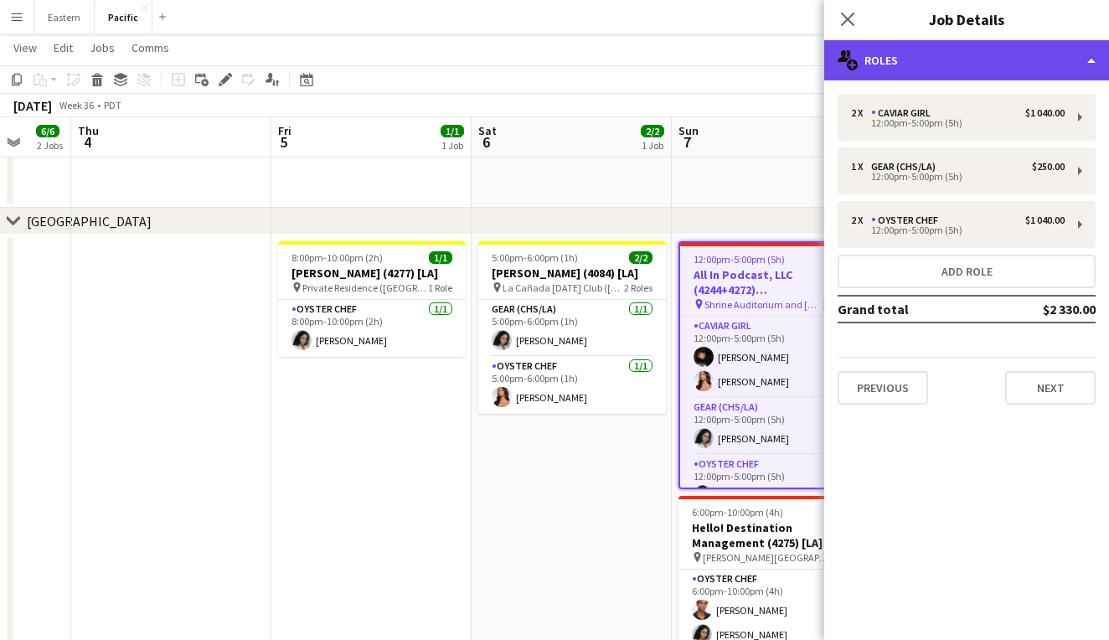
click at [1011, 62] on div "multiple-users-add Roles" at bounding box center [967, 60] width 285 height 40
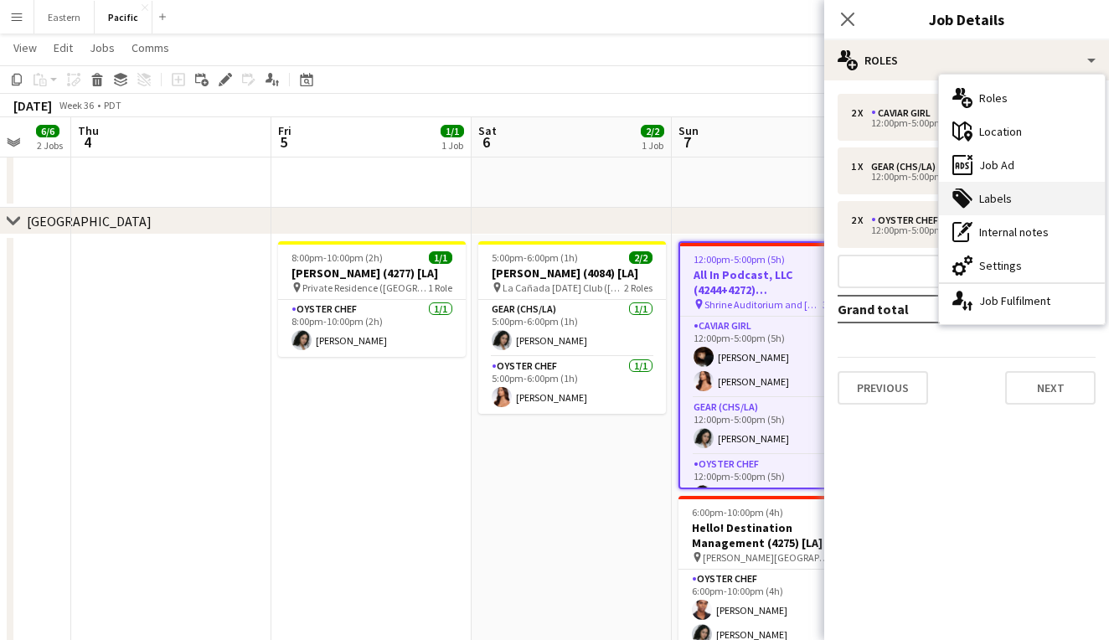
click at [1025, 197] on div "tags-double Labels" at bounding box center [1022, 199] width 166 height 34
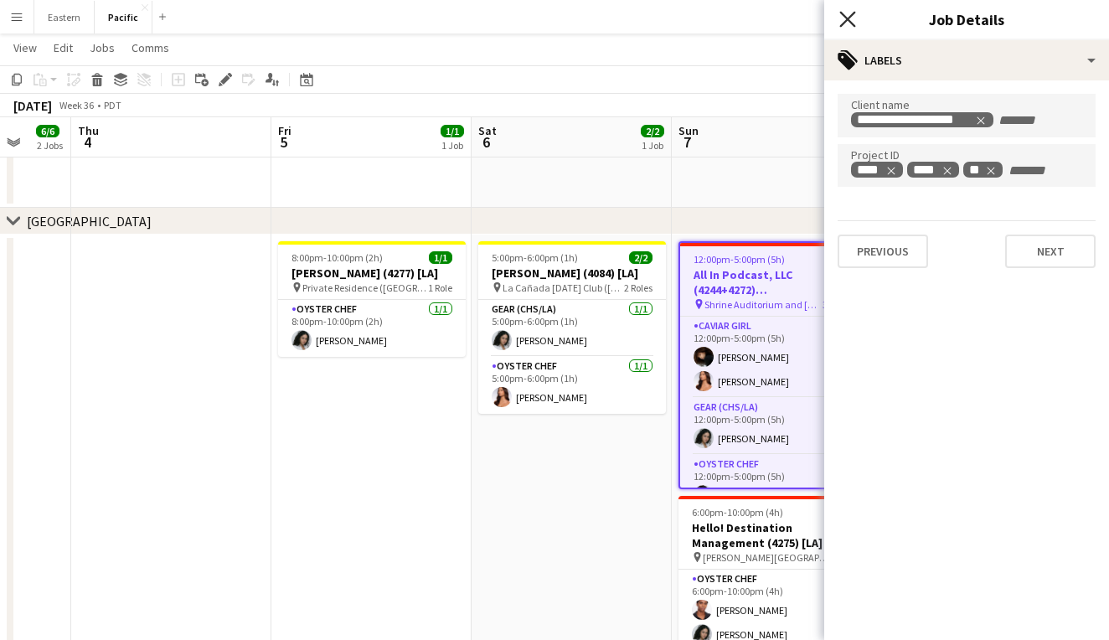
click at [851, 17] on icon at bounding box center [848, 19] width 16 height 16
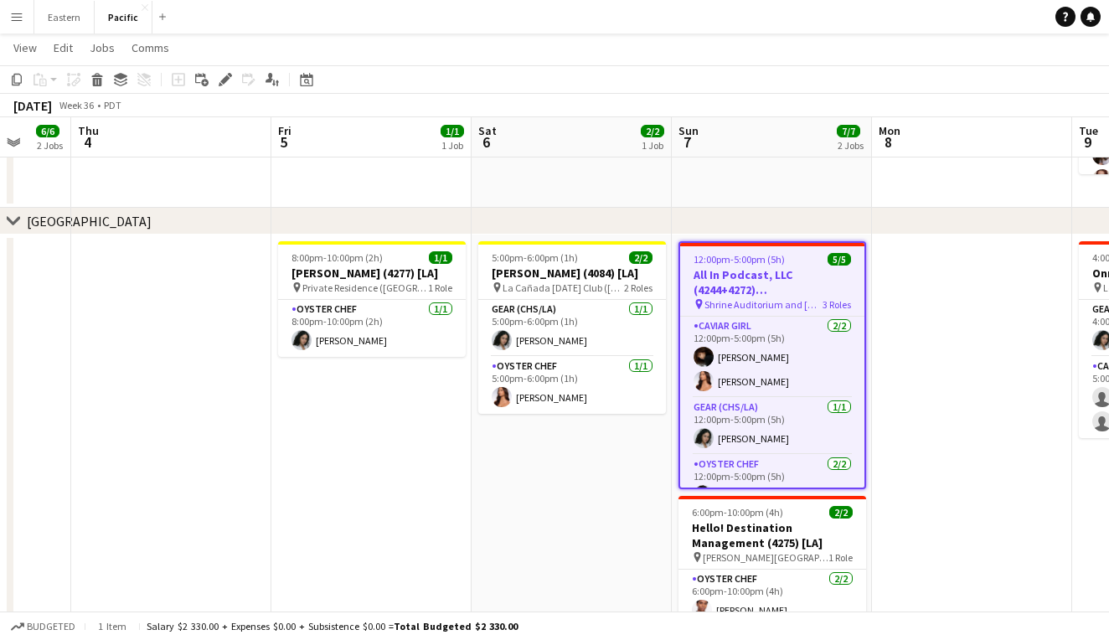
click at [815, 286] on h3 "All In Podcast, LLC (4244+4272) [[GEOGRAPHIC_DATA]]" at bounding box center [772, 282] width 184 height 30
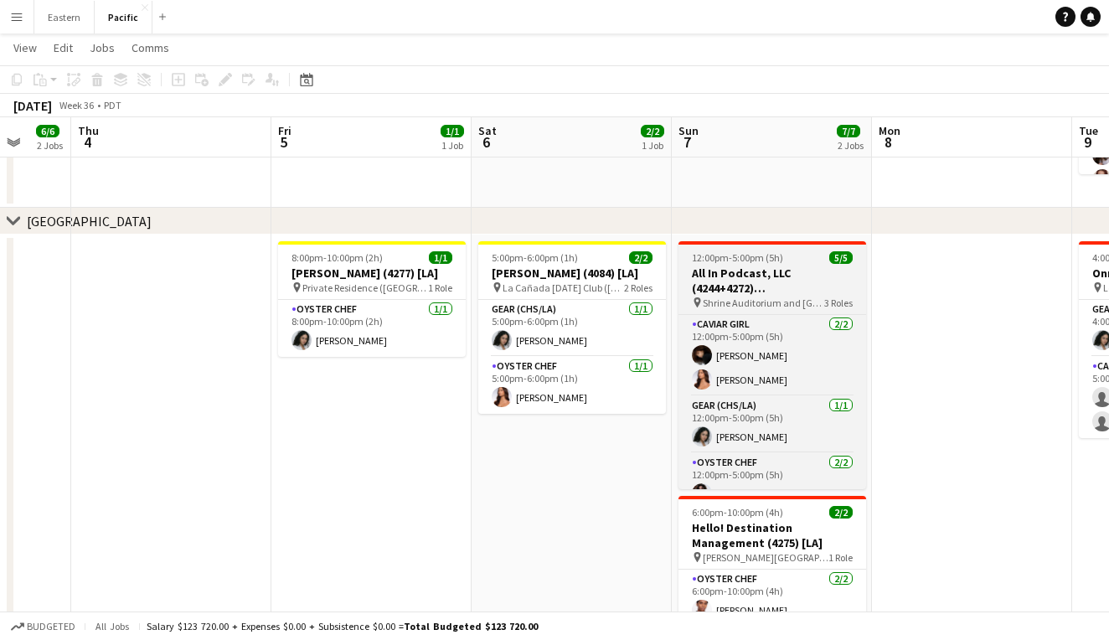
click at [790, 282] on h3 "All In Podcast, LLC (4244+4272) [[GEOGRAPHIC_DATA]]" at bounding box center [773, 281] width 188 height 30
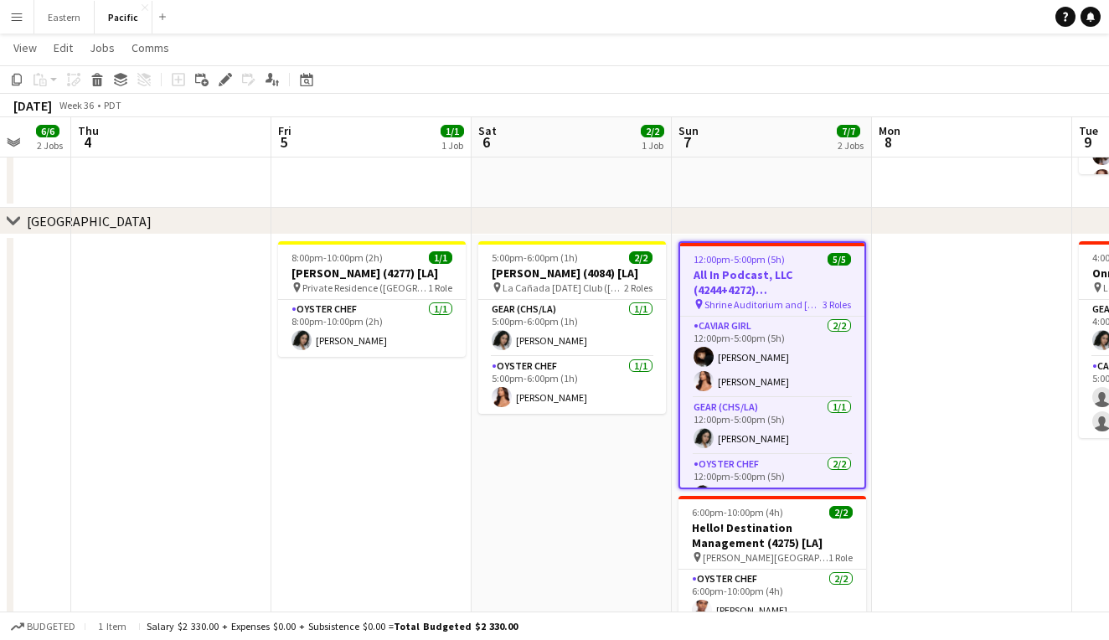
scroll to position [0, 729]
click at [230, 76] on icon at bounding box center [230, 75] width 4 height 4
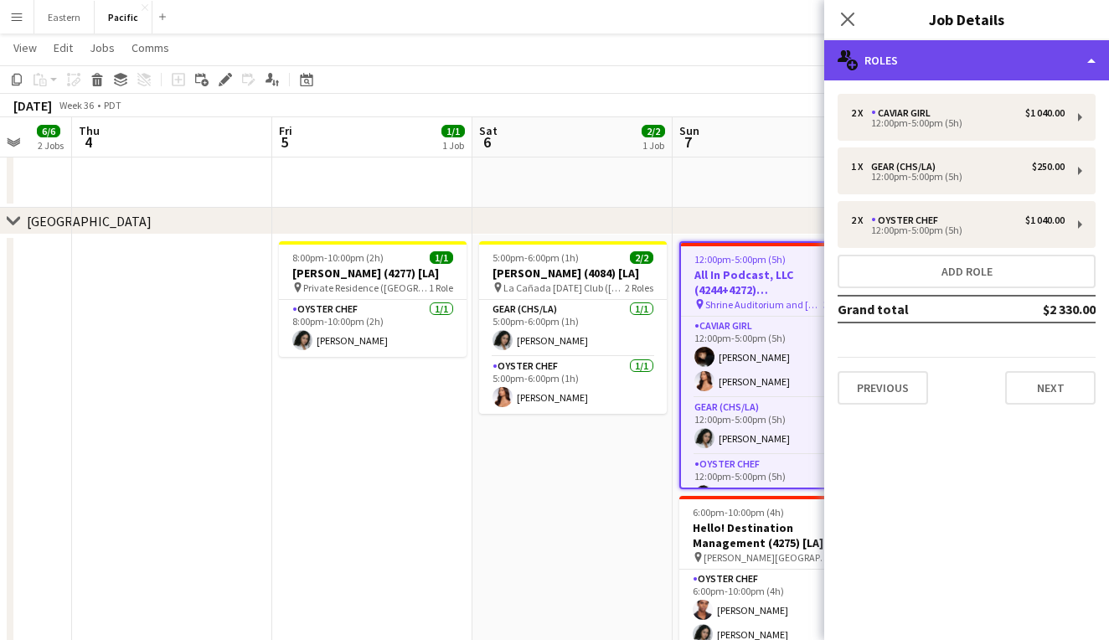
click at [973, 50] on div "multiple-users-add Roles" at bounding box center [967, 60] width 285 height 40
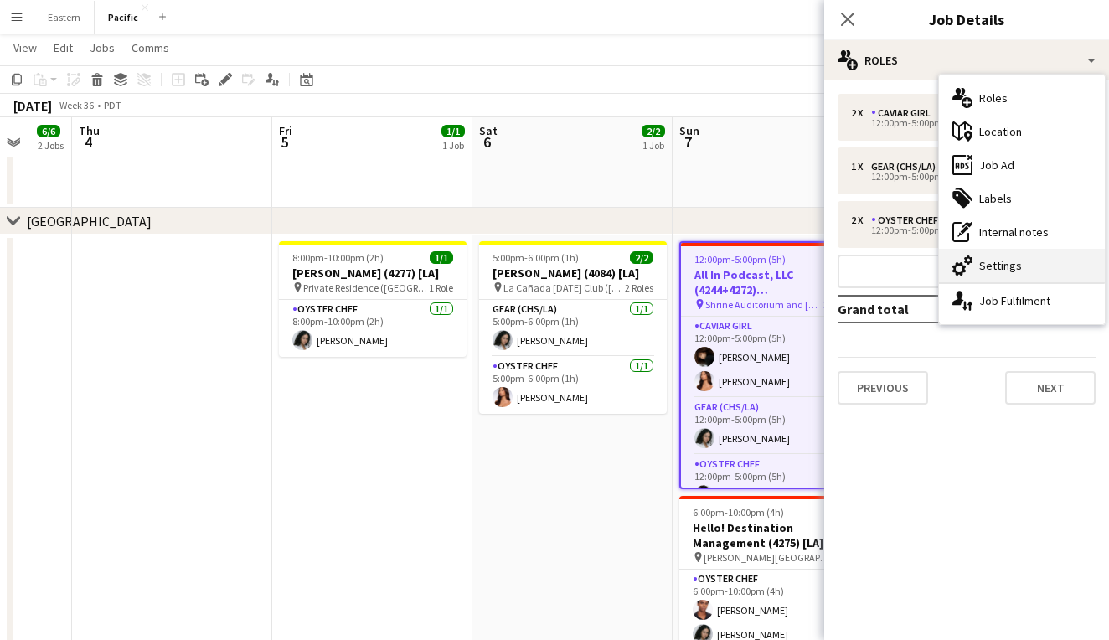
click at [1001, 268] on div "cog-double-3 Settings" at bounding box center [1022, 266] width 166 height 34
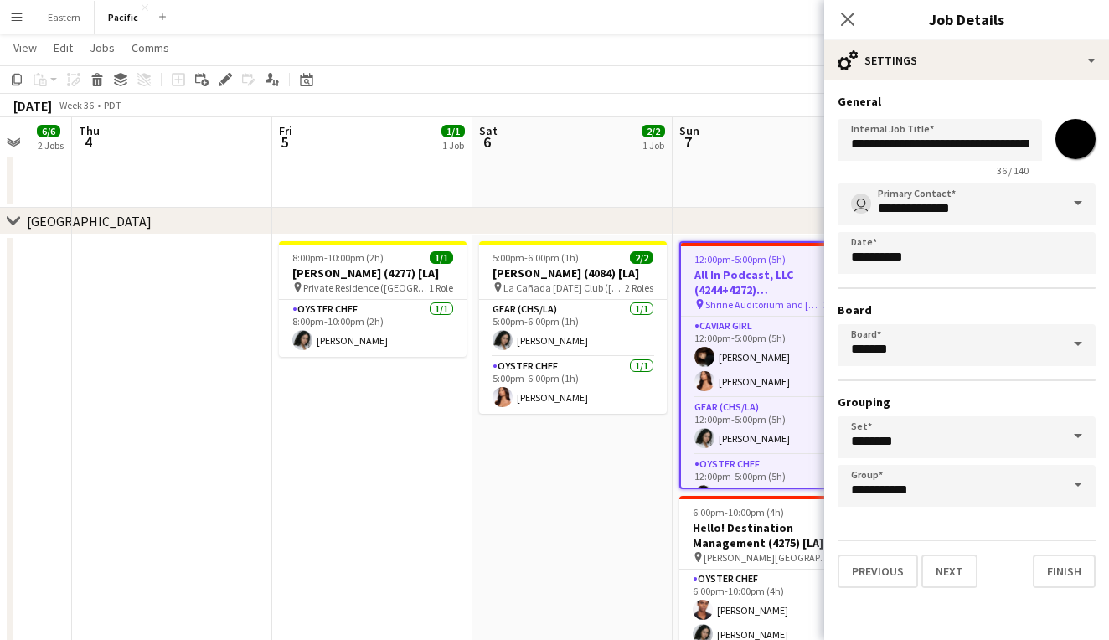
click at [1069, 150] on input "*******" at bounding box center [1076, 139] width 60 height 60
type input "*******"
click at [851, 10] on app-icon "Close pop-in" at bounding box center [848, 20] width 24 height 24
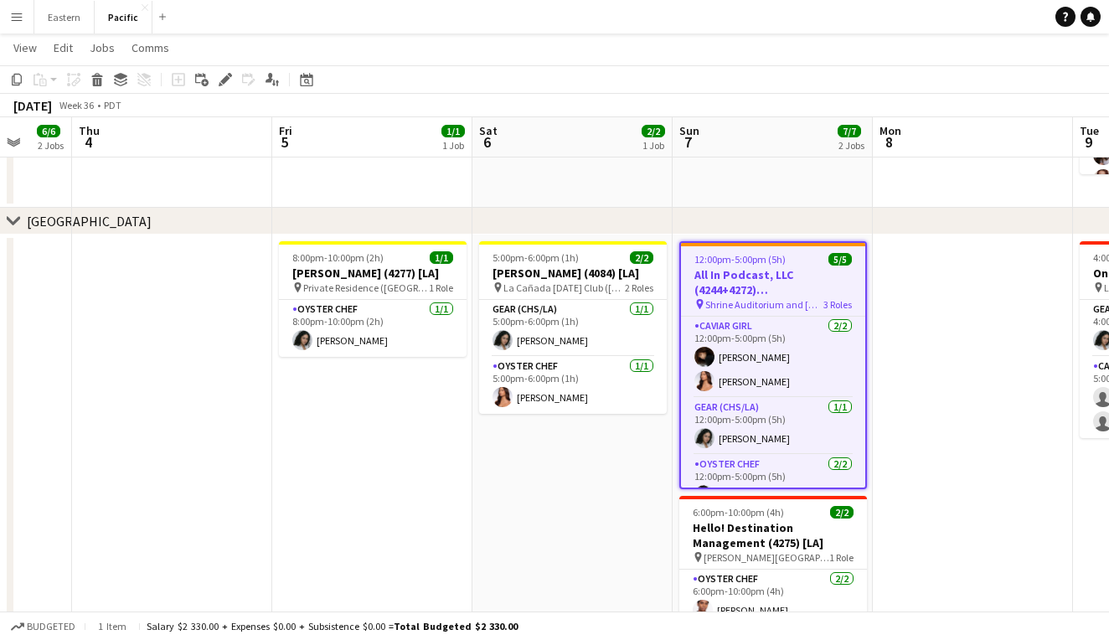
click at [621, 276] on h3 "[PERSON_NAME] (4084) [LA]" at bounding box center [573, 273] width 188 height 15
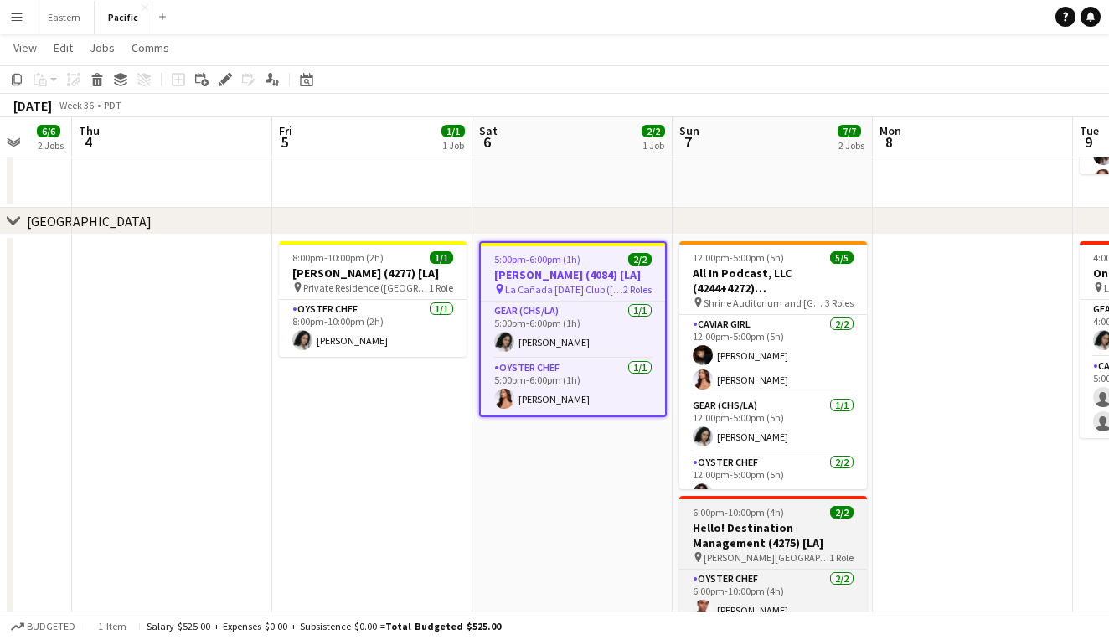
click at [803, 526] on h3 "Hello! Destination Management (4275) [LA]" at bounding box center [774, 535] width 188 height 30
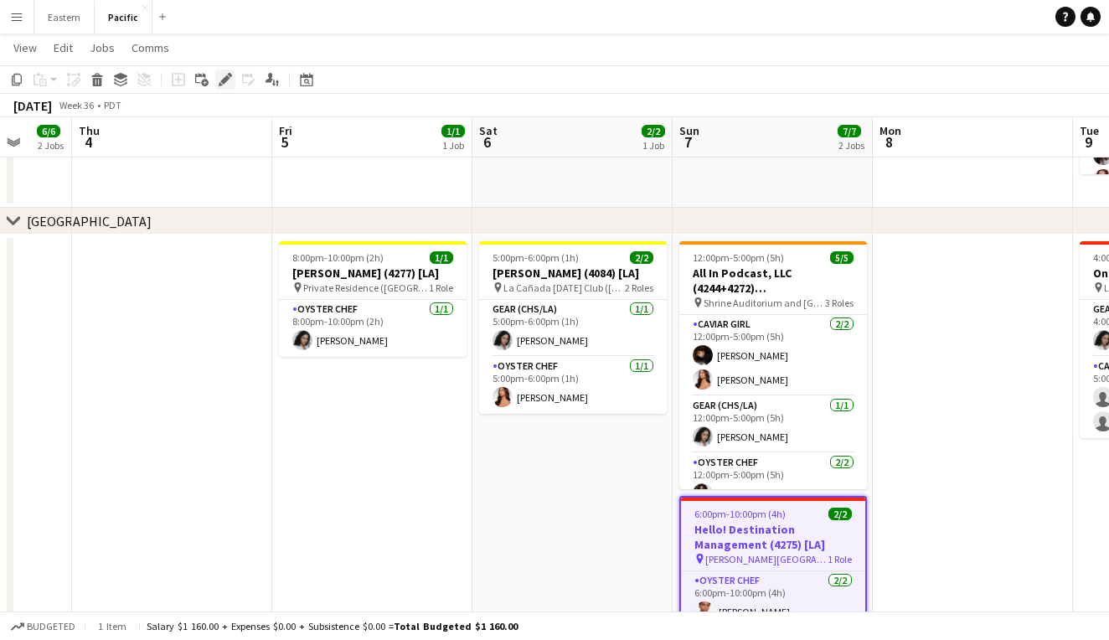
click at [225, 76] on icon "Edit" at bounding box center [225, 79] width 13 height 13
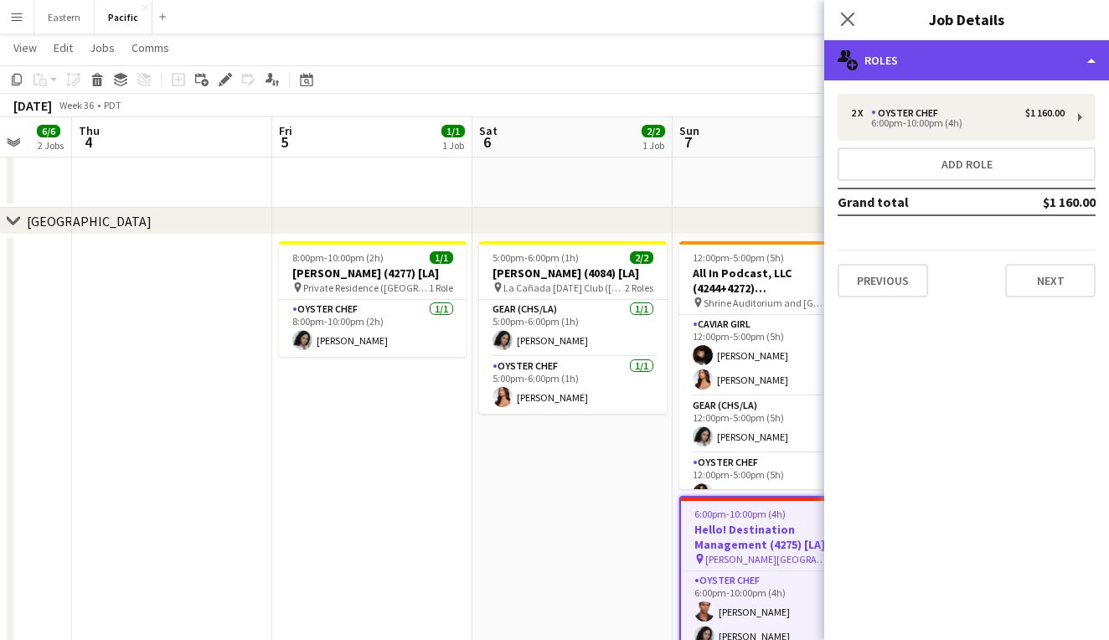
click at [982, 48] on div "multiple-users-add Roles" at bounding box center [967, 60] width 285 height 40
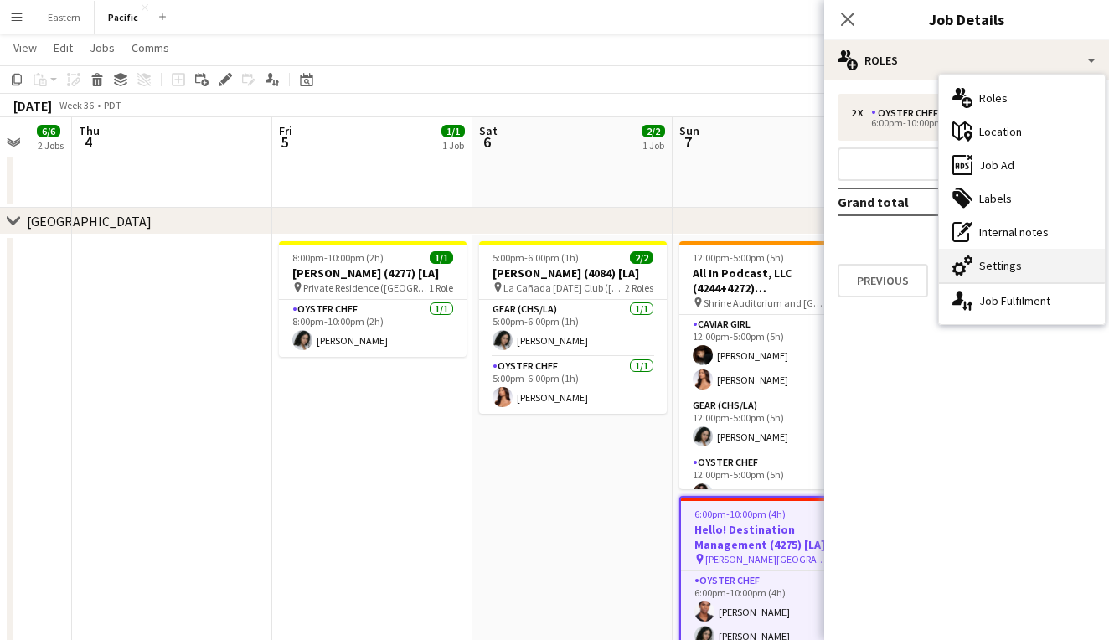
click at [1011, 252] on div "cog-double-3 Settings" at bounding box center [1022, 266] width 166 height 34
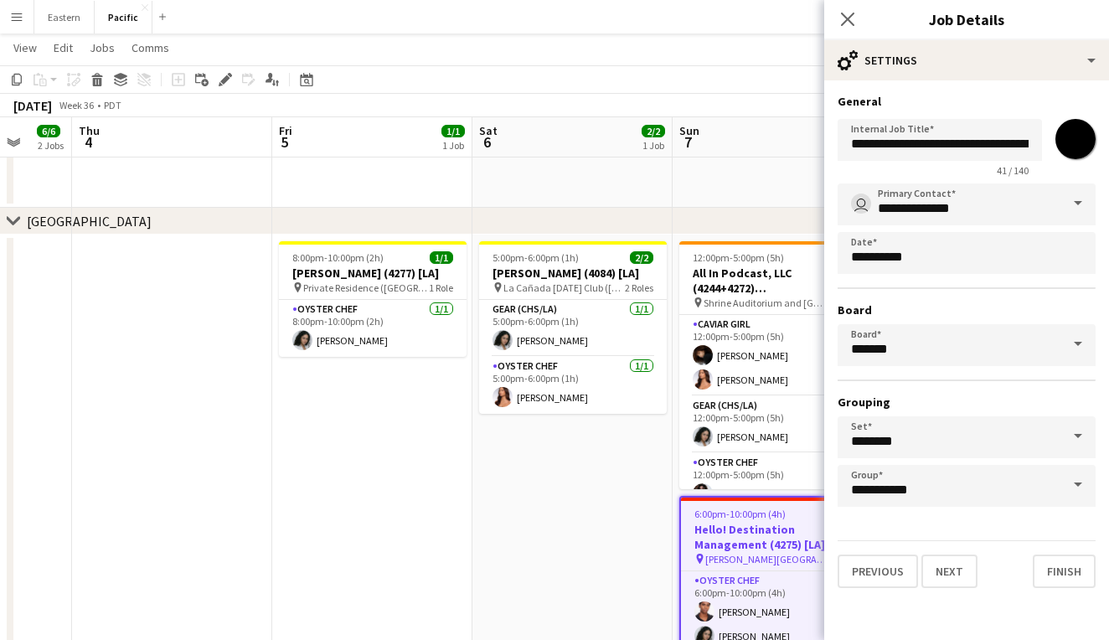
click at [1070, 139] on input "*******" at bounding box center [1076, 139] width 60 height 60
type input "*******"
click at [845, 23] on icon at bounding box center [848, 19] width 16 height 16
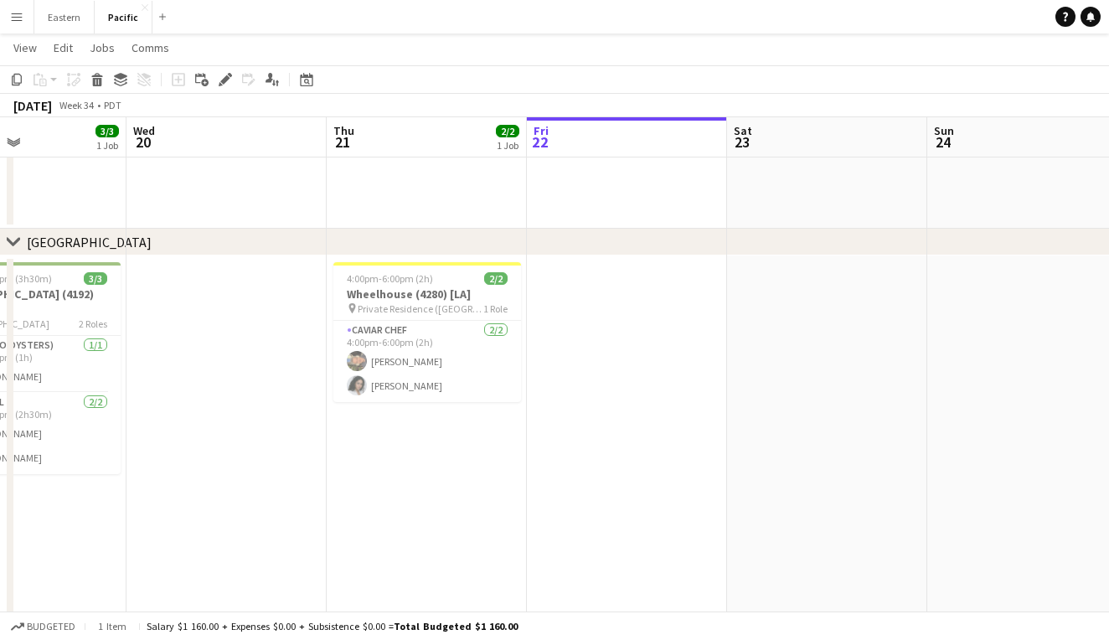
scroll to position [0, 0]
